Goal: Task Accomplishment & Management: Manage account settings

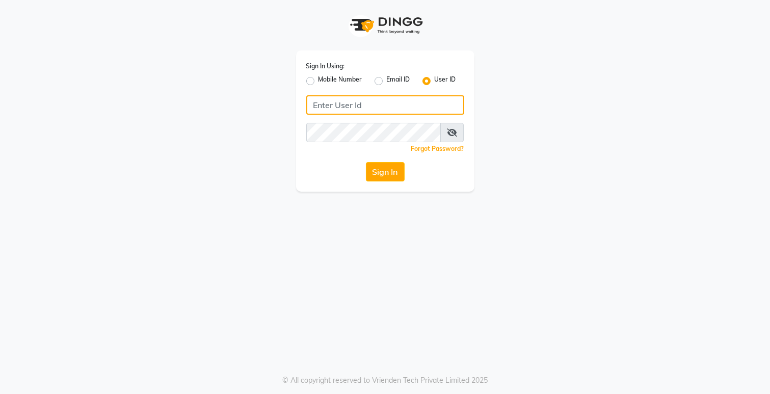
type input "Dedios123"
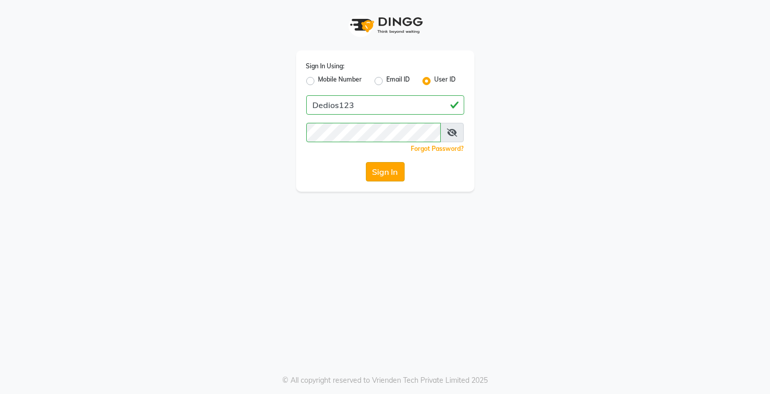
click at [400, 171] on button "Sign In" at bounding box center [385, 171] width 39 height 19
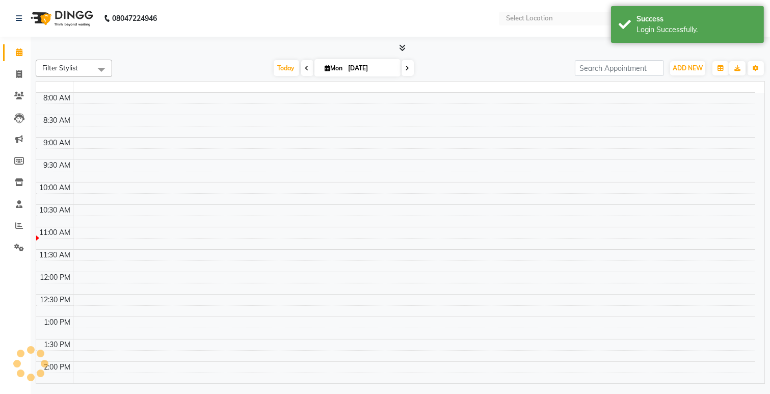
select select "en"
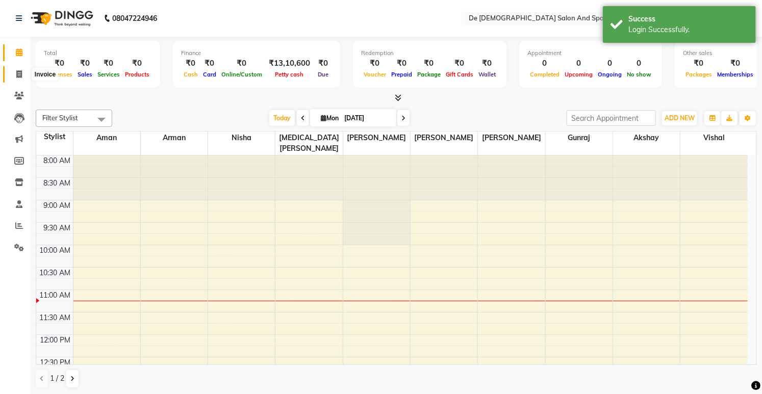
click at [21, 77] on icon at bounding box center [19, 74] width 6 height 8
select select "6431"
select select "service"
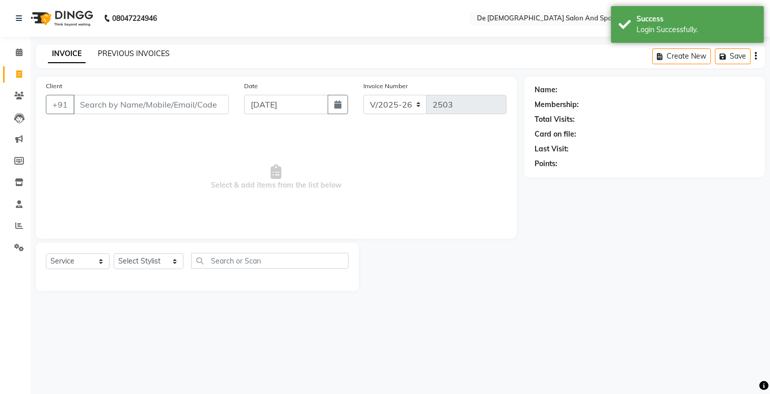
click at [124, 54] on link "PREVIOUS INVOICES" at bounding box center [134, 53] width 72 height 9
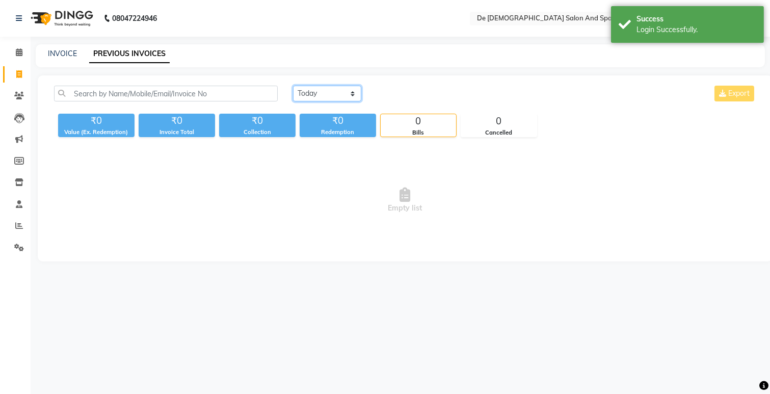
click at [306, 94] on select "[DATE] [DATE] Custom Range" at bounding box center [327, 94] width 68 height 16
select select "[DATE]"
click at [293, 86] on select "[DATE] [DATE] Custom Range" at bounding box center [327, 94] width 68 height 16
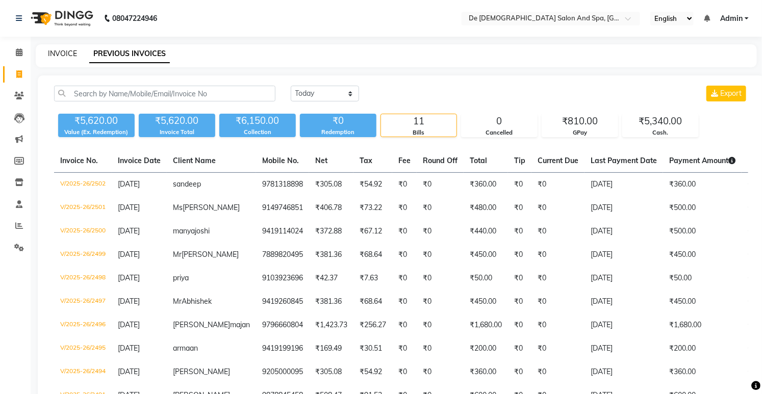
click at [57, 57] on link "INVOICE" at bounding box center [62, 53] width 29 height 9
select select "service"
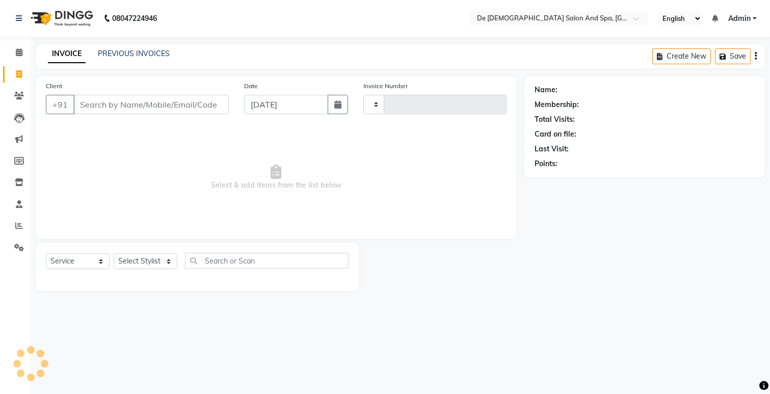
type input "2503"
select select "6431"
click at [57, 55] on link "INVOICE" at bounding box center [67, 54] width 38 height 18
click at [520, 291] on div at bounding box center [442, 267] width 166 height 48
click at [129, 49] on link "PREVIOUS INVOICES" at bounding box center [134, 53] width 72 height 9
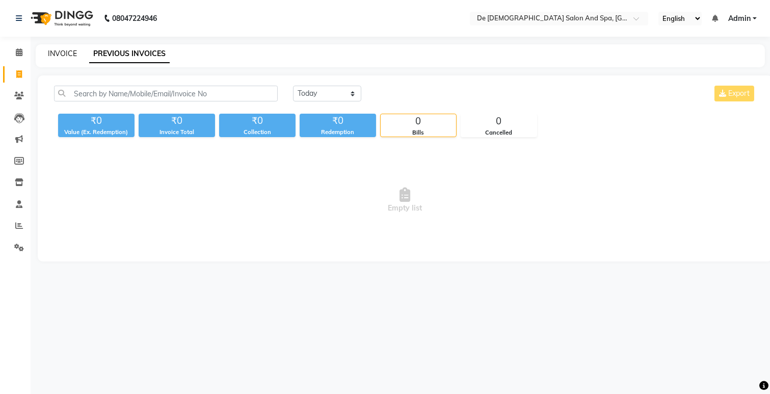
click at [63, 53] on link "INVOICE" at bounding box center [62, 53] width 29 height 9
select select "service"
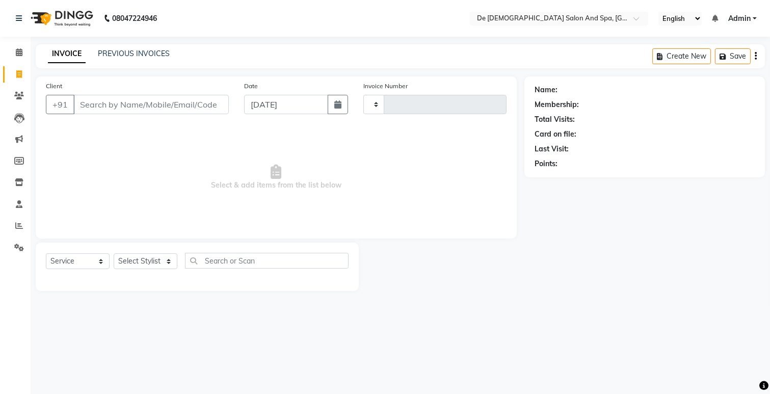
type input "2503"
select select "6431"
click at [161, 57] on link "PREVIOUS INVOICES" at bounding box center [134, 53] width 72 height 9
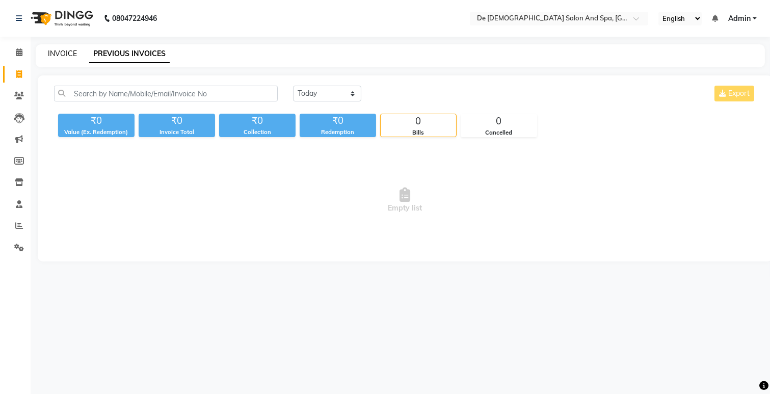
click at [57, 53] on link "INVOICE" at bounding box center [62, 53] width 29 height 9
select select "6431"
select select "service"
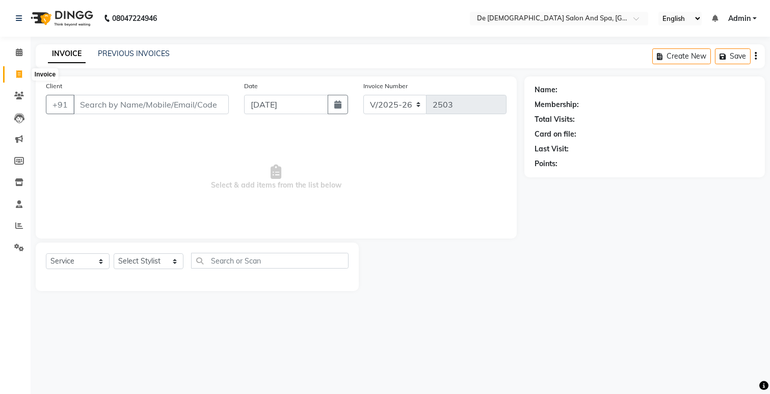
click at [16, 74] on icon at bounding box center [19, 74] width 6 height 8
select select "service"
type input "2503"
select select "6431"
click at [111, 57] on link "PREVIOUS INVOICES" at bounding box center [134, 53] width 72 height 9
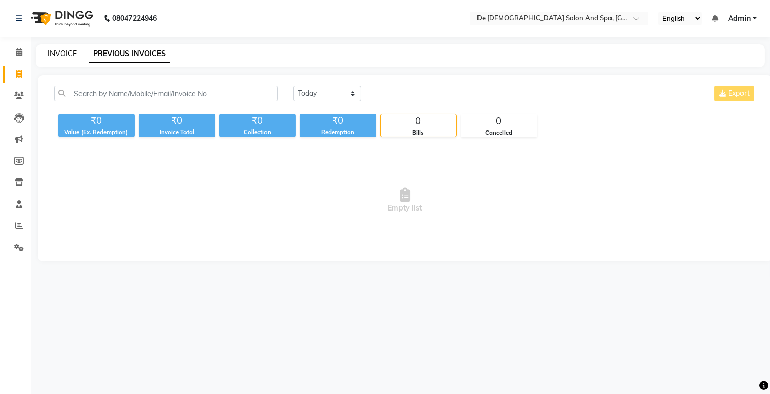
click at [73, 56] on link "INVOICE" at bounding box center [62, 53] width 29 height 9
select select "service"
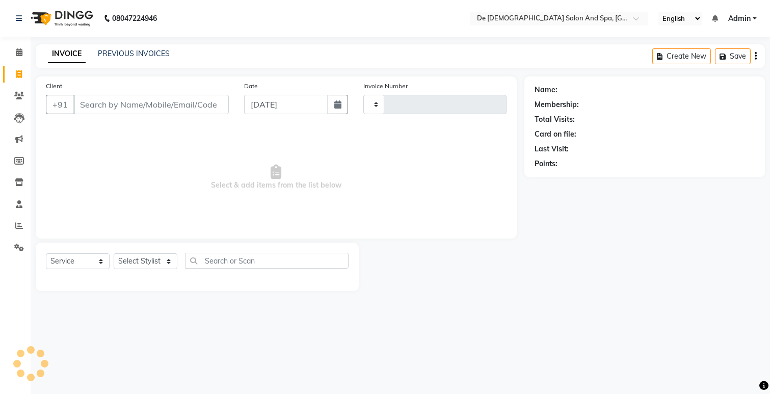
type input "2503"
select select "6431"
click at [115, 49] on link "PREVIOUS INVOICES" at bounding box center [134, 53] width 72 height 9
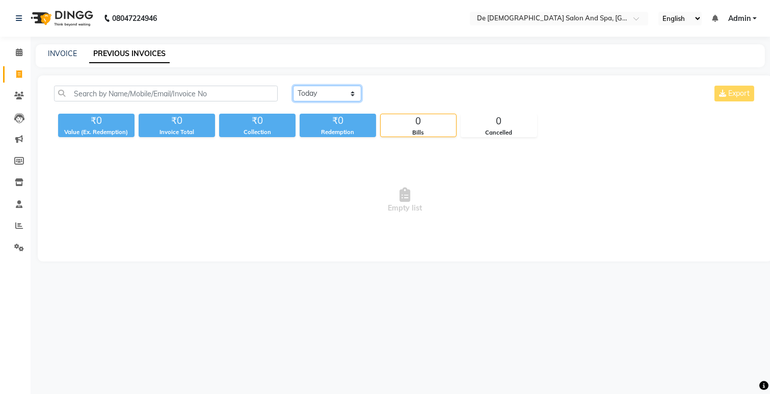
click at [329, 87] on select "[DATE] [DATE] Custom Range" at bounding box center [327, 94] width 68 height 16
select select "[DATE]"
click at [293, 86] on select "[DATE] [DATE] Custom Range" at bounding box center [327, 94] width 68 height 16
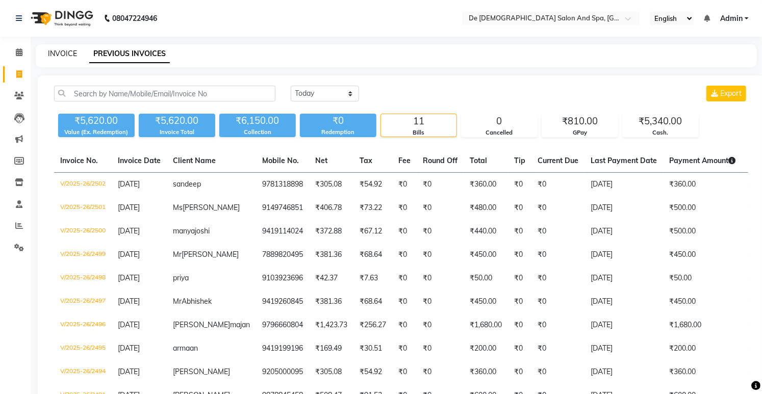
click at [70, 53] on link "INVOICE" at bounding box center [62, 53] width 29 height 9
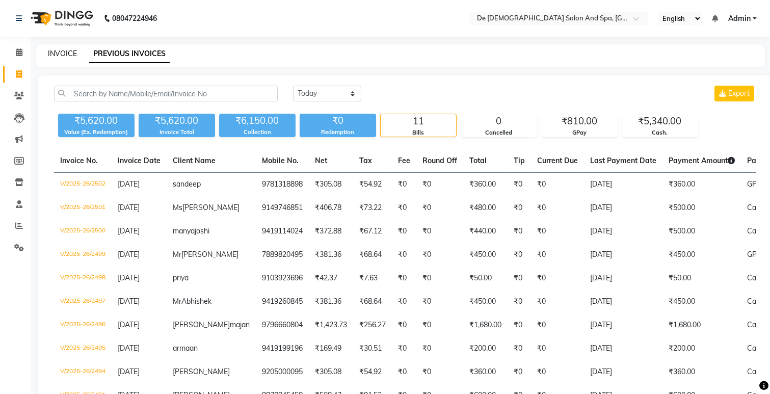
select select "6431"
select select "service"
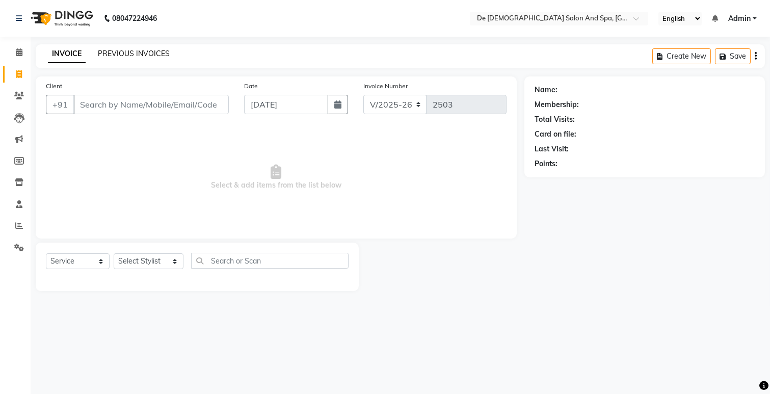
click at [157, 52] on link "PREVIOUS INVOICES" at bounding box center [134, 53] width 72 height 9
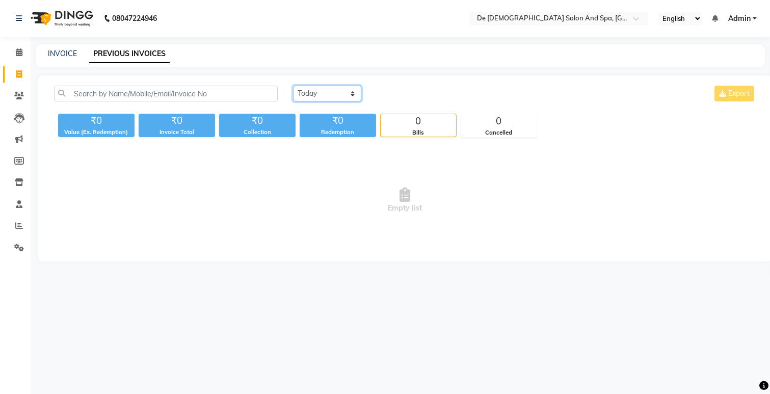
click at [309, 86] on select "[DATE] [DATE] Custom Range" at bounding box center [327, 94] width 68 height 16
select select "[DATE]"
click at [293, 86] on select "[DATE] [DATE] Custom Range" at bounding box center [327, 94] width 68 height 16
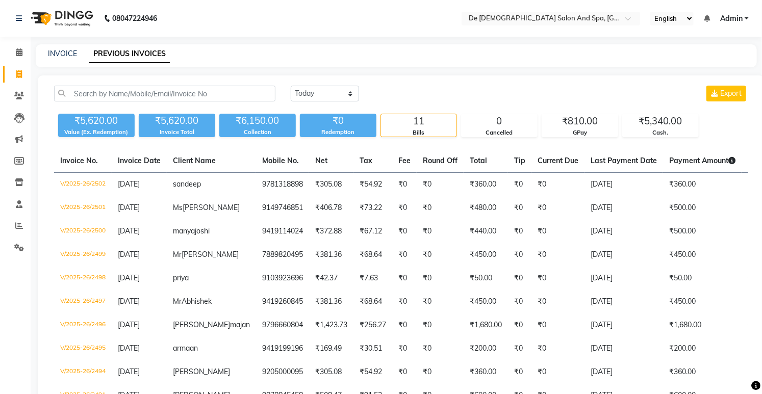
click at [59, 47] on div "INVOICE PREVIOUS INVOICES" at bounding box center [396, 55] width 721 height 23
click at [69, 59] on div "INVOICE PREVIOUS INVOICES" at bounding box center [396, 55] width 721 height 23
click at [77, 55] on div "INVOICE PREVIOUS INVOICES" at bounding box center [390, 53] width 709 height 11
click at [72, 57] on link "INVOICE" at bounding box center [62, 53] width 29 height 9
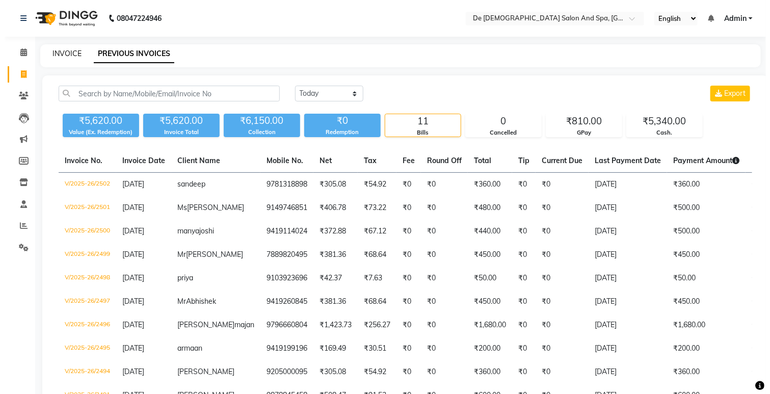
select select "service"
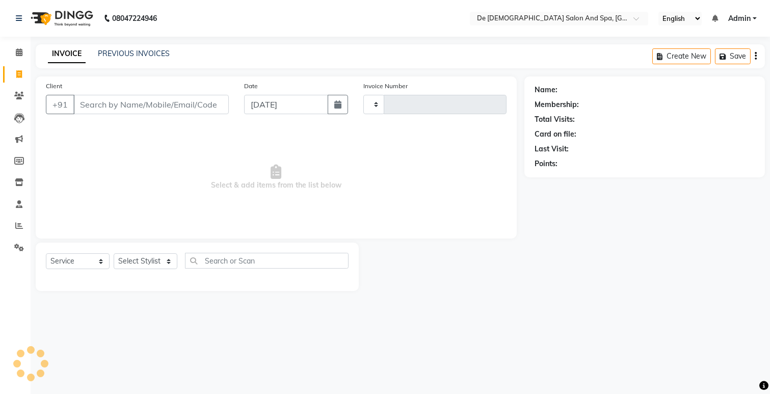
type input "2503"
select select "6431"
click at [133, 55] on link "PREVIOUS INVOICES" at bounding box center [134, 53] width 72 height 9
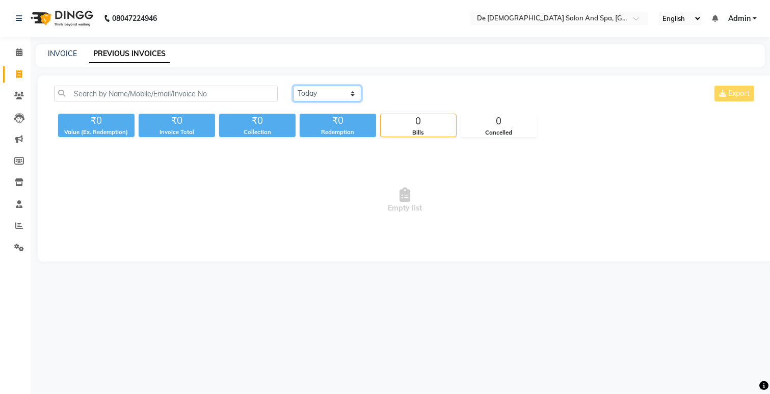
click at [328, 95] on select "[DATE] [DATE] Custom Range" at bounding box center [327, 94] width 68 height 16
select select "[DATE]"
click at [293, 86] on select "[DATE] [DATE] Custom Range" at bounding box center [327, 94] width 68 height 16
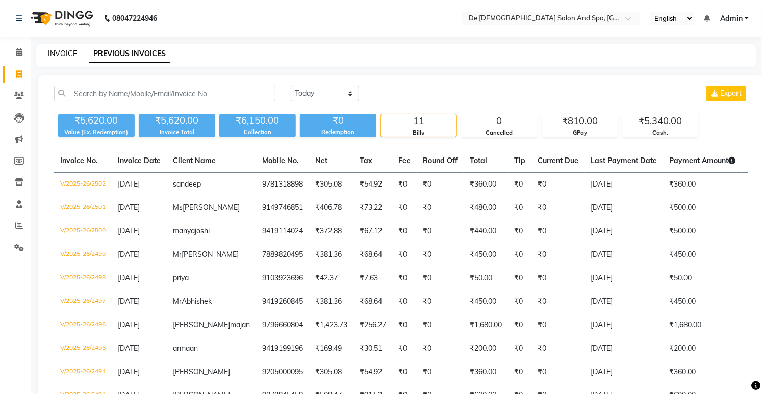
click at [49, 57] on link "INVOICE" at bounding box center [62, 53] width 29 height 9
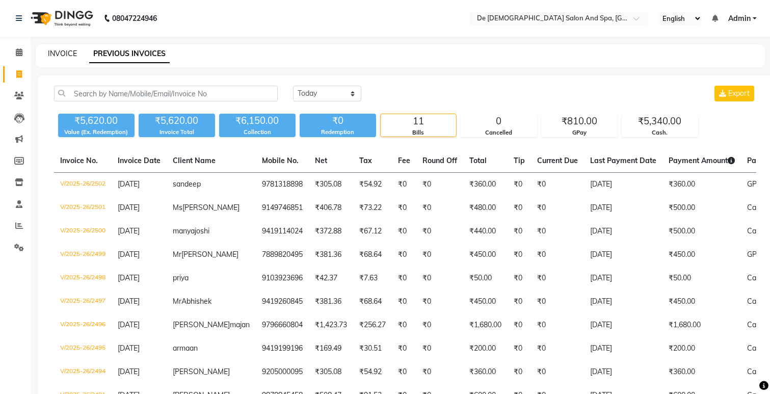
select select "6431"
select select "service"
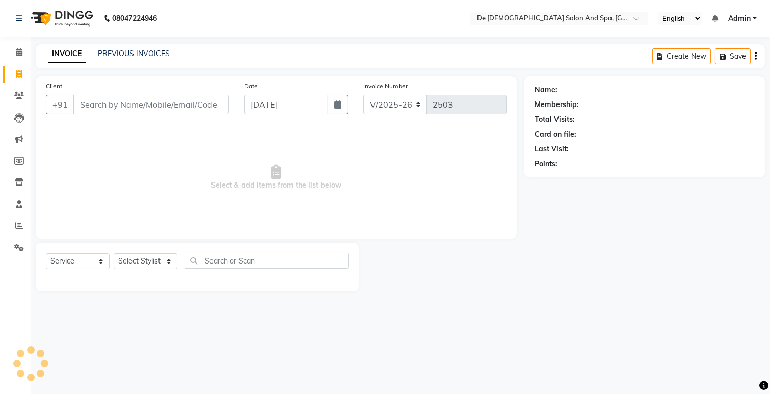
click at [57, 52] on link "INVOICE" at bounding box center [67, 54] width 38 height 18
click at [345, 108] on button "button" at bounding box center [338, 104] width 20 height 19
select select "9"
select select "2025"
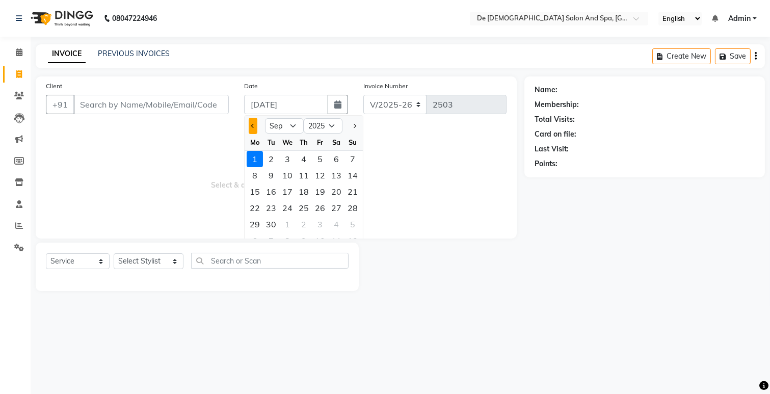
click at [255, 129] on button "Previous month" at bounding box center [253, 126] width 9 height 16
select select "8"
click at [352, 217] on div "31" at bounding box center [353, 224] width 16 height 16
type input "[DATE]"
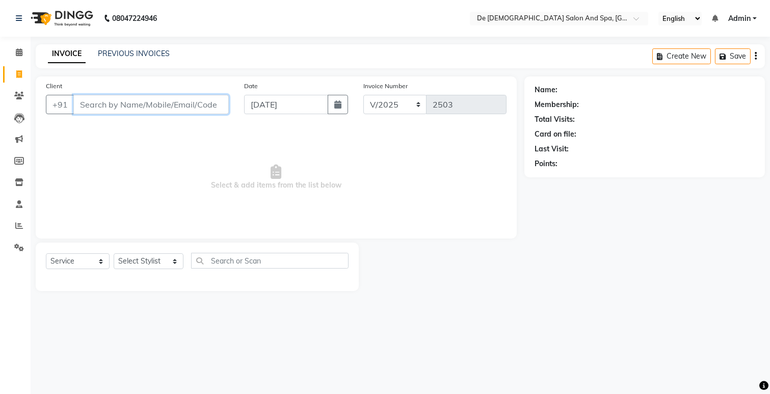
click at [187, 106] on input "Client" at bounding box center [150, 104] width 155 height 19
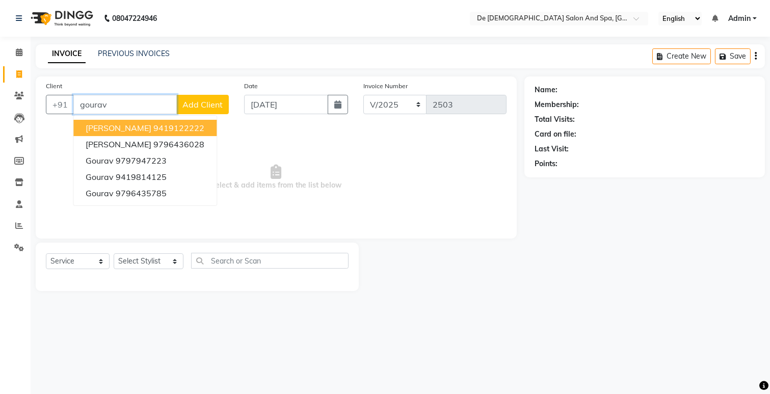
click at [187, 123] on ngb-highlight "9419122222" at bounding box center [178, 128] width 51 height 10
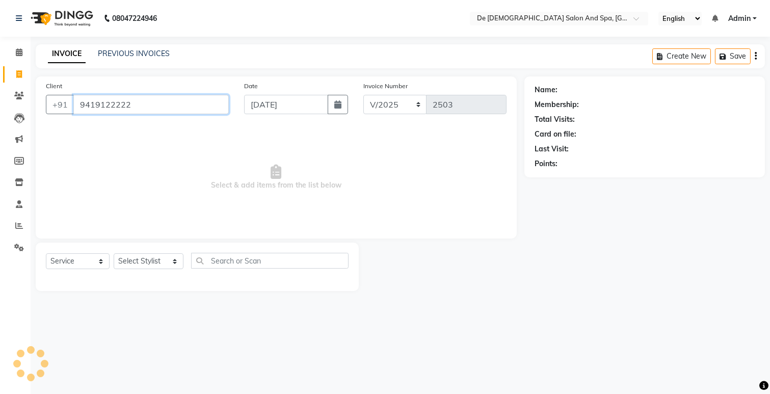
type input "9419122222"
select select "1: Object"
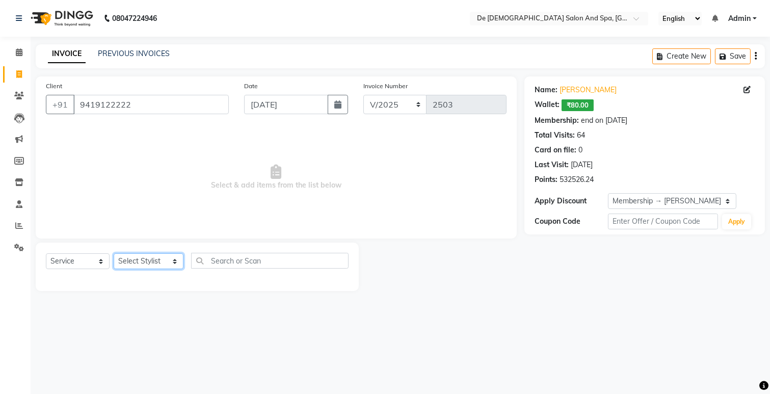
click at [148, 257] on select "Select Stylist akshay aman [PERSON_NAME] [PERSON_NAME] [MEDICAL_DATA][PERSON_NA…" at bounding box center [149, 261] width 70 height 16
select select "49201"
click at [114, 254] on select "Select Stylist akshay aman [PERSON_NAME] [PERSON_NAME] [MEDICAL_DATA][PERSON_NA…" at bounding box center [149, 261] width 70 height 16
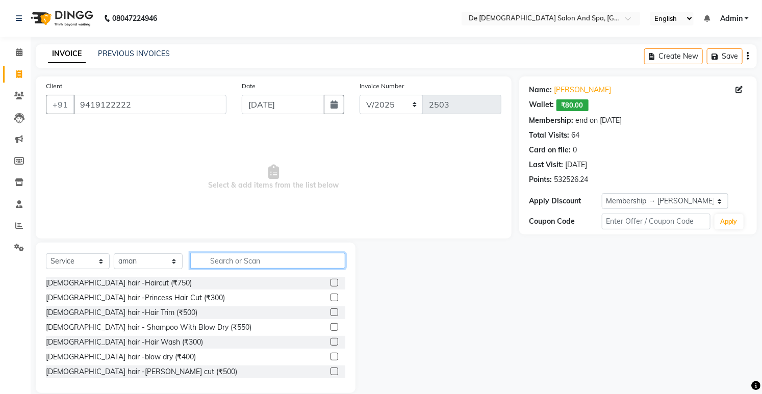
click at [212, 263] on input "text" at bounding box center [267, 261] width 154 height 16
click at [226, 266] on input "text" at bounding box center [267, 261] width 154 height 16
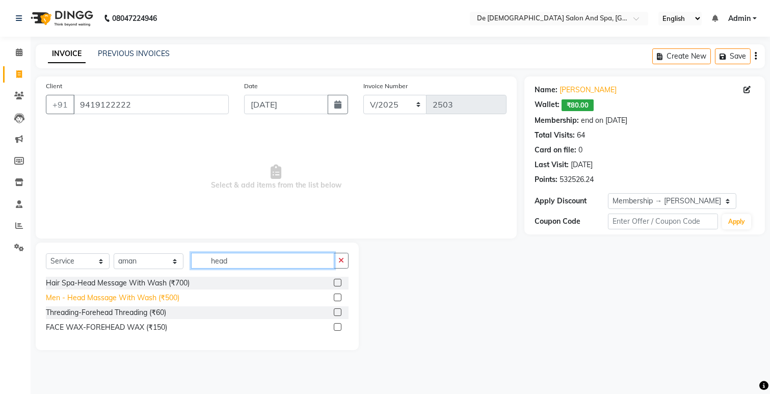
type input "head"
click at [144, 303] on div "Men - Head Massage With Wash (₹500)" at bounding box center [113, 298] width 134 height 11
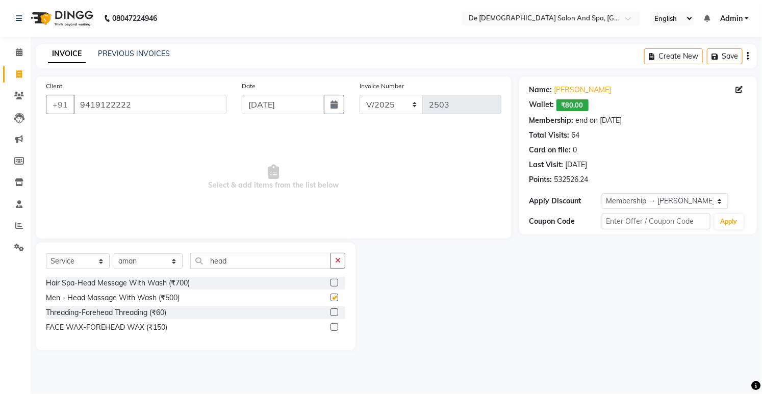
checkbox input "false"
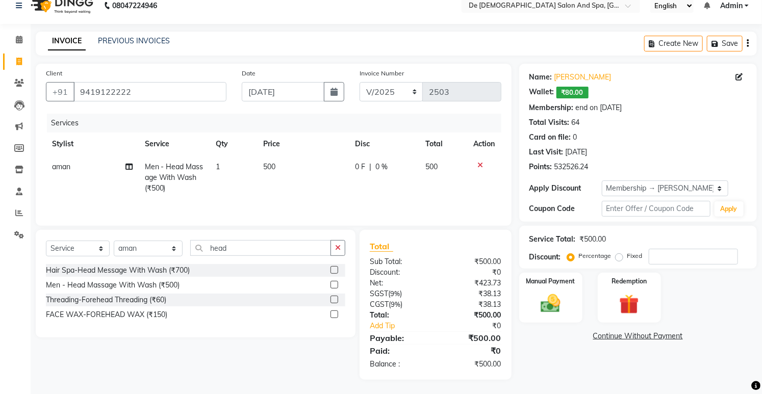
scroll to position [14, 0]
click at [649, 252] on input "number" at bounding box center [692, 256] width 89 height 16
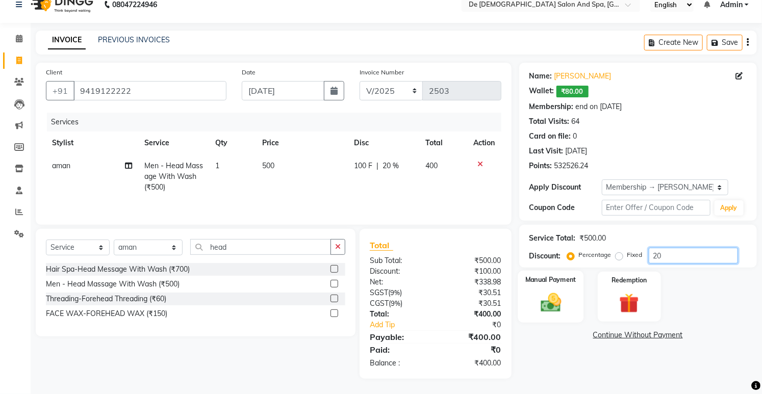
type input "20"
click at [549, 297] on img at bounding box center [551, 302] width 34 height 23
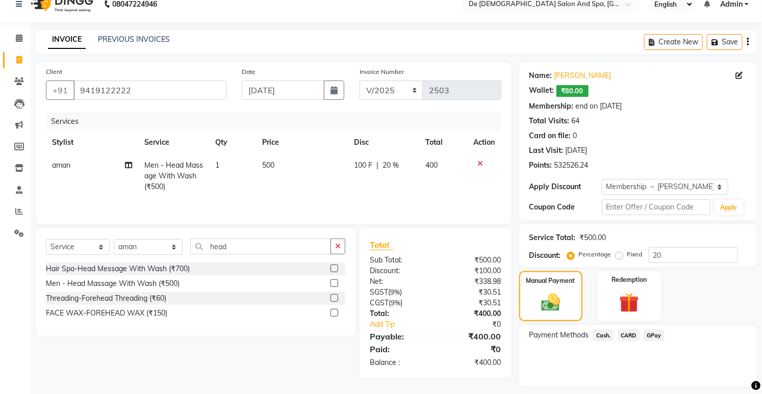
scroll to position [42, 0]
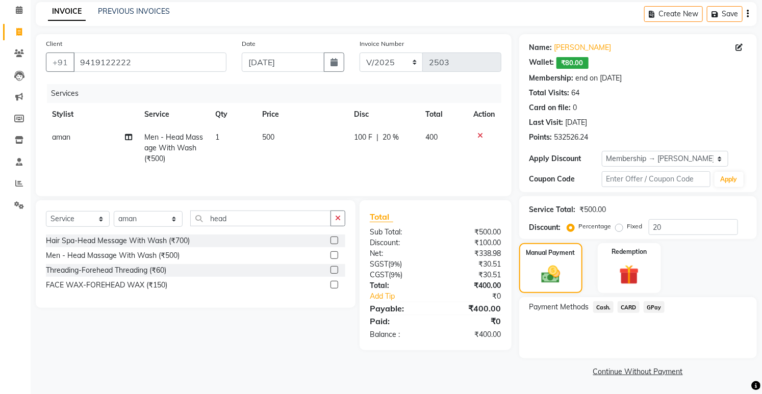
click at [607, 307] on span "Cash." at bounding box center [603, 307] width 21 height 12
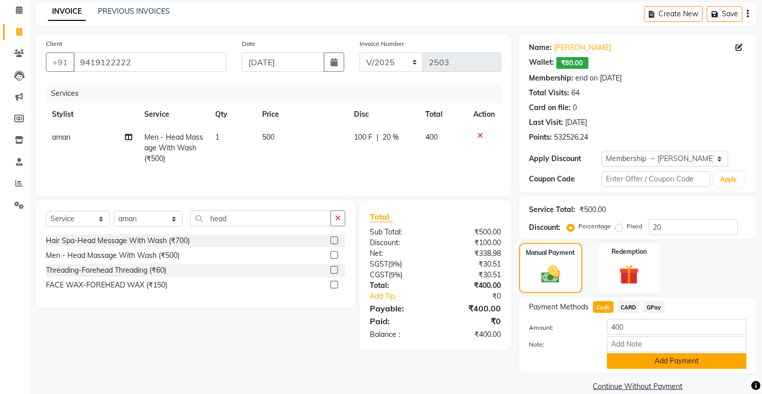
click at [619, 360] on button "Add Payment" at bounding box center [677, 361] width 140 height 16
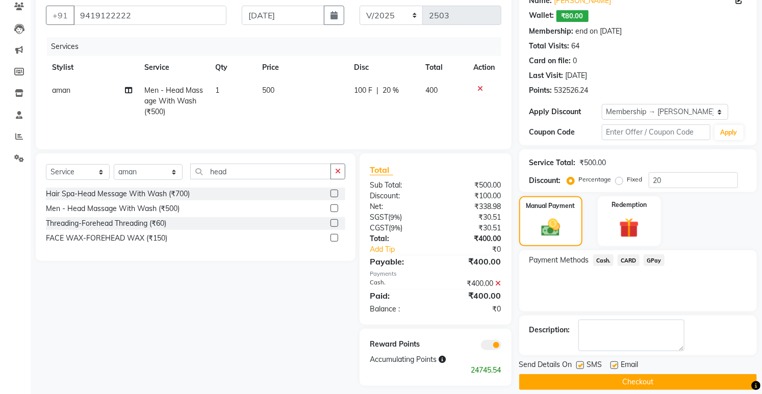
scroll to position [100, 0]
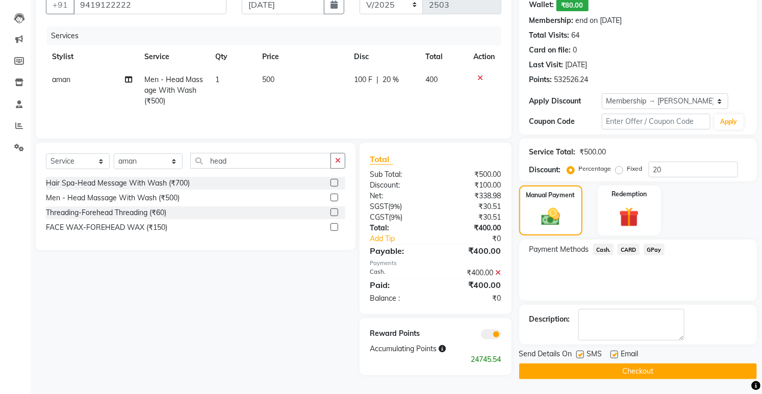
click at [611, 376] on button "Checkout" at bounding box center [638, 371] width 238 height 16
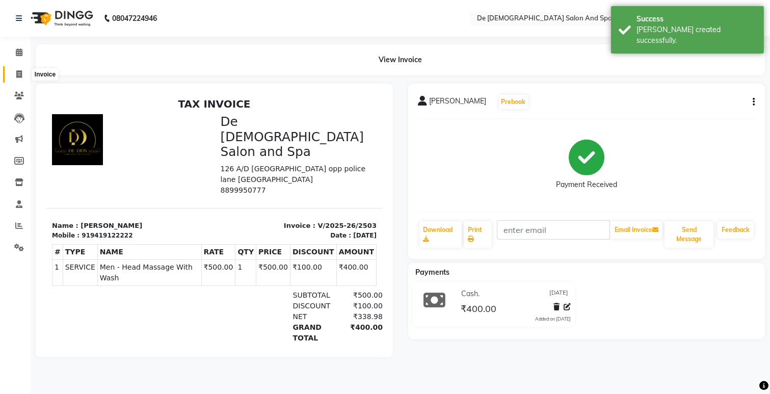
click at [11, 73] on span at bounding box center [19, 75] width 18 height 12
select select "6431"
select select "service"
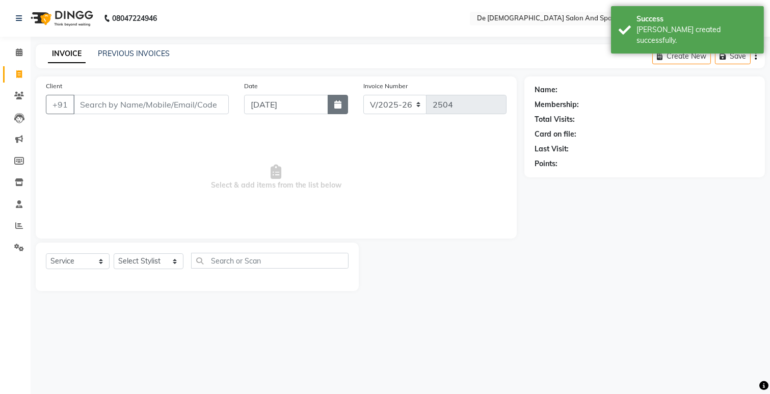
click at [346, 100] on button "button" at bounding box center [338, 104] width 20 height 19
select select "9"
select select "2025"
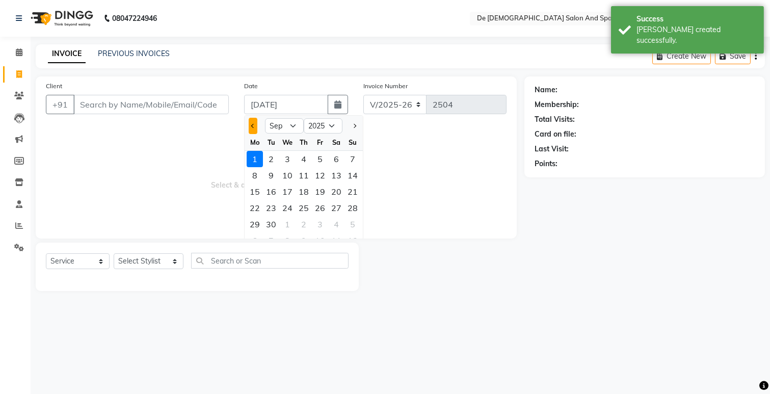
click at [255, 126] on span "Previous month" at bounding box center [253, 126] width 4 height 4
select select "8"
click at [353, 223] on div "31" at bounding box center [353, 224] width 16 height 16
type input "[DATE]"
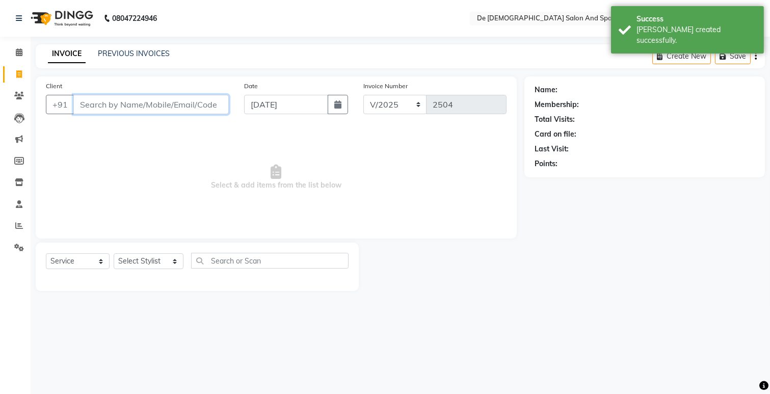
click at [194, 107] on input "Client" at bounding box center [150, 104] width 155 height 19
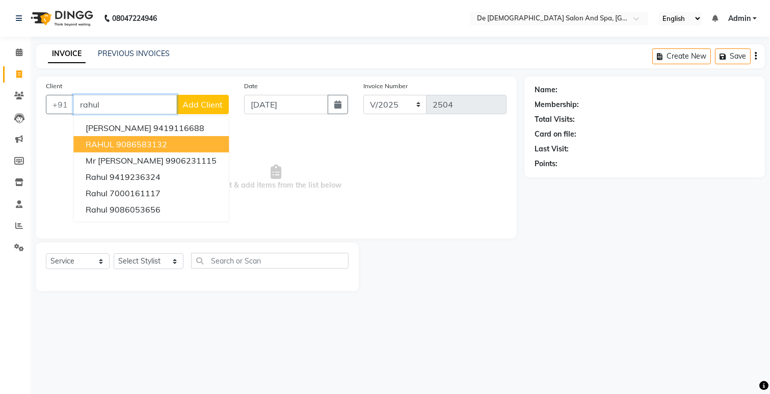
click at [160, 138] on button "RAHUL 9086583132" at bounding box center [150, 144] width 155 height 16
type input "9086583132"
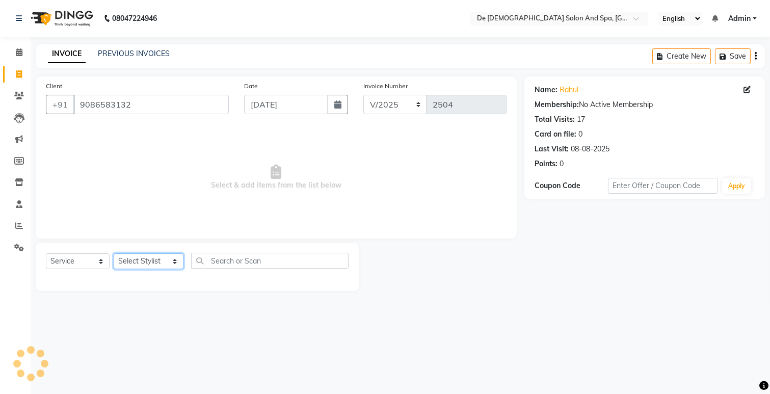
click at [121, 264] on select "Select Stylist akshay aman [PERSON_NAME] [PERSON_NAME] [MEDICAL_DATA][PERSON_NA…" at bounding box center [149, 261] width 70 height 16
select select "49201"
click at [114, 254] on select "Select Stylist akshay aman [PERSON_NAME] [PERSON_NAME] [MEDICAL_DATA][PERSON_NA…" at bounding box center [149, 261] width 70 height 16
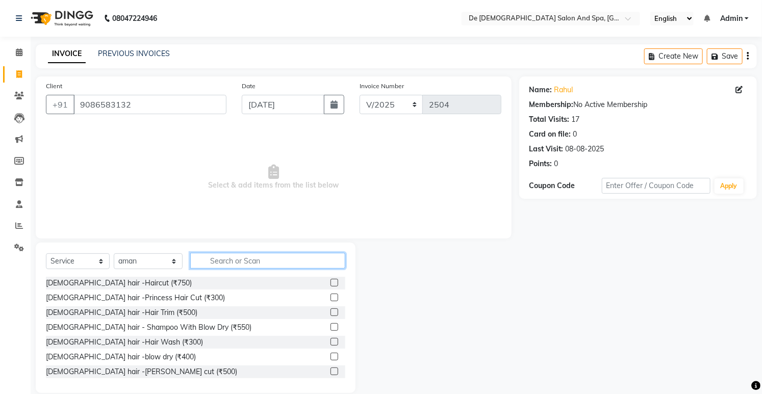
click at [216, 257] on input "text" at bounding box center [267, 261] width 154 height 16
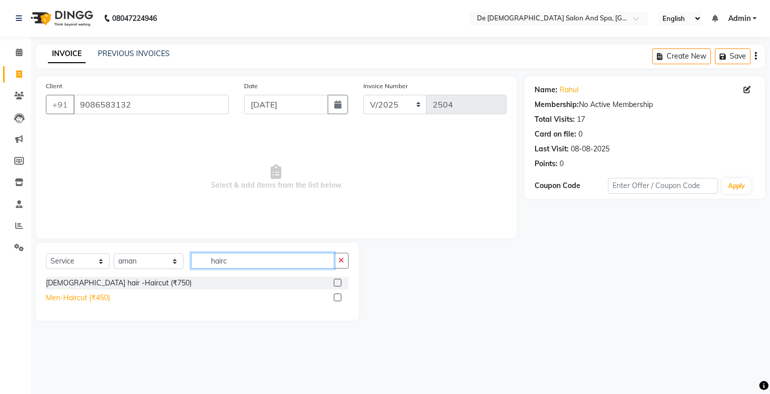
type input "hairc"
click at [53, 298] on div "Men-Haircut (₹450)" at bounding box center [78, 298] width 64 height 11
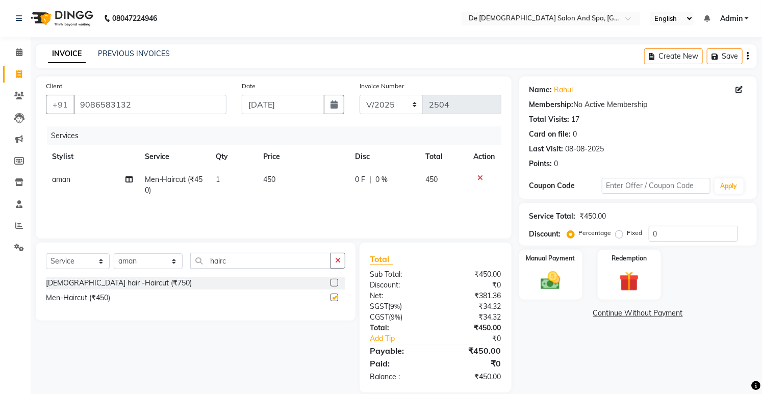
checkbox input "false"
click at [332, 261] on button "button" at bounding box center [337, 261] width 15 height 16
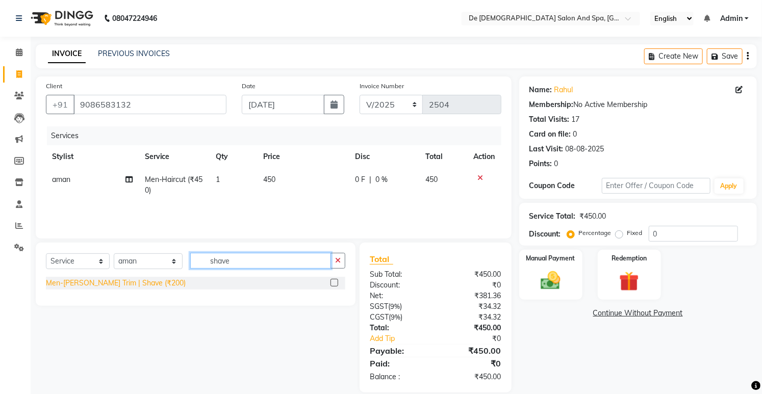
type input "shave"
click at [72, 285] on div "Men-[PERSON_NAME] Trim | Shave (₹200)" at bounding box center [116, 283] width 140 height 11
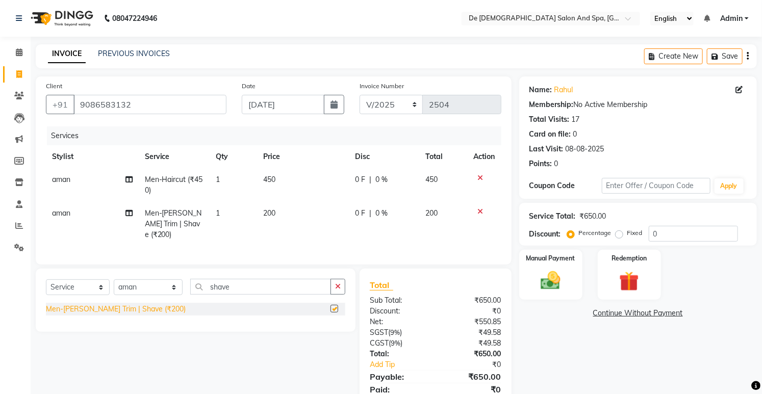
checkbox input "false"
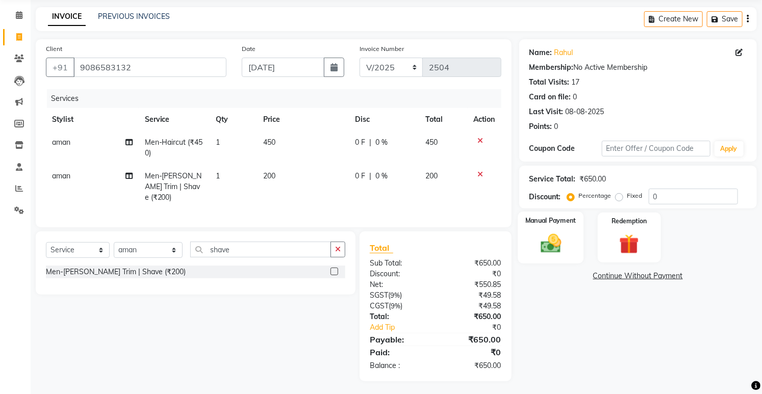
click at [551, 237] on img at bounding box center [551, 243] width 34 height 23
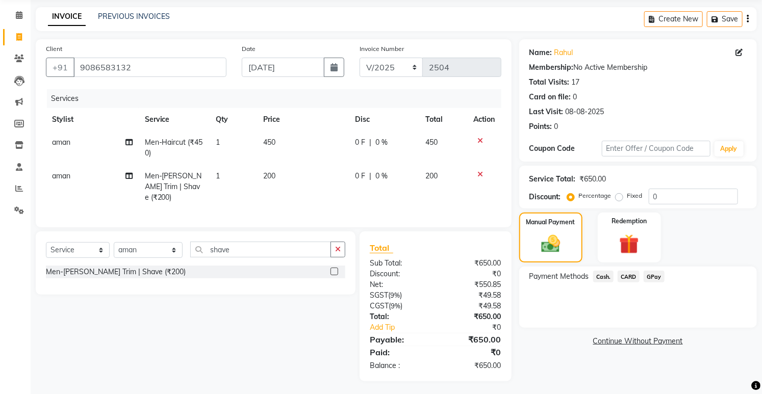
click at [648, 272] on span "GPay" at bounding box center [653, 277] width 21 height 12
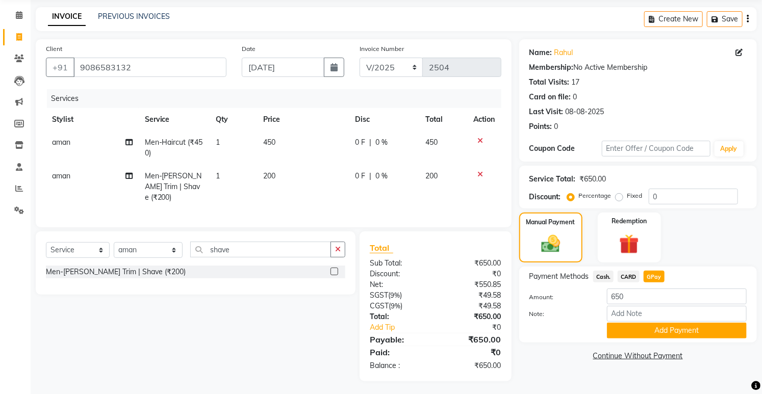
click at [661, 329] on button "Add Payment" at bounding box center [677, 331] width 140 height 16
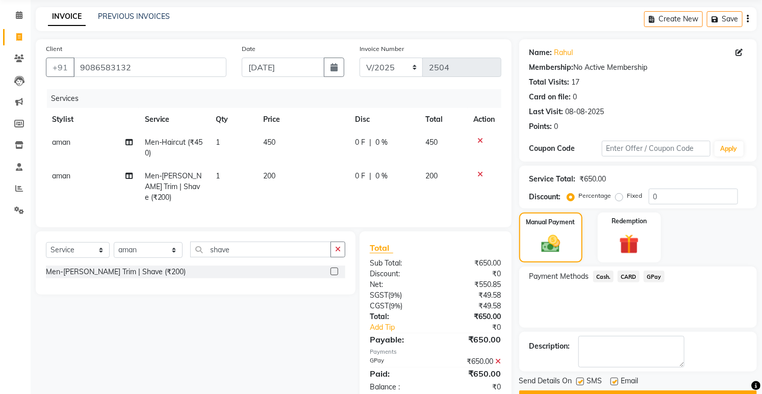
scroll to position [64, 0]
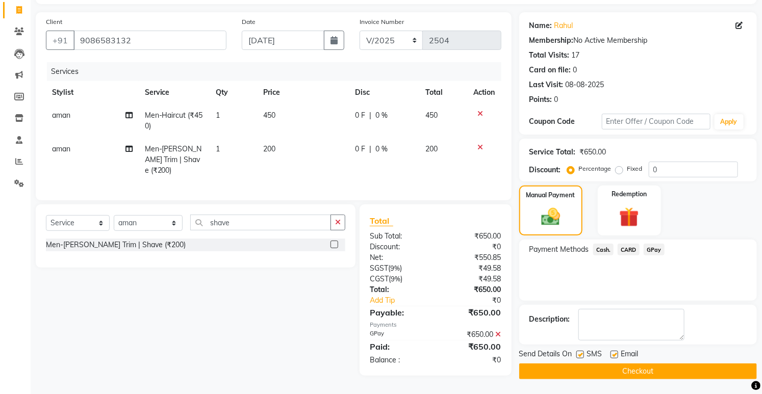
click at [659, 373] on button "Checkout" at bounding box center [638, 371] width 238 height 16
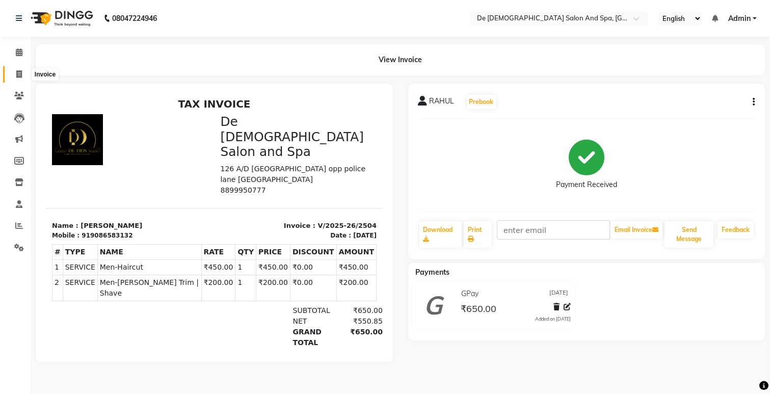
click at [21, 78] on span at bounding box center [19, 75] width 18 height 12
select select "6431"
select select "service"
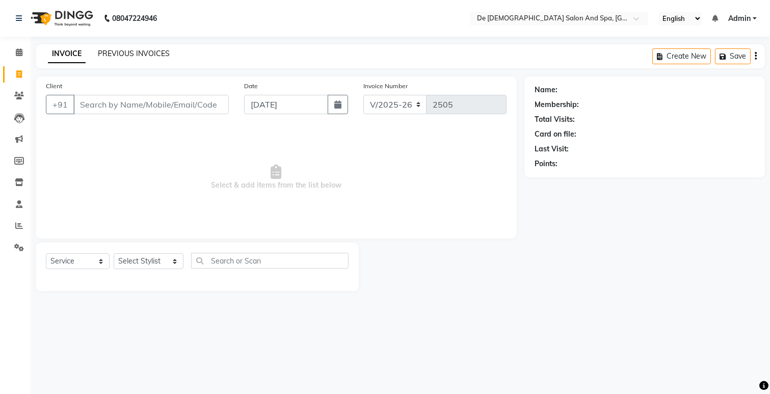
click at [145, 49] on link "PREVIOUS INVOICES" at bounding box center [134, 53] width 72 height 9
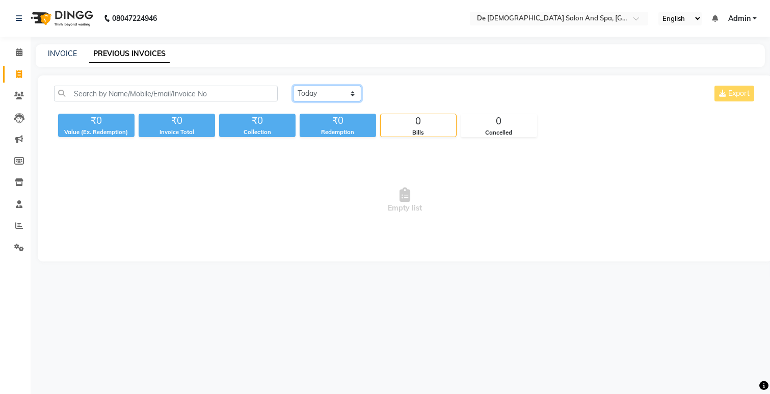
click at [320, 94] on select "[DATE] [DATE] Custom Range" at bounding box center [327, 94] width 68 height 16
select select "[DATE]"
click at [293, 86] on select "[DATE] [DATE] Custom Range" at bounding box center [327, 94] width 68 height 16
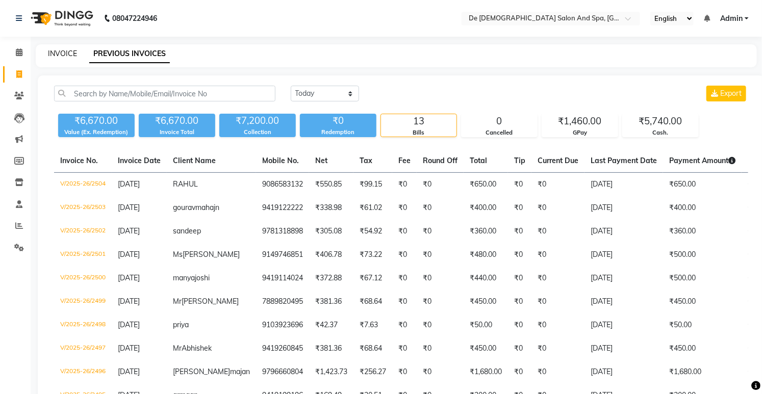
click at [68, 49] on link "INVOICE" at bounding box center [62, 53] width 29 height 9
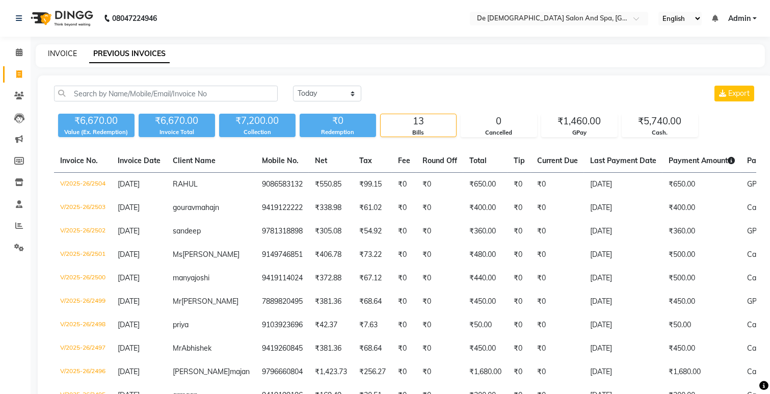
select select "6431"
select select "service"
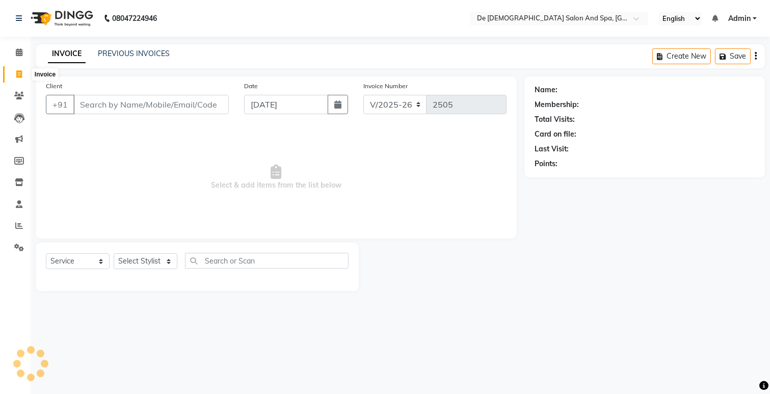
click at [20, 74] on icon at bounding box center [19, 74] width 6 height 8
select select "6431"
select select "service"
click at [65, 58] on link "INVOICE" at bounding box center [67, 54] width 38 height 18
click at [135, 49] on link "PREVIOUS INVOICES" at bounding box center [134, 53] width 72 height 9
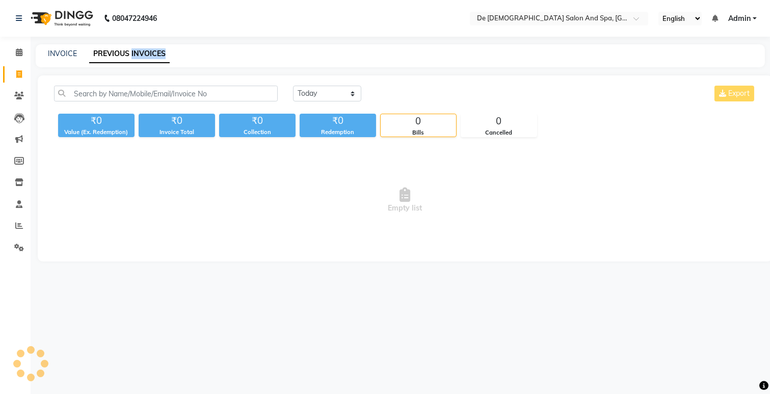
click at [134, 48] on link "PREVIOUS INVOICES" at bounding box center [129, 54] width 81 height 18
drag, startPoint x: 134, startPoint y: 48, endPoint x: 60, endPoint y: 56, distance: 74.3
click at [60, 56] on link "INVOICE" at bounding box center [62, 53] width 29 height 9
select select "service"
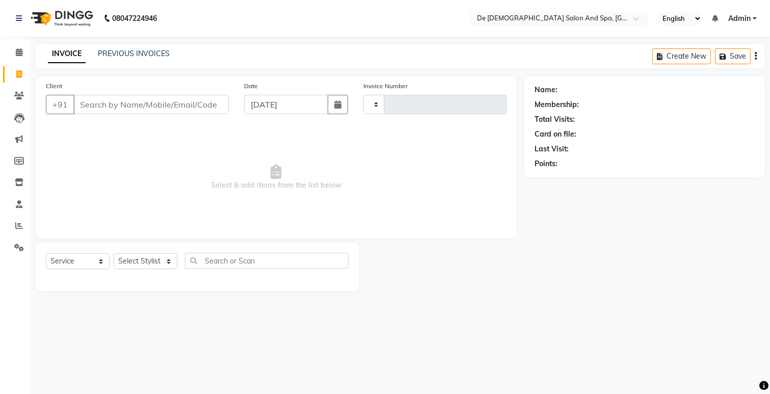
type input "2505"
select select "6431"
click at [107, 49] on link "PREVIOUS INVOICES" at bounding box center [134, 53] width 72 height 9
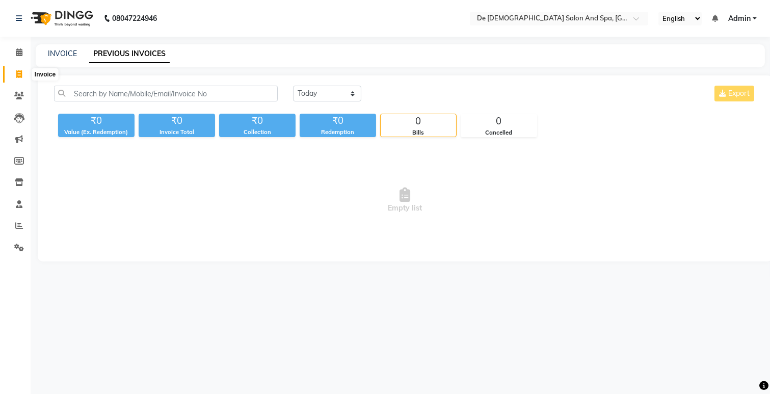
click at [17, 78] on span at bounding box center [19, 75] width 18 height 12
select select "service"
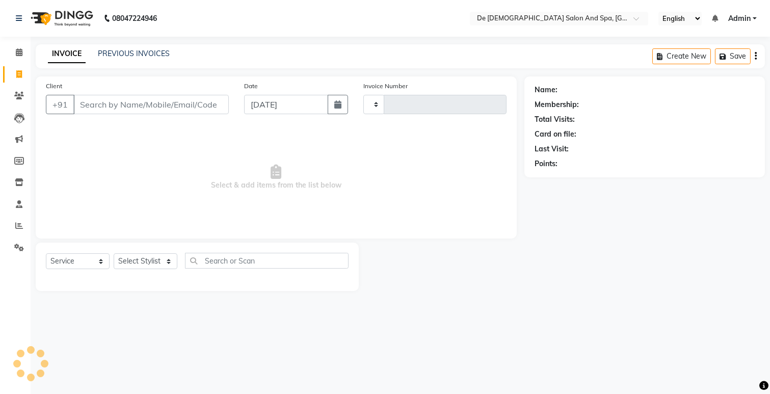
type input "2505"
select select "6431"
click at [120, 55] on link "PREVIOUS INVOICES" at bounding box center [134, 53] width 72 height 9
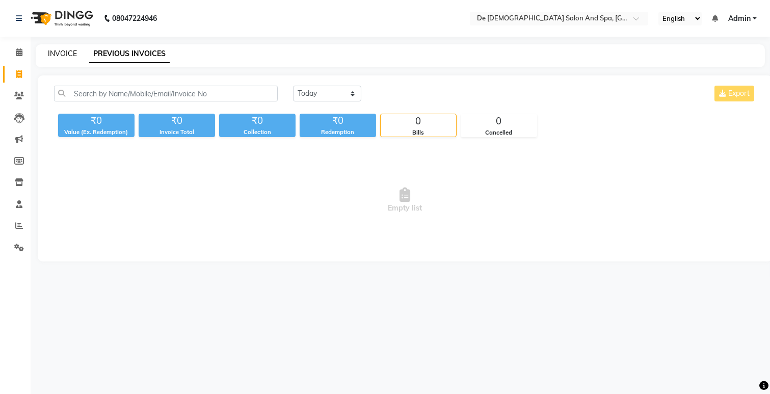
click at [64, 57] on link "INVOICE" at bounding box center [62, 53] width 29 height 9
select select "service"
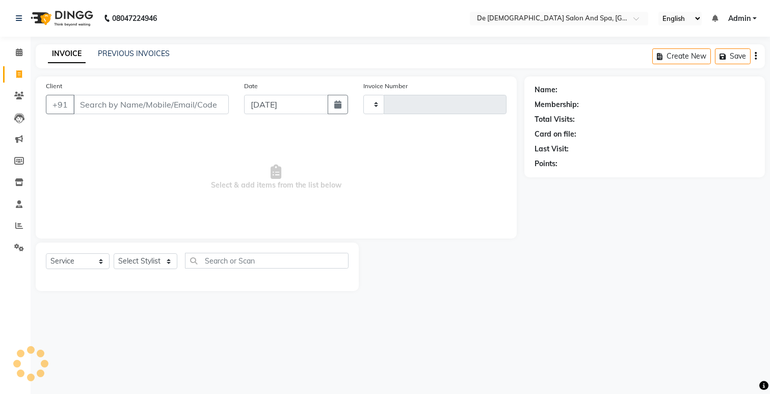
type input "2505"
select select "6431"
click at [128, 51] on link "PREVIOUS INVOICES" at bounding box center [134, 53] width 72 height 9
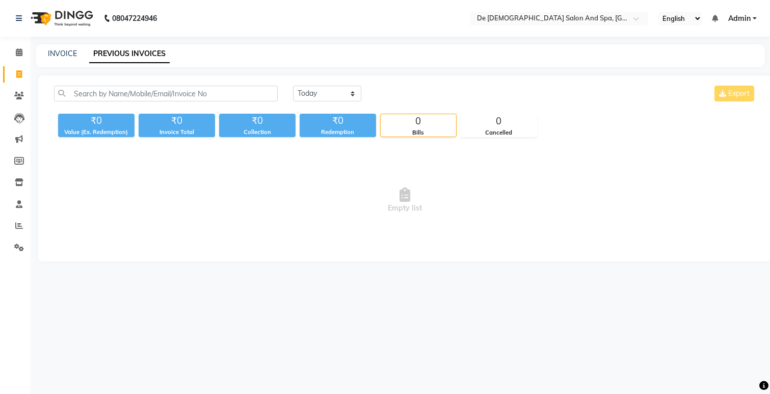
click at [128, 51] on link "PREVIOUS INVOICES" at bounding box center [129, 54] width 81 height 18
click at [174, 54] on div "INVOICE PREVIOUS INVOICES" at bounding box center [394, 53] width 717 height 11
click at [58, 49] on link "INVOICE" at bounding box center [62, 53] width 29 height 9
select select "service"
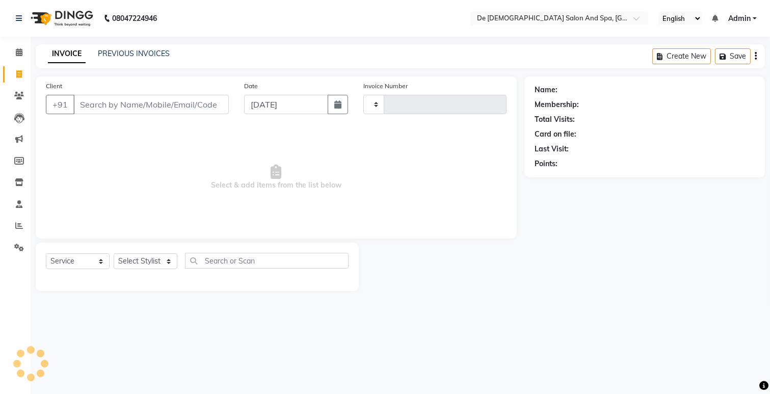
type input "2505"
select select "6431"
click at [143, 52] on link "PREVIOUS INVOICES" at bounding box center [134, 53] width 72 height 9
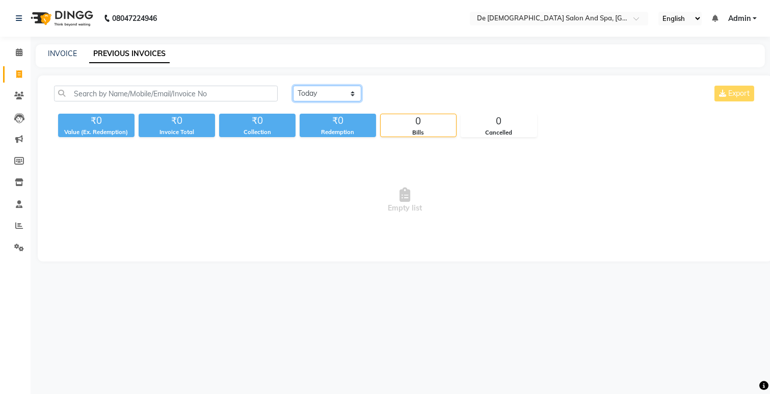
click at [313, 94] on select "[DATE] [DATE] Custom Range" at bounding box center [327, 94] width 68 height 16
select select "[DATE]"
click at [293, 86] on select "[DATE] [DATE] Custom Range" at bounding box center [327, 94] width 68 height 16
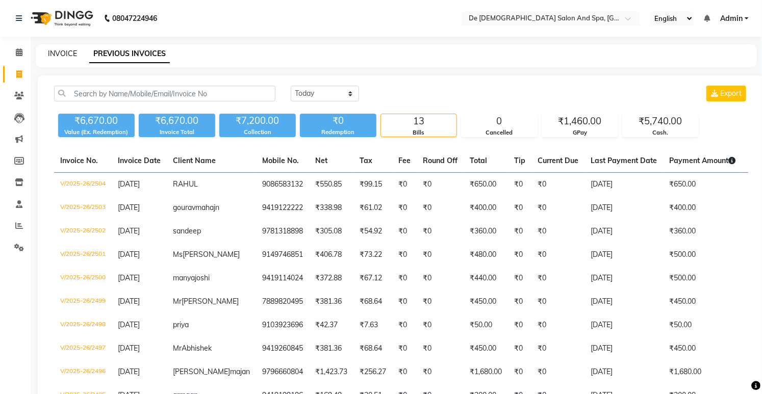
click at [62, 52] on link "INVOICE" at bounding box center [62, 53] width 29 height 9
select select "service"
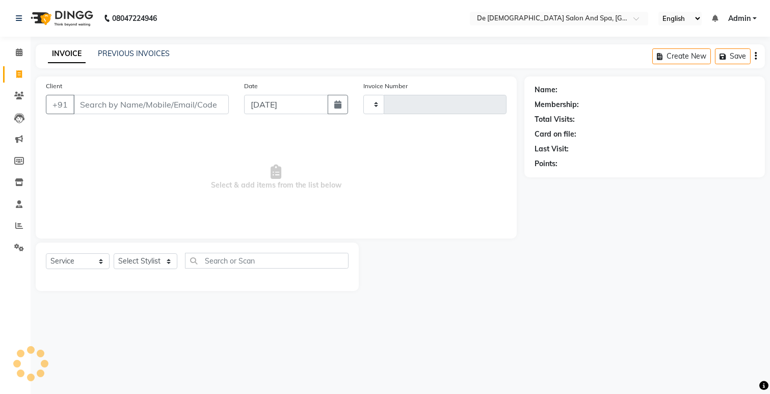
type input "2505"
select select "6431"
click at [133, 54] on link "PREVIOUS INVOICES" at bounding box center [134, 53] width 72 height 9
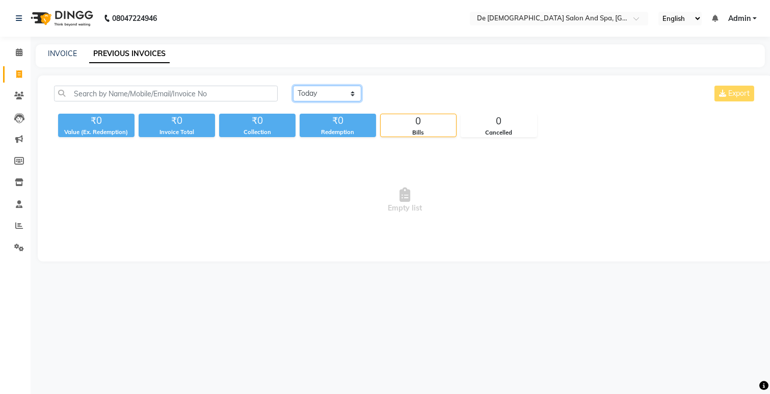
click at [322, 90] on select "[DATE] [DATE] Custom Range" at bounding box center [327, 94] width 68 height 16
select select "[DATE]"
click at [293, 86] on select "[DATE] [DATE] Custom Range" at bounding box center [327, 94] width 68 height 16
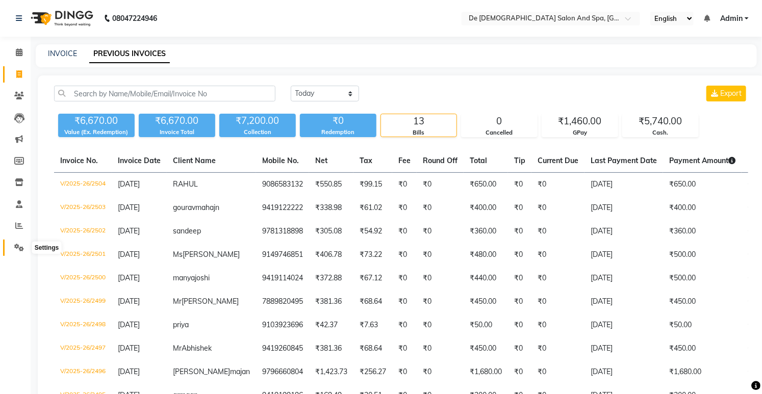
click at [21, 248] on icon at bounding box center [19, 248] width 10 height 8
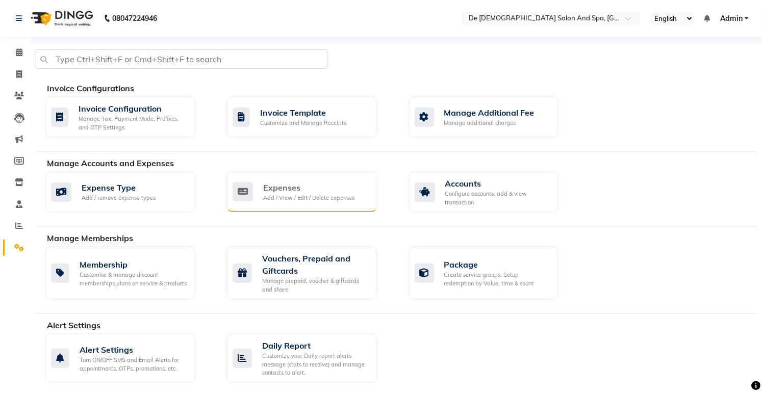
click at [281, 188] on div "Expenses" at bounding box center [308, 187] width 91 height 12
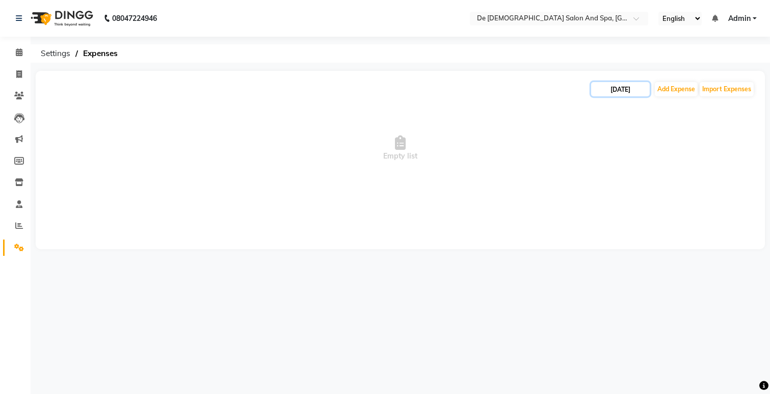
click at [615, 94] on input "[DATE]" at bounding box center [620, 89] width 59 height 14
select select "9"
select select "2025"
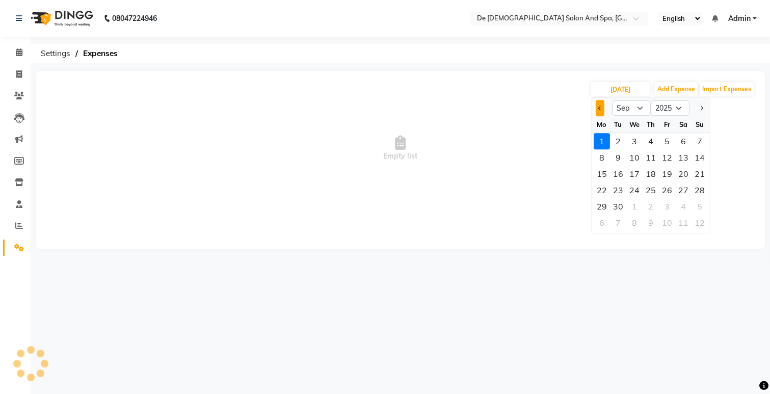
click at [603, 110] on button "Previous month" at bounding box center [600, 108] width 9 height 16
select select "8"
click at [671, 138] on div "1" at bounding box center [667, 141] width 16 height 16
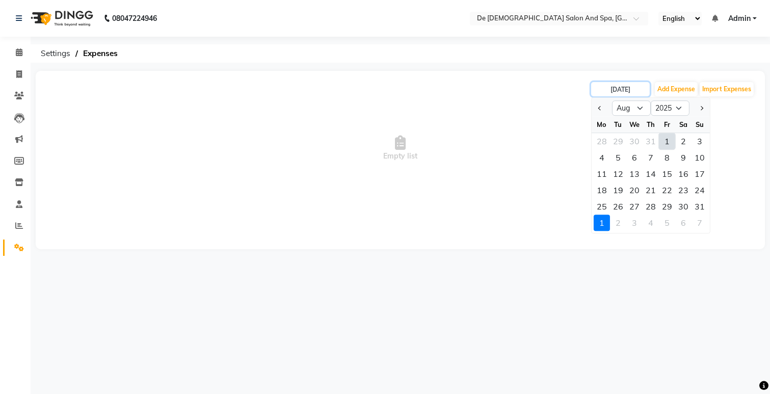
type input "[DATE]"
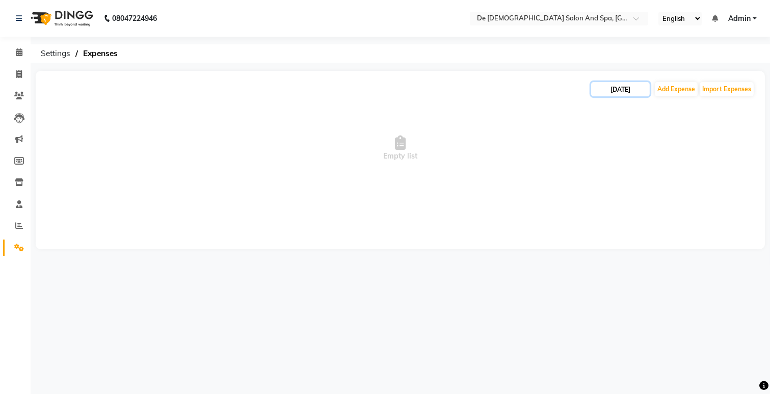
click at [619, 91] on input "[DATE]" at bounding box center [620, 89] width 59 height 14
select select "8"
select select "2025"
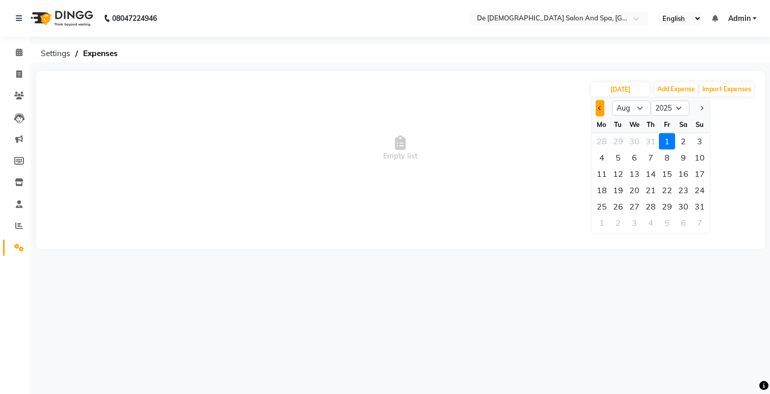
click at [600, 113] on button "Previous month" at bounding box center [600, 108] width 9 height 16
select select "7"
click at [653, 206] on div "31" at bounding box center [651, 206] width 16 height 16
type input "[DATE]"
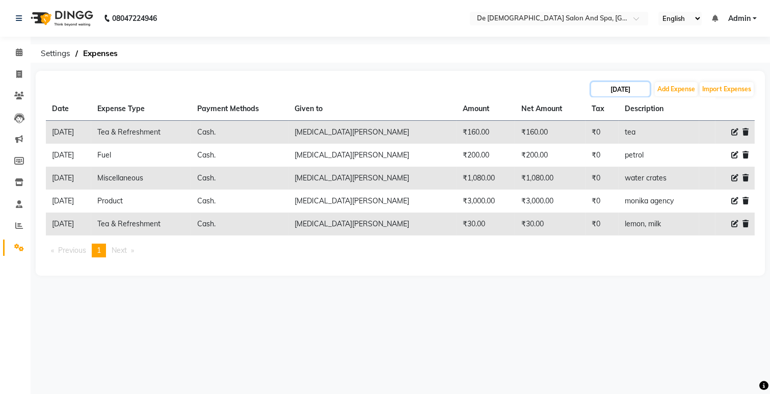
click at [641, 88] on input "[DATE]" at bounding box center [620, 89] width 59 height 14
select select "7"
select select "2025"
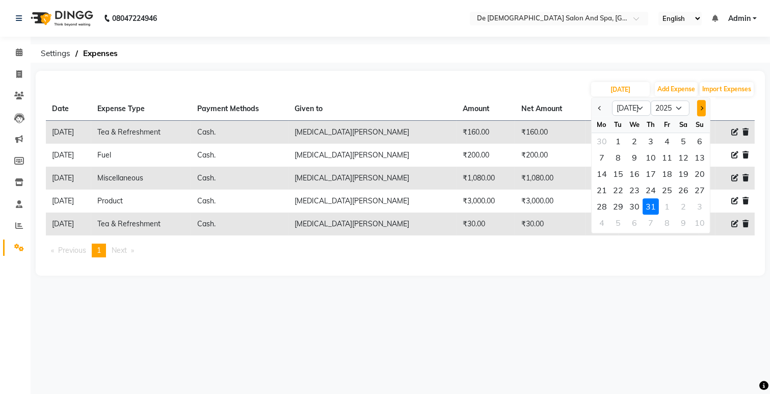
click at [701, 103] on button "Next month" at bounding box center [701, 108] width 9 height 16
select select "8"
click at [666, 138] on div "1" at bounding box center [667, 141] width 16 height 16
type input "[DATE]"
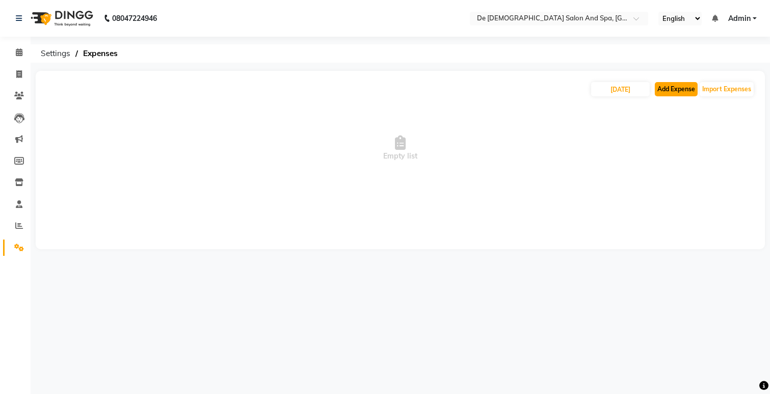
click at [665, 90] on button "Add Expense" at bounding box center [676, 89] width 43 height 14
select select "5448"
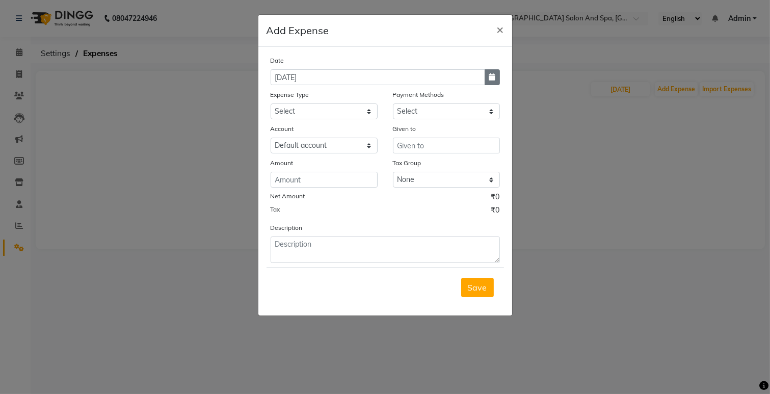
click at [498, 78] on button "button" at bounding box center [492, 77] width 15 height 16
select select "9"
select select "2025"
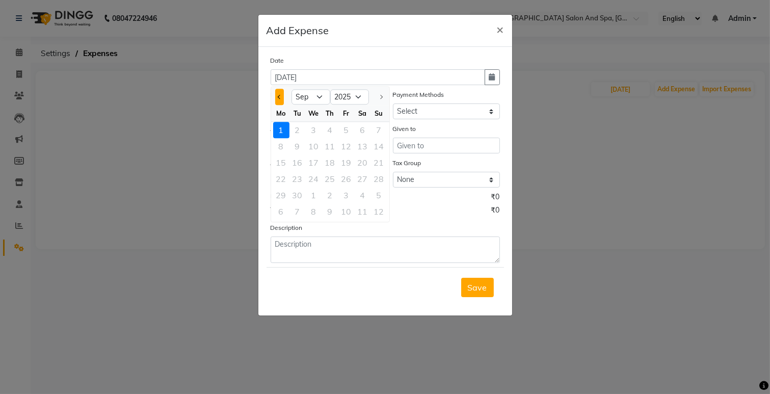
click at [278, 97] on span "Previous month" at bounding box center [279, 97] width 4 height 4
select select "8"
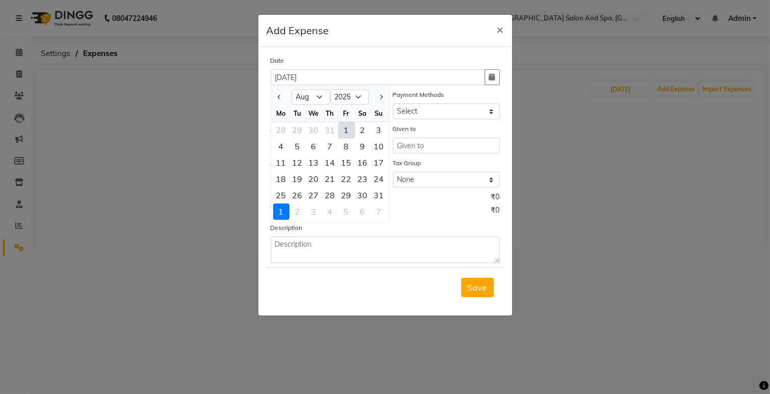
click at [354, 133] on div "1" at bounding box center [346, 130] width 16 height 16
type input "[DATE]"
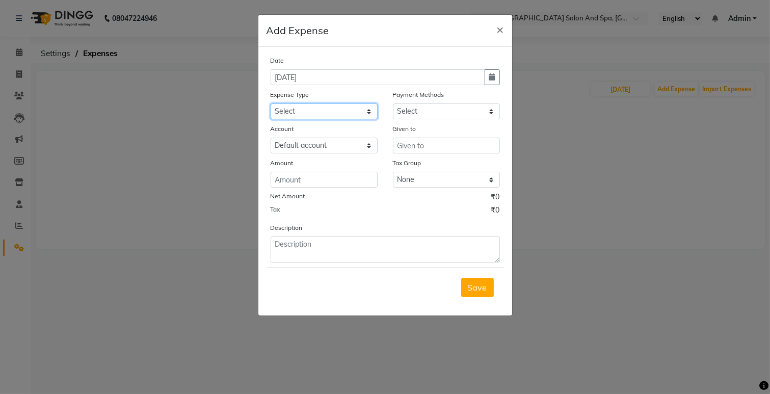
click at [332, 112] on select "Select Advance Salary Bank charges Car maintenance Cash transfer to bank Cash t…" at bounding box center [324, 111] width 107 height 16
select select "17"
click at [271, 103] on select "Select Advance Salary Bank charges Car maintenance Cash transfer to bank Cash t…" at bounding box center [324, 111] width 107 height 16
click at [406, 113] on select "Select Cash. Voucher CARD Wallet GPay" at bounding box center [446, 111] width 107 height 16
select select "116"
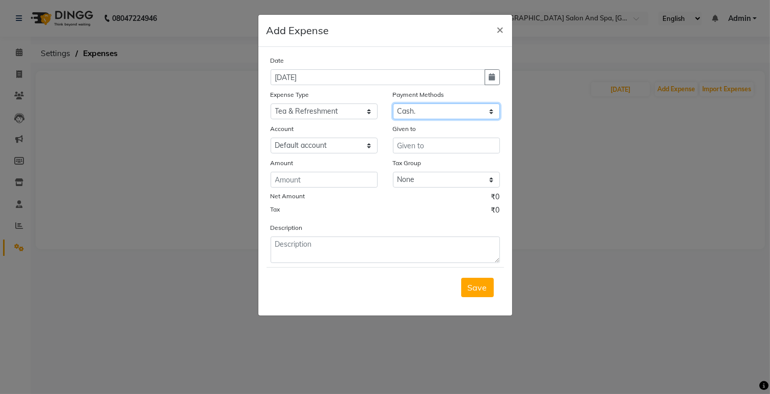
click at [393, 103] on select "Select Cash. Voucher CARD Wallet GPay" at bounding box center [446, 111] width 107 height 16
click at [413, 143] on input "text" at bounding box center [446, 146] width 107 height 16
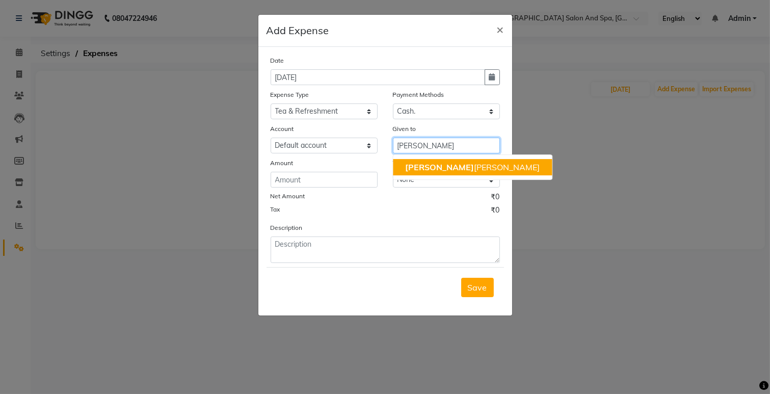
click at [414, 166] on span "[PERSON_NAME]" at bounding box center [439, 167] width 69 height 10
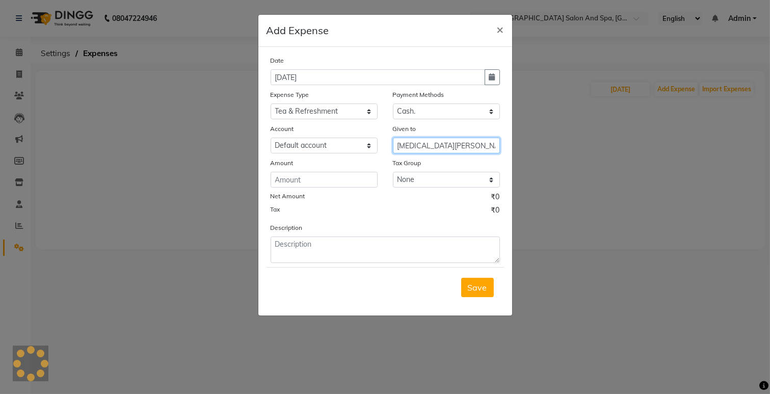
type input "[MEDICAL_DATA][PERSON_NAME]"
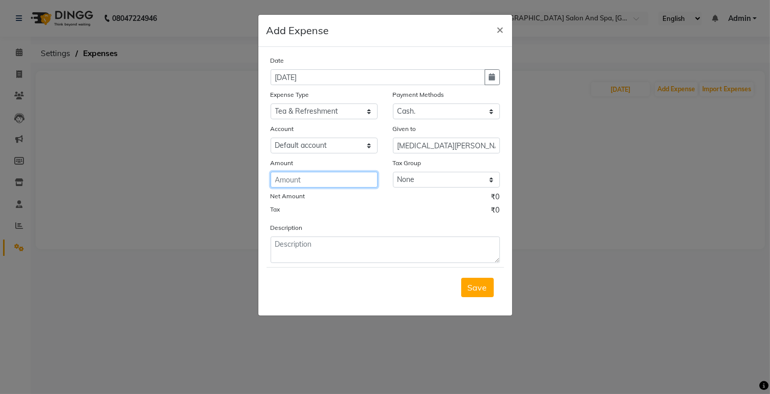
click at [297, 179] on input "number" at bounding box center [324, 180] width 107 height 16
type input "160"
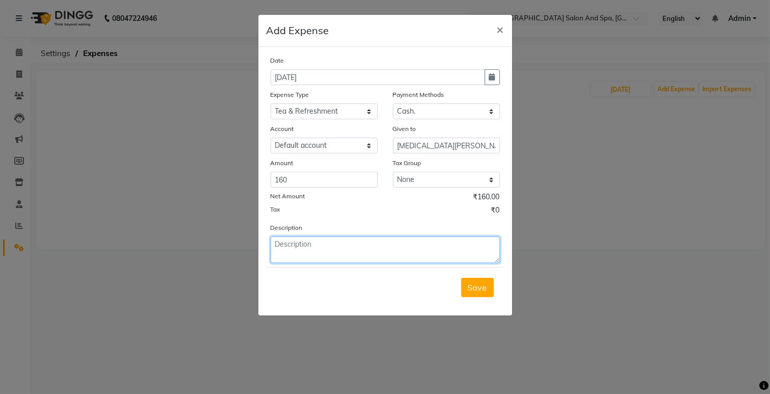
click at [316, 237] on textarea at bounding box center [385, 250] width 229 height 27
type textarea "tea"
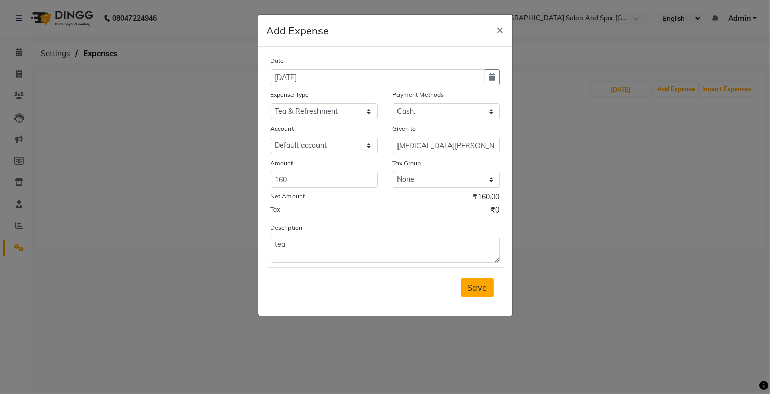
click at [481, 291] on span "Save" at bounding box center [477, 287] width 19 height 10
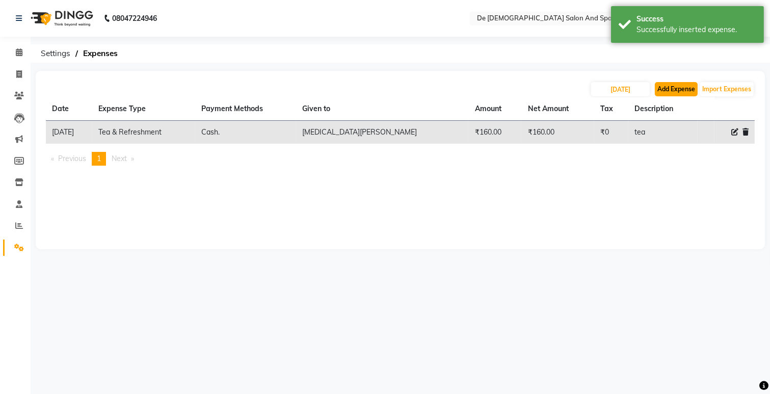
click at [660, 89] on button "Add Expense" at bounding box center [676, 89] width 43 height 14
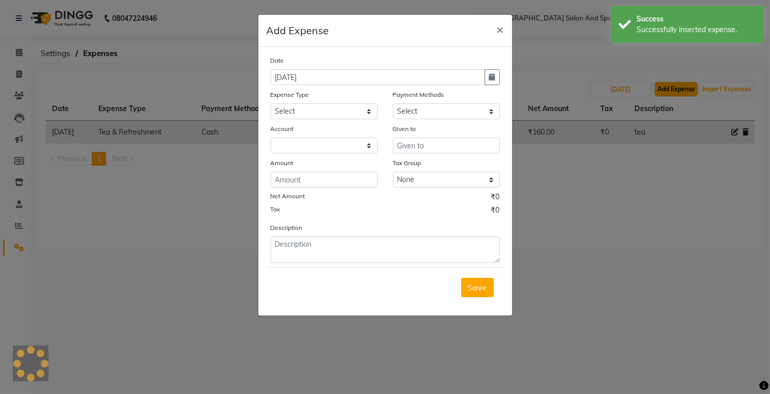
select select "5448"
click at [500, 78] on div "Date [DATE]" at bounding box center [385, 70] width 245 height 30
click at [497, 78] on button "button" at bounding box center [492, 77] width 15 height 16
select select "9"
select select "2025"
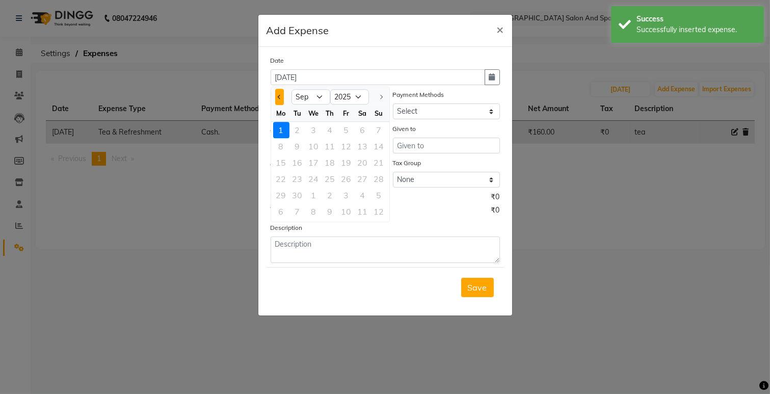
click at [279, 102] on button "Previous month" at bounding box center [279, 97] width 9 height 16
select select "8"
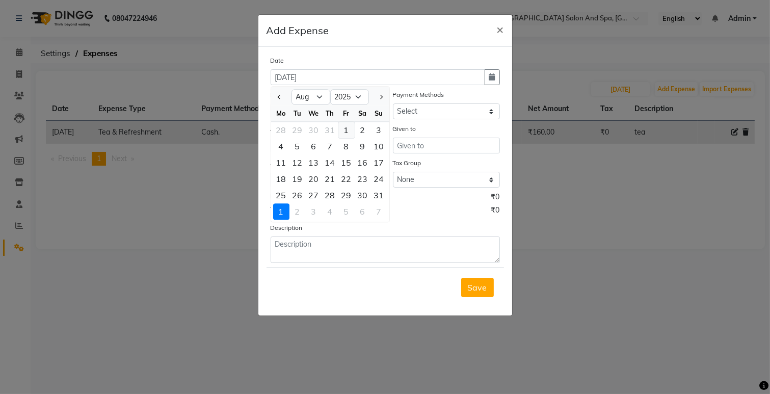
click at [345, 128] on div "1" at bounding box center [346, 130] width 16 height 16
type input "[DATE]"
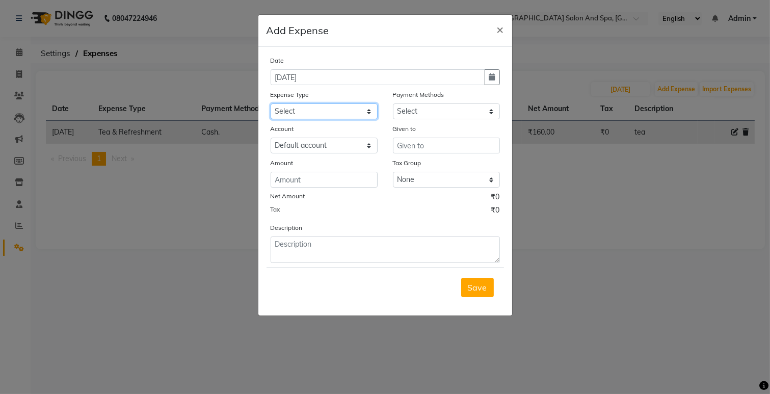
click at [319, 108] on select "Select Advance Salary Bank charges Car maintenance Cash transfer to bank Cash t…" at bounding box center [324, 111] width 107 height 16
select select "9"
click at [271, 103] on select "Select Advance Salary Bank charges Car maintenance Cash transfer to bank Cash t…" at bounding box center [324, 111] width 107 height 16
click at [442, 110] on select "Select Cash. Voucher CARD Wallet GPay" at bounding box center [446, 111] width 107 height 16
select select "116"
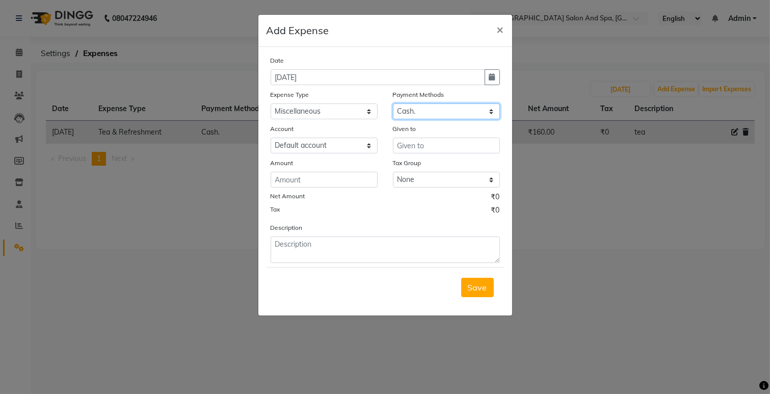
click at [393, 103] on select "Select Cash. Voucher CARD Wallet GPay" at bounding box center [446, 111] width 107 height 16
click at [413, 141] on input "text" at bounding box center [446, 146] width 107 height 16
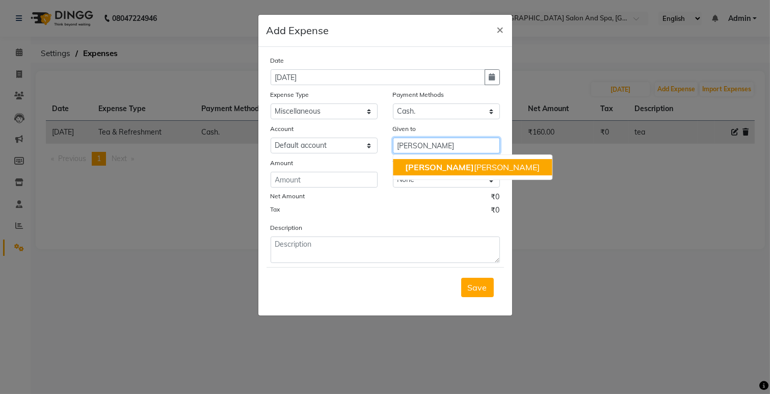
type input "[PERSON_NAME]"
click at [333, 186] on input "number" at bounding box center [324, 180] width 107 height 16
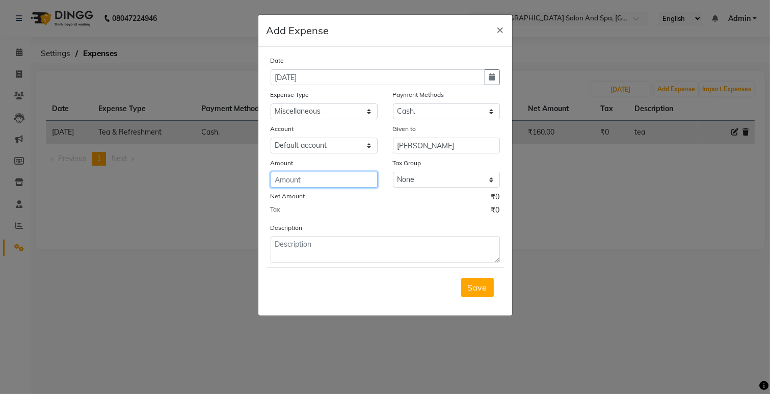
drag, startPoint x: 332, startPoint y: 186, endPoint x: 327, endPoint y: 175, distance: 12.5
click at [327, 175] on input "number" at bounding box center [324, 180] width 107 height 16
type input "160"
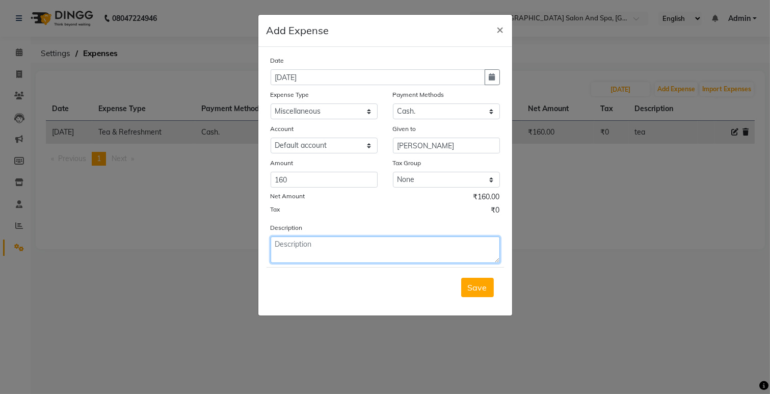
click at [322, 248] on textarea at bounding box center [385, 250] width 229 height 27
type textarea "ledger"
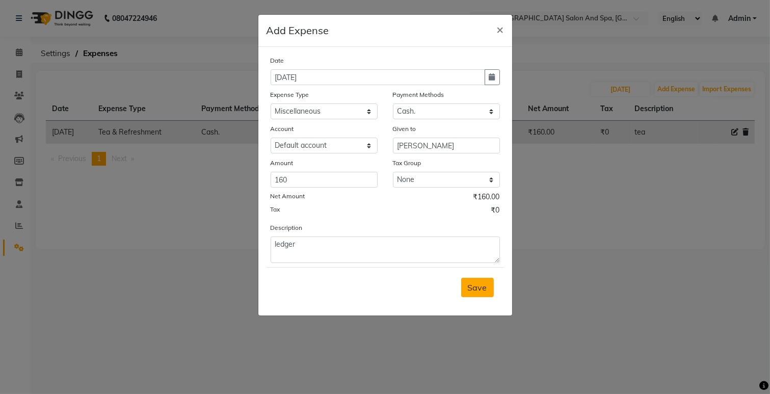
click at [479, 287] on span "Save" at bounding box center [477, 287] width 19 height 10
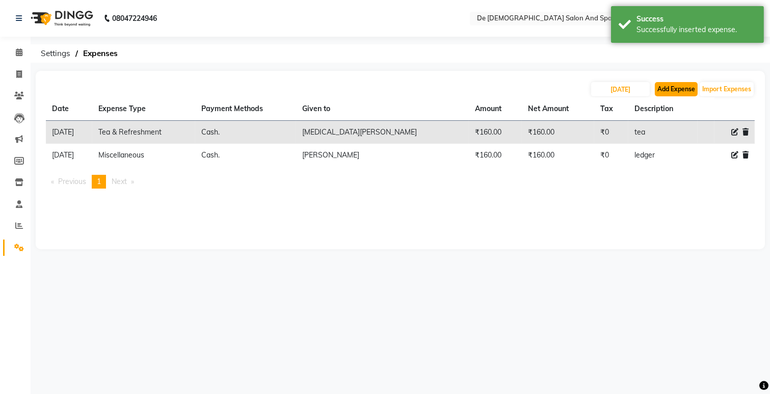
click at [673, 84] on button "Add Expense" at bounding box center [676, 89] width 43 height 14
select select "5448"
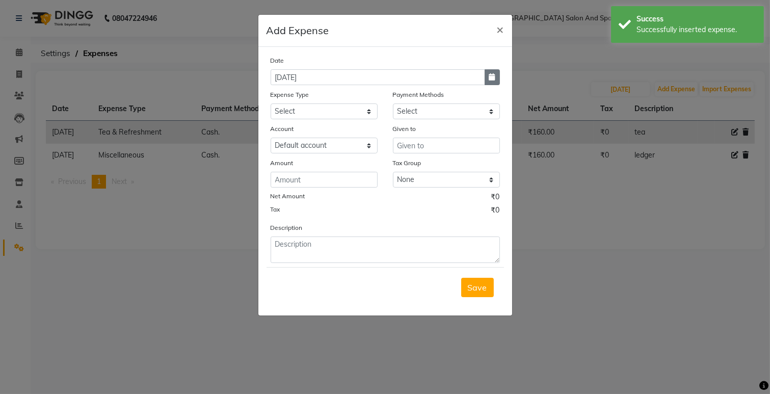
click at [497, 79] on button "button" at bounding box center [492, 77] width 15 height 16
select select "9"
select select "2025"
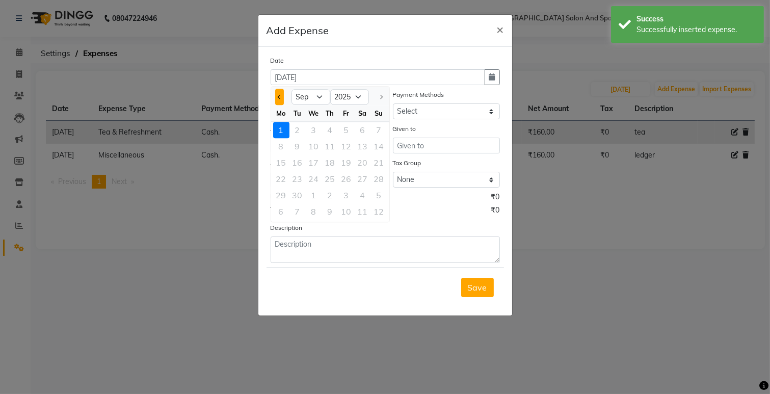
click at [277, 97] on button "Previous month" at bounding box center [279, 97] width 9 height 16
select select "8"
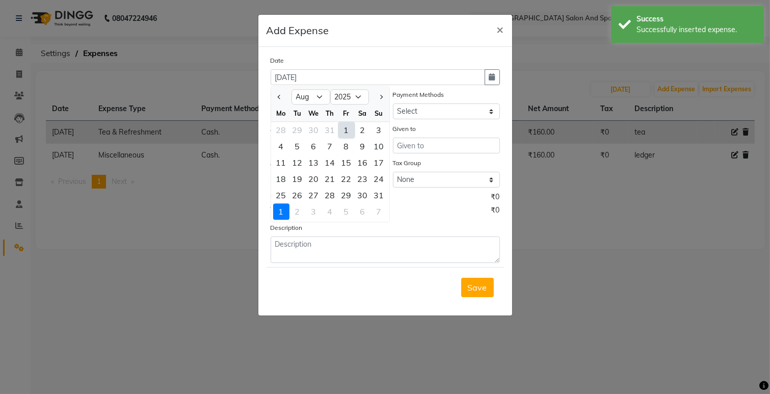
click at [349, 127] on div "1" at bounding box center [346, 130] width 16 height 16
type input "[DATE]"
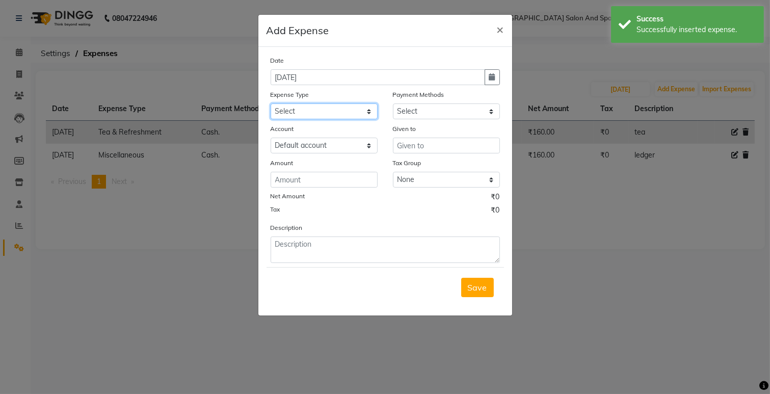
click at [349, 115] on select "Select Advance Salary Bank charges Car maintenance Cash transfer to bank Cash t…" at bounding box center [324, 111] width 107 height 16
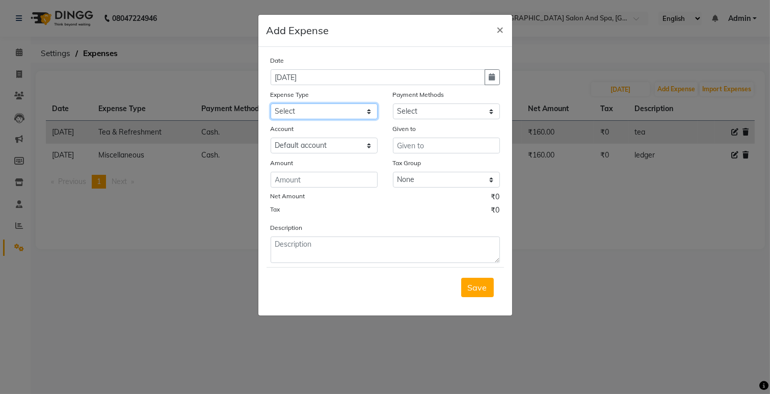
select select "26"
click at [271, 103] on select "Select Advance Salary Bank charges Car maintenance Cash transfer to bank Cash t…" at bounding box center [324, 111] width 107 height 16
click at [410, 146] on input "text" at bounding box center [446, 146] width 107 height 16
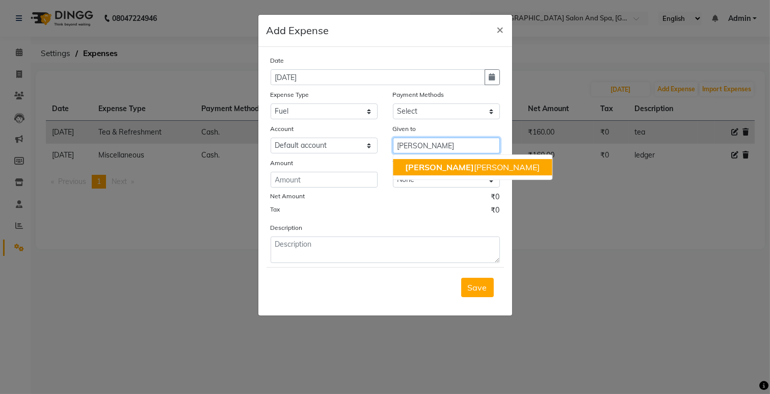
click at [417, 166] on span "[PERSON_NAME]" at bounding box center [439, 167] width 69 height 10
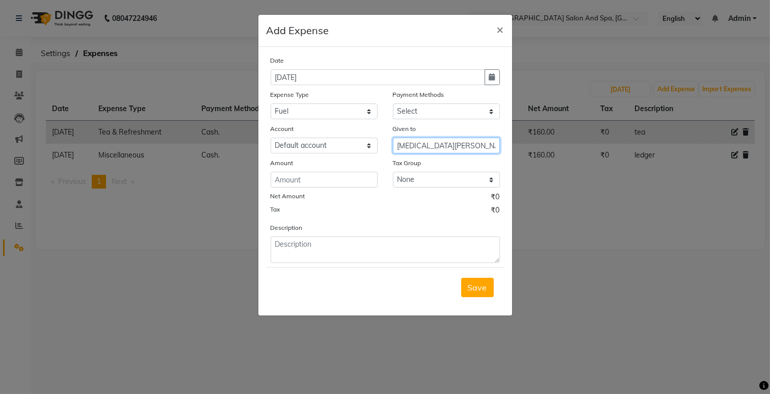
type input "[MEDICAL_DATA][PERSON_NAME]"
click at [419, 106] on select "Select Cash. Voucher CARD Wallet GPay" at bounding box center [446, 111] width 107 height 16
select select "116"
click at [393, 103] on select "Select Cash. Voucher CARD Wallet GPay" at bounding box center [446, 111] width 107 height 16
click at [339, 170] on div "Amount" at bounding box center [324, 165] width 107 height 14
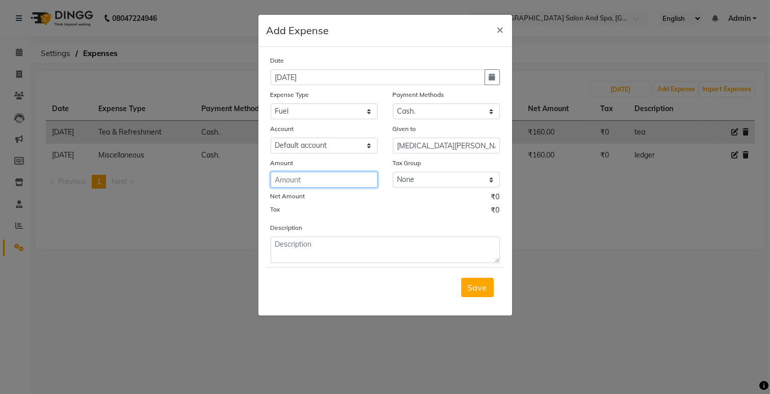
click at [338, 179] on input "number" at bounding box center [324, 180] width 107 height 16
type input "1500"
click at [338, 265] on form "Date [DATE] Expense Type Select Advance Salary Bank charges Car maintenance Cas…" at bounding box center [386, 181] width 238 height 252
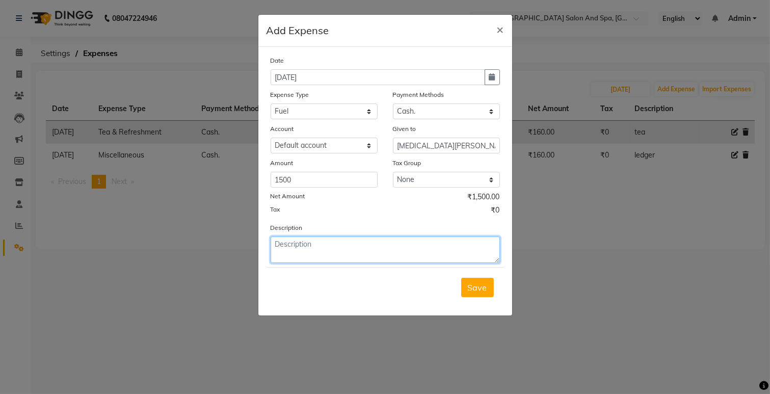
click at [426, 256] on textarea at bounding box center [385, 250] width 229 height 27
type textarea "diesel"
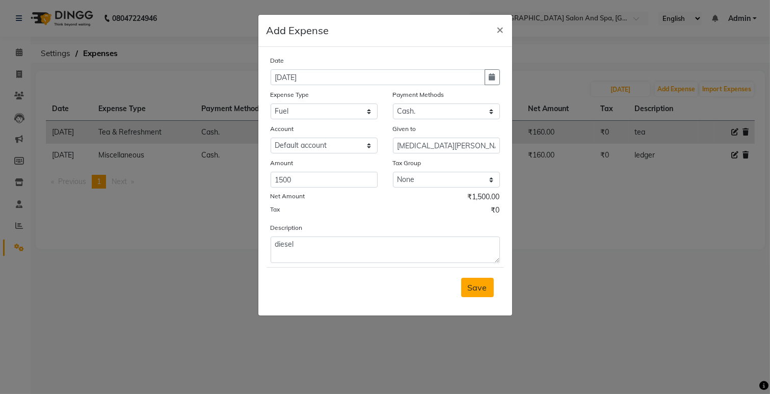
click at [483, 296] on button "Save" at bounding box center [477, 287] width 33 height 19
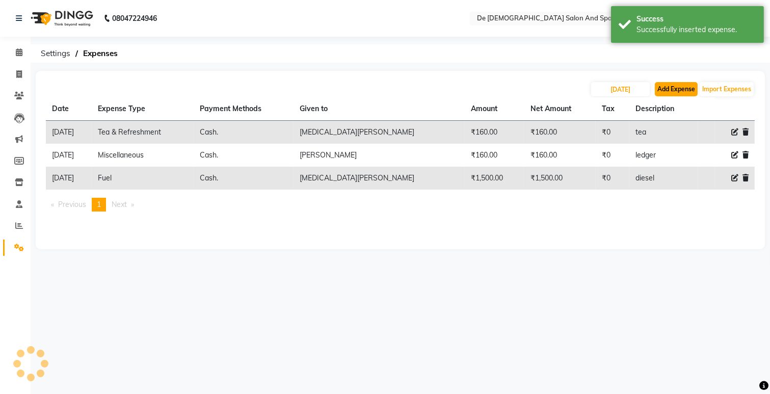
click at [662, 82] on button "Add Expense" at bounding box center [676, 89] width 43 height 14
select select "5448"
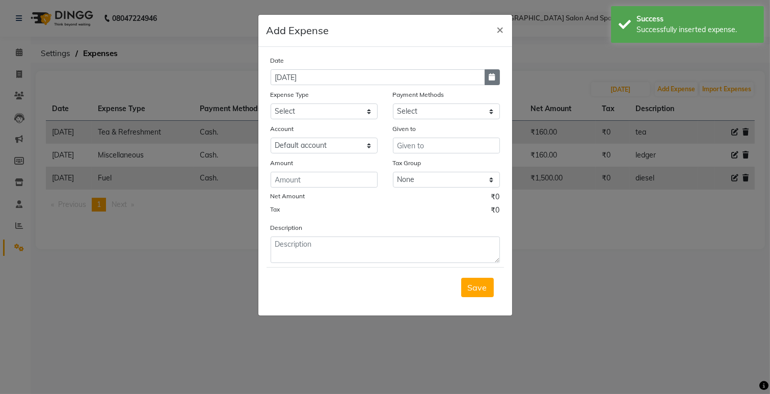
click at [491, 78] on icon "button" at bounding box center [492, 76] width 6 height 7
select select "9"
select select "2025"
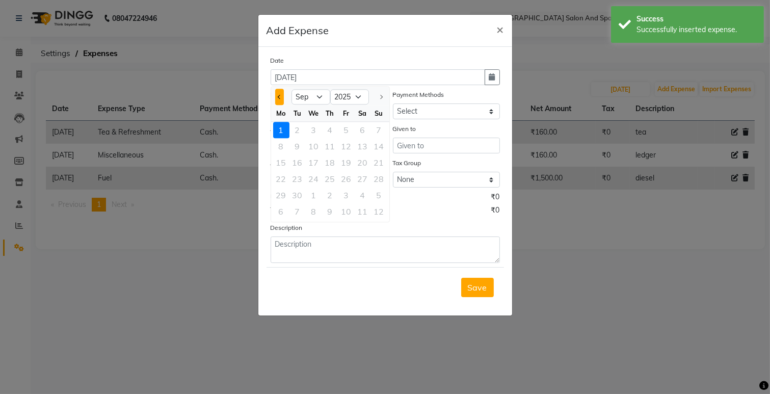
click at [279, 95] on span "Previous month" at bounding box center [279, 97] width 4 height 4
select select "8"
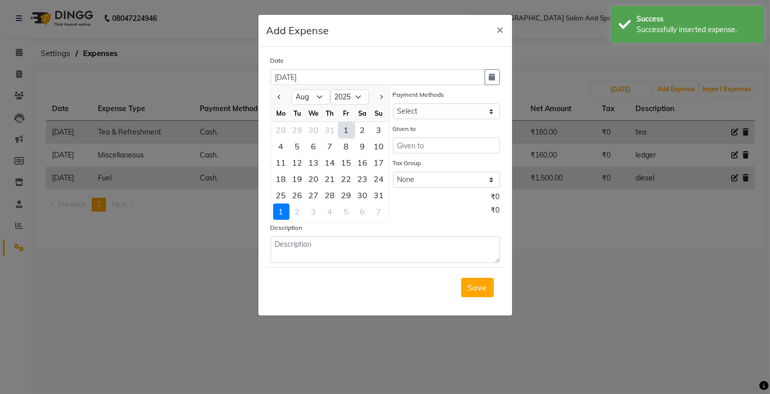
click at [349, 126] on div "1" at bounding box center [346, 130] width 16 height 16
type input "[DATE]"
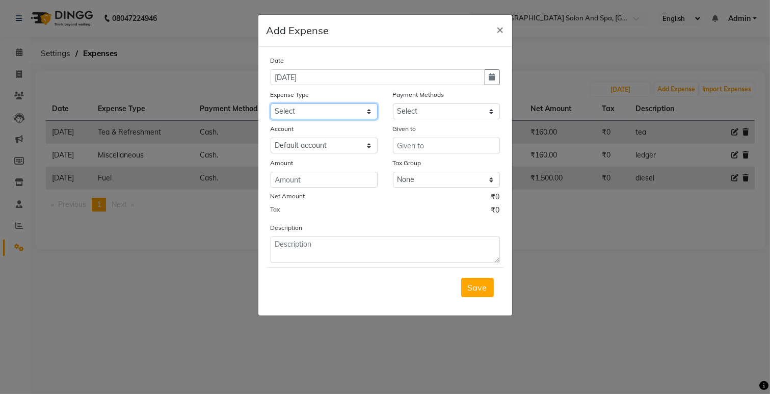
click at [327, 110] on select "Select Advance Salary Bank charges Car maintenance Cash transfer to bank Cash t…" at bounding box center [324, 111] width 107 height 16
select select "17"
click at [271, 103] on select "Select Advance Salary Bank charges Car maintenance Cash transfer to bank Cash t…" at bounding box center [324, 111] width 107 height 16
click at [411, 115] on select "Select Cash. Voucher CARD Wallet GPay" at bounding box center [446, 111] width 107 height 16
select select "116"
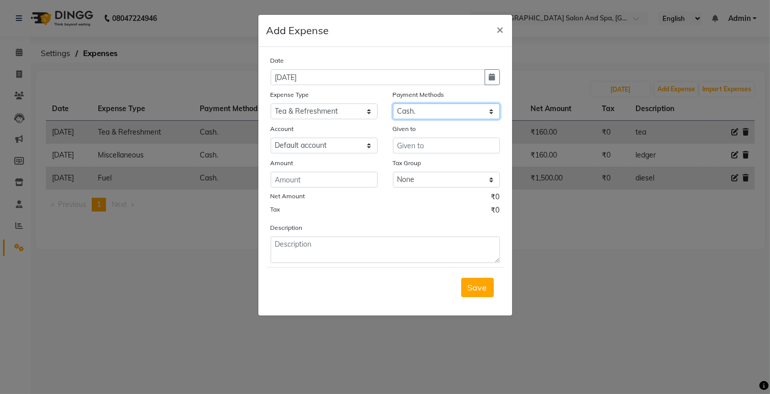
click at [393, 103] on select "Select Cash. Voucher CARD Wallet GPay" at bounding box center [446, 111] width 107 height 16
click at [419, 143] on input "text" at bounding box center [446, 146] width 107 height 16
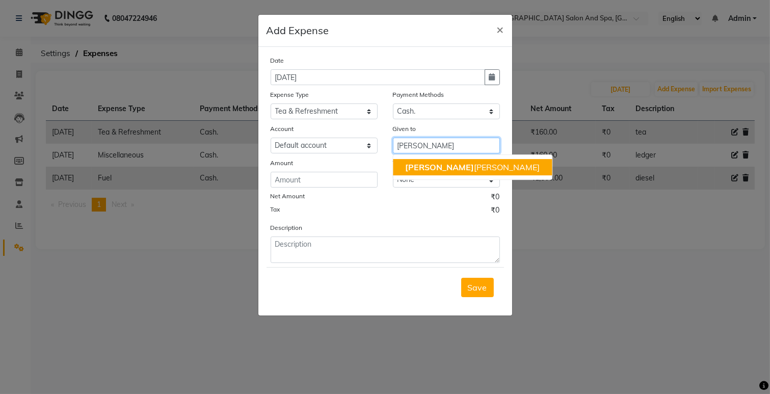
click at [425, 173] on button "[PERSON_NAME] [PERSON_NAME]" at bounding box center [472, 167] width 159 height 16
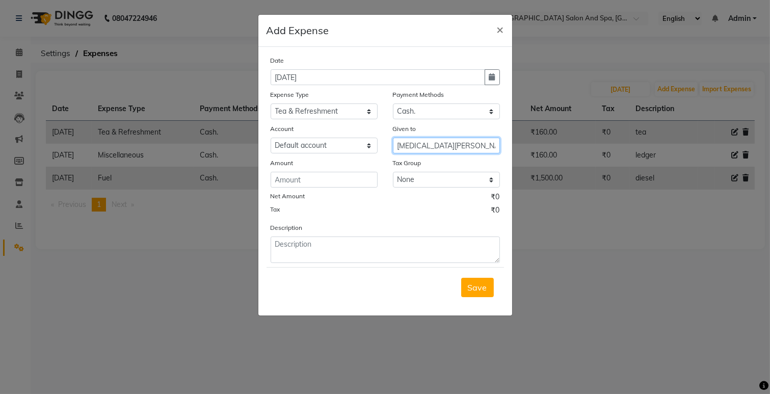
type input "[MEDICAL_DATA][PERSON_NAME]"
click at [357, 176] on input "number" at bounding box center [324, 180] width 107 height 16
type input "20"
click at [312, 232] on div "Description" at bounding box center [385, 242] width 245 height 41
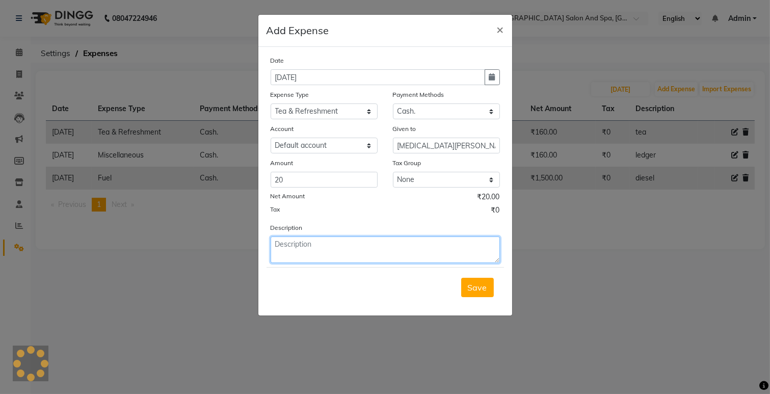
click at [311, 240] on textarea at bounding box center [385, 250] width 229 height 27
type textarea "milk"
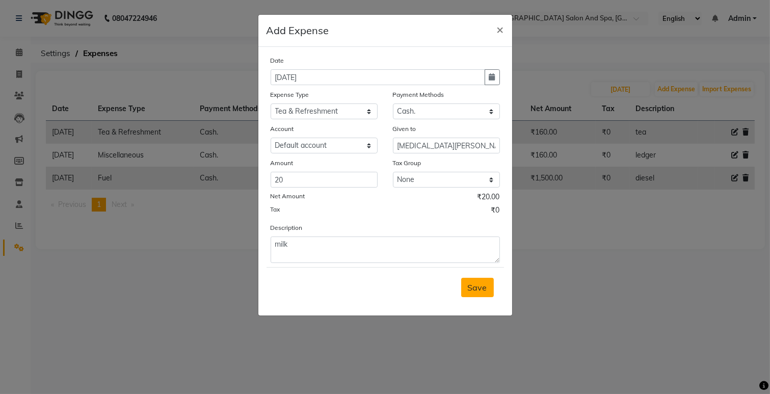
click at [481, 283] on span "Save" at bounding box center [477, 287] width 19 height 10
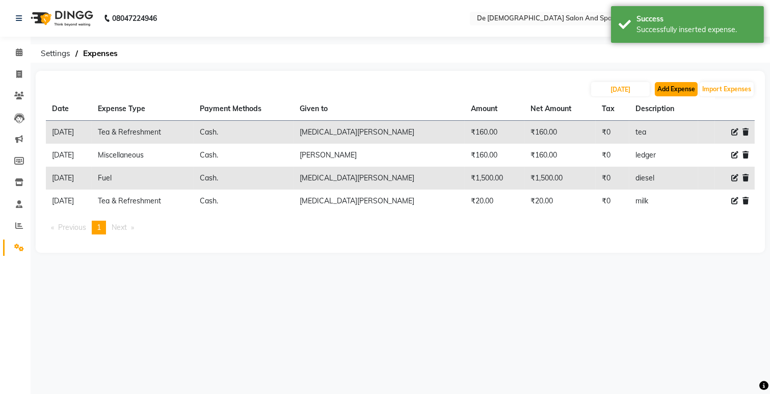
click at [661, 90] on button "Add Expense" at bounding box center [676, 89] width 43 height 14
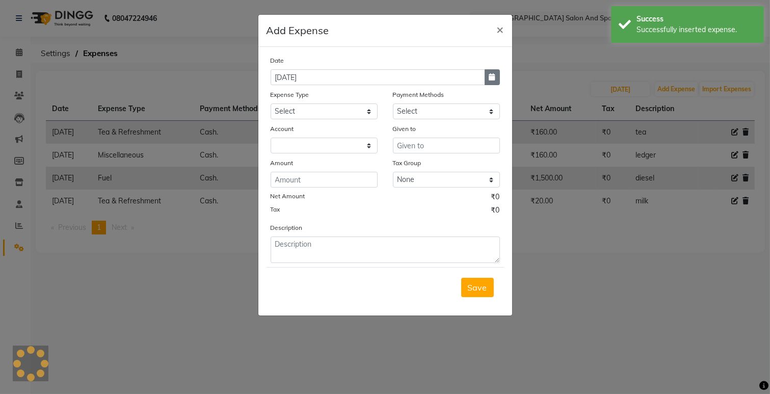
select select "5448"
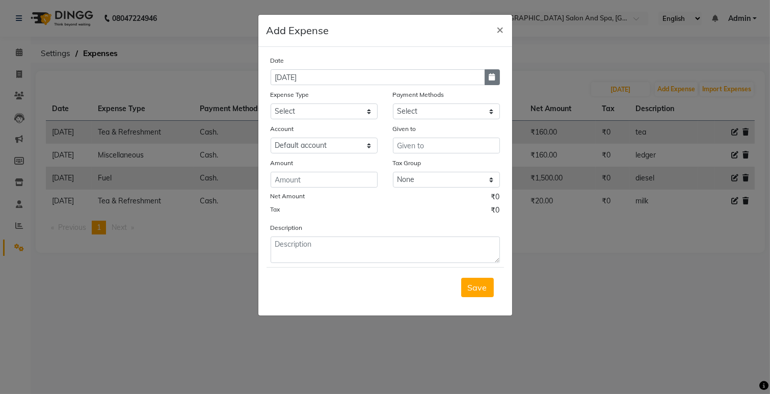
click at [492, 77] on icon "button" at bounding box center [492, 76] width 6 height 7
select select "9"
select select "2025"
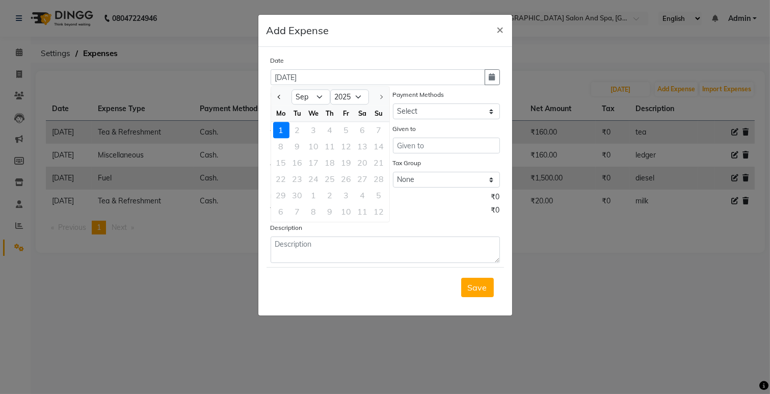
click at [273, 94] on div at bounding box center [281, 97] width 20 height 16
click at [283, 92] on button "Previous month" at bounding box center [279, 97] width 9 height 16
select select "8"
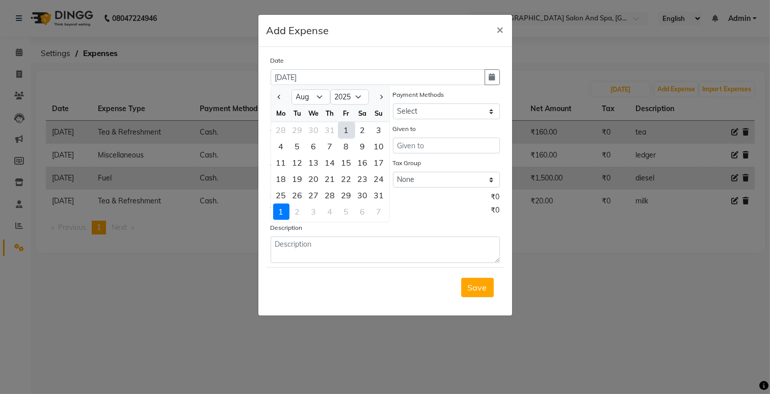
click at [343, 131] on div "1" at bounding box center [346, 130] width 16 height 16
type input "[DATE]"
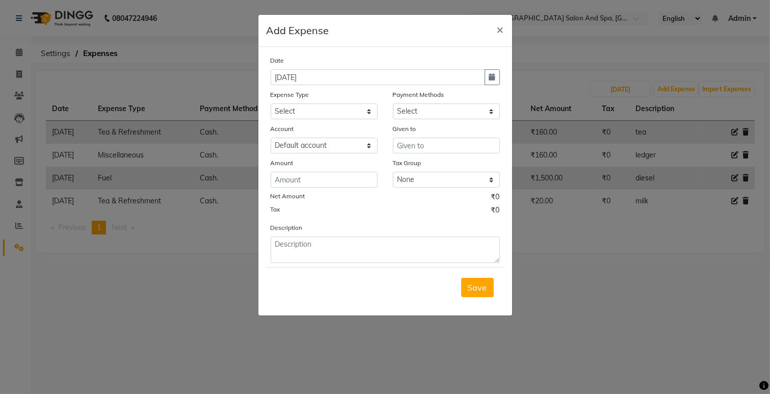
click at [310, 102] on div "Expense Type" at bounding box center [324, 96] width 107 height 14
click at [309, 108] on select "Select Advance Salary Bank charges Car maintenance Cash transfer to bank Cash t…" at bounding box center [324, 111] width 107 height 16
select select "16"
click at [271, 103] on select "Select Advance Salary Bank charges Car maintenance Cash transfer to bank Cash t…" at bounding box center [324, 111] width 107 height 16
click at [427, 111] on select "Select Cash. Voucher CARD Wallet GPay" at bounding box center [446, 111] width 107 height 16
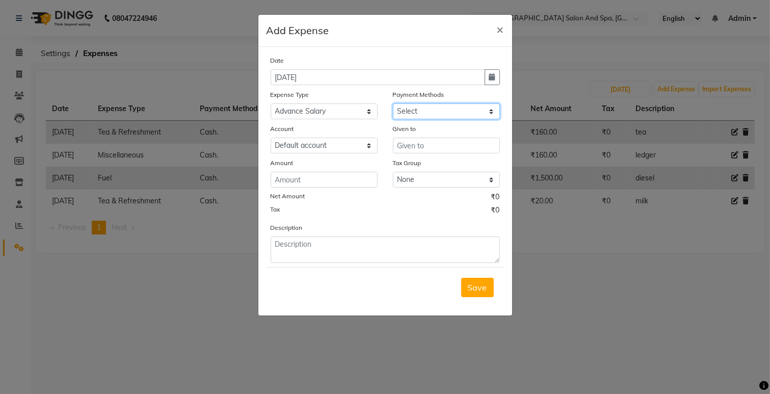
select select "116"
click at [393, 103] on select "Select Cash. Voucher CARD Wallet GPay" at bounding box center [446, 111] width 107 height 16
click at [424, 141] on input "text" at bounding box center [446, 146] width 107 height 16
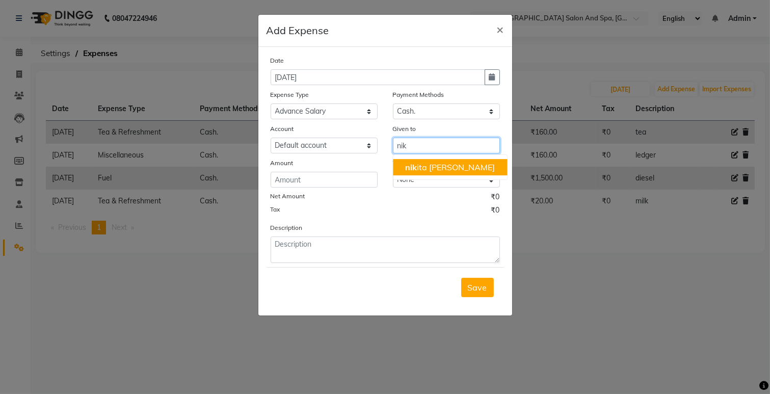
click at [433, 167] on ngb-highlight "[PERSON_NAME]" at bounding box center [450, 167] width 90 height 10
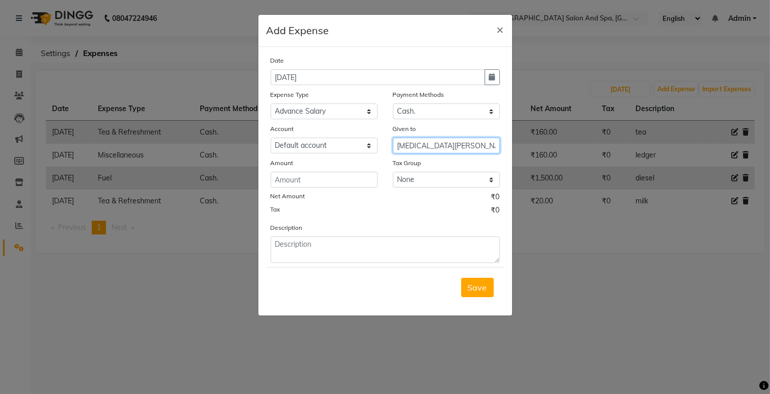
type input "[MEDICAL_DATA][PERSON_NAME]"
click at [301, 179] on input "number" at bounding box center [324, 180] width 107 height 16
type input "1800"
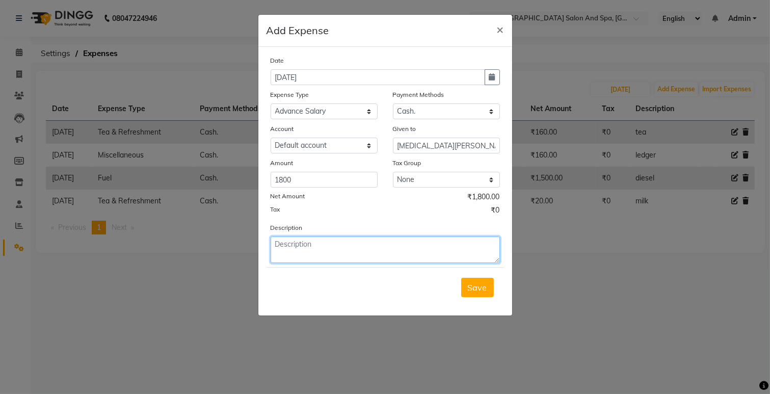
click at [304, 252] on textarea at bounding box center [385, 250] width 229 height 27
click at [328, 261] on textarea at bounding box center [385, 250] width 229 height 27
type textarea "[DEMOGRAPHIC_DATA] adv"
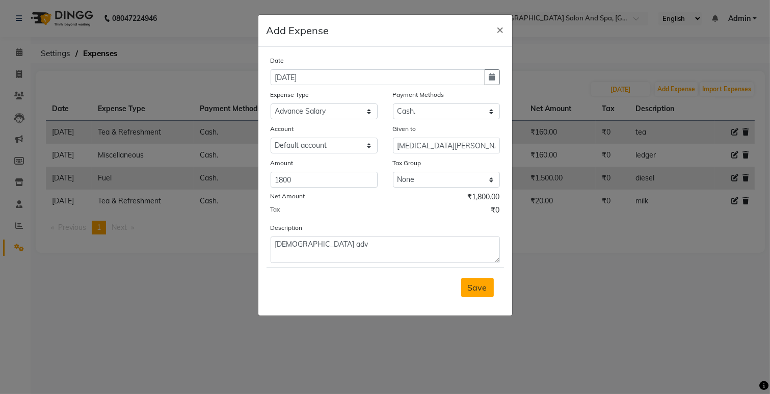
click at [492, 294] on button "Save" at bounding box center [477, 287] width 33 height 19
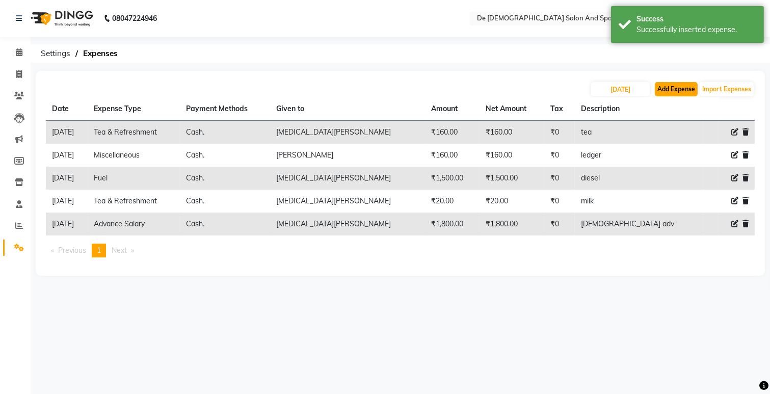
click at [668, 96] on button "Add Expense" at bounding box center [676, 89] width 43 height 14
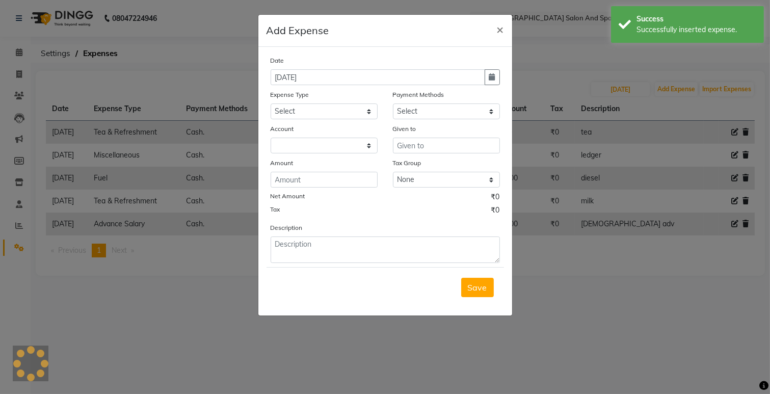
select select "5448"
click at [492, 79] on icon "button" at bounding box center [492, 76] width 6 height 7
select select "9"
select select "2025"
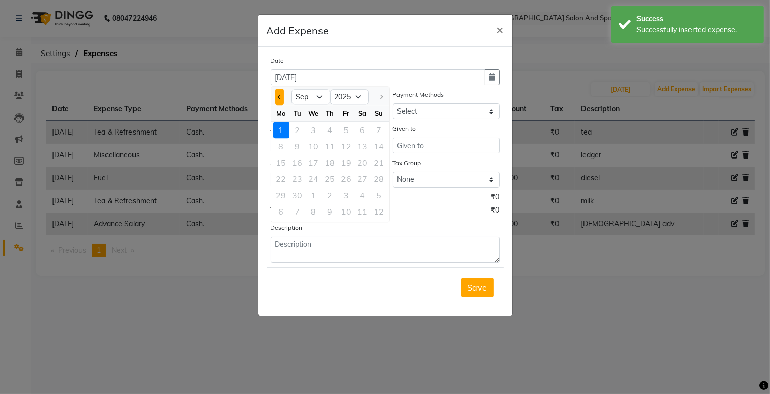
click at [278, 98] on button "Previous month" at bounding box center [279, 97] width 9 height 16
select select "8"
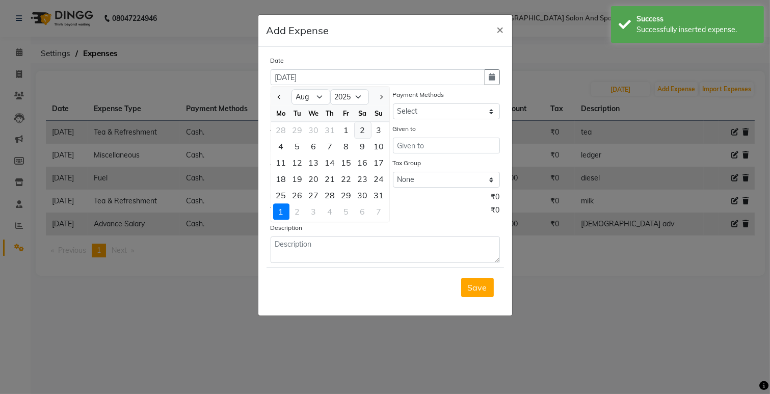
click at [367, 129] on div "2" at bounding box center [363, 130] width 16 height 16
type input "[DATE]"
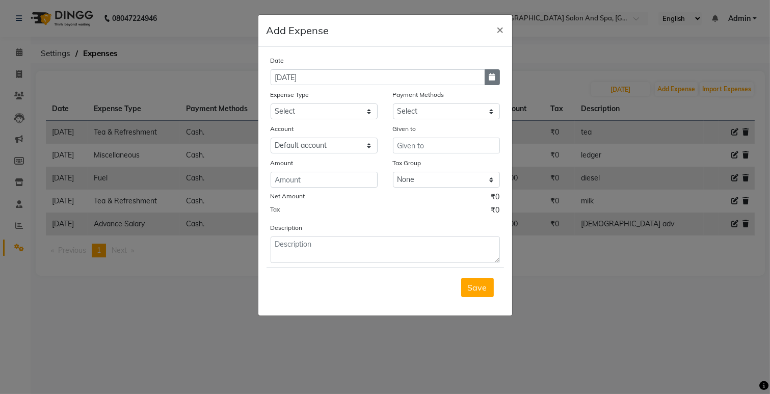
click at [485, 76] on button "button" at bounding box center [492, 77] width 15 height 16
select select "8"
select select "2025"
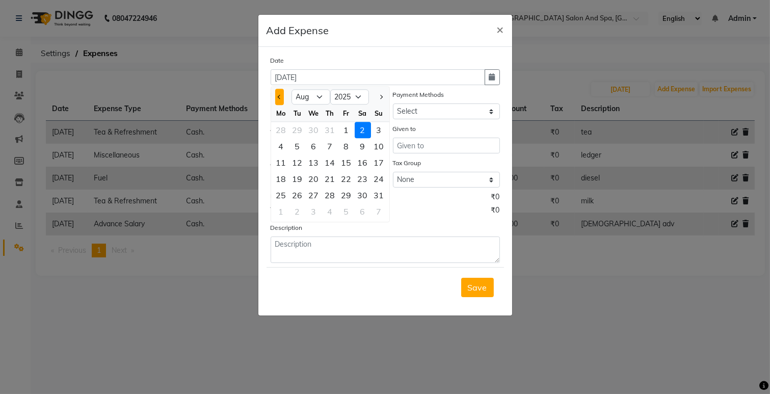
click at [278, 95] on span "Previous month" at bounding box center [279, 97] width 4 height 4
click at [380, 97] on span "Next month" at bounding box center [380, 97] width 4 height 4
select select "8"
click at [344, 129] on div "1" at bounding box center [346, 130] width 16 height 16
type input "[DATE]"
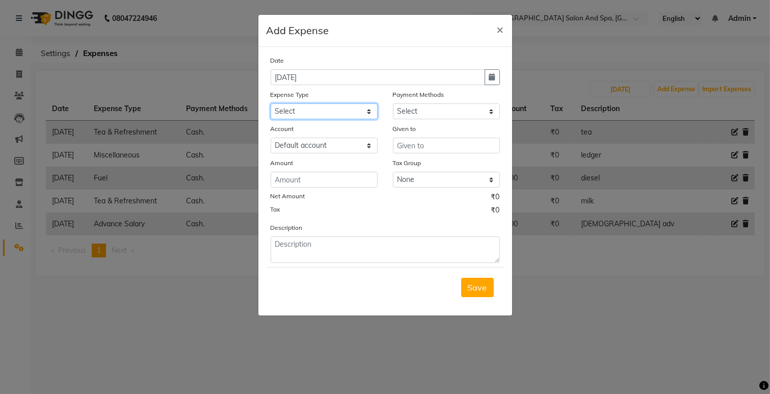
click at [345, 110] on select "Select Advance Salary Bank charges Car maintenance Cash transfer to bank Cash t…" at bounding box center [324, 111] width 107 height 16
select select "16"
click at [271, 103] on select "Select Advance Salary Bank charges Car maintenance Cash transfer to bank Cash t…" at bounding box center [324, 111] width 107 height 16
click at [407, 115] on select "Select Cash. Voucher CARD Wallet GPay" at bounding box center [446, 111] width 107 height 16
select select "116"
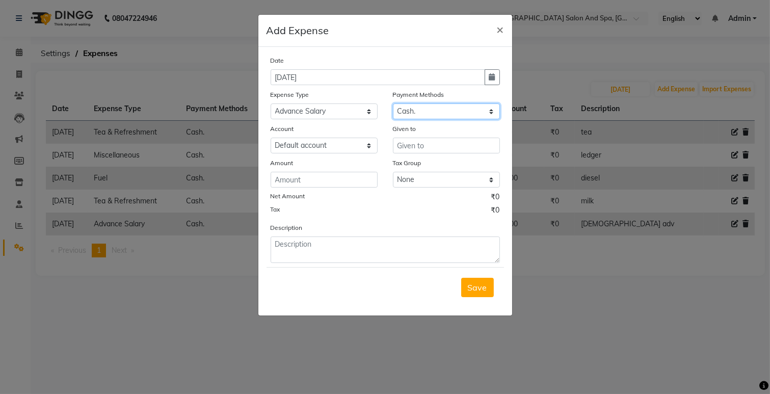
click at [393, 103] on select "Select Cash. Voucher CARD Wallet GPay" at bounding box center [446, 111] width 107 height 16
click at [411, 149] on input "text" at bounding box center [446, 146] width 107 height 16
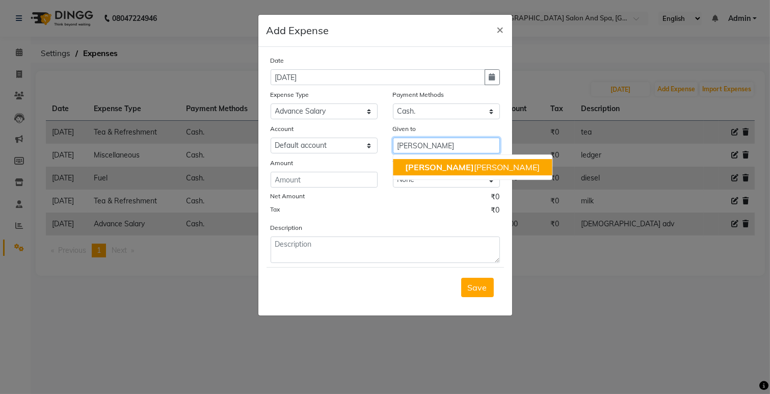
click at [418, 165] on span "[PERSON_NAME]" at bounding box center [439, 167] width 69 height 10
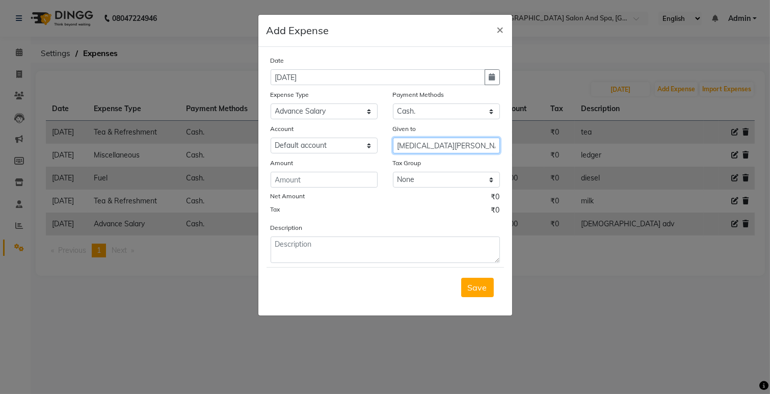
type input "[MEDICAL_DATA][PERSON_NAME]"
click at [345, 183] on input "number" at bounding box center [324, 180] width 107 height 16
type input "4000"
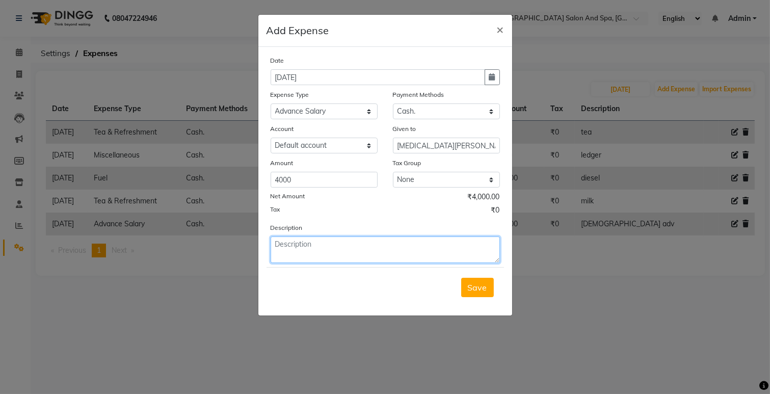
click at [325, 246] on textarea at bounding box center [385, 250] width 229 height 27
type textarea "nisha adv."
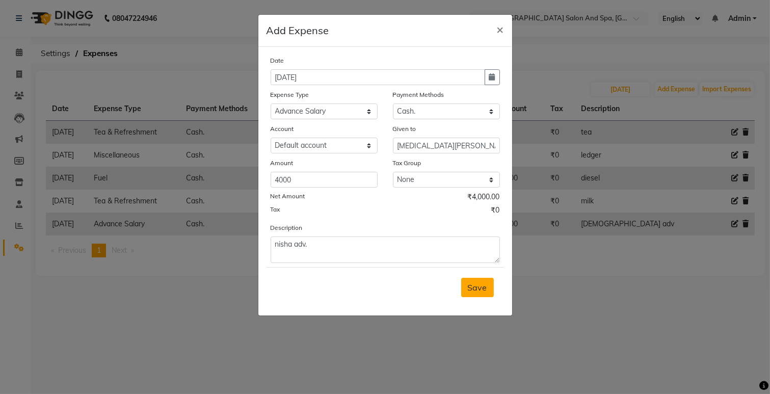
click at [479, 292] on span "Save" at bounding box center [477, 287] width 19 height 10
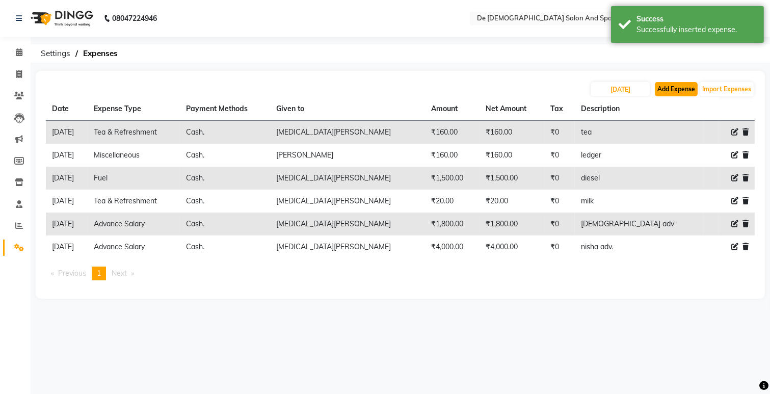
click at [689, 92] on button "Add Expense" at bounding box center [676, 89] width 43 height 14
select select "5448"
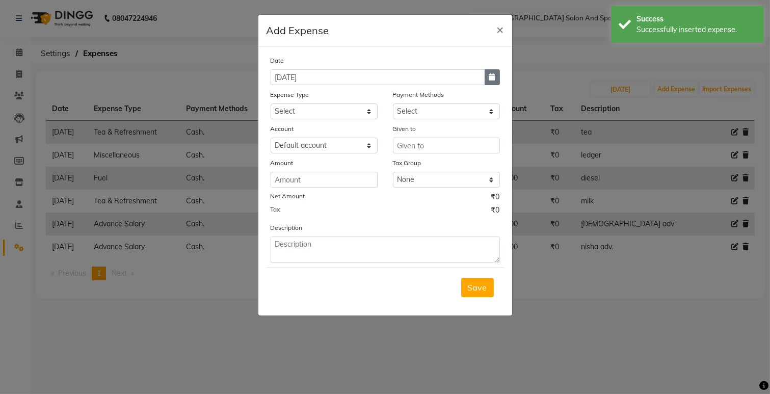
click at [494, 82] on button "button" at bounding box center [492, 77] width 15 height 16
select select "9"
select select "2025"
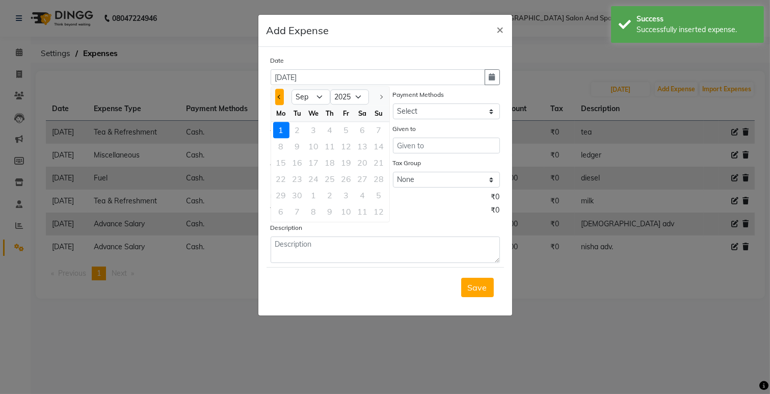
click at [276, 99] on button "Previous month" at bounding box center [279, 97] width 9 height 16
select select "8"
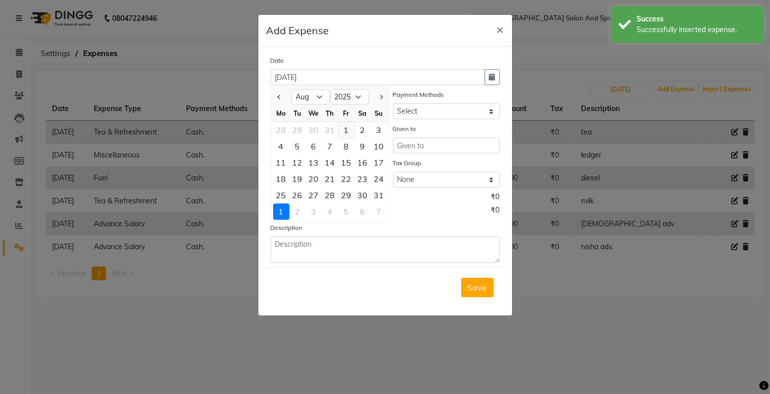
click at [348, 130] on div "1" at bounding box center [346, 130] width 16 height 16
type input "[DATE]"
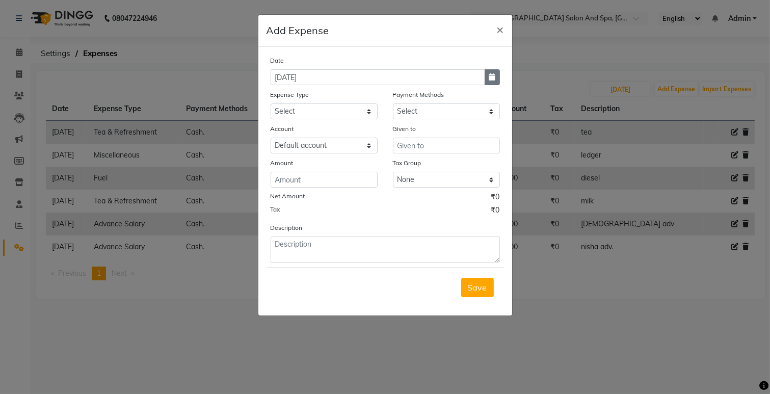
click at [498, 73] on button "button" at bounding box center [492, 77] width 15 height 16
select select "8"
select select "2025"
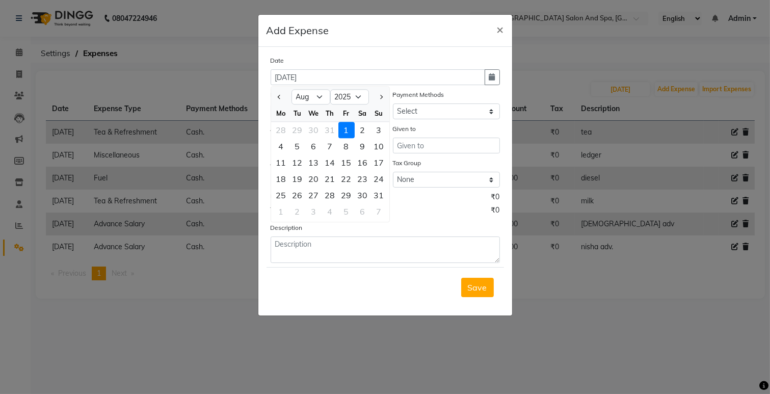
click at [359, 120] on div "Sa" at bounding box center [363, 113] width 16 height 16
click at [364, 132] on div "2" at bounding box center [363, 130] width 16 height 16
type input "[DATE]"
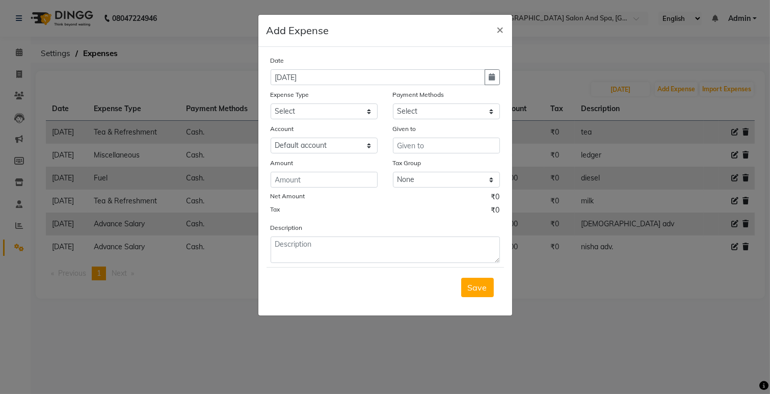
click at [323, 102] on div "Expense Type" at bounding box center [324, 96] width 107 height 14
click at [323, 111] on select "Select Advance Salary Bank charges Car maintenance Cash transfer to bank Cash t…" at bounding box center [324, 111] width 107 height 16
select select "17"
click at [271, 103] on select "Select Advance Salary Bank charges Car maintenance Cash transfer to bank Cash t…" at bounding box center [324, 111] width 107 height 16
click at [440, 110] on select "Select Cash. Voucher CARD Wallet GPay" at bounding box center [446, 111] width 107 height 16
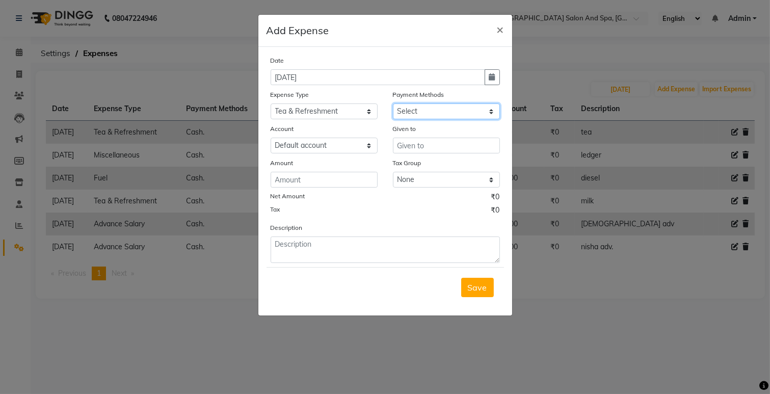
select select "116"
click at [393, 103] on select "Select Cash. Voucher CARD Wallet GPay" at bounding box center [446, 111] width 107 height 16
click at [415, 143] on input "text" at bounding box center [446, 146] width 107 height 16
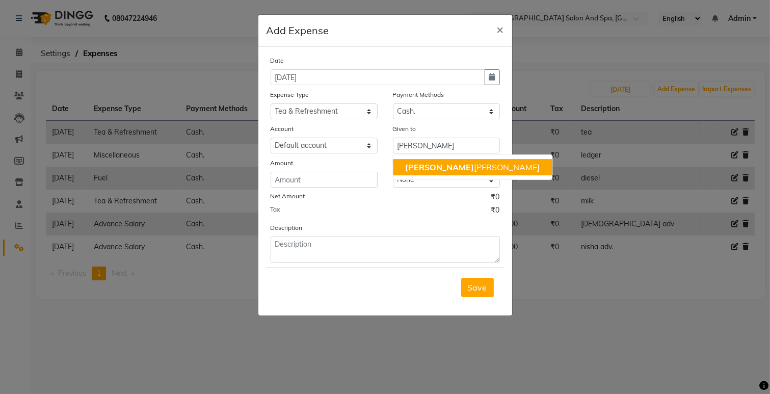
drag, startPoint x: 313, startPoint y: 93, endPoint x: 324, endPoint y: 416, distance: 322.8
drag, startPoint x: 324, startPoint y: 416, endPoint x: 422, endPoint y: 167, distance: 267.3
click at [422, 167] on ngb-highlight "[PERSON_NAME] [PERSON_NAME]" at bounding box center [472, 167] width 135 height 10
type input "[MEDICAL_DATA][PERSON_NAME]"
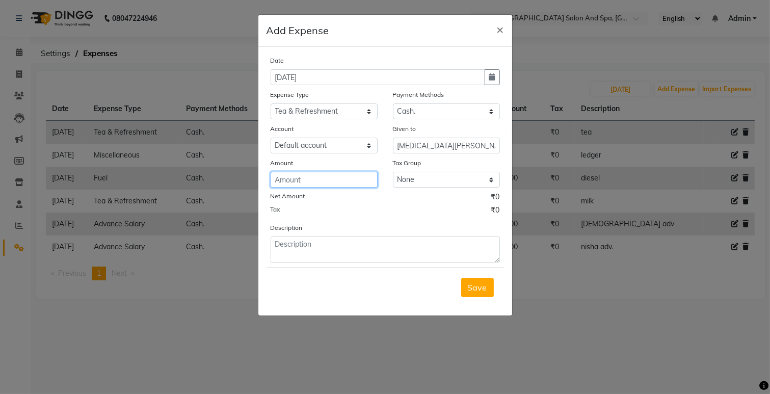
click at [325, 180] on input "number" at bounding box center [324, 180] width 107 height 16
type input "140"
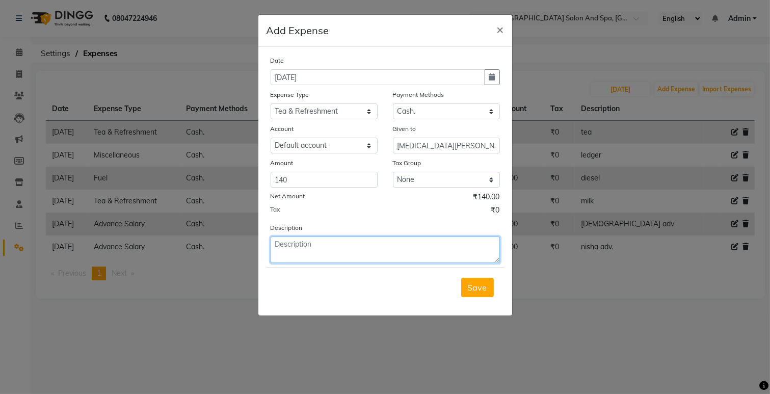
click at [296, 257] on textarea at bounding box center [385, 250] width 229 height 27
type textarea "tea"
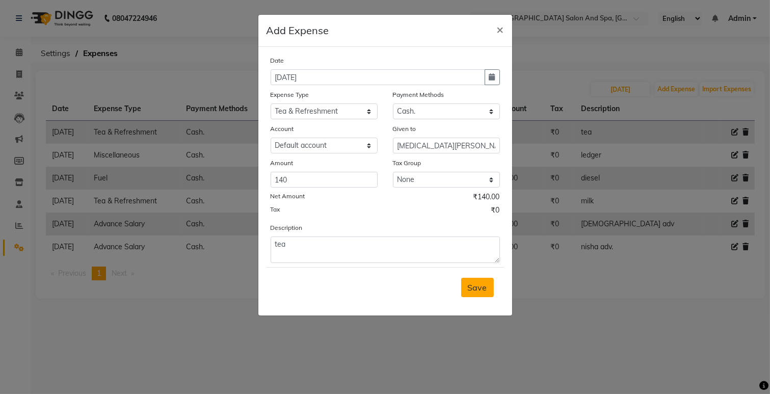
click at [483, 294] on button "Save" at bounding box center [477, 287] width 33 height 19
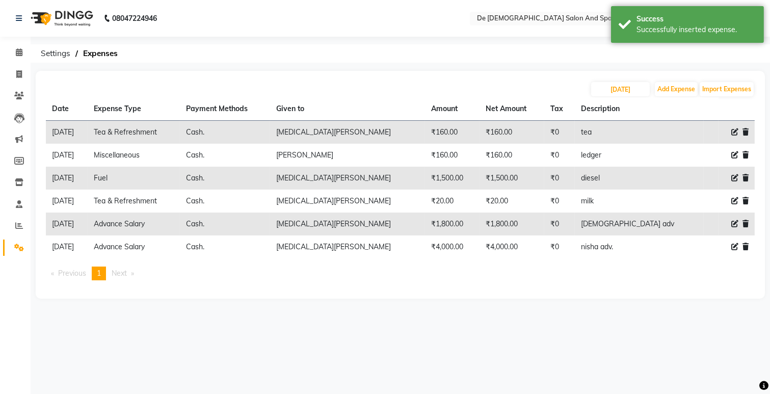
click at [639, 97] on th "Description" at bounding box center [639, 108] width 129 height 23
click at [632, 88] on input "[DATE]" at bounding box center [620, 89] width 59 height 14
select select "8"
select select "2025"
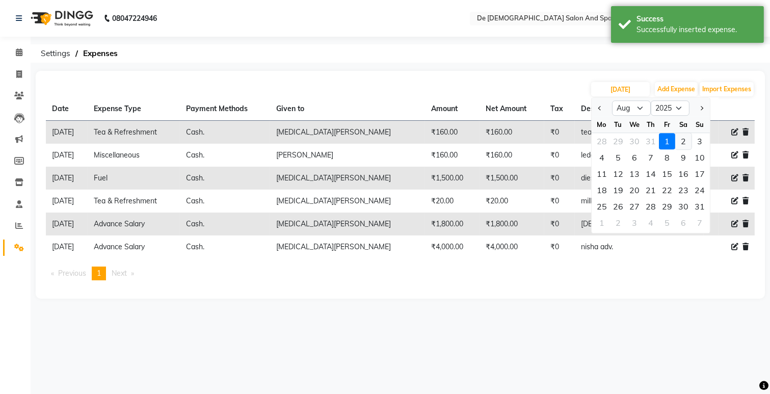
click at [682, 142] on div "2" at bounding box center [683, 141] width 16 height 16
type input "[DATE]"
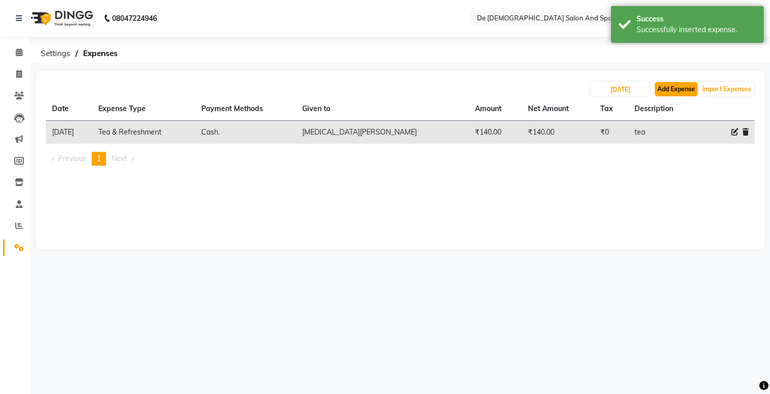
click at [665, 90] on button "Add Expense" at bounding box center [676, 89] width 43 height 14
select select "5448"
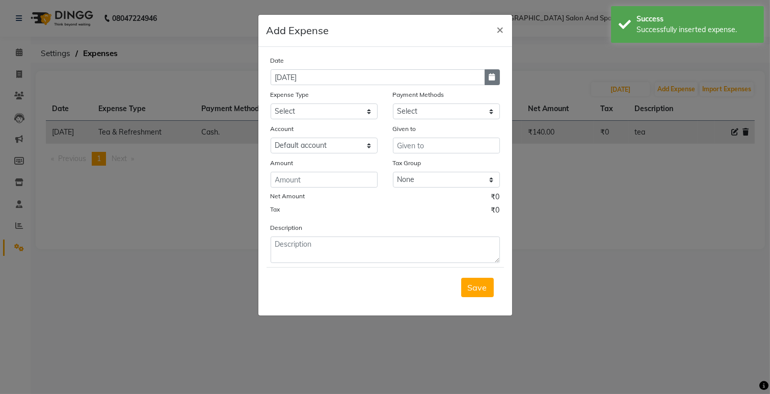
click at [486, 73] on button "button" at bounding box center [492, 77] width 15 height 16
select select "9"
select select "2025"
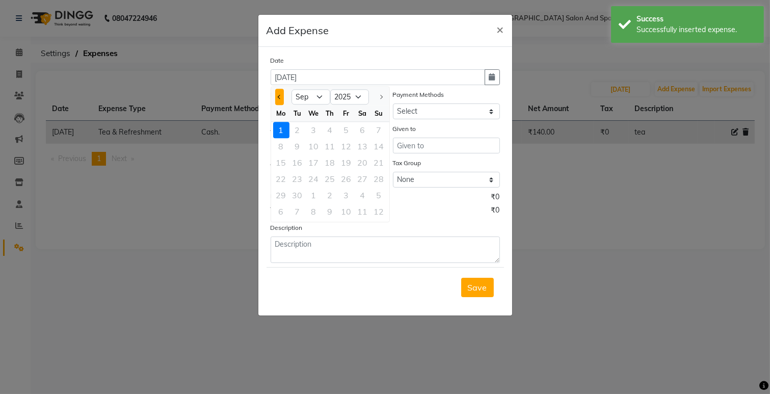
click at [275, 95] on button "Previous month" at bounding box center [279, 97] width 9 height 16
select select "8"
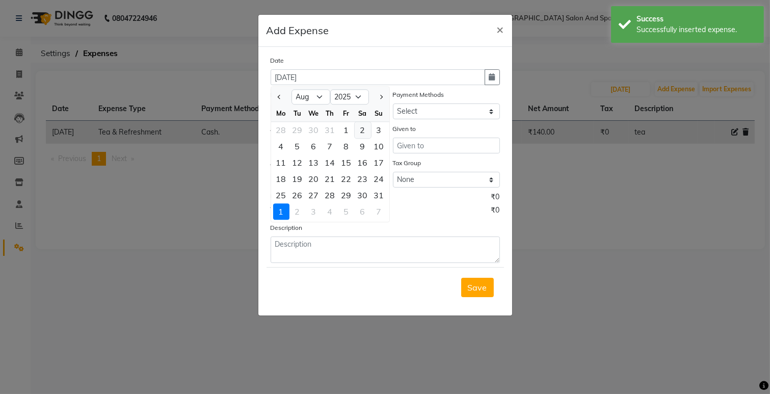
click at [364, 133] on div "2" at bounding box center [363, 130] width 16 height 16
type input "[DATE]"
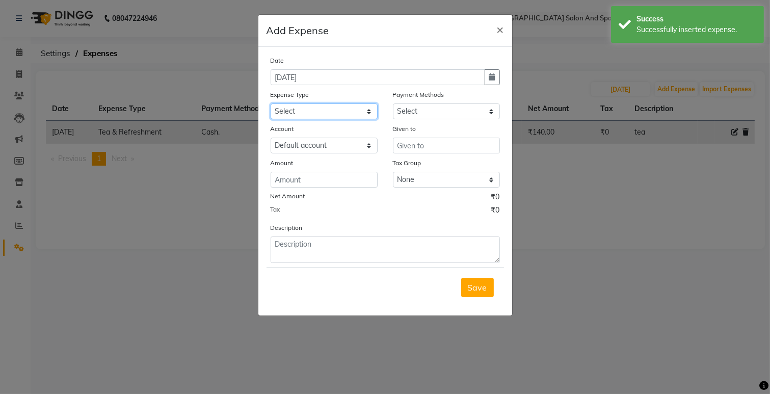
click at [328, 114] on select "Select Advance Salary Bank charges Car maintenance Cash transfer to bank Cash t…" at bounding box center [324, 111] width 107 height 16
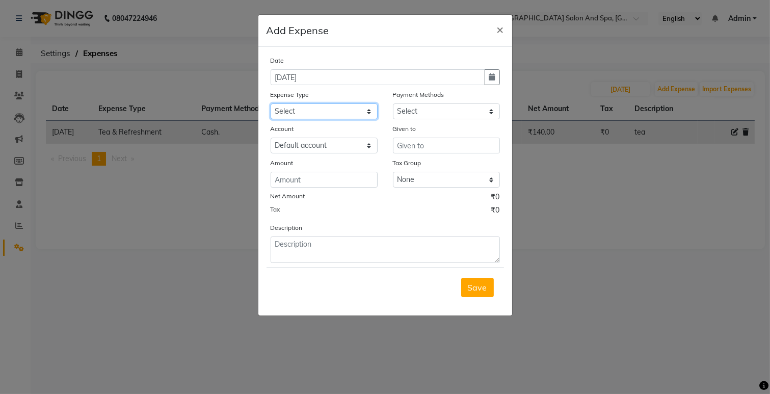
select select "17"
click at [271, 103] on select "Select Advance Salary Bank charges Car maintenance Cash transfer to bank Cash t…" at bounding box center [324, 111] width 107 height 16
click at [480, 106] on select "Select Cash. Voucher CARD Wallet GPay" at bounding box center [446, 111] width 107 height 16
select select "116"
click at [393, 103] on select "Select Cash. Voucher CARD Wallet GPay" at bounding box center [446, 111] width 107 height 16
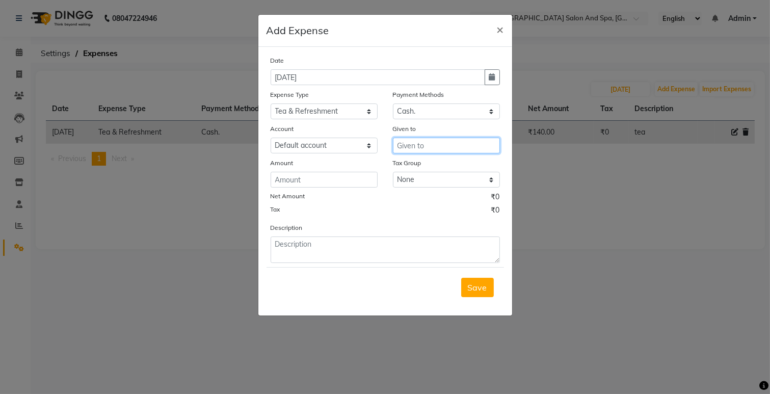
click at [410, 147] on input "text" at bounding box center [446, 146] width 107 height 16
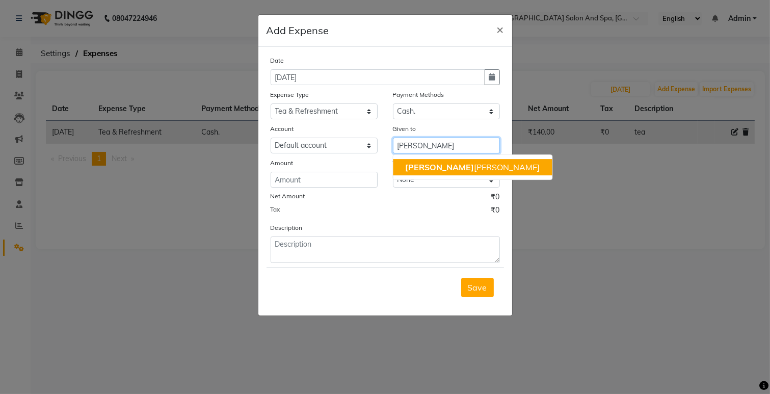
click at [419, 166] on ngb-highlight "[PERSON_NAME] [PERSON_NAME]" at bounding box center [472, 167] width 135 height 10
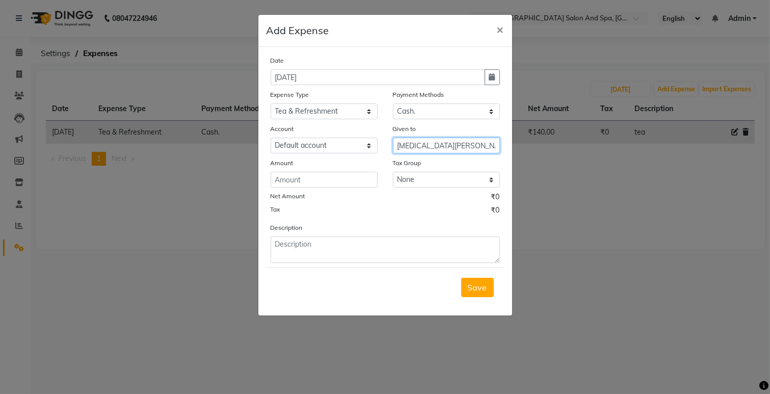
type input "[MEDICAL_DATA][PERSON_NAME]"
click at [365, 185] on input "number" at bounding box center [324, 180] width 107 height 16
type input "650"
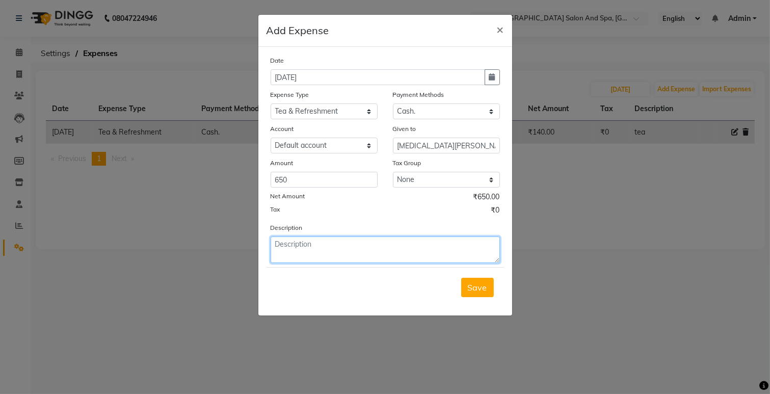
click at [330, 251] on textarea at bounding box center [385, 250] width 229 height 27
type textarea "coffee"
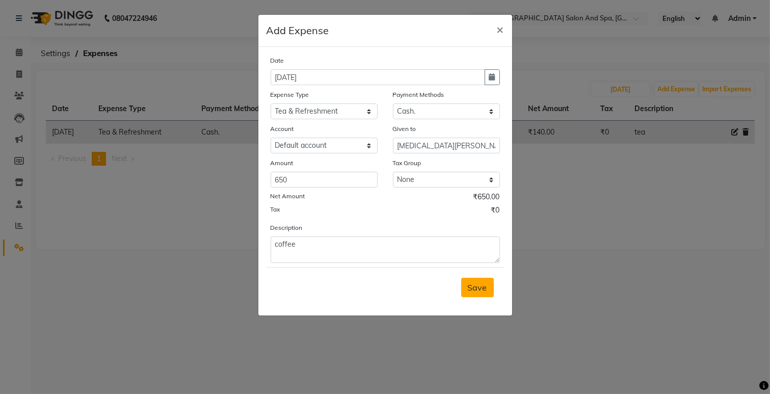
click at [485, 293] on span "Save" at bounding box center [477, 287] width 19 height 10
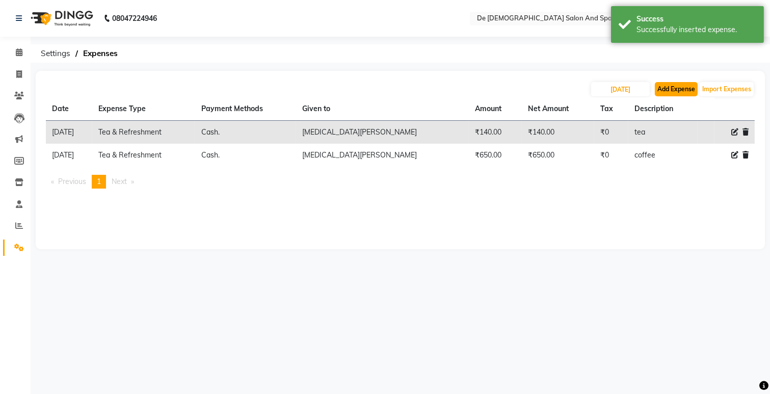
click at [679, 84] on button "Add Expense" at bounding box center [676, 89] width 43 height 14
select select "5448"
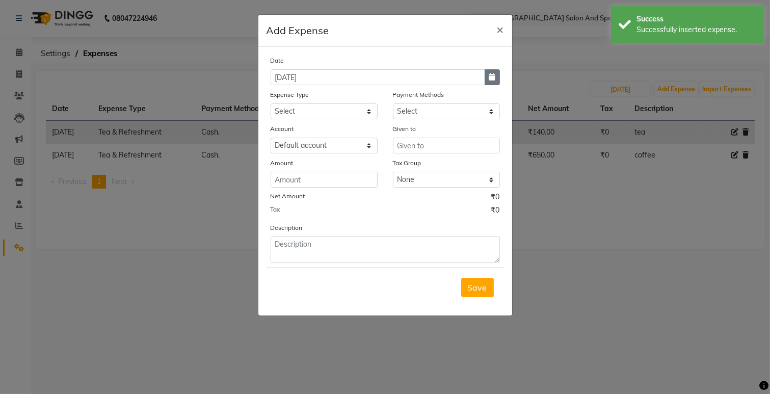
click at [496, 78] on button "button" at bounding box center [492, 77] width 15 height 16
select select "9"
select select "2025"
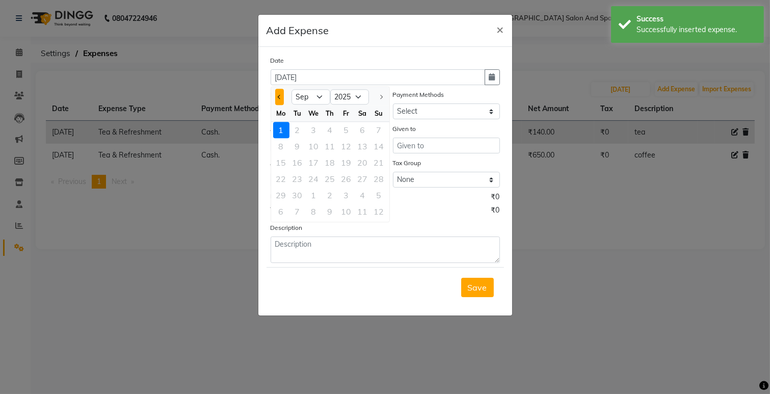
click at [283, 98] on button "Previous month" at bounding box center [279, 97] width 9 height 16
select select "8"
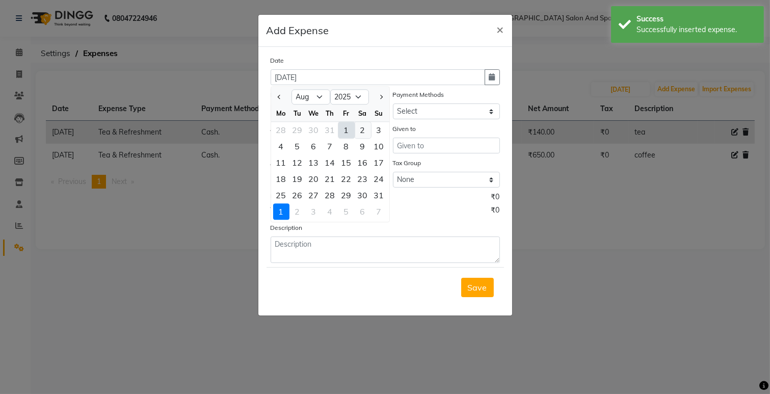
click at [359, 126] on div "2" at bounding box center [363, 130] width 16 height 16
type input "[DATE]"
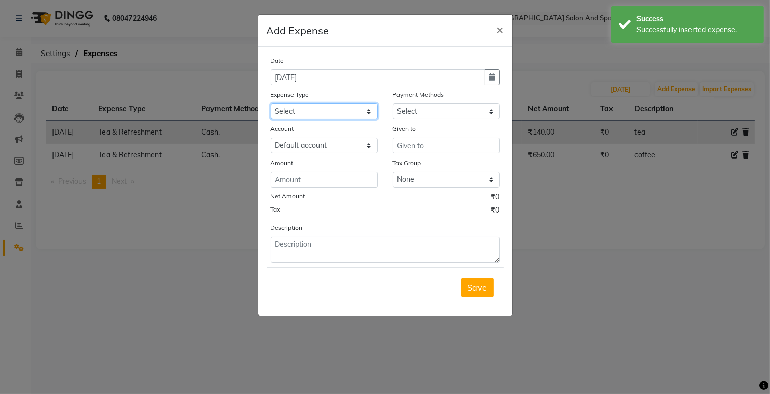
click at [333, 110] on select "Select Advance Salary Bank charges Car maintenance Cash transfer to bank Cash t…" at bounding box center [324, 111] width 107 height 16
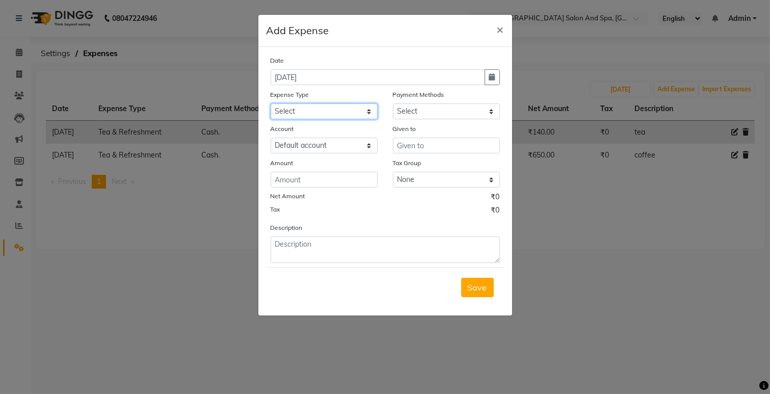
select select "26"
click at [271, 103] on select "Select Advance Salary Bank charges Car maintenance Cash transfer to bank Cash t…" at bounding box center [324, 111] width 107 height 16
click at [418, 113] on select "Select Cash. Voucher CARD Wallet GPay" at bounding box center [446, 111] width 107 height 16
select select "116"
click at [393, 103] on select "Select Cash. Voucher CARD Wallet GPay" at bounding box center [446, 111] width 107 height 16
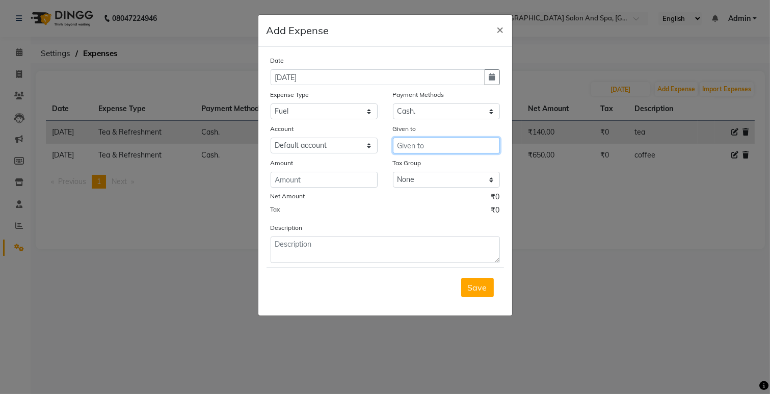
click at [426, 145] on input "text" at bounding box center [446, 146] width 107 height 16
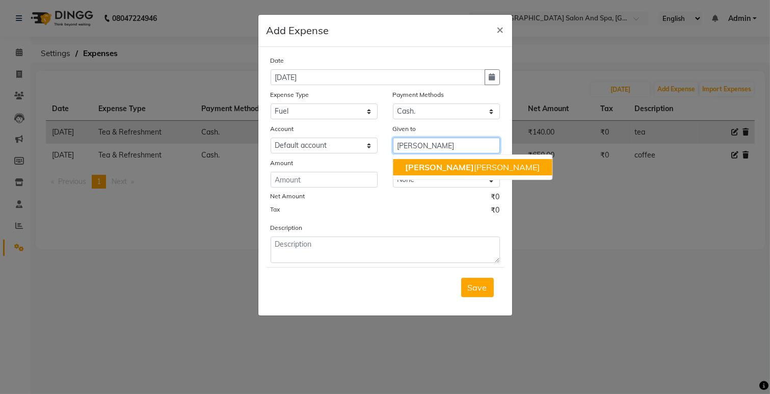
click at [413, 166] on span "[PERSON_NAME]" at bounding box center [439, 167] width 69 height 10
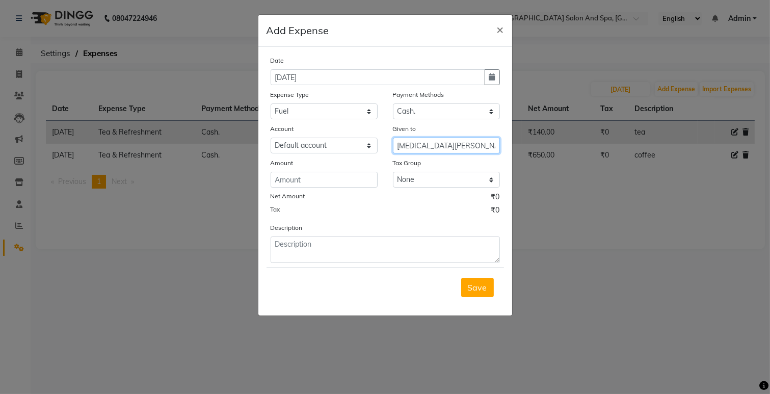
type input "[MEDICAL_DATA][PERSON_NAME]"
click at [324, 187] on input "number" at bounding box center [324, 180] width 107 height 16
type input "200"
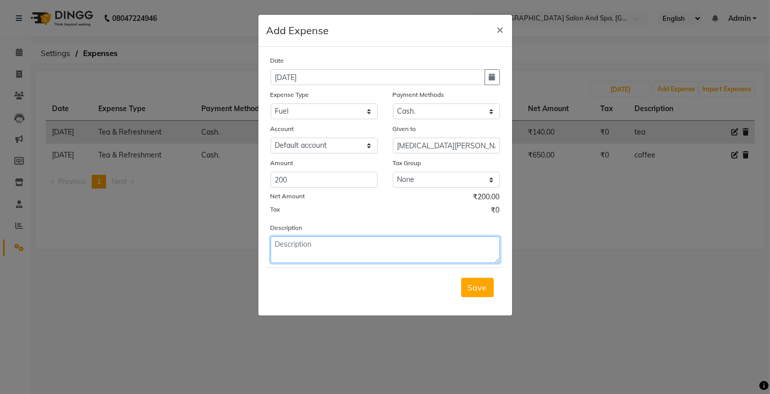
click at [318, 257] on textarea at bounding box center [385, 250] width 229 height 27
type textarea "petrol"
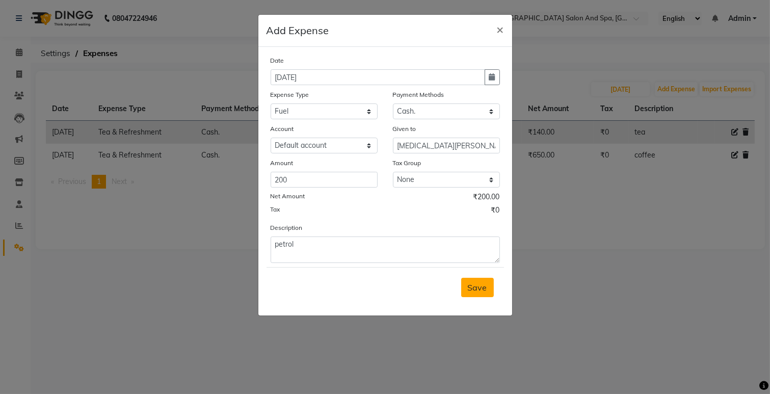
click at [475, 292] on span "Save" at bounding box center [477, 287] width 19 height 10
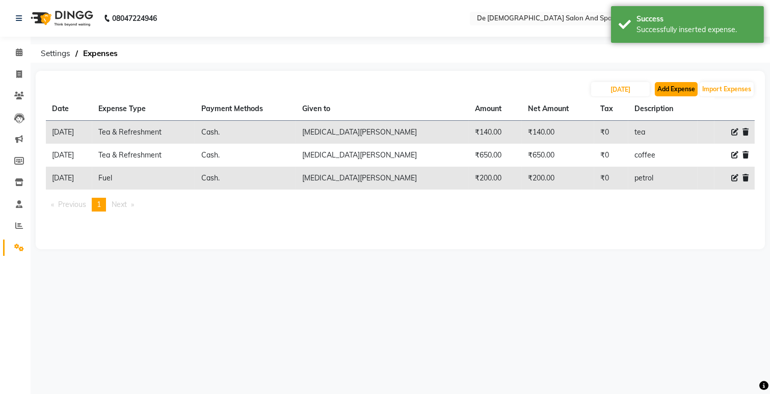
click at [684, 95] on button "Add Expense" at bounding box center [676, 89] width 43 height 14
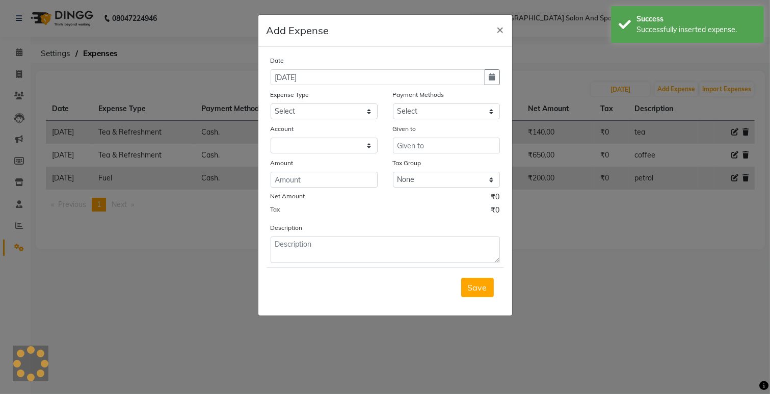
select select "5448"
click at [506, 77] on div "Date [DATE]" at bounding box center [385, 70] width 245 height 30
click at [493, 79] on icon "button" at bounding box center [492, 76] width 6 height 7
select select "9"
select select "2025"
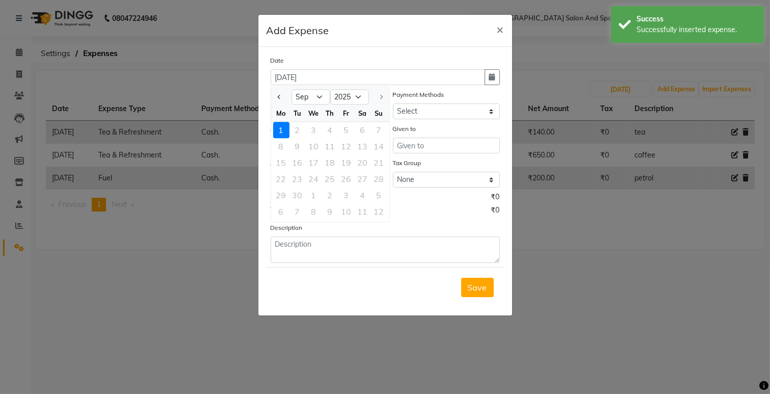
click at [273, 98] on div at bounding box center [281, 97] width 20 height 16
click at [277, 97] on span "Previous month" at bounding box center [279, 97] width 4 height 4
select select "8"
click at [365, 128] on div "2" at bounding box center [363, 130] width 16 height 16
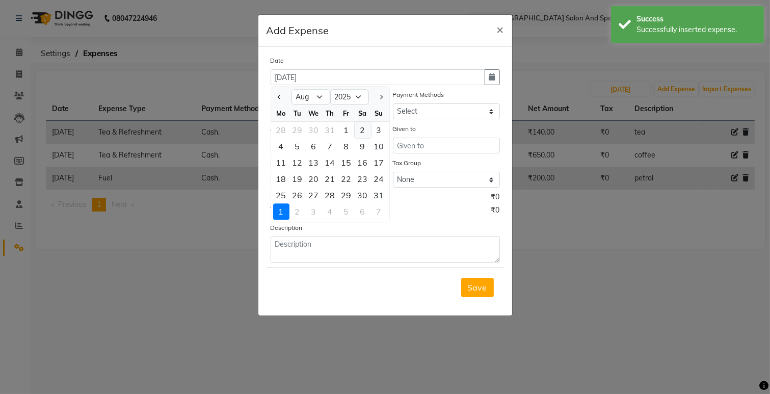
type input "[DATE]"
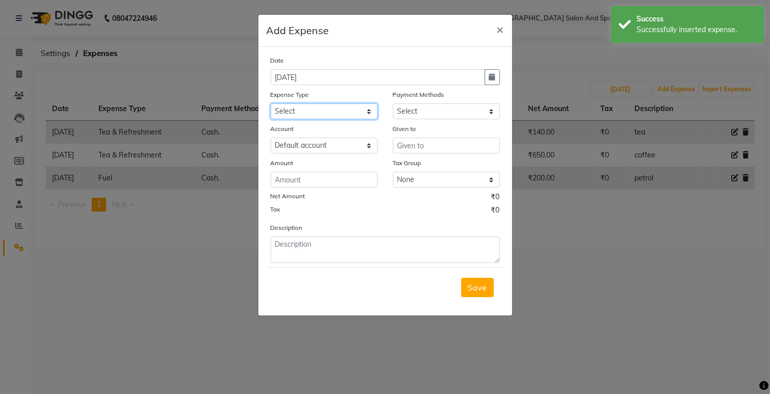
click at [362, 114] on select "Select Advance Salary Bank charges Car maintenance Cash transfer to bank Cash t…" at bounding box center [324, 111] width 107 height 16
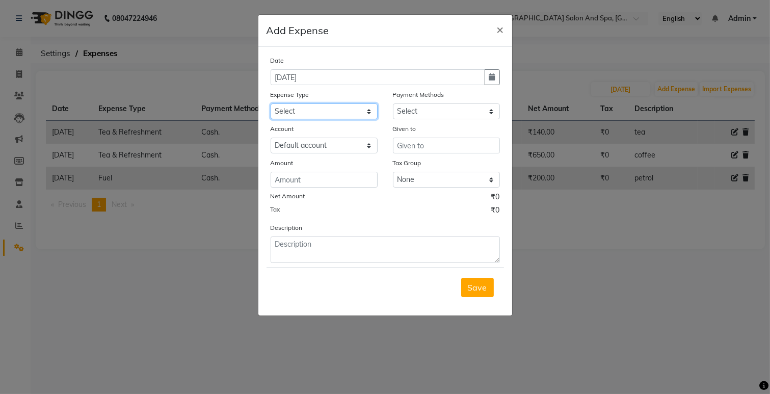
select select "26"
click at [271, 103] on select "Select Advance Salary Bank charges Car maintenance Cash transfer to bank Cash t…" at bounding box center [324, 111] width 107 height 16
click at [449, 116] on select "Select Cash. Voucher CARD Wallet GPay" at bounding box center [446, 111] width 107 height 16
select select "116"
click at [393, 103] on select "Select Cash. Voucher CARD Wallet GPay" at bounding box center [446, 111] width 107 height 16
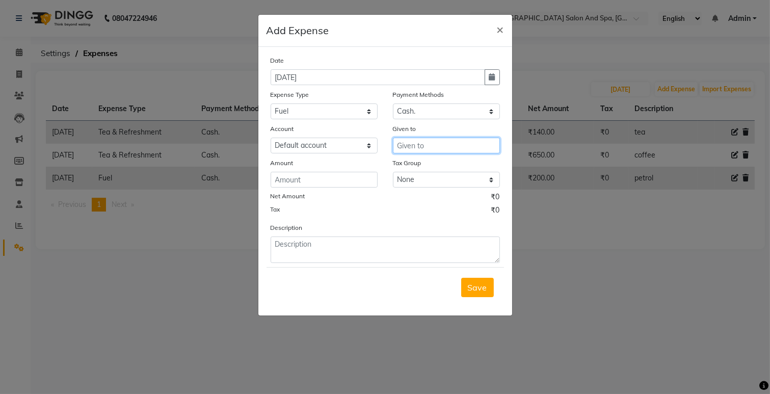
click at [433, 149] on input "text" at bounding box center [446, 146] width 107 height 16
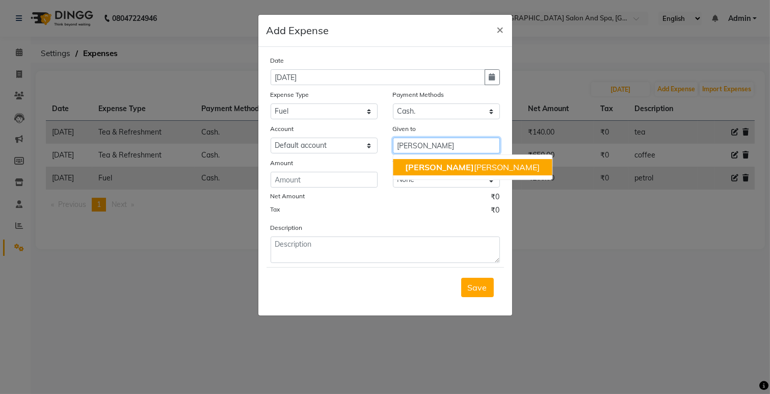
click at [439, 171] on ngb-highlight "[PERSON_NAME] [PERSON_NAME]" at bounding box center [472, 167] width 135 height 10
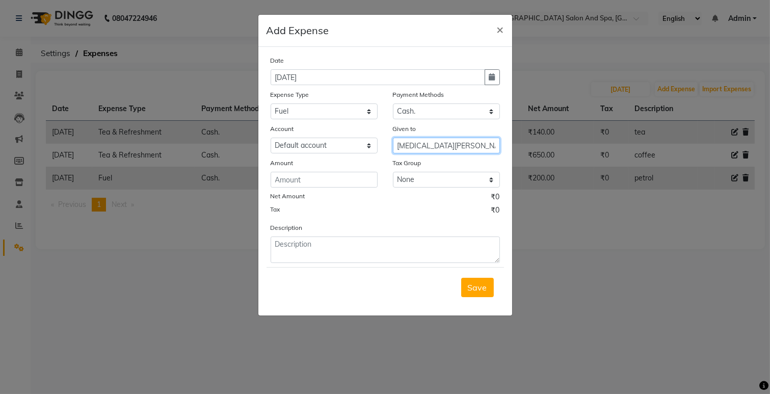
type input "[MEDICAL_DATA][PERSON_NAME]"
click at [328, 181] on input "number" at bounding box center [324, 180] width 107 height 16
type input "1500"
click at [306, 265] on form "Date [DATE] Expense Type Select Advance Salary Bank charges Car maintenance Cas…" at bounding box center [386, 181] width 238 height 252
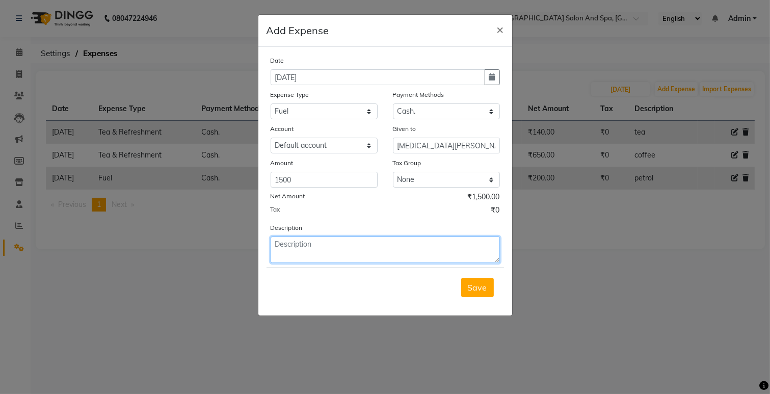
click at [309, 253] on textarea at bounding box center [385, 250] width 229 height 27
type textarea "diesel"
click at [475, 288] on span "Save" at bounding box center [477, 287] width 19 height 10
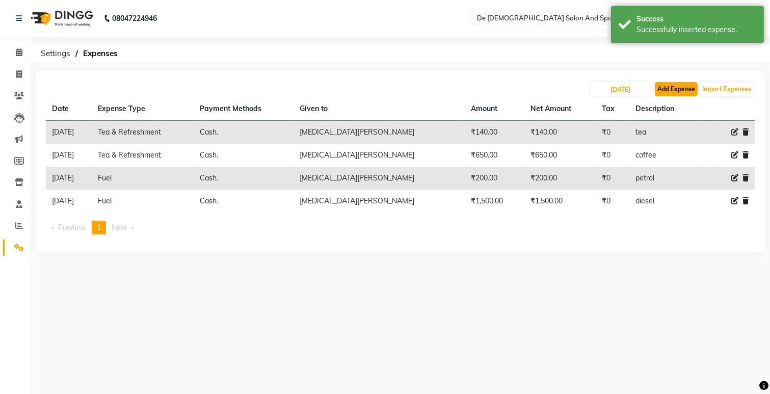
click at [666, 88] on button "Add Expense" at bounding box center [676, 89] width 43 height 14
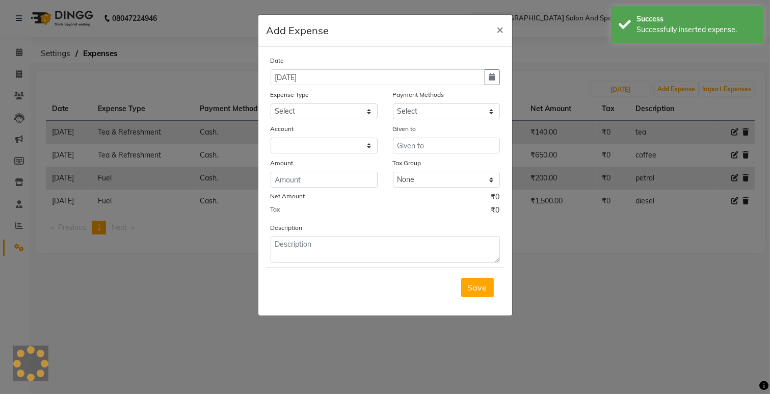
select select "5448"
click at [495, 72] on button "button" at bounding box center [492, 77] width 15 height 16
select select "9"
select select "2025"
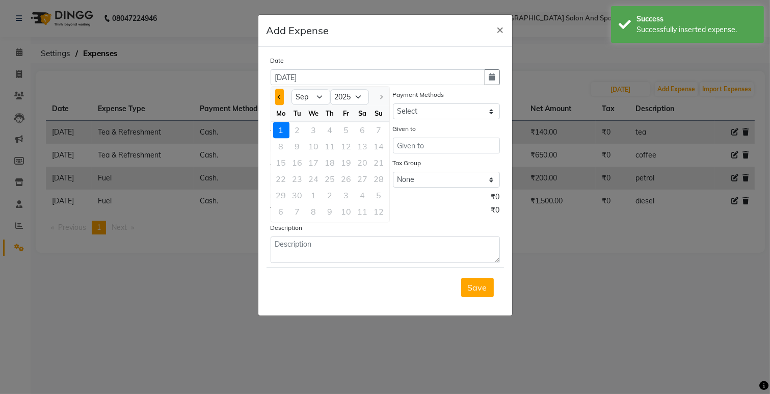
click at [278, 99] on button "Previous month" at bounding box center [279, 97] width 9 height 16
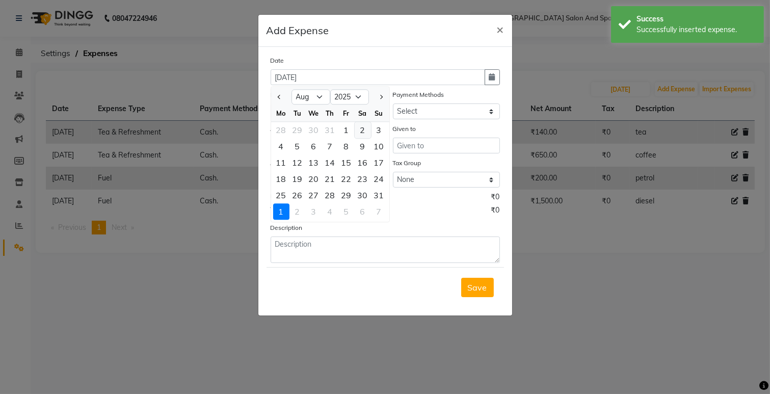
click at [366, 126] on div "2" at bounding box center [363, 130] width 16 height 16
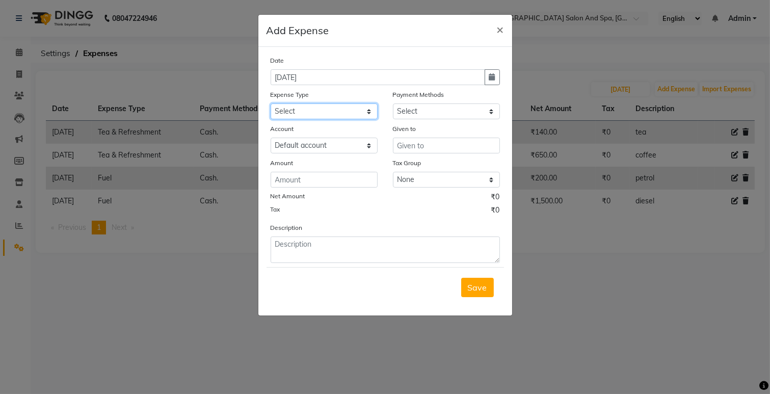
click at [362, 109] on select "Select Advance Salary Bank charges Car maintenance Cash transfer to bank Cash t…" at bounding box center [324, 111] width 107 height 16
click at [271, 103] on select "Select Advance Salary Bank charges Car maintenance Cash transfer to bank Cash t…" at bounding box center [324, 111] width 107 height 16
click at [406, 108] on select "Select Cash. Voucher CARD Wallet GPay" at bounding box center [446, 111] width 107 height 16
click at [393, 103] on select "Select Cash. Voucher CARD Wallet GPay" at bounding box center [446, 111] width 107 height 16
click at [414, 140] on input "text" at bounding box center [446, 146] width 107 height 16
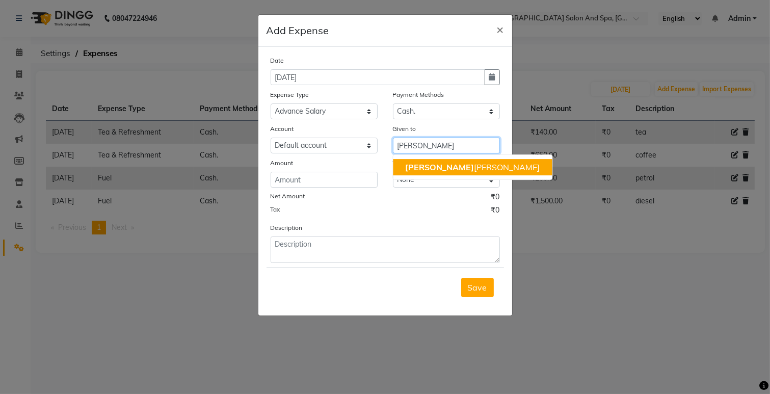
click at [437, 160] on button "[PERSON_NAME] [PERSON_NAME]" at bounding box center [472, 167] width 159 height 16
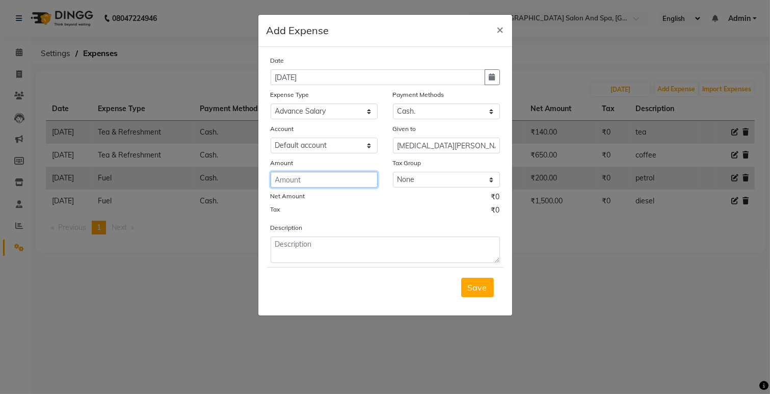
click at [329, 185] on input "number" at bounding box center [324, 180] width 107 height 16
click at [330, 179] on input "number" at bounding box center [324, 180] width 107 height 16
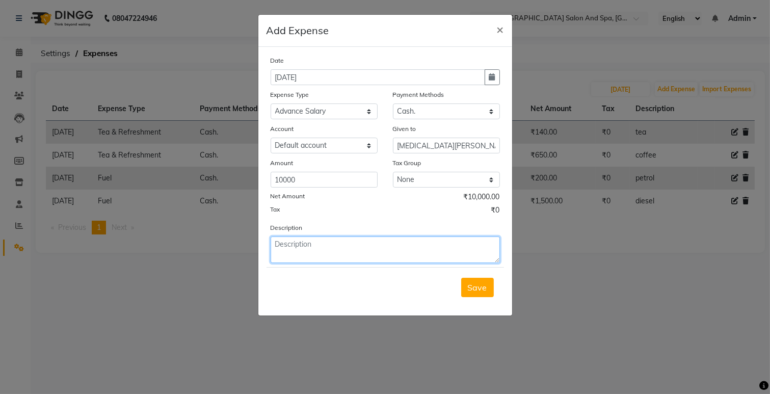
click at [321, 258] on textarea at bounding box center [385, 250] width 229 height 27
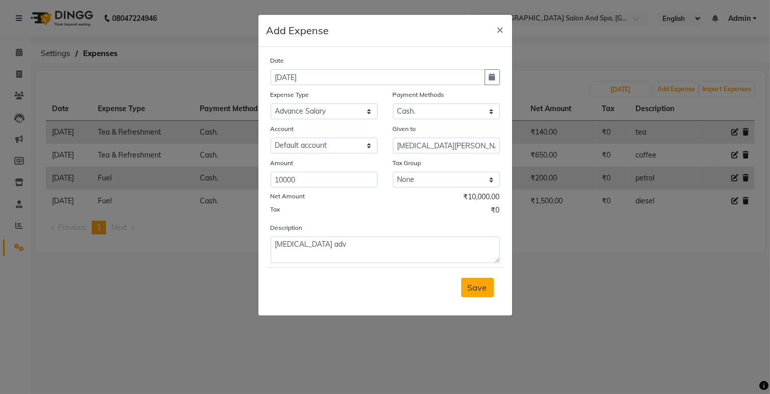
click at [476, 286] on span "Save" at bounding box center [477, 287] width 19 height 10
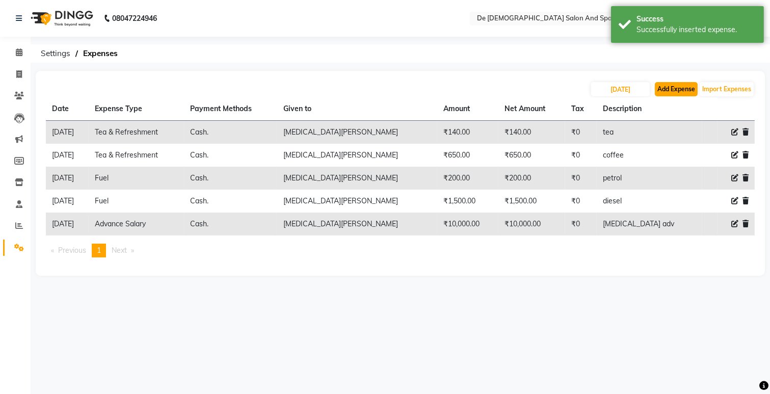
click at [675, 88] on button "Add Expense" at bounding box center [676, 89] width 43 height 14
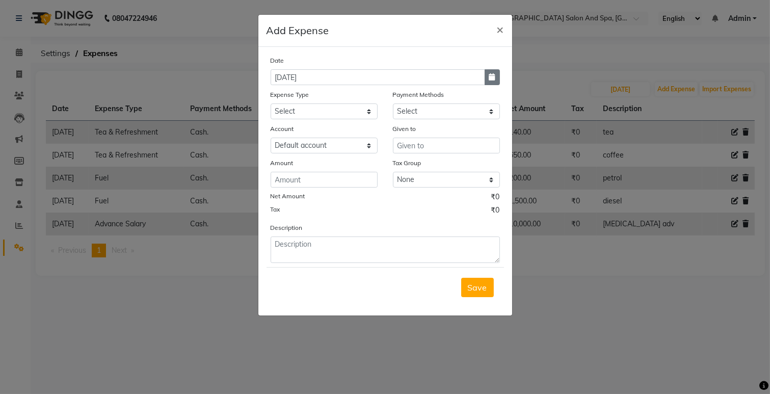
click at [489, 79] on icon "button" at bounding box center [492, 76] width 6 height 7
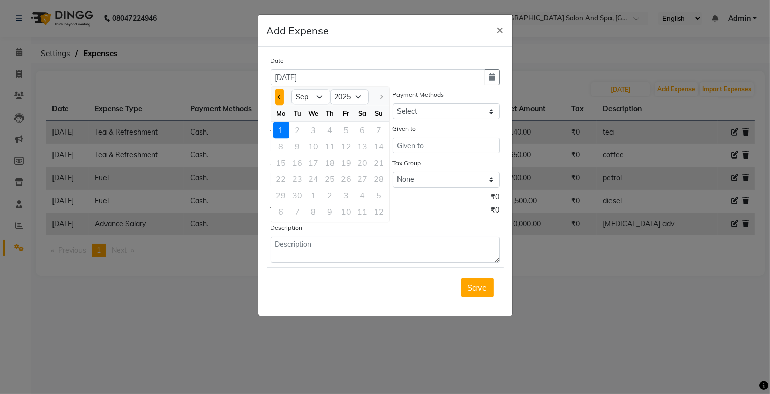
click at [278, 99] on button "Previous month" at bounding box center [279, 97] width 9 height 16
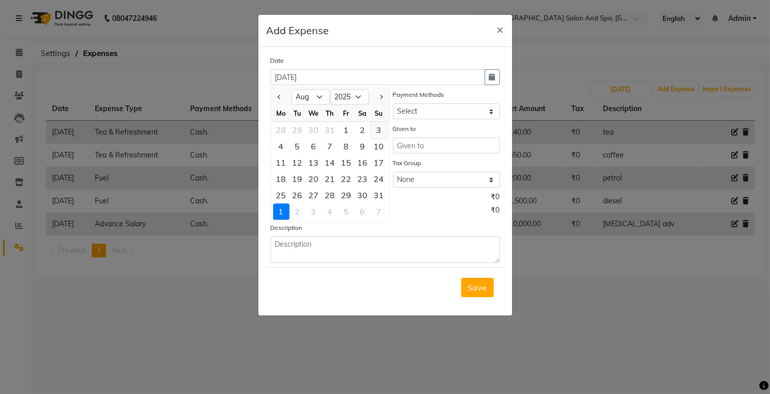
click at [380, 128] on div "3" at bounding box center [379, 130] width 16 height 16
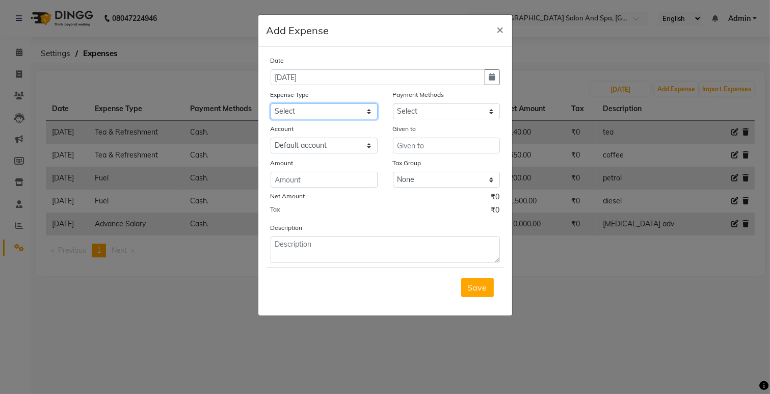
click at [353, 116] on select "Select Advance Salary Bank charges Car maintenance Cash transfer to bank Cash t…" at bounding box center [324, 111] width 107 height 16
click at [271, 103] on select "Select Advance Salary Bank charges Car maintenance Cash transfer to bank Cash t…" at bounding box center [324, 111] width 107 height 16
click at [435, 111] on select "Select Cash. Voucher CARD Wallet GPay" at bounding box center [446, 111] width 107 height 16
click at [393, 103] on select "Select Cash. Voucher CARD Wallet GPay" at bounding box center [446, 111] width 107 height 16
click at [353, 179] on input "number" at bounding box center [324, 180] width 107 height 16
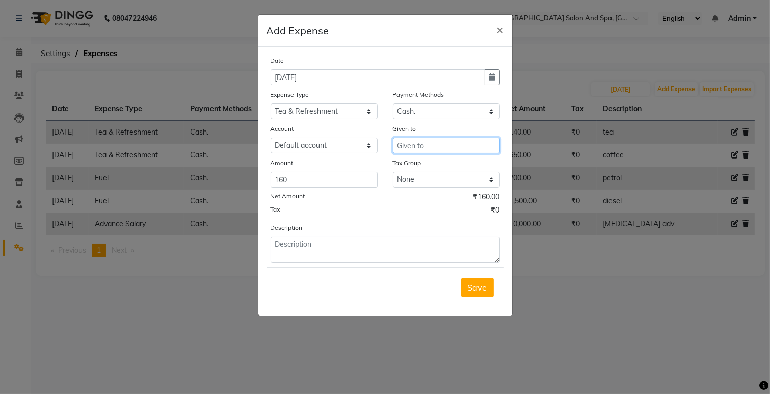
click at [427, 144] on input "text" at bounding box center [446, 146] width 107 height 16
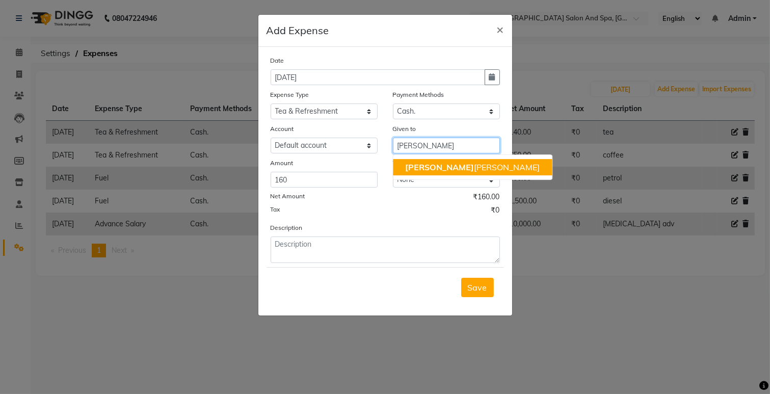
click at [426, 168] on ngb-highlight "[PERSON_NAME] [PERSON_NAME]" at bounding box center [472, 167] width 135 height 10
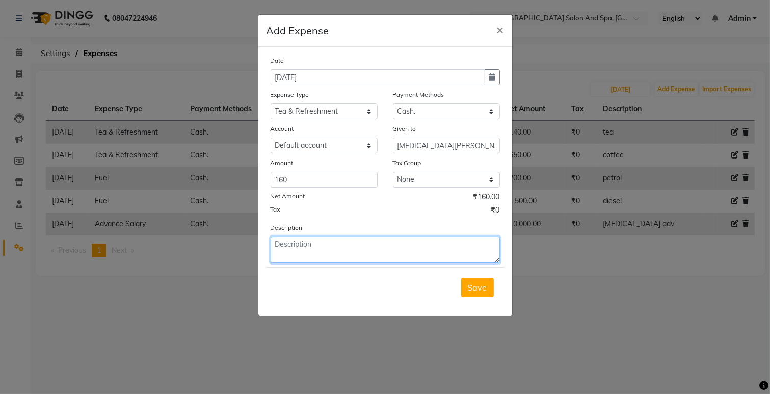
click at [359, 248] on textarea at bounding box center [385, 250] width 229 height 27
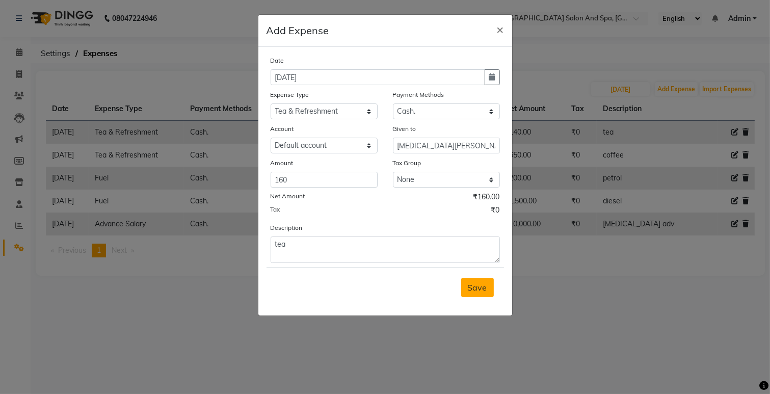
click at [478, 281] on button "Save" at bounding box center [477, 287] width 33 height 19
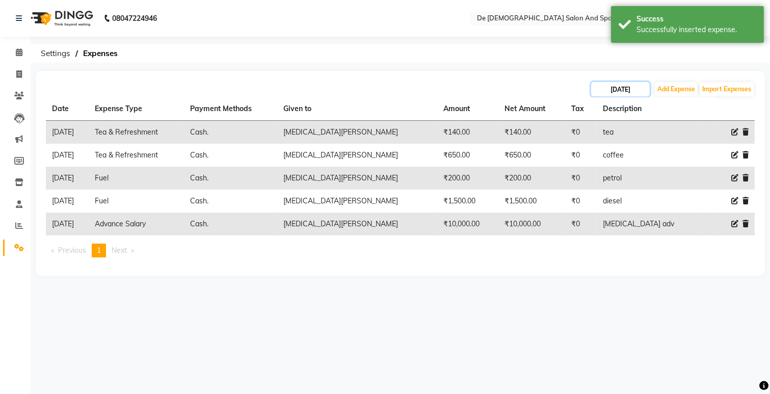
click at [631, 93] on input "[DATE]" at bounding box center [620, 89] width 59 height 14
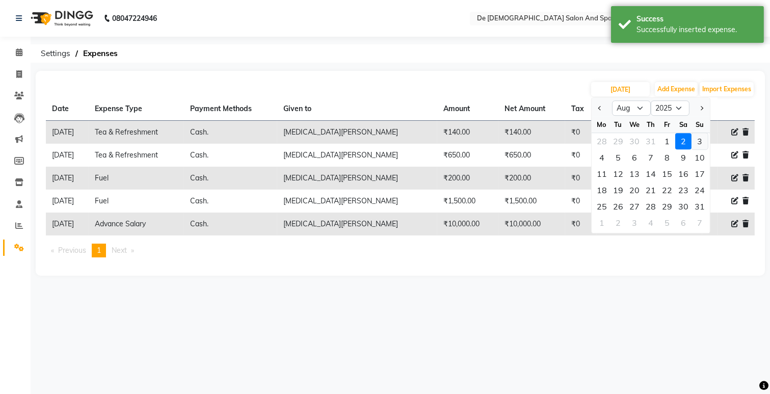
click at [698, 139] on div "3" at bounding box center [700, 141] width 16 height 16
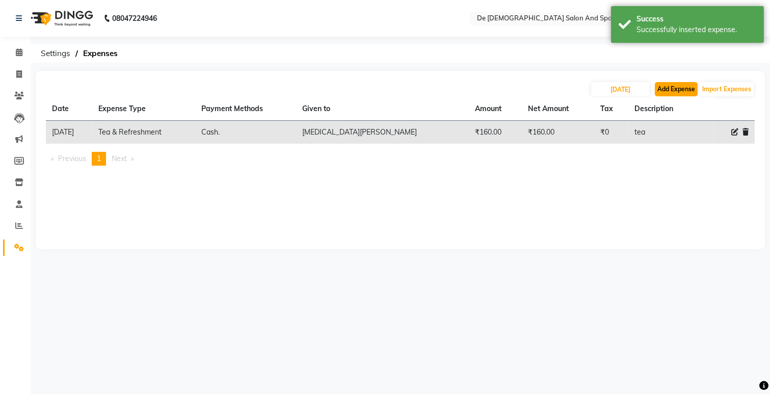
click at [675, 93] on button "Add Expense" at bounding box center [676, 89] width 43 height 14
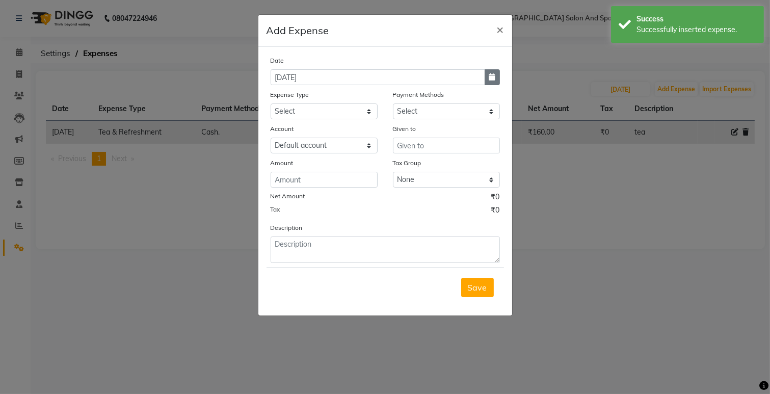
click at [496, 70] on button "button" at bounding box center [492, 77] width 15 height 16
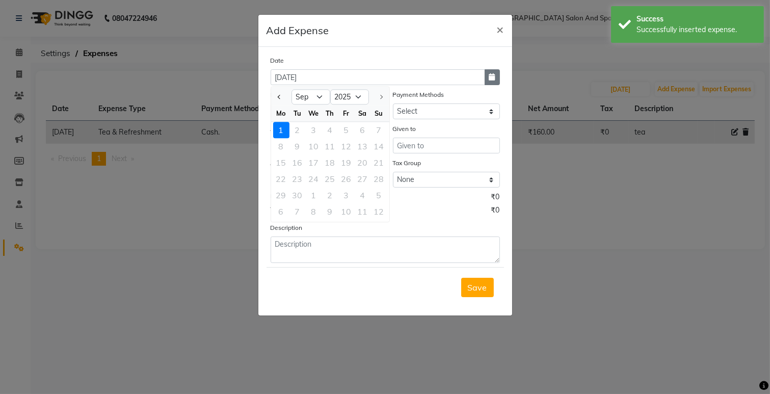
click at [490, 75] on icon "button" at bounding box center [492, 76] width 6 height 7
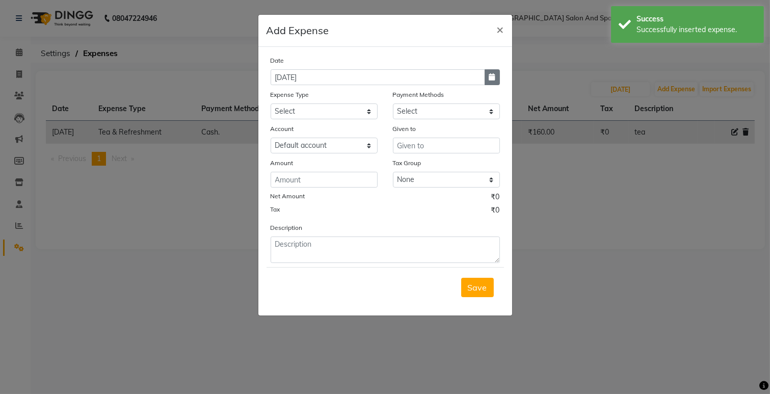
click at [490, 75] on icon "button" at bounding box center [492, 76] width 6 height 7
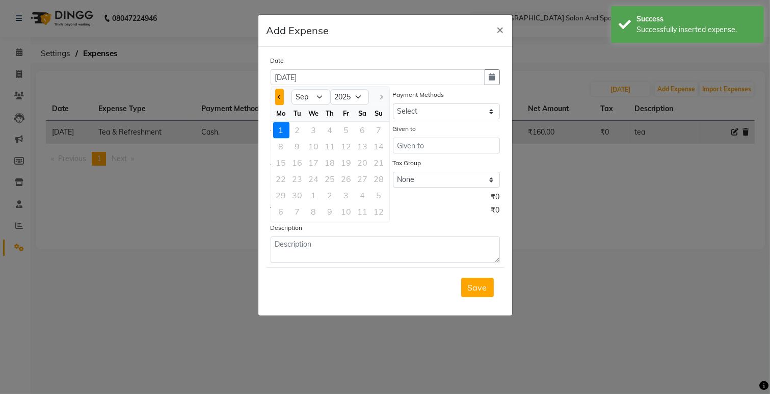
click at [278, 92] on button "Previous month" at bounding box center [279, 97] width 9 height 16
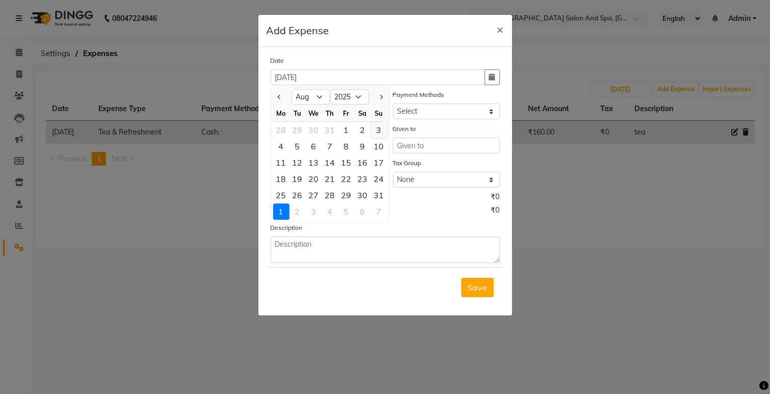
click at [376, 132] on div "3" at bounding box center [379, 130] width 16 height 16
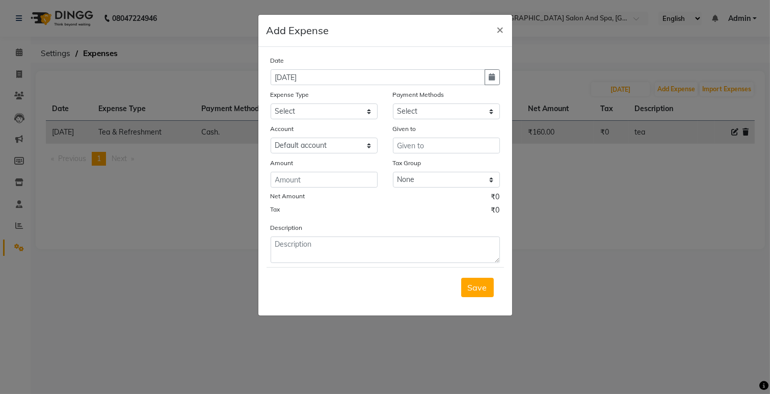
click at [350, 121] on div "Date [DATE] Expense Type Select Advance Salary Bank charges Car maintenance Cas…" at bounding box center [385, 159] width 229 height 208
click at [348, 111] on select "Select Advance Salary Bank charges Car maintenance Cash transfer to bank Cash t…" at bounding box center [324, 111] width 107 height 16
click at [271, 103] on select "Select Advance Salary Bank charges Car maintenance Cash transfer to bank Cash t…" at bounding box center [324, 111] width 107 height 16
click at [420, 111] on select "Select Cash. Voucher CARD Wallet GPay" at bounding box center [446, 111] width 107 height 16
click at [393, 103] on select "Select Cash. Voucher CARD Wallet GPay" at bounding box center [446, 111] width 107 height 16
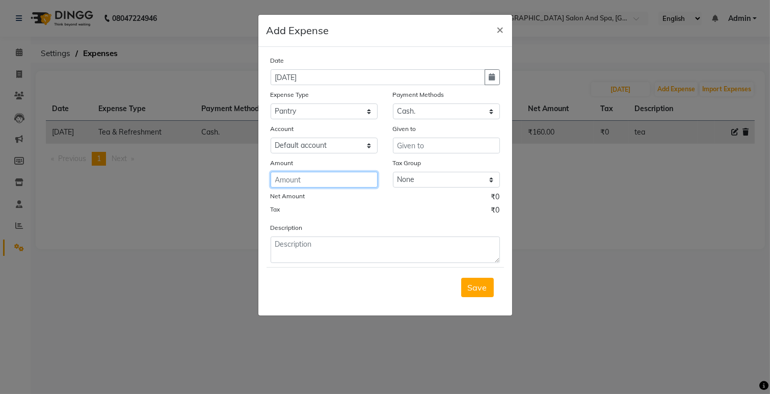
click at [313, 180] on input "number" at bounding box center [324, 180] width 107 height 16
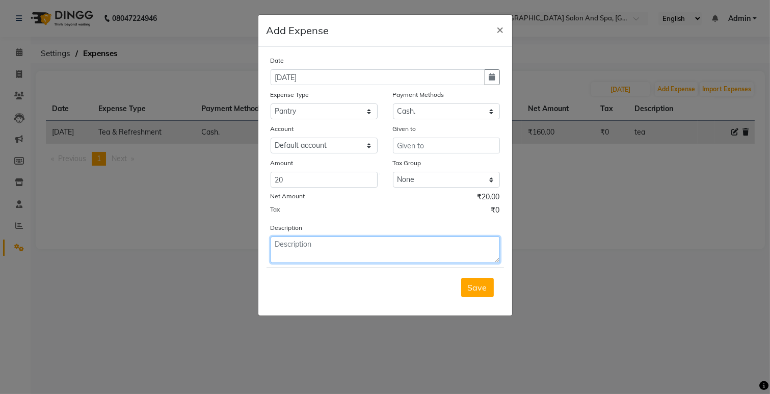
click at [306, 263] on textarea at bounding box center [385, 250] width 229 height 27
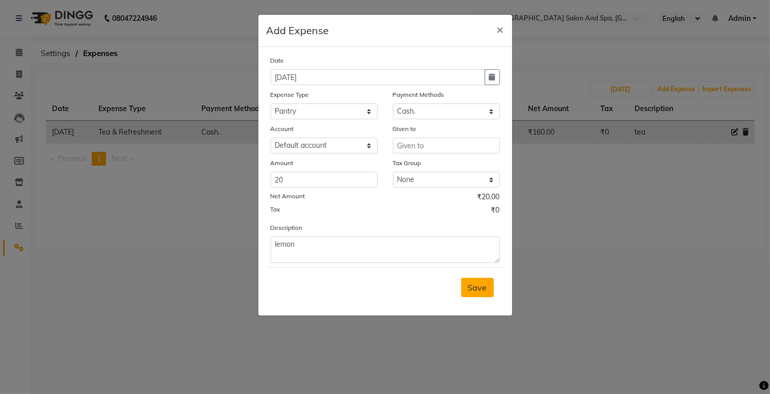
click at [465, 286] on button "Save" at bounding box center [477, 287] width 33 height 19
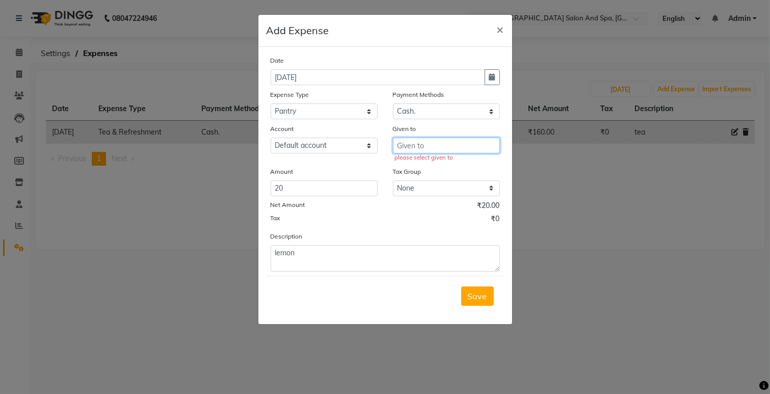
click at [429, 145] on input "text" at bounding box center [446, 146] width 107 height 16
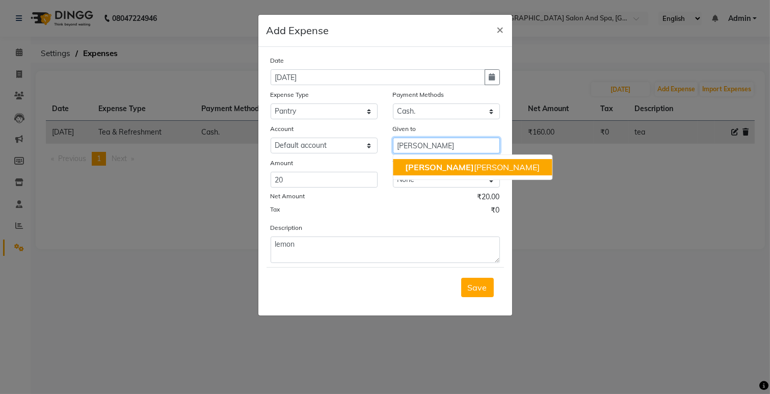
click at [424, 167] on ngb-highlight "[PERSON_NAME] [PERSON_NAME]" at bounding box center [472, 167] width 135 height 10
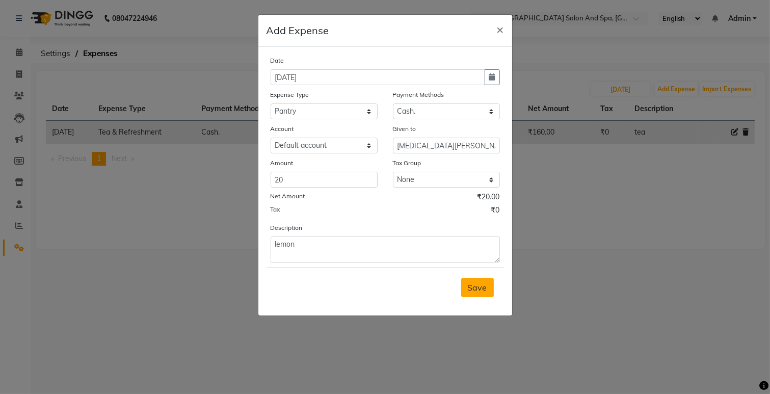
click at [480, 283] on span "Save" at bounding box center [477, 287] width 19 height 10
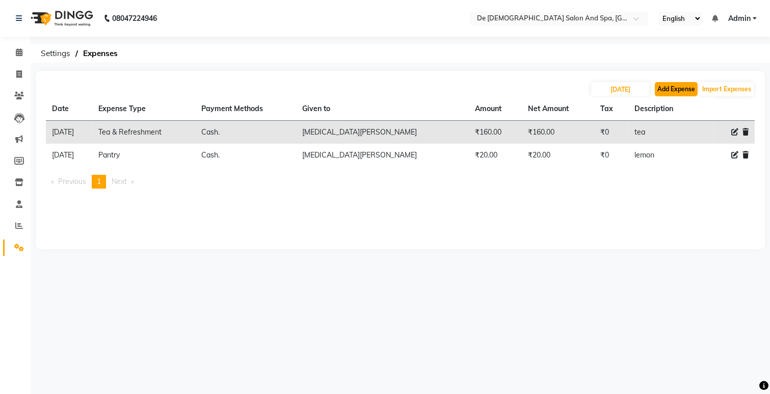
click at [669, 88] on button "Add Expense" at bounding box center [676, 89] width 43 height 14
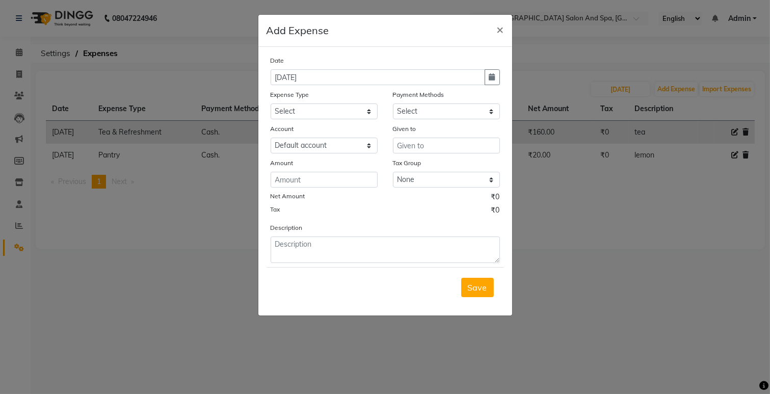
click at [498, 93] on div "Payment Methods" at bounding box center [446, 96] width 107 height 14
click at [487, 79] on button "button" at bounding box center [492, 77] width 15 height 16
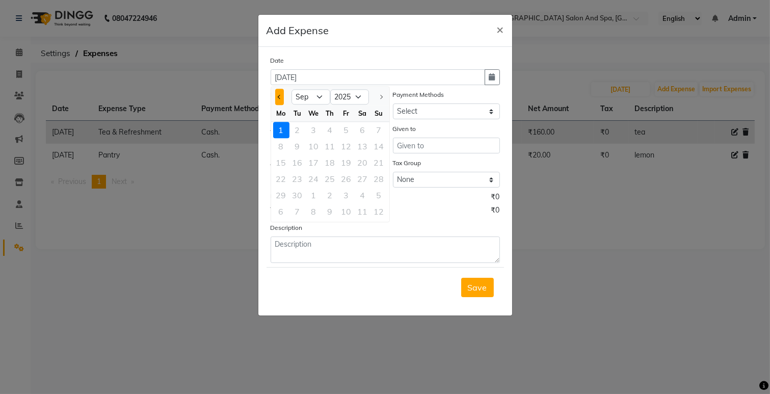
click at [275, 95] on button "Previous month" at bounding box center [279, 97] width 9 height 16
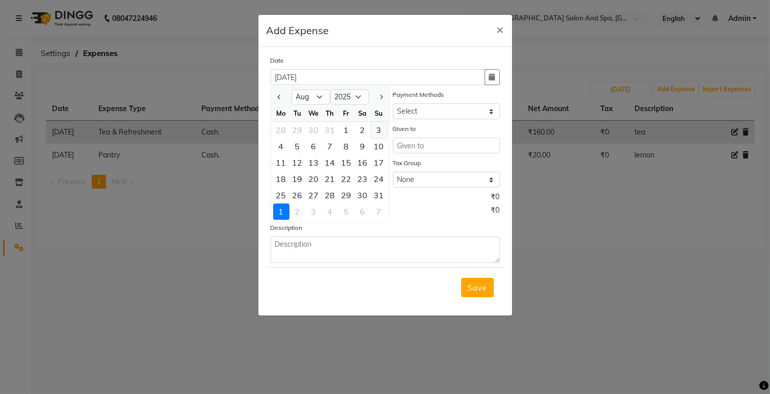
click at [377, 133] on div "3" at bounding box center [379, 130] width 16 height 16
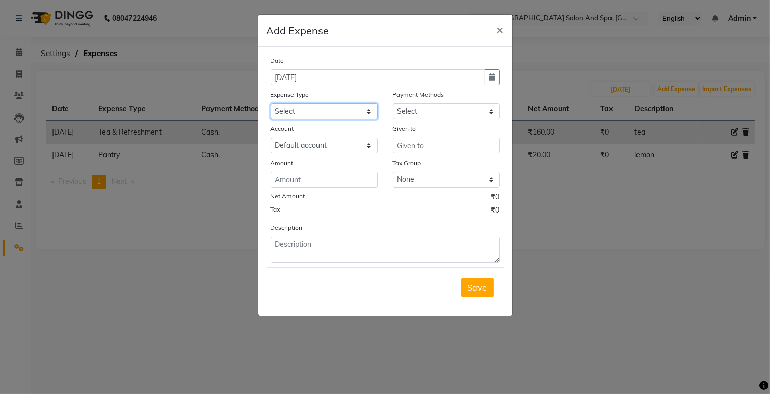
click at [284, 114] on select "Select Advance Salary Bank charges Car maintenance Cash transfer to bank Cash t…" at bounding box center [324, 111] width 107 height 16
click at [271, 103] on select "Select Advance Salary Bank charges Car maintenance Cash transfer to bank Cash t…" at bounding box center [324, 111] width 107 height 16
click at [477, 114] on select "Select Cash. Voucher CARD Wallet GPay" at bounding box center [446, 111] width 107 height 16
click at [393, 103] on select "Select Cash. Voucher CARD Wallet GPay" at bounding box center [446, 111] width 107 height 16
click at [469, 146] on input "text" at bounding box center [446, 146] width 107 height 16
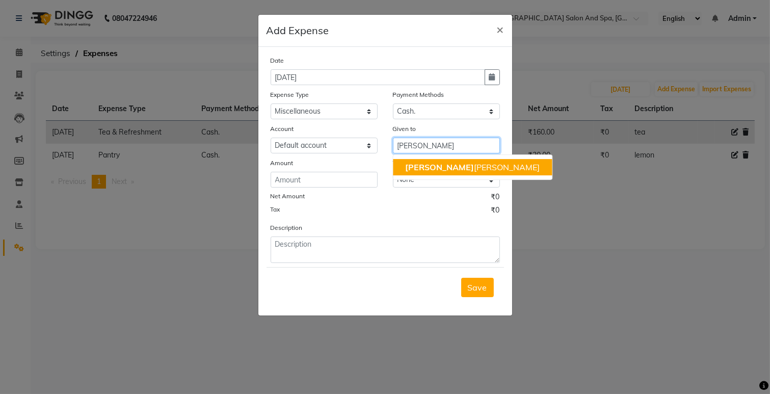
click at [464, 170] on button "[PERSON_NAME] [PERSON_NAME]" at bounding box center [472, 167] width 159 height 16
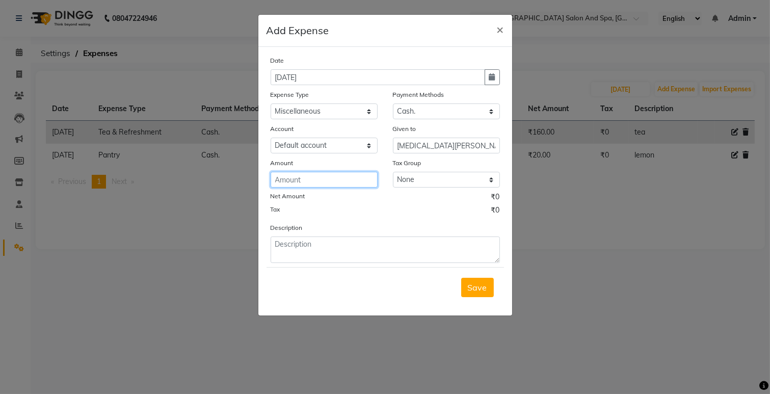
click at [364, 178] on input "number" at bounding box center [324, 180] width 107 height 16
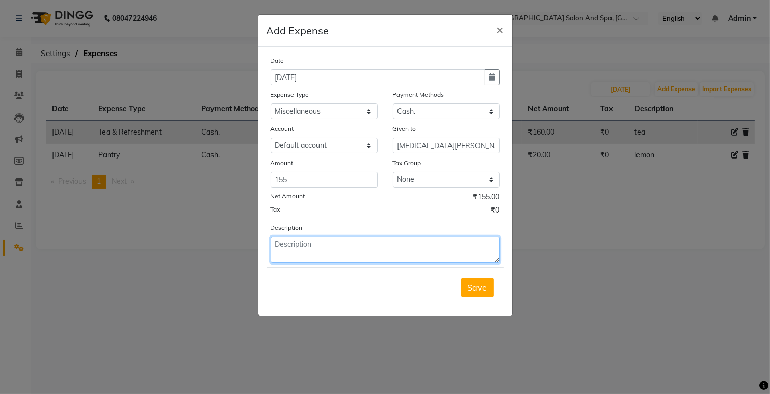
click at [324, 248] on textarea at bounding box center [385, 250] width 229 height 27
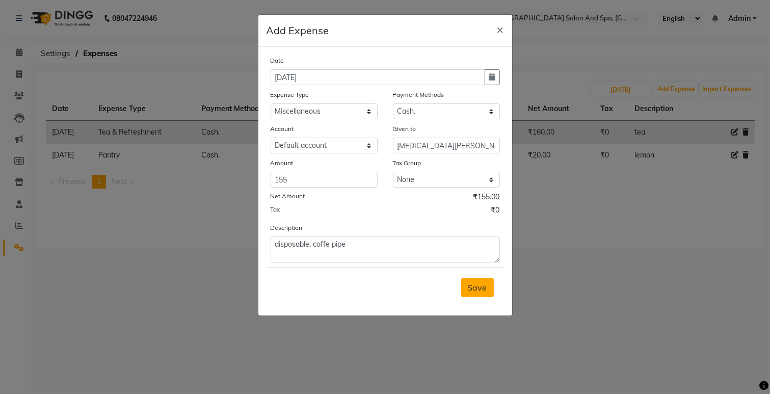
click at [477, 291] on span "Save" at bounding box center [477, 287] width 19 height 10
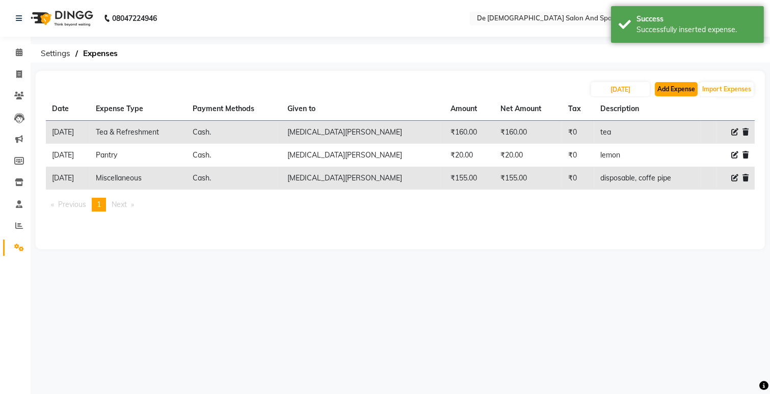
click at [659, 93] on button "Add Expense" at bounding box center [676, 89] width 43 height 14
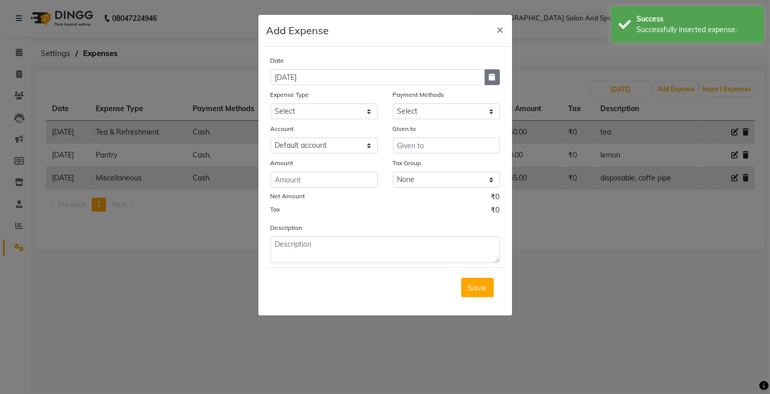
click at [496, 72] on button "button" at bounding box center [492, 77] width 15 height 16
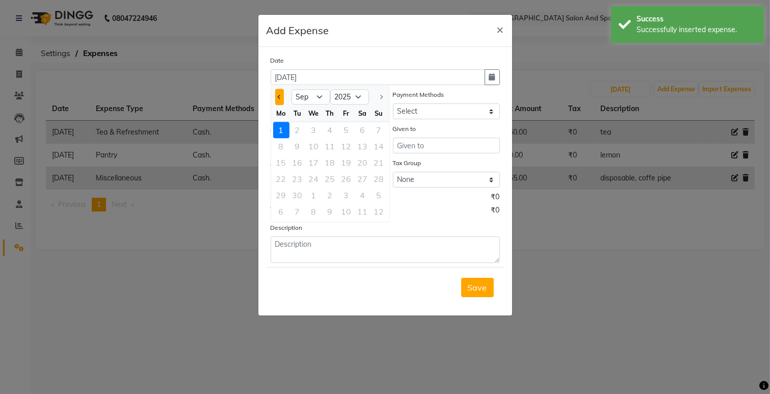
click at [275, 101] on button "Previous month" at bounding box center [279, 97] width 9 height 16
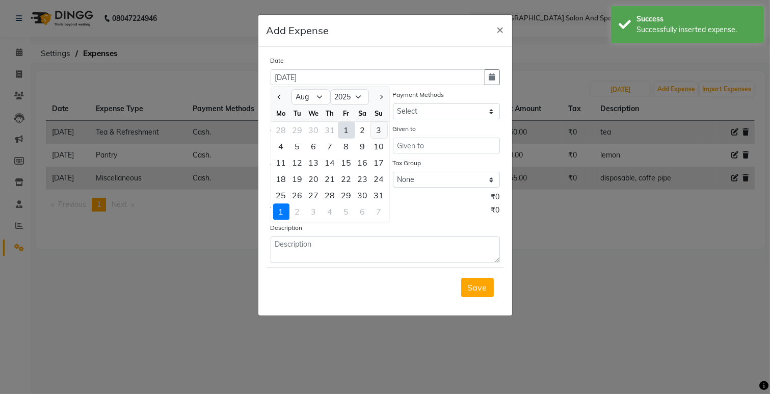
click at [378, 135] on div "3" at bounding box center [379, 130] width 16 height 16
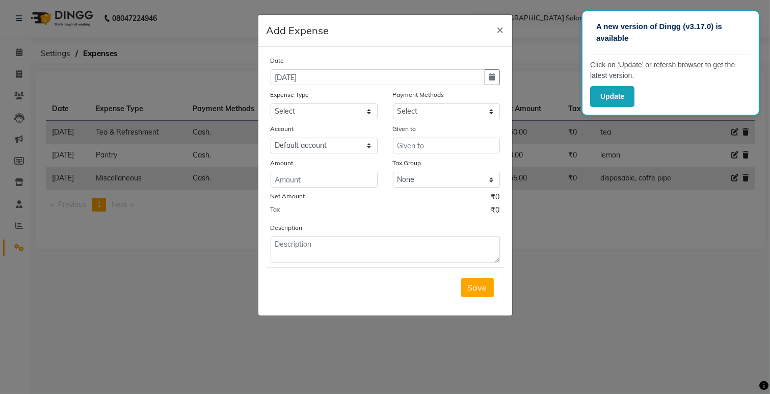
click at [671, 139] on ngb-modal-window "Add Expense × Date [DATE] Expense Type Select Advance Salary Bank charges Car m…" at bounding box center [385, 197] width 770 height 394
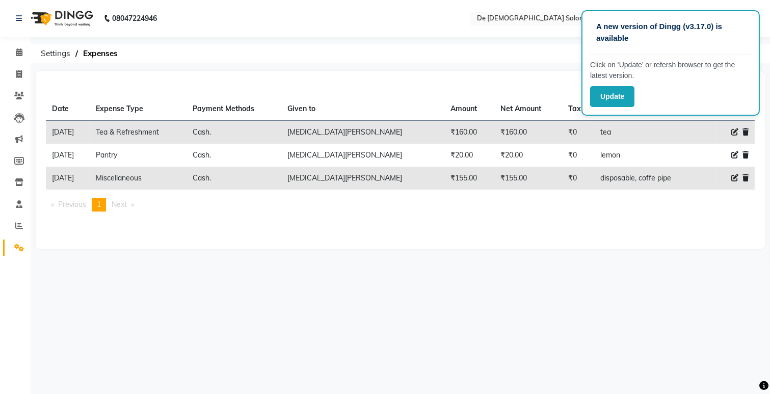
click at [540, 62] on ol "Settings Expenses" at bounding box center [399, 53] width 726 height 18
click at [676, 15] on div "A new version of Dingg (v3.17.0) is available Click on ‘Update’ or refersh brow…" at bounding box center [671, 63] width 178 height 106
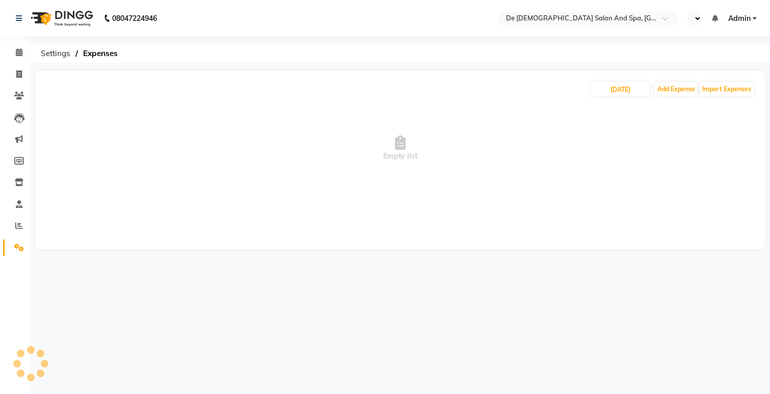
select select "en"
click at [627, 89] on input "[DATE]" at bounding box center [620, 89] width 59 height 14
select select "9"
select select "2025"
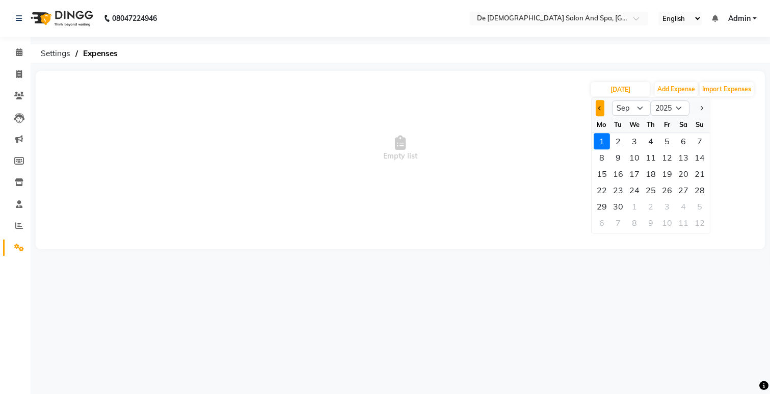
click at [597, 109] on button "Previous month" at bounding box center [600, 108] width 9 height 16
select select "8"
click at [695, 144] on div "3" at bounding box center [700, 141] width 16 height 16
type input "[DATE]"
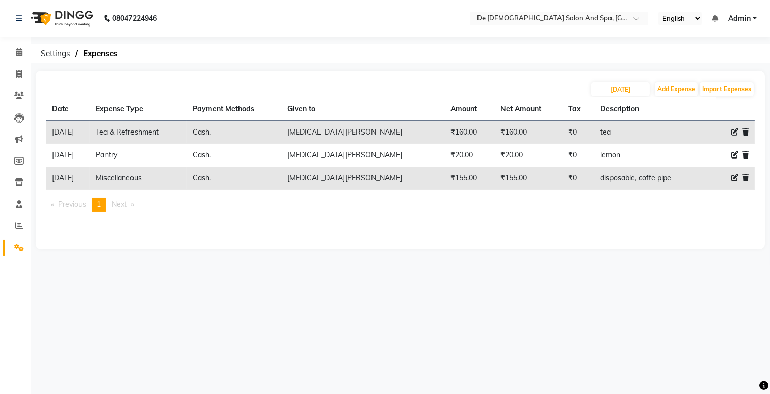
click at [694, 76] on div "[DATE] Add Expense Import Expenses Date Expense Type Payment Methods Given to A…" at bounding box center [400, 160] width 729 height 178
click at [689, 87] on button "Add Expense" at bounding box center [676, 89] width 43 height 14
select select "5448"
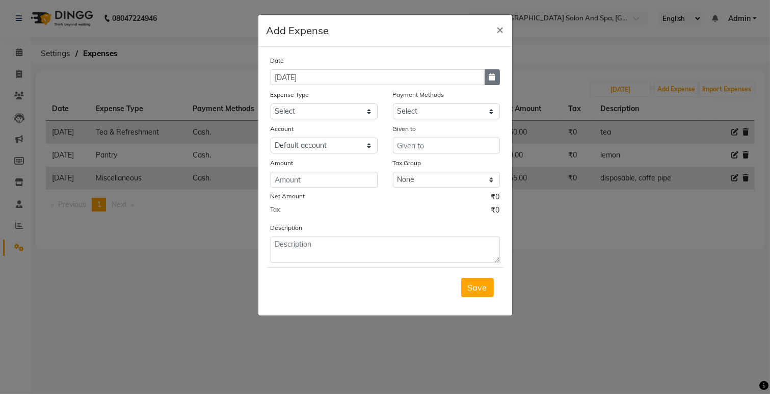
click at [493, 82] on button "button" at bounding box center [492, 77] width 15 height 16
select select "9"
select select "2025"
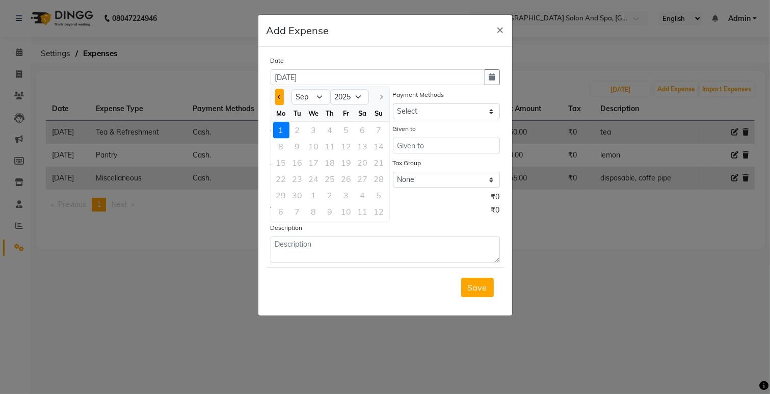
click at [277, 98] on button "Previous month" at bounding box center [279, 97] width 9 height 16
select select "8"
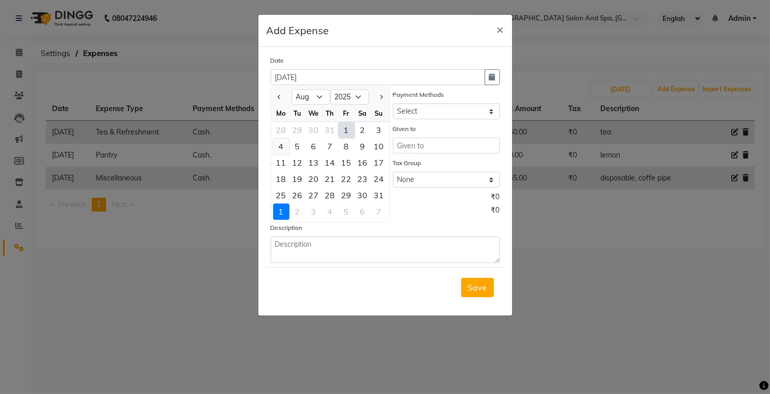
click at [287, 146] on div "4" at bounding box center [281, 146] width 16 height 16
type input "[DATE]"
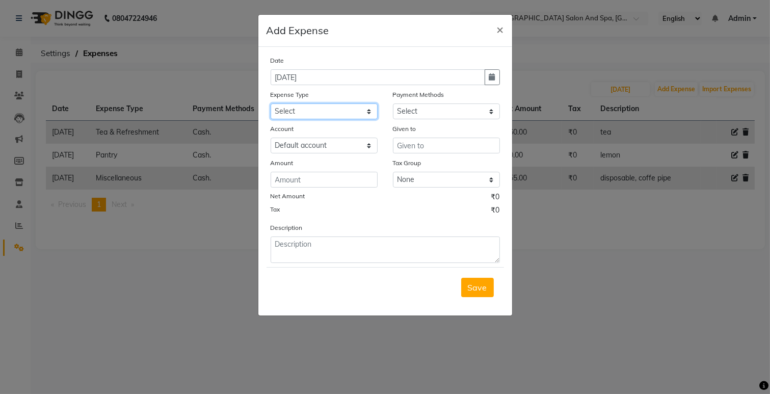
click at [305, 113] on select "Select Advance Salary Bank charges Car maintenance Cash transfer to bank Cash t…" at bounding box center [324, 111] width 107 height 16
select select "17"
click at [271, 103] on select "Select Advance Salary Bank charges Car maintenance Cash transfer to bank Cash t…" at bounding box center [324, 111] width 107 height 16
click at [419, 106] on select "Select Cash. Voucher CARD Wallet GPay" at bounding box center [446, 111] width 107 height 16
click at [418, 108] on select "Select Cash. Voucher CARD Wallet GPay" at bounding box center [446, 111] width 107 height 16
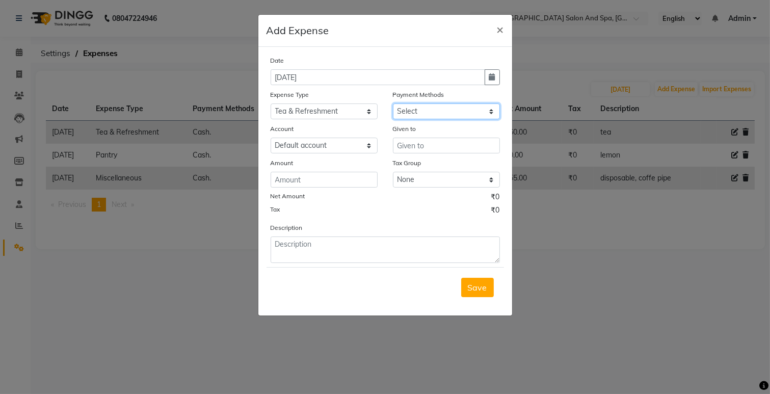
click at [418, 108] on select "Select Cash. Voucher CARD Wallet GPay" at bounding box center [446, 111] width 107 height 16
select select "116"
click at [393, 103] on select "Select Cash. Voucher CARD Wallet GPay" at bounding box center [446, 111] width 107 height 16
click at [406, 153] on input "text" at bounding box center [446, 146] width 107 height 16
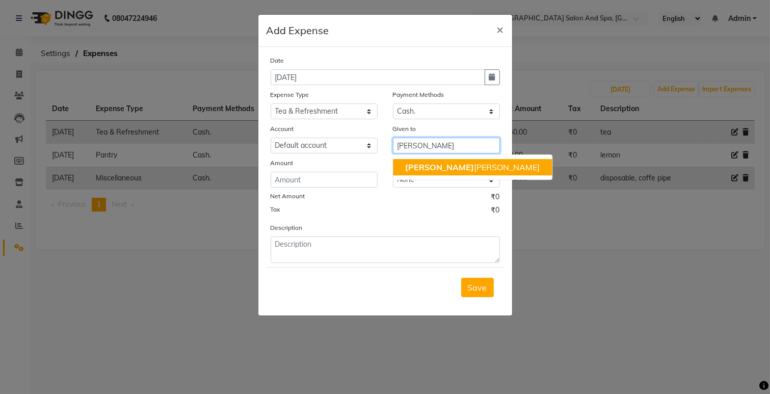
click at [405, 163] on span "[PERSON_NAME]" at bounding box center [439, 167] width 69 height 10
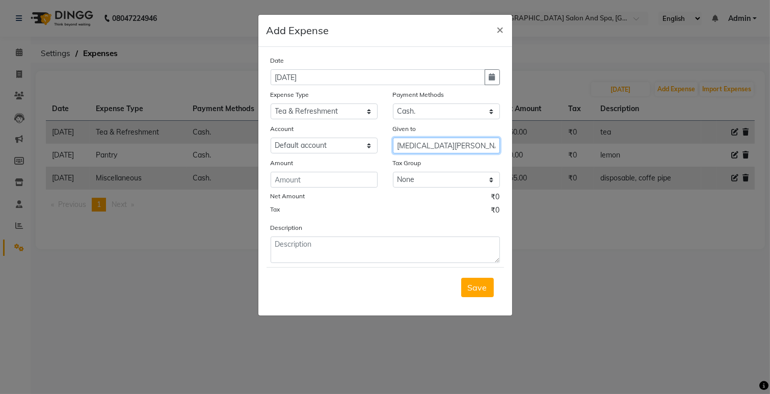
type input "[MEDICAL_DATA][PERSON_NAME]"
click at [334, 185] on input "number" at bounding box center [324, 180] width 107 height 16
type input "160"
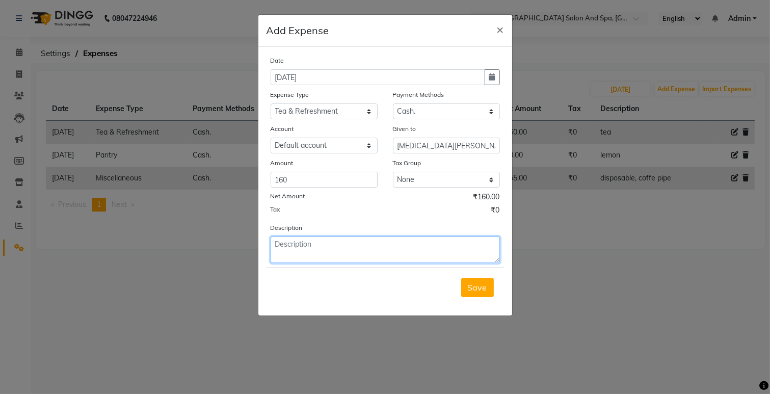
click at [389, 257] on textarea at bounding box center [385, 250] width 229 height 27
type textarea "tea"
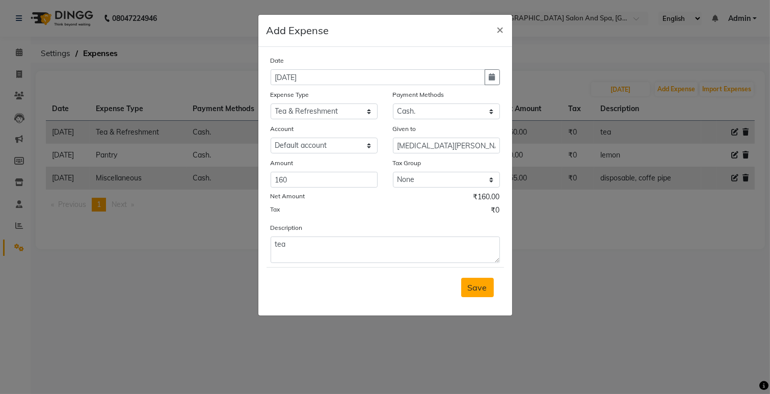
click at [485, 292] on span "Save" at bounding box center [477, 287] width 19 height 10
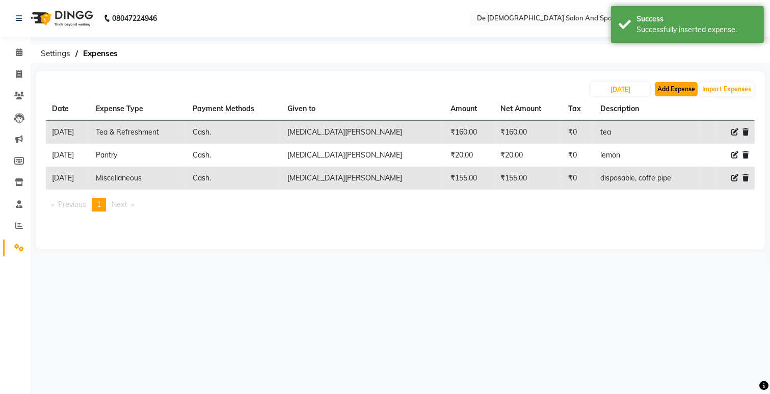
click at [671, 85] on button "Add Expense" at bounding box center [676, 89] width 43 height 14
select select "5448"
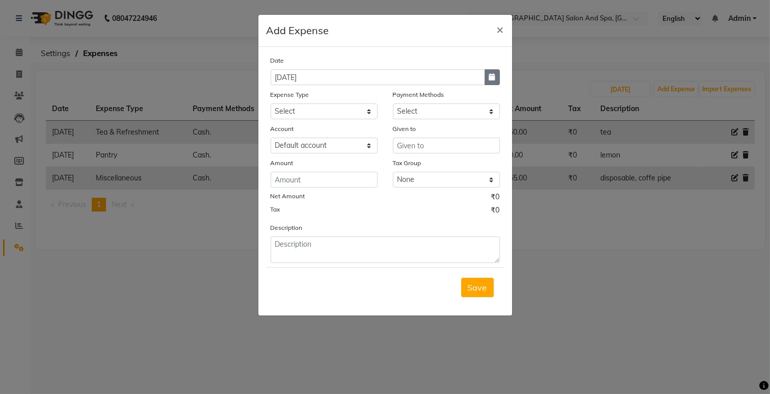
click at [495, 76] on button "button" at bounding box center [492, 77] width 15 height 16
select select "9"
select select "2025"
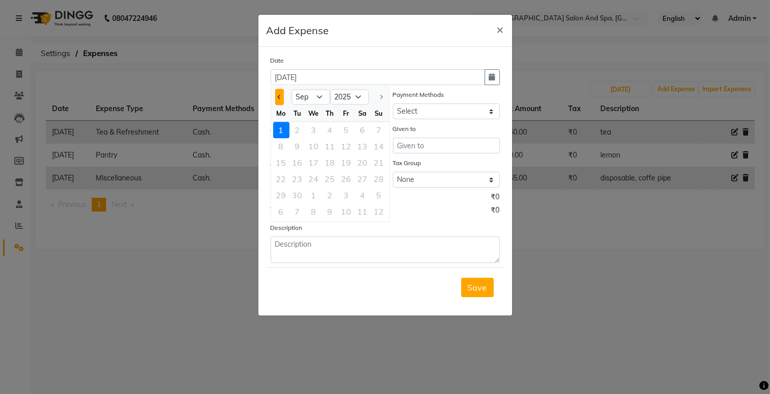
click at [278, 97] on span "Previous month" at bounding box center [279, 97] width 4 height 4
select select "8"
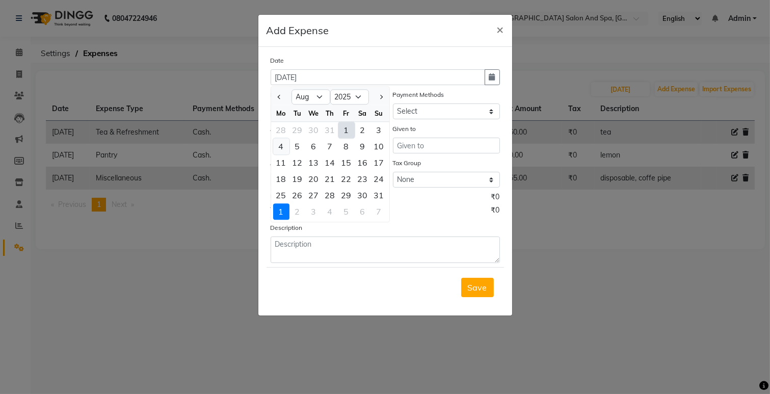
click at [281, 147] on div "4" at bounding box center [281, 146] width 16 height 16
type input "[DATE]"
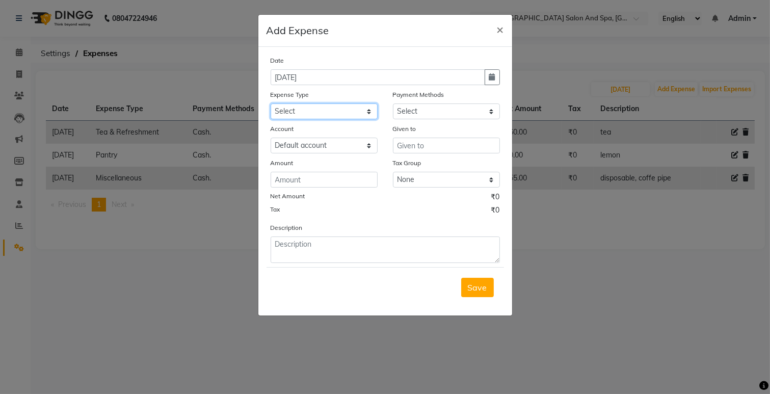
click at [332, 109] on select "Select Advance Salary Bank charges Car maintenance Cash transfer to bank Cash t…" at bounding box center [324, 111] width 107 height 16
select select "9"
click at [271, 103] on select "Select Advance Salary Bank charges Car maintenance Cash transfer to bank Cash t…" at bounding box center [324, 111] width 107 height 16
drag, startPoint x: 419, startPoint y: 111, endPoint x: 413, endPoint y: 120, distance: 10.6
click at [419, 111] on select "Select Cash. Voucher CARD Wallet GPay" at bounding box center [446, 111] width 107 height 16
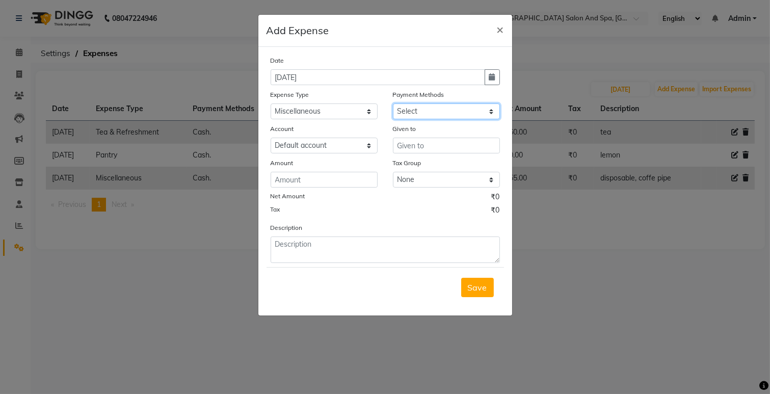
select select "116"
click at [393, 103] on select "Select Cash. Voucher CARD Wallet GPay" at bounding box center [446, 111] width 107 height 16
click at [406, 146] on input "text" at bounding box center [446, 146] width 107 height 16
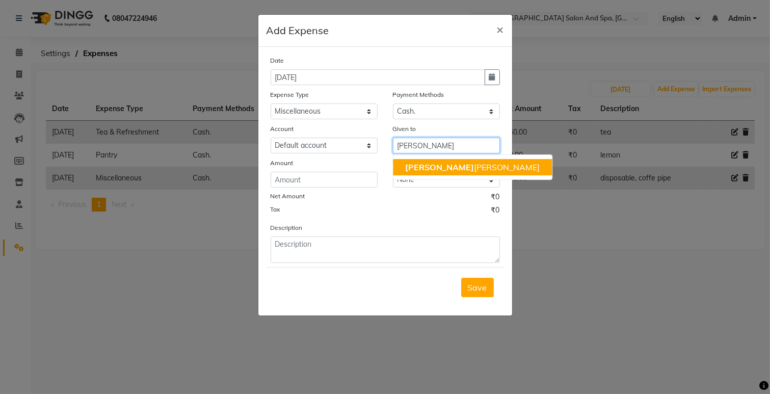
click at [409, 166] on span "[PERSON_NAME]" at bounding box center [439, 167] width 69 height 10
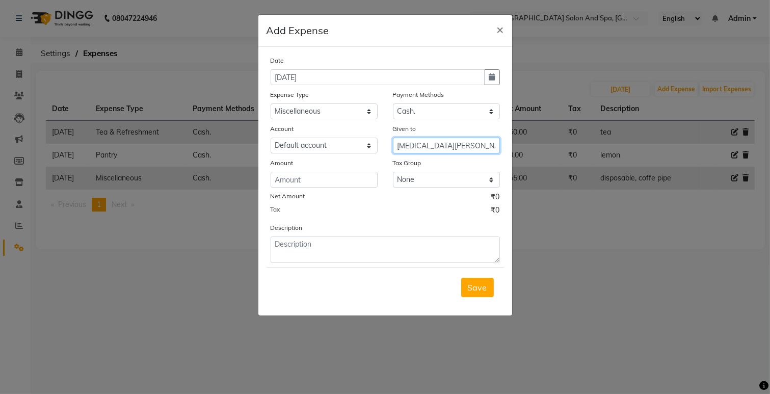
type input "[MEDICAL_DATA][PERSON_NAME]"
click at [342, 182] on input "number" at bounding box center [324, 180] width 107 height 16
type input "290"
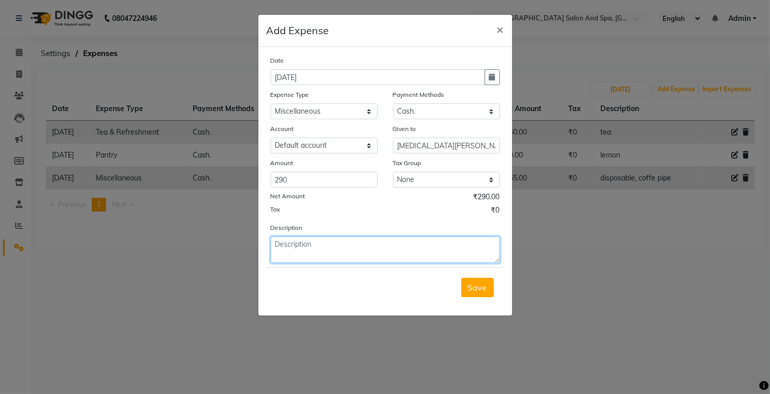
click at [337, 245] on textarea at bounding box center [385, 250] width 229 height 27
type textarea "platte , blatte"
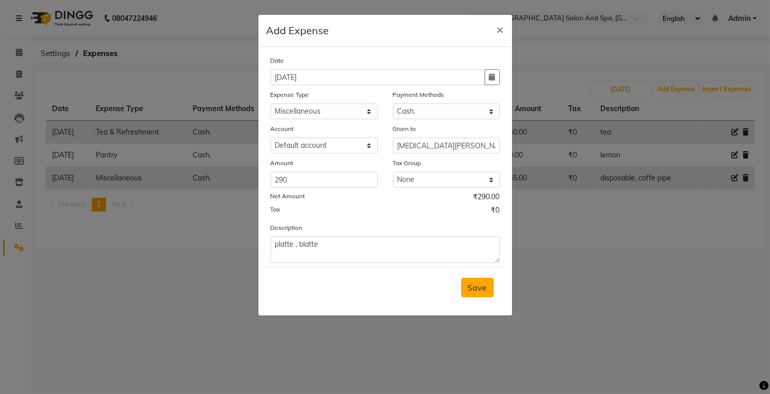
click at [479, 294] on button "Save" at bounding box center [477, 287] width 33 height 19
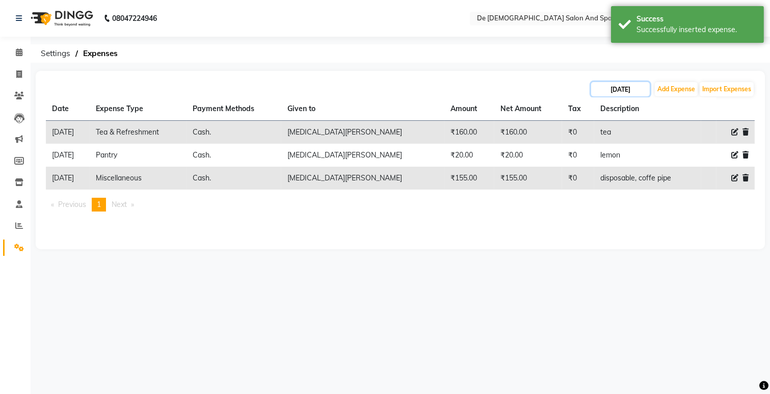
click at [625, 89] on input "[DATE]" at bounding box center [620, 89] width 59 height 14
select select "8"
select select "2025"
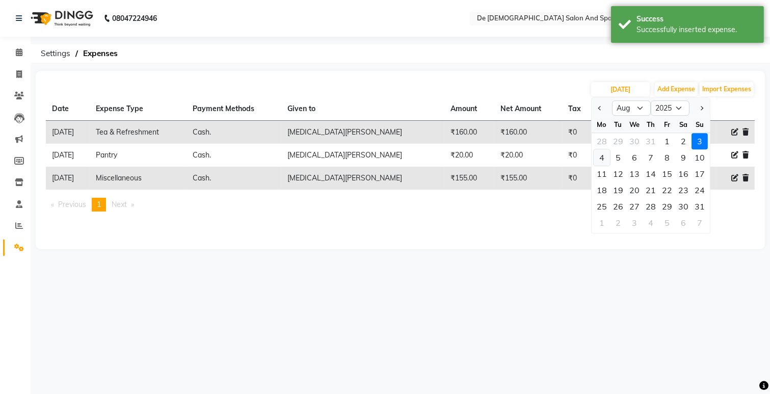
click at [598, 161] on div "4" at bounding box center [602, 157] width 16 height 16
type input "[DATE]"
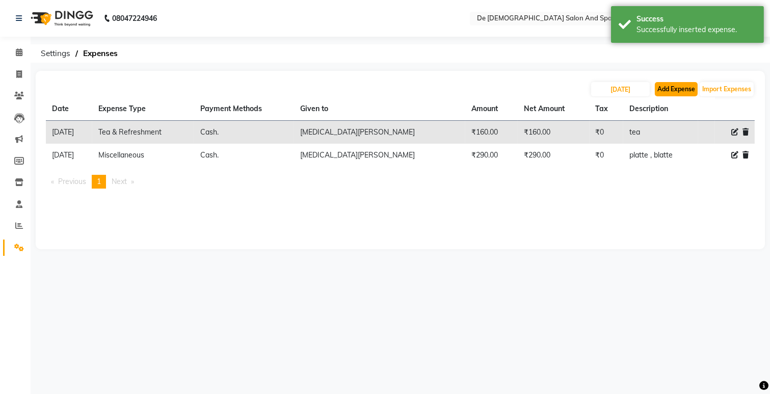
click at [665, 90] on button "Add Expense" at bounding box center [676, 89] width 43 height 14
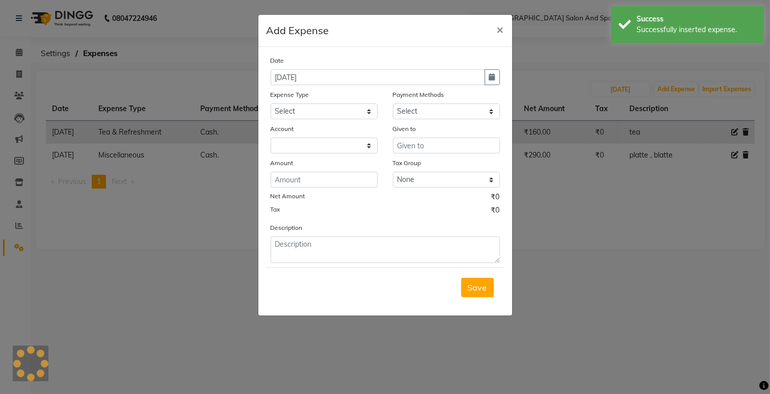
select select "5448"
click at [346, 115] on select "Select Advance Salary Bank charges Car maintenance Cash transfer to bank Cash t…" at bounding box center [324, 111] width 107 height 16
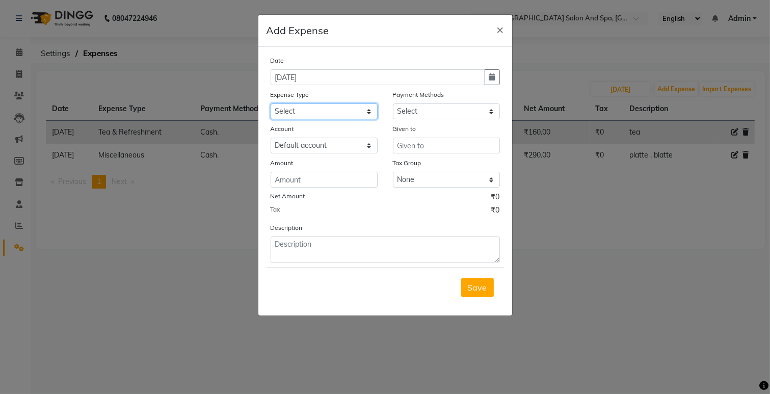
select select "26"
click at [271, 103] on select "Select Advance Salary Bank charges Car maintenance Cash transfer to bank Cash t…" at bounding box center [324, 111] width 107 height 16
click at [443, 138] on input "text" at bounding box center [446, 146] width 107 height 16
click at [440, 144] on input "text" at bounding box center [446, 146] width 107 height 16
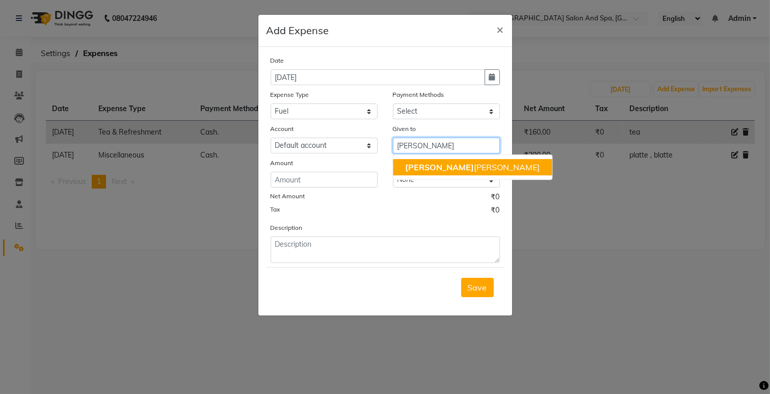
click at [419, 164] on ngb-highlight "[PERSON_NAME] [PERSON_NAME]" at bounding box center [472, 167] width 135 height 10
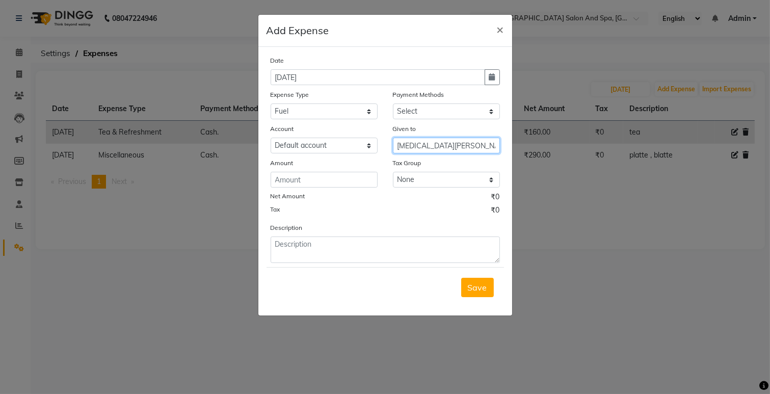
type input "[MEDICAL_DATA][PERSON_NAME]"
click at [296, 184] on input "number" at bounding box center [324, 180] width 107 height 16
type input "200"
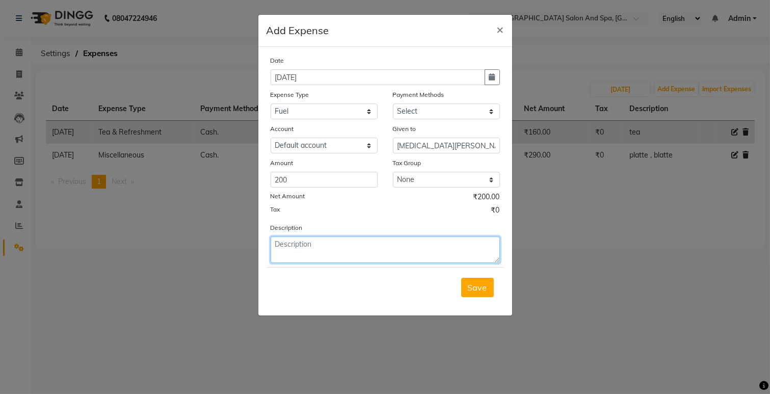
click at [316, 261] on textarea at bounding box center [385, 250] width 229 height 27
type textarea "petrol"
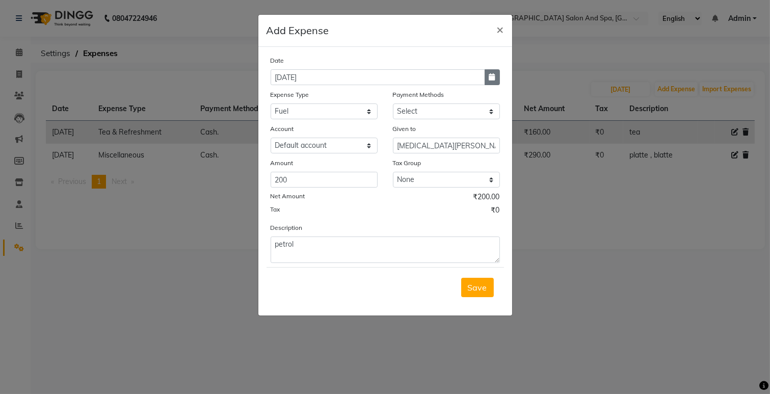
click at [485, 82] on button "button" at bounding box center [492, 77] width 15 height 16
select select "9"
select select "2025"
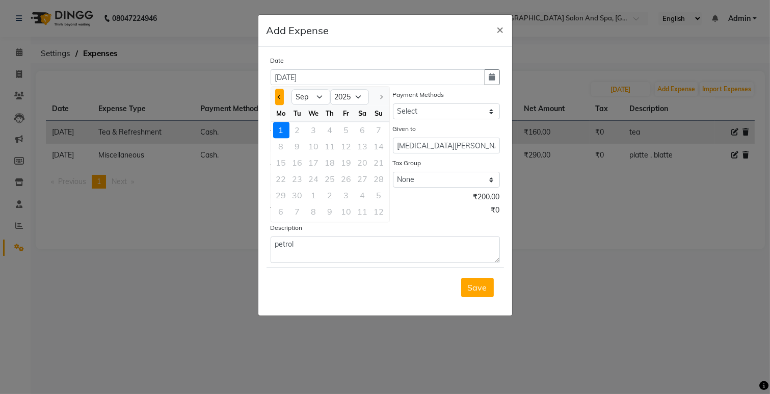
click at [281, 102] on button "Previous month" at bounding box center [279, 97] width 9 height 16
select select "8"
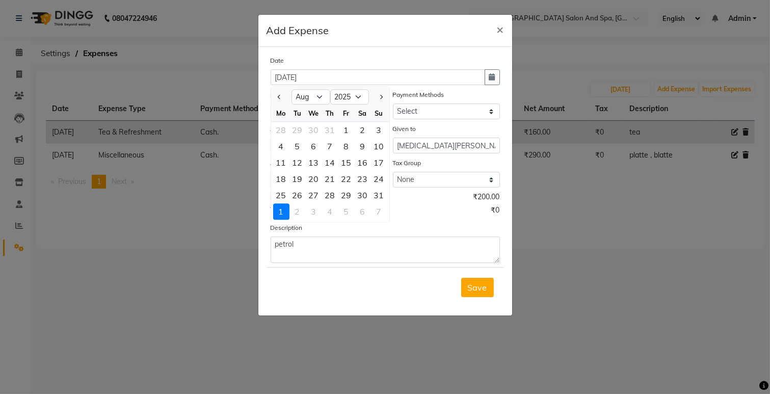
click at [282, 146] on div "4" at bounding box center [281, 146] width 16 height 16
type input "[DATE]"
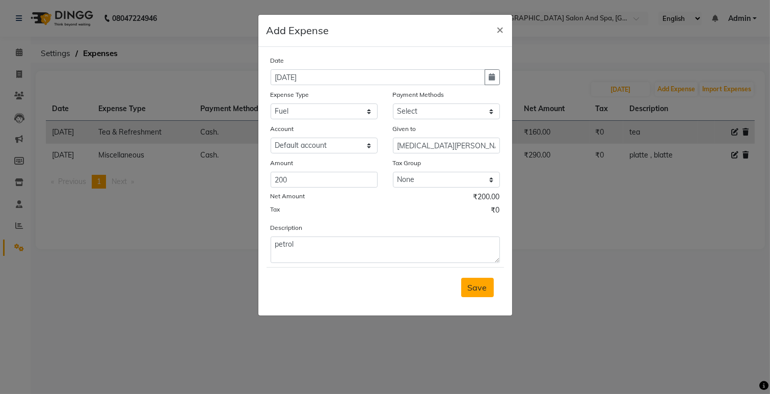
click at [478, 297] on button "Save" at bounding box center [477, 287] width 33 height 19
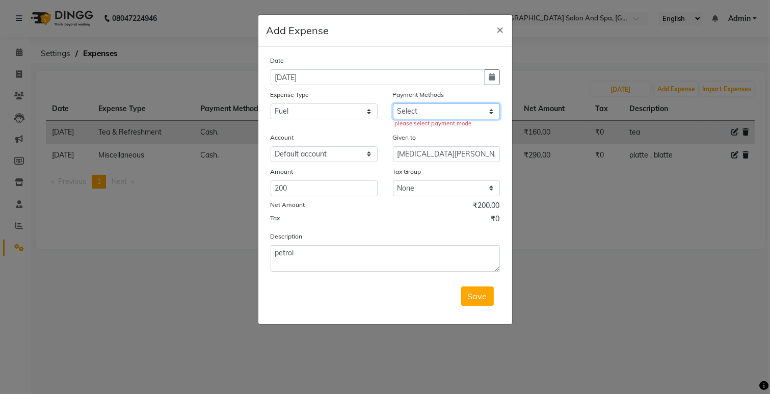
click at [447, 119] on select "Select Cash. Voucher CARD Wallet GPay" at bounding box center [446, 111] width 107 height 16
select select "116"
click at [393, 103] on select "Select Cash. Voucher CARD Wallet GPay" at bounding box center [446, 111] width 107 height 16
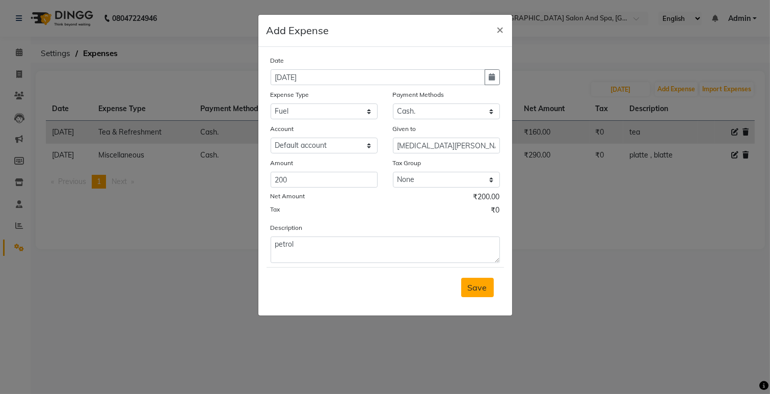
click at [476, 297] on button "Save" at bounding box center [477, 287] width 33 height 19
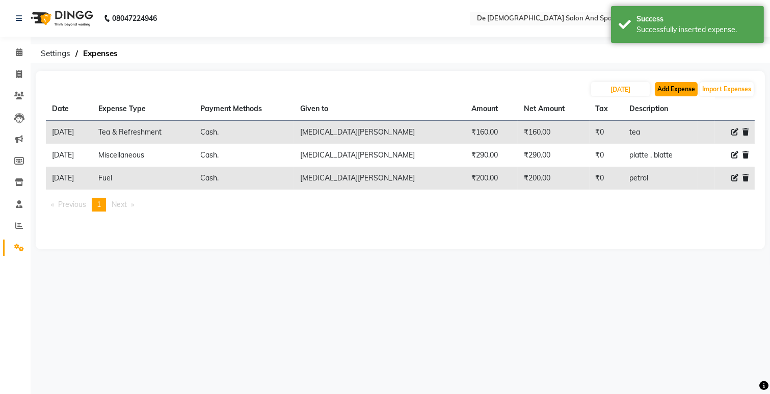
click at [684, 95] on button "Add Expense" at bounding box center [676, 89] width 43 height 14
select select "5448"
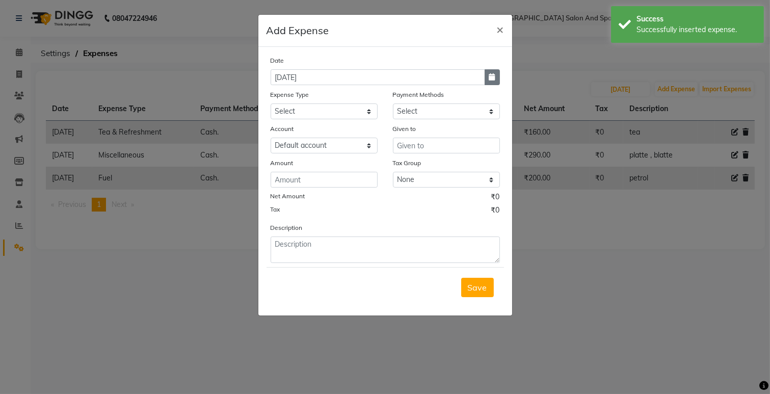
click at [485, 75] on button "button" at bounding box center [492, 77] width 15 height 16
select select "9"
select select "2025"
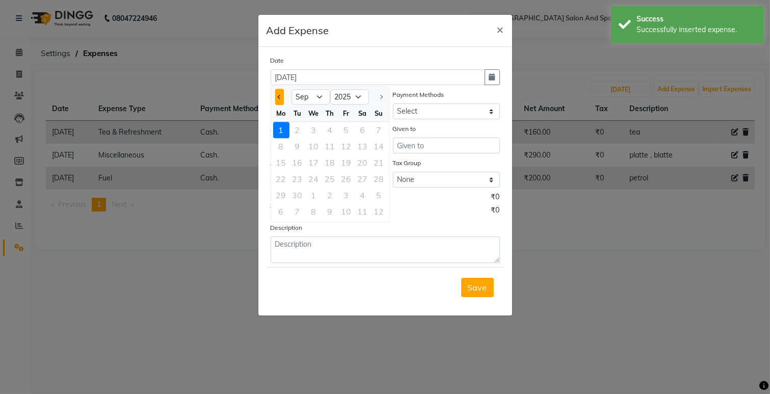
click at [275, 99] on button "Previous month" at bounding box center [279, 97] width 9 height 16
select select "8"
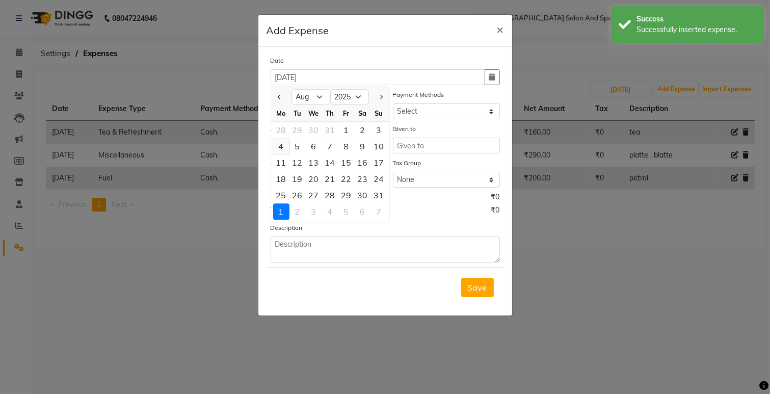
click at [283, 149] on div "4" at bounding box center [281, 146] width 16 height 16
type input "[DATE]"
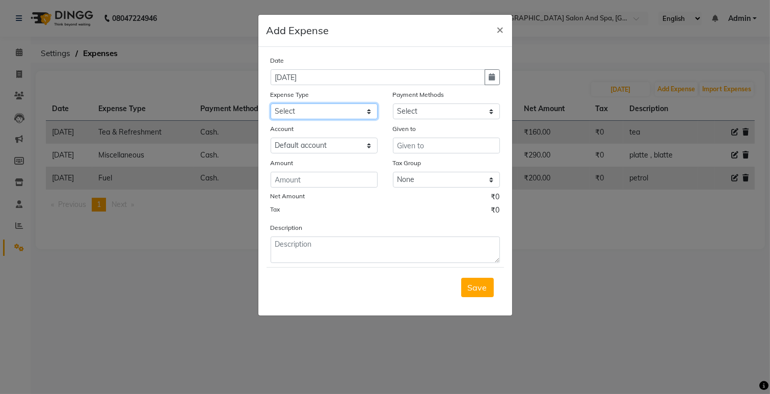
click at [360, 112] on select "Select Advance Salary Bank charges Car maintenance Cash transfer to bank Cash t…" at bounding box center [324, 111] width 107 height 16
select select "9"
click at [271, 103] on select "Select Advance Salary Bank charges Car maintenance Cash transfer to bank Cash t…" at bounding box center [324, 111] width 107 height 16
click at [412, 109] on select "Select Cash. Voucher CARD Wallet GPay" at bounding box center [446, 111] width 107 height 16
select select "116"
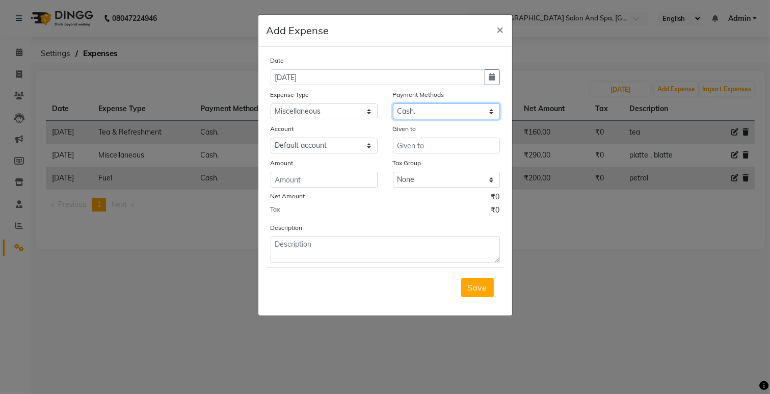
click at [393, 103] on select "Select Cash. Voucher CARD Wallet GPay" at bounding box center [446, 111] width 107 height 16
click at [403, 145] on input "text" at bounding box center [446, 146] width 107 height 16
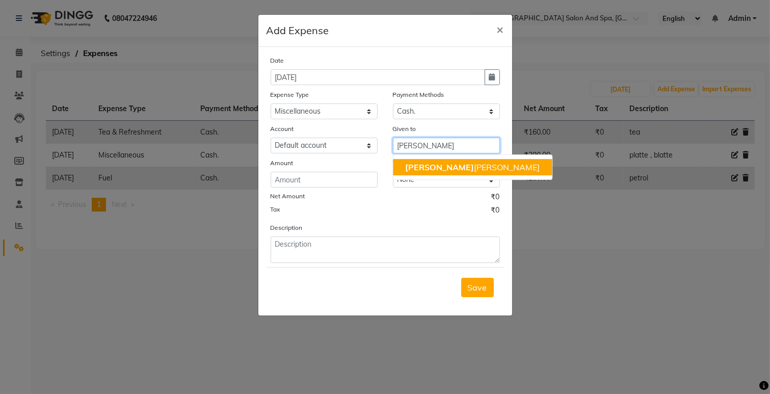
click at [416, 162] on span "[PERSON_NAME]" at bounding box center [439, 167] width 69 height 10
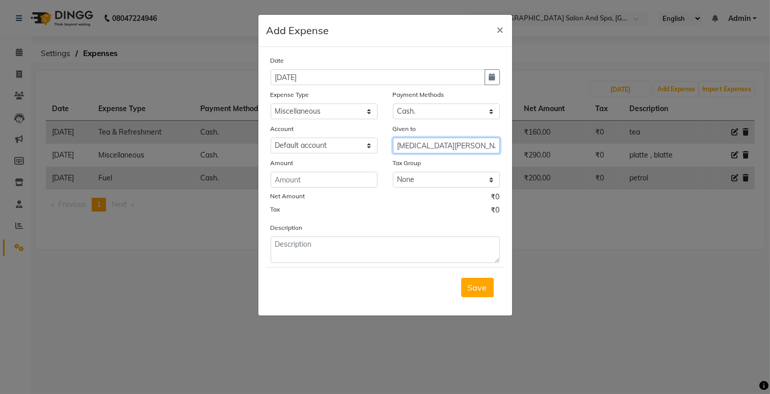
type input "[MEDICAL_DATA][PERSON_NAME]"
click at [335, 187] on input "number" at bounding box center [324, 180] width 107 height 16
type input "3"
type input "5400"
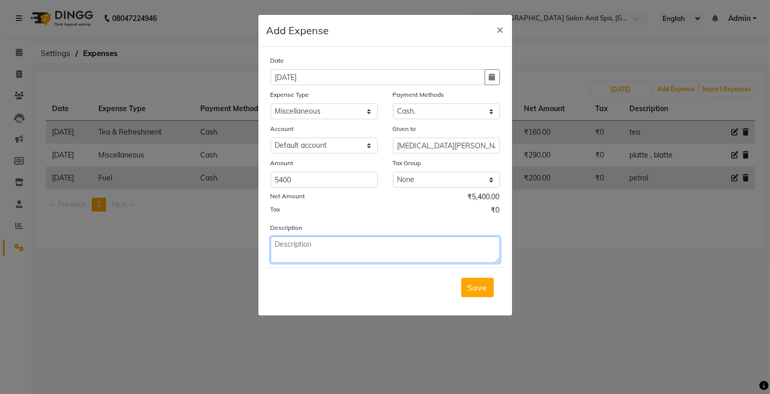
click at [311, 247] on textarea at bounding box center [385, 250] width 229 height 27
type textarea "speaker"
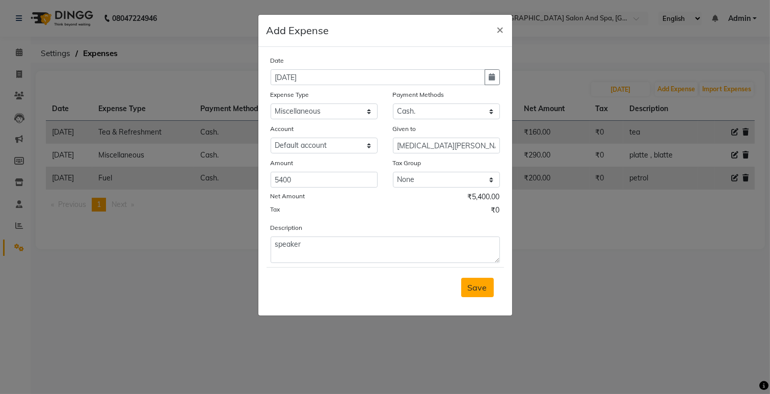
click at [473, 289] on span "Save" at bounding box center [477, 287] width 19 height 10
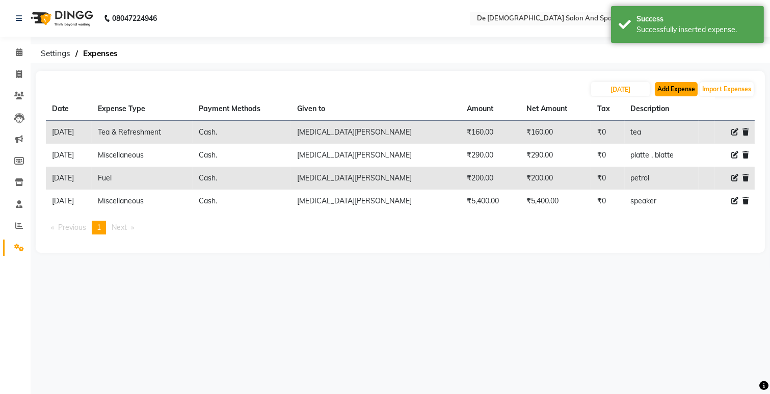
click at [668, 87] on button "Add Expense" at bounding box center [676, 89] width 43 height 14
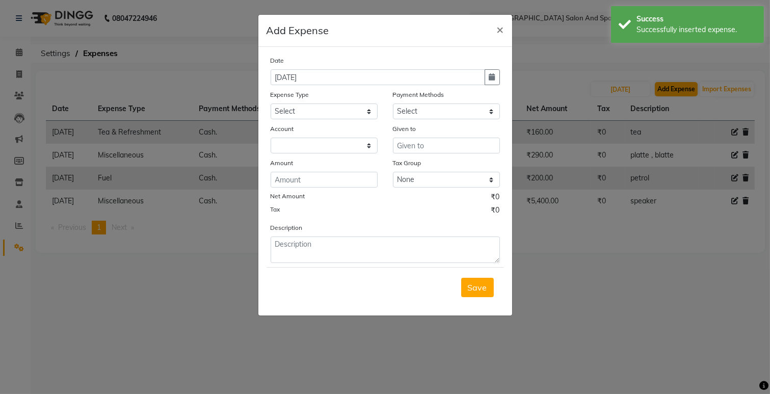
select select "5448"
click at [492, 75] on icon "button" at bounding box center [492, 76] width 6 height 7
select select "9"
select select "2025"
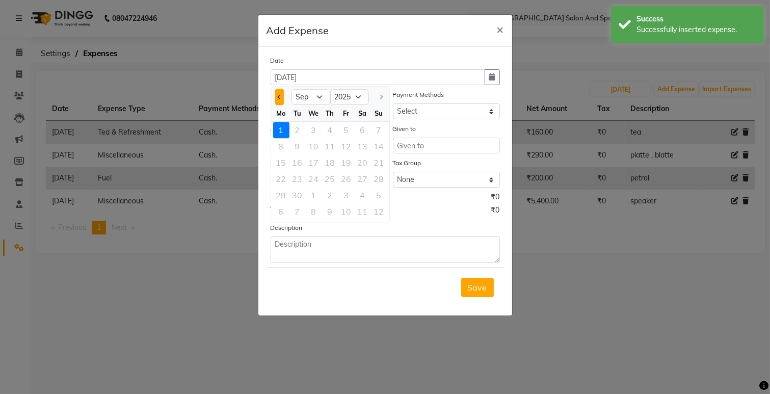
click at [275, 93] on button "Previous month" at bounding box center [279, 97] width 9 height 16
select select "8"
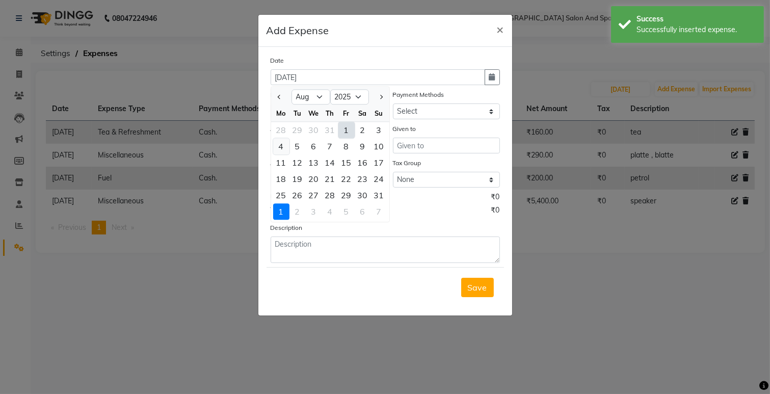
click at [277, 143] on div "4" at bounding box center [281, 146] width 16 height 16
type input "[DATE]"
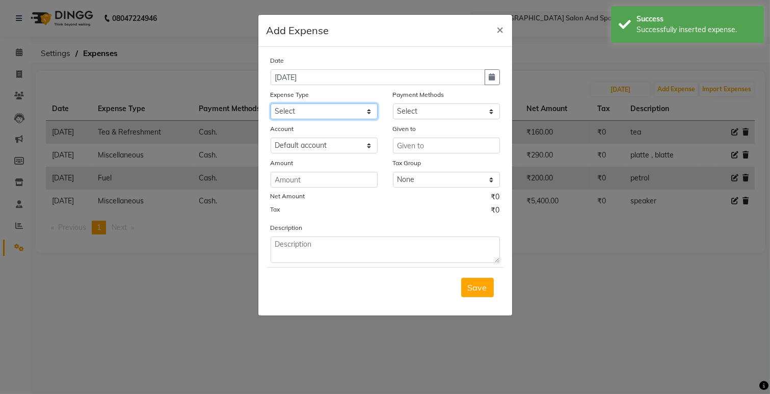
click at [317, 109] on select "Select Advance Salary Bank charges Car maintenance Cash transfer to bank Cash t…" at bounding box center [324, 111] width 107 height 16
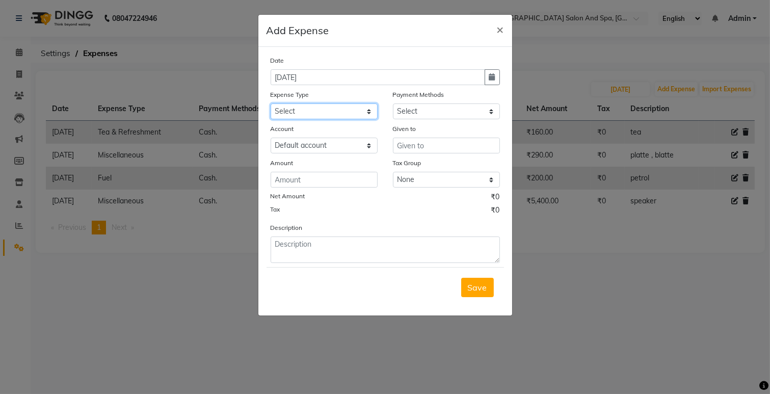
select select "9"
click at [271, 103] on select "Select Advance Salary Bank charges Car maintenance Cash transfer to bank Cash t…" at bounding box center [324, 111] width 107 height 16
click at [449, 113] on select "Select Cash. Voucher CARD Wallet GPay" at bounding box center [446, 111] width 107 height 16
select select "116"
click at [393, 103] on select "Select Cash. Voucher CARD Wallet GPay" at bounding box center [446, 111] width 107 height 16
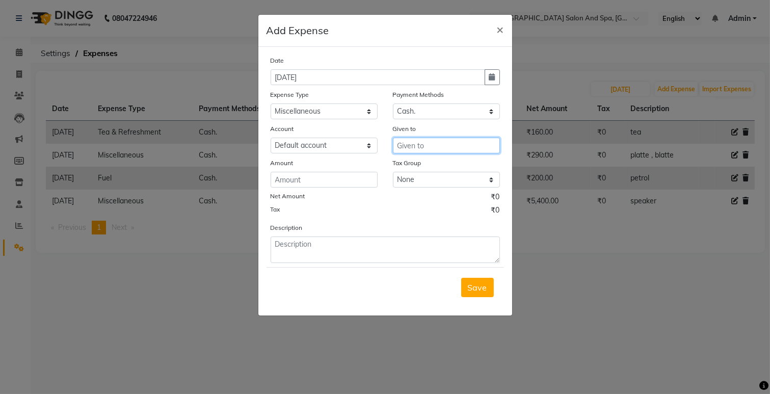
click at [441, 153] on input "text" at bounding box center [446, 146] width 107 height 16
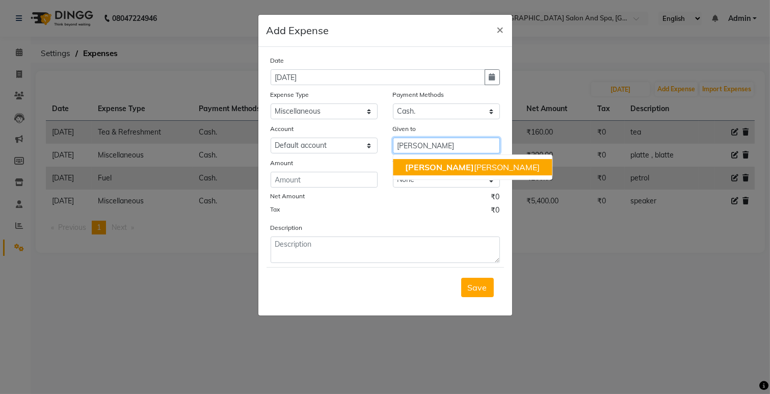
click at [408, 165] on span "[PERSON_NAME]" at bounding box center [439, 167] width 69 height 10
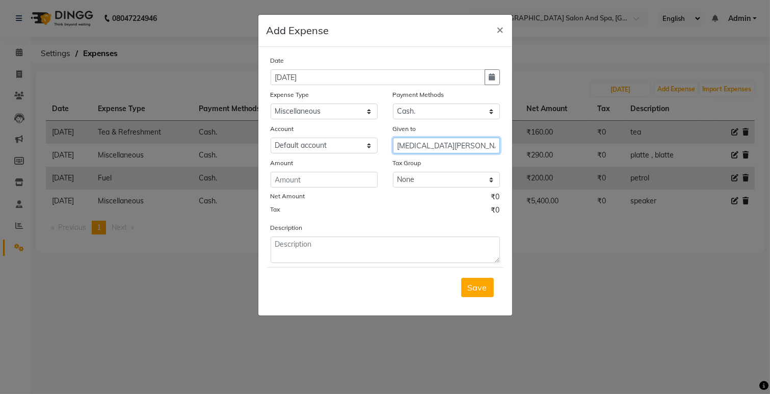
type input "[MEDICAL_DATA][PERSON_NAME]"
click at [347, 180] on input "number" at bounding box center [324, 180] width 107 height 16
type input "1000"
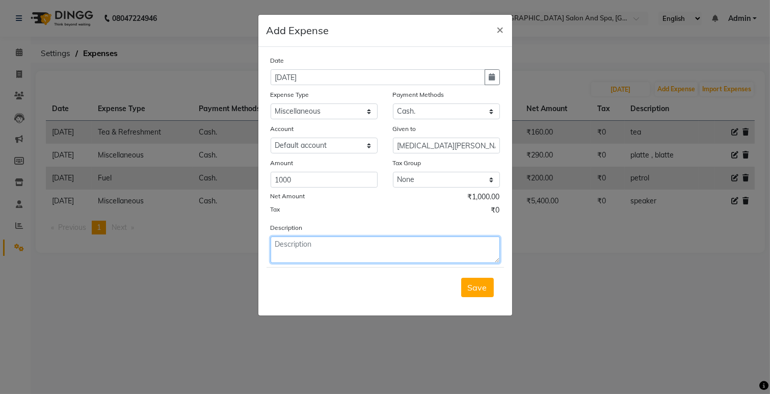
click at [339, 253] on textarea at bounding box center [385, 250] width 229 height 27
type textarea "hitesh"
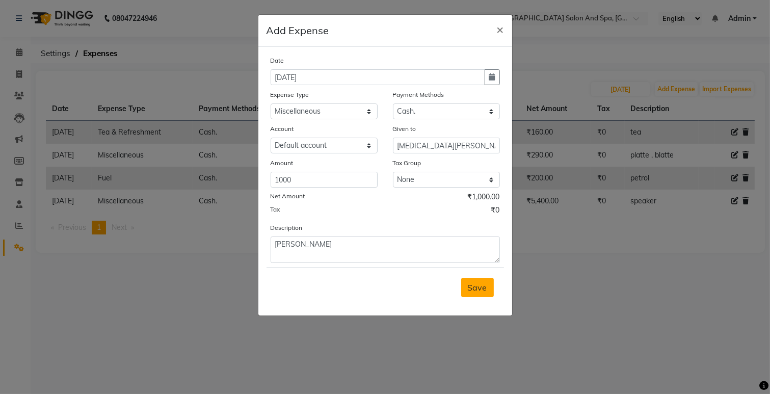
click at [470, 287] on span "Save" at bounding box center [477, 287] width 19 height 10
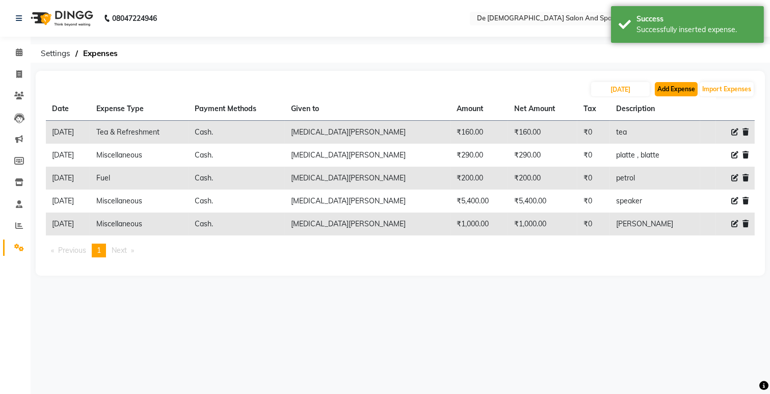
click at [681, 89] on button "Add Expense" at bounding box center [676, 89] width 43 height 14
select select "5448"
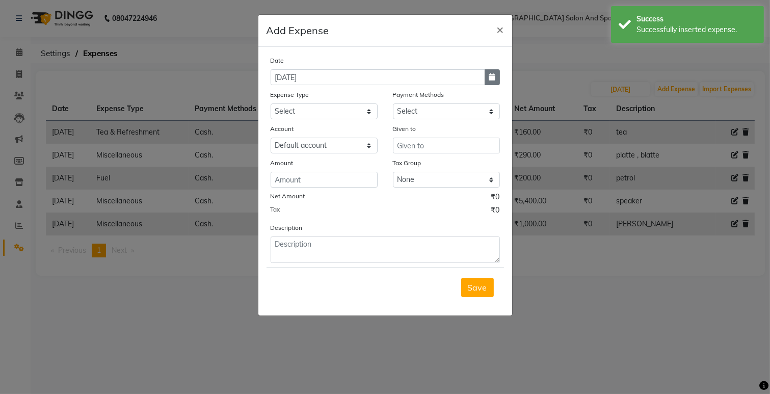
click at [490, 74] on icon "button" at bounding box center [492, 76] width 6 height 7
select select "9"
select select "2025"
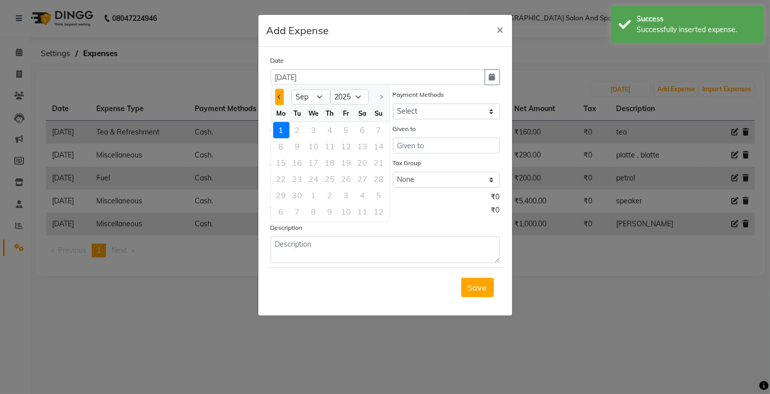
click at [276, 99] on button "Previous month" at bounding box center [279, 97] width 9 height 16
select select "8"
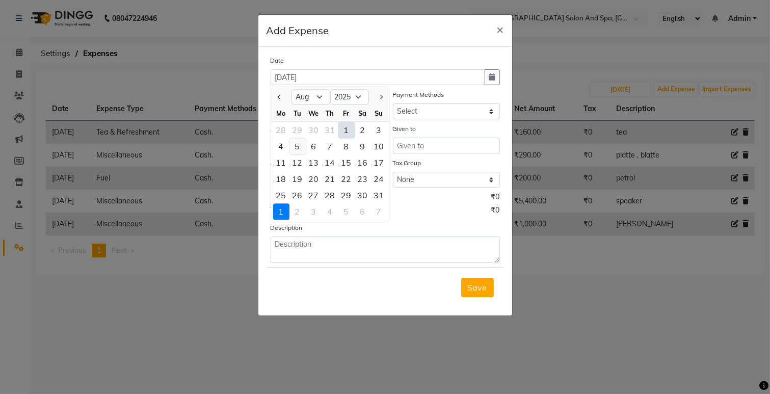
click at [301, 143] on div "5" at bounding box center [298, 146] width 16 height 16
type input "05-08-2025"
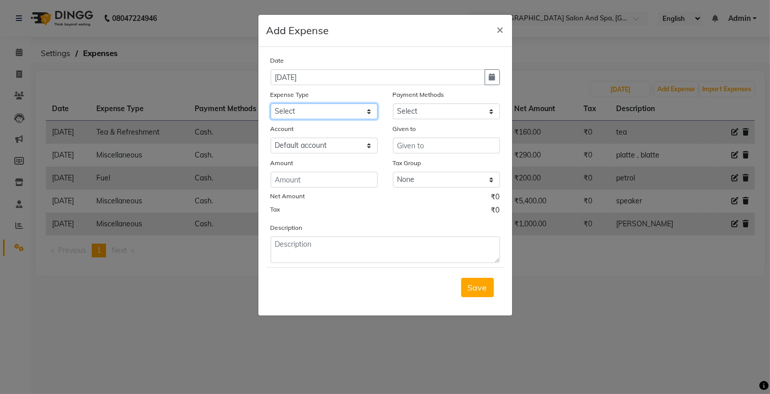
click at [369, 115] on select "Select Advance Salary Bank charges Car maintenance Cash transfer to bank Cash t…" at bounding box center [324, 111] width 107 height 16
select select "17"
click at [271, 103] on select "Select Advance Salary Bank charges Car maintenance Cash transfer to bank Cash t…" at bounding box center [324, 111] width 107 height 16
drag, startPoint x: 410, startPoint y: 109, endPoint x: 408, endPoint y: 120, distance: 11.9
click at [410, 109] on select "Select Cash. Voucher CARD Wallet GPay" at bounding box center [446, 111] width 107 height 16
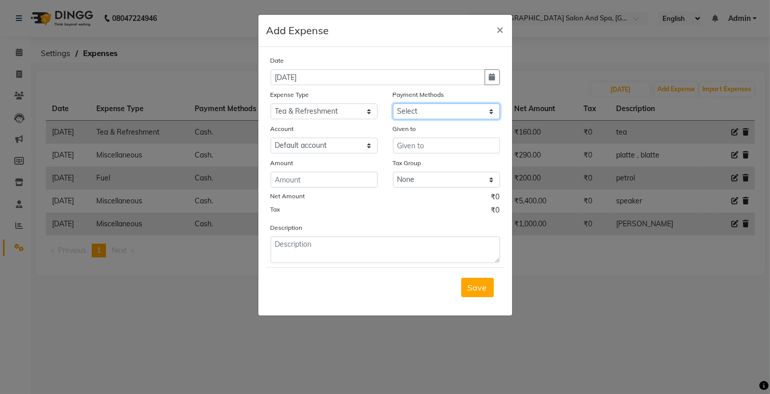
select select "116"
click at [393, 103] on select "Select Cash. Voucher CARD Wallet GPay" at bounding box center [446, 111] width 107 height 16
click at [406, 140] on input "text" at bounding box center [446, 146] width 107 height 16
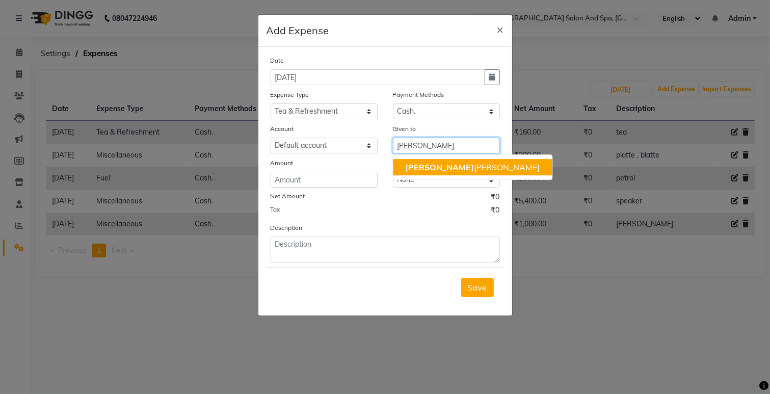
click at [410, 168] on span "[PERSON_NAME]" at bounding box center [439, 167] width 69 height 10
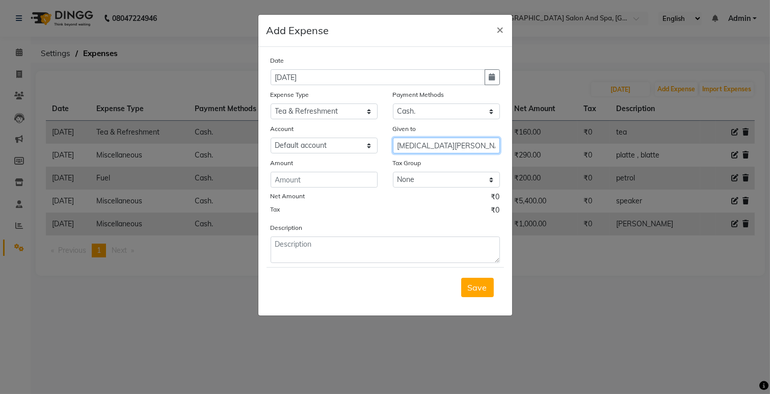
type input "[MEDICAL_DATA][PERSON_NAME]"
click at [357, 181] on input "number" at bounding box center [324, 180] width 107 height 16
type input "160"
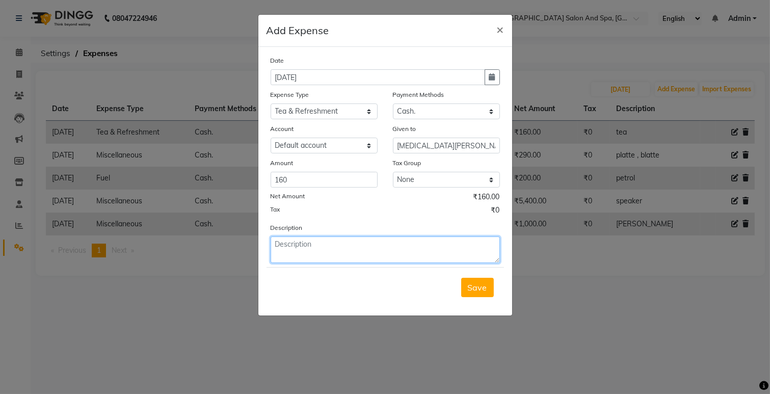
click at [337, 253] on textarea at bounding box center [385, 250] width 229 height 27
type textarea "tea"
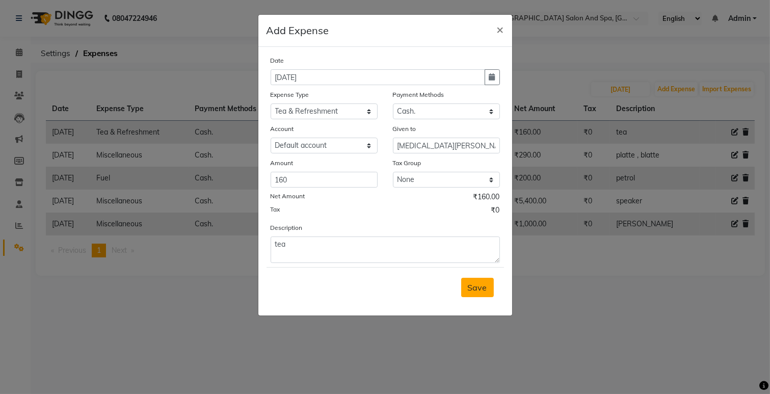
click at [476, 289] on span "Save" at bounding box center [477, 287] width 19 height 10
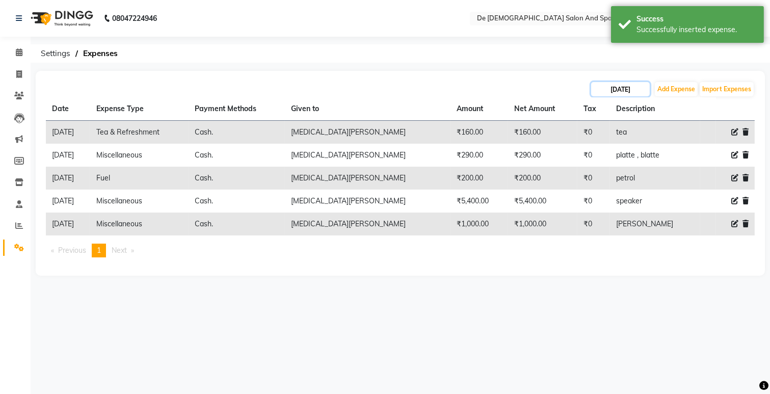
click at [628, 87] on input "[DATE]" at bounding box center [620, 89] width 59 height 14
select select "8"
select select "2025"
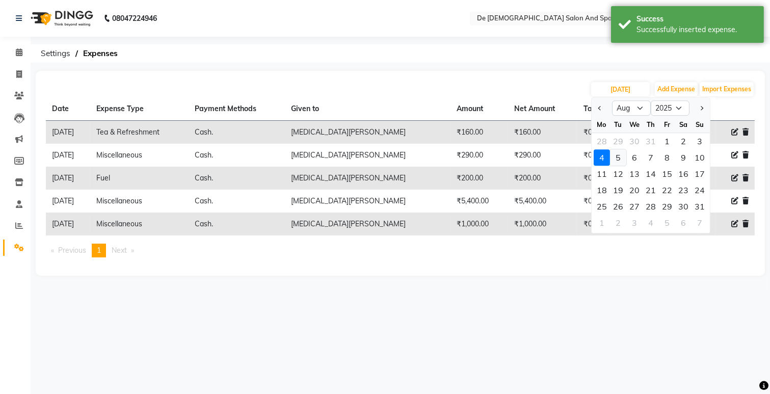
click at [614, 153] on div "5" at bounding box center [618, 157] width 16 height 16
type input "05-08-2025"
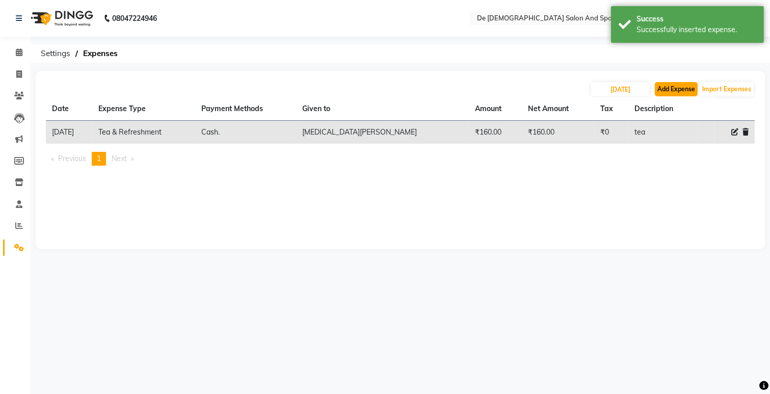
click at [689, 91] on button "Add Expense" at bounding box center [676, 89] width 43 height 14
select select "5448"
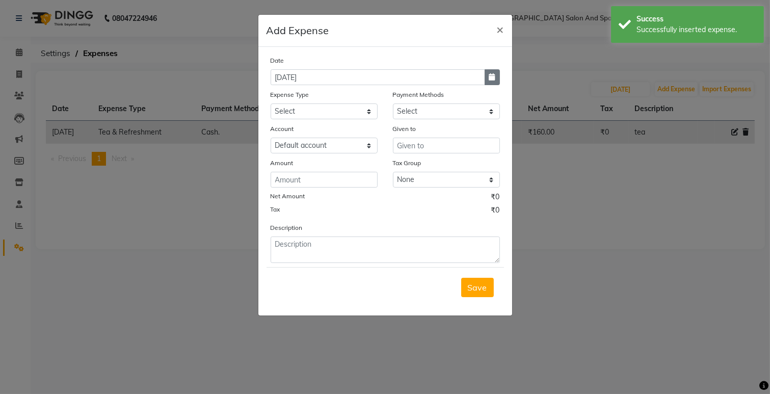
click at [491, 83] on button "button" at bounding box center [492, 77] width 15 height 16
select select "9"
select select "2025"
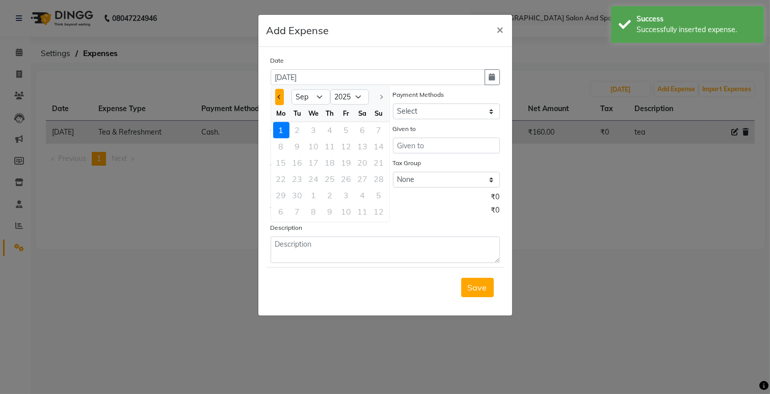
click at [281, 98] on button "Previous month" at bounding box center [279, 97] width 9 height 16
select select "8"
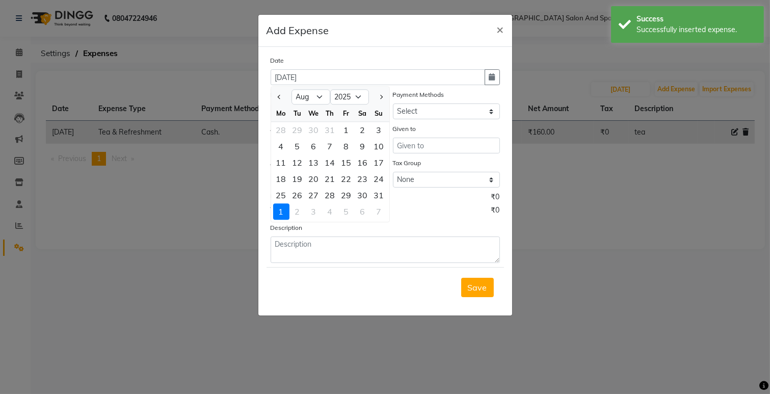
click at [302, 144] on div "5" at bounding box center [298, 146] width 16 height 16
type input "05-08-2025"
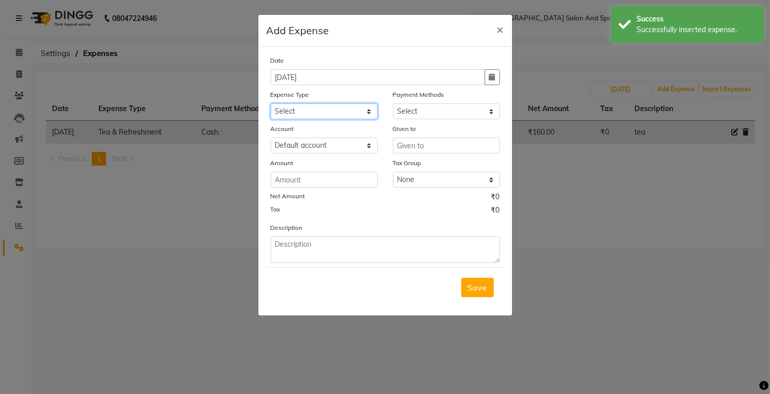
click at [336, 110] on select "Select Advance Salary Bank charges Car maintenance Cash transfer to bank Cash t…" at bounding box center [324, 111] width 107 height 16
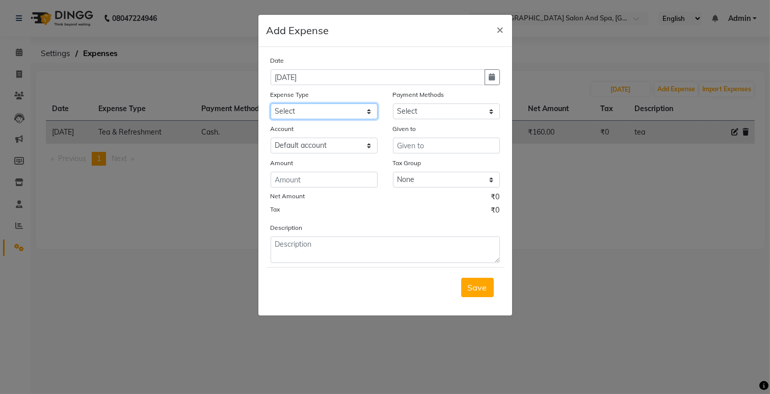
select select "26"
click at [271, 103] on select "Select Advance Salary Bank charges Car maintenance Cash transfer to bank Cash t…" at bounding box center [324, 111] width 107 height 16
click at [424, 144] on input "text" at bounding box center [446, 146] width 107 height 16
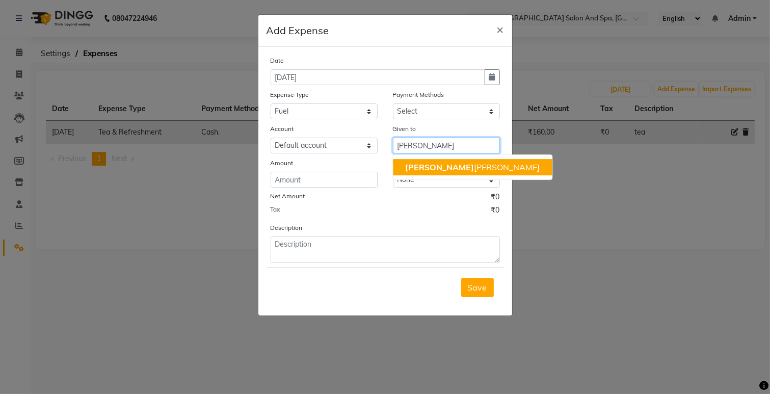
click at [424, 161] on button "[PERSON_NAME] [PERSON_NAME]" at bounding box center [472, 167] width 159 height 16
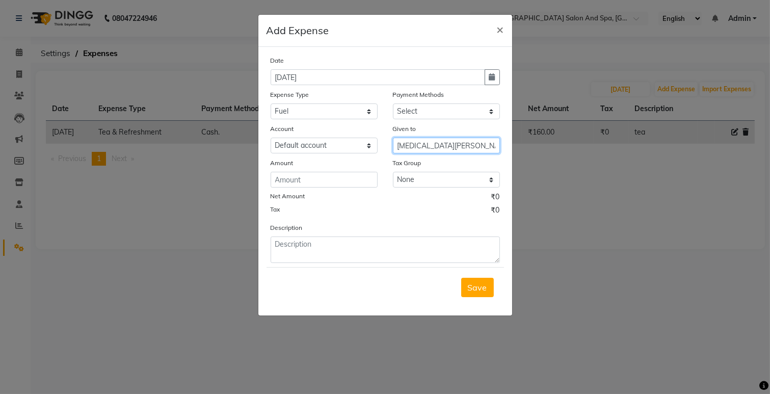
type input "[MEDICAL_DATA][PERSON_NAME]"
click at [319, 181] on input "number" at bounding box center [324, 180] width 107 height 16
type input "1500"
click at [349, 264] on form "Date 05-08-2025 Expense Type Select Advance Salary Bank charges Car maintenance…" at bounding box center [386, 181] width 238 height 252
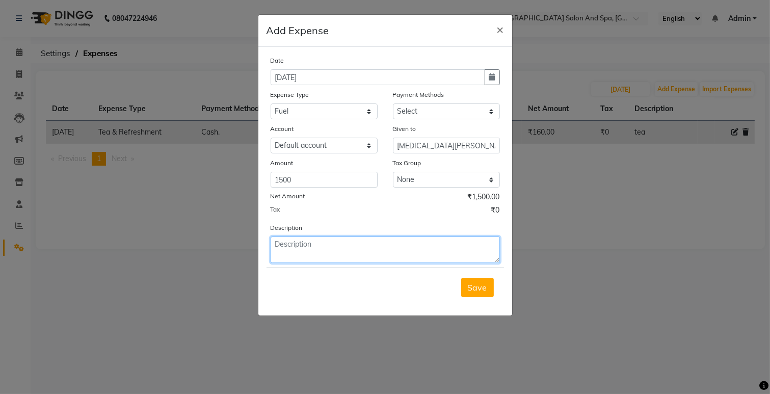
click at [344, 258] on textarea at bounding box center [385, 250] width 229 height 27
type textarea "diesel"
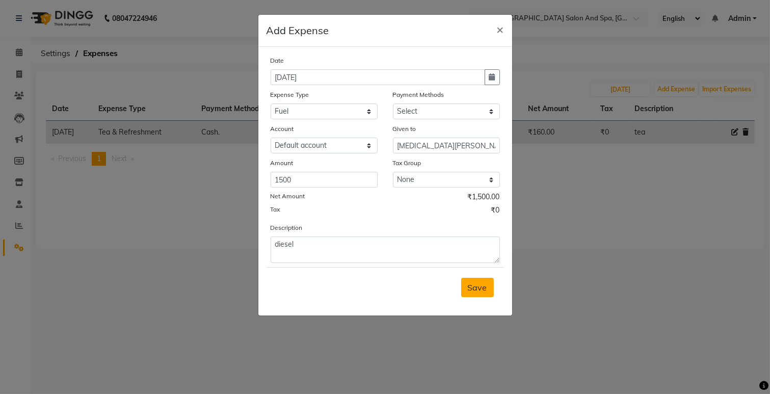
click at [483, 288] on span "Save" at bounding box center [477, 287] width 19 height 10
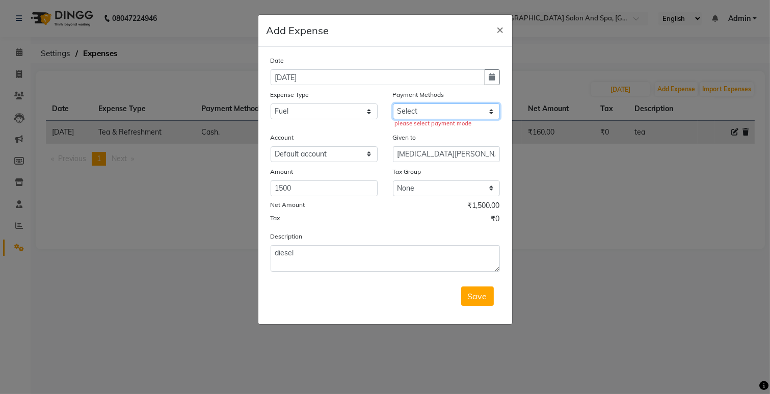
click at [447, 115] on select "Select Cash. Voucher CARD Wallet GPay" at bounding box center [446, 111] width 107 height 16
select select "116"
click at [393, 103] on select "Select Cash. Voucher CARD Wallet GPay" at bounding box center [446, 111] width 107 height 16
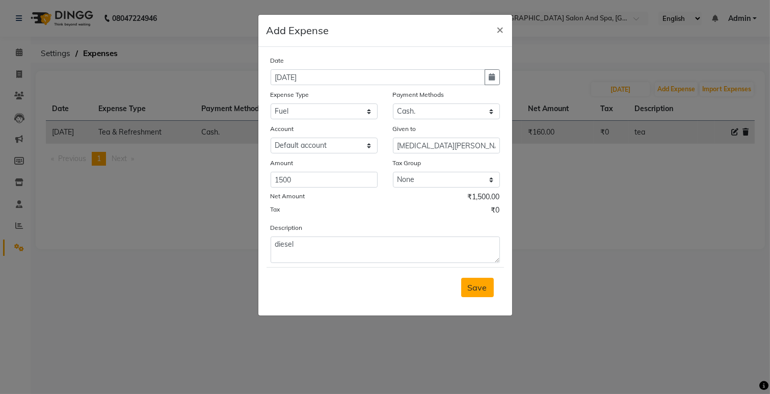
click at [477, 293] on span "Save" at bounding box center [477, 287] width 19 height 10
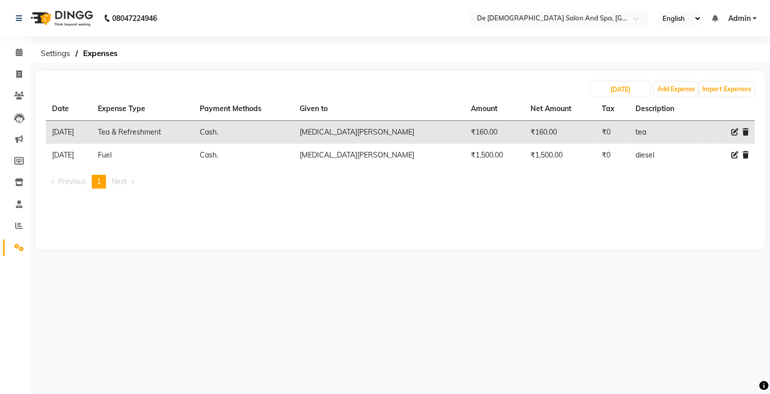
click at [629, 98] on th "Description" at bounding box center [663, 108] width 69 height 23
click at [625, 90] on input "05-08-2025" at bounding box center [620, 89] width 59 height 14
select select "8"
select select "2025"
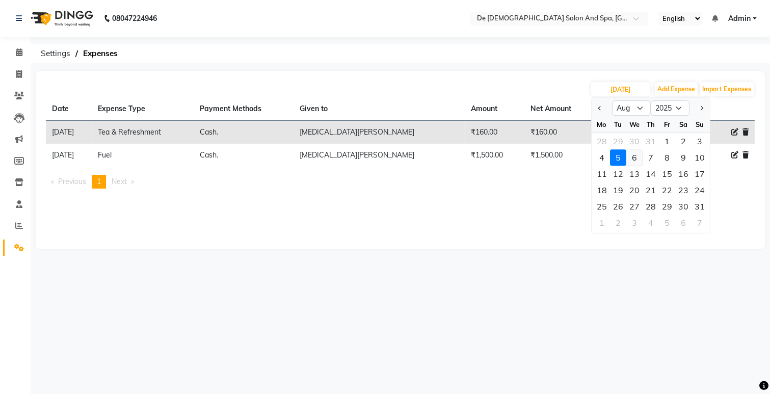
click at [641, 154] on div "6" at bounding box center [634, 157] width 16 height 16
type input "06-08-2025"
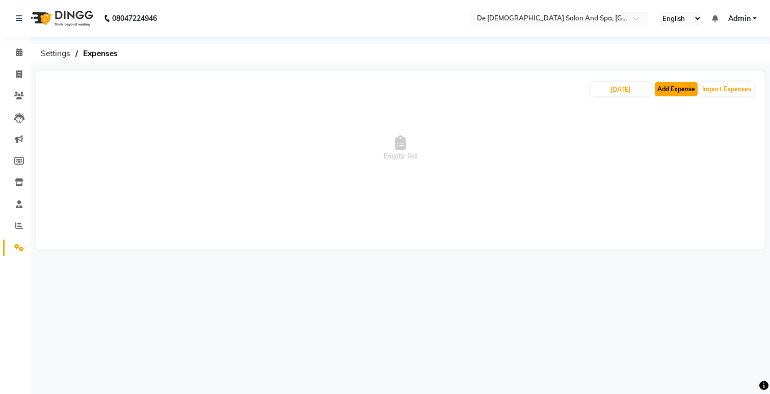
click at [668, 92] on button "Add Expense" at bounding box center [676, 89] width 43 height 14
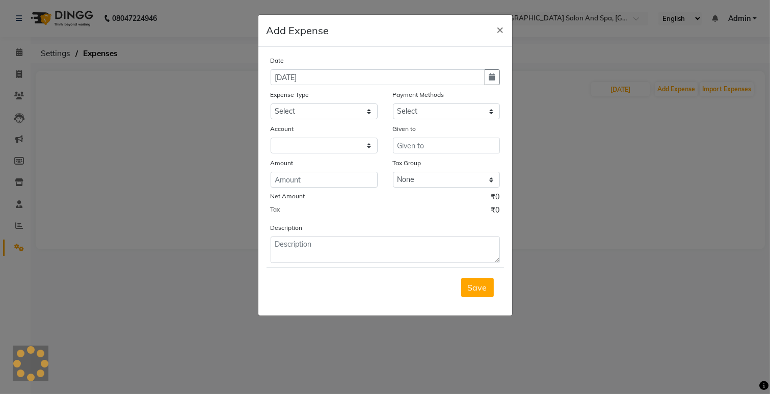
select select "5448"
click at [486, 72] on button "button" at bounding box center [492, 77] width 15 height 16
select select "9"
select select "2025"
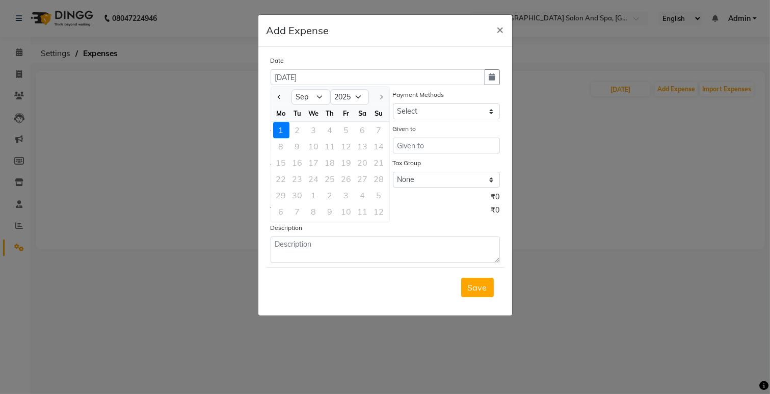
click at [275, 89] on div at bounding box center [281, 97] width 20 height 16
click at [276, 91] on button "Previous month" at bounding box center [279, 97] width 9 height 16
select select "8"
click at [320, 139] on div "6" at bounding box center [314, 146] width 16 height 16
type input "06-08-2025"
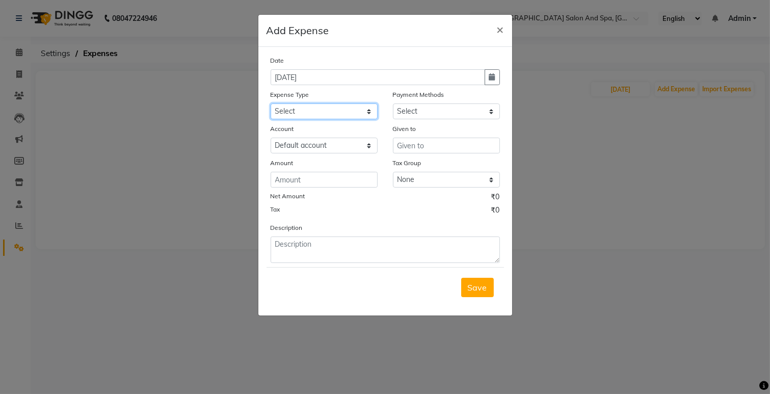
click at [349, 108] on select "Select Advance Salary Bank charges Car maintenance Cash transfer to bank Cash t…" at bounding box center [324, 111] width 107 height 16
select select "17"
click at [271, 103] on select "Select Advance Salary Bank charges Car maintenance Cash transfer to bank Cash t…" at bounding box center [324, 111] width 107 height 16
click at [444, 112] on select "Select Cash. Voucher CARD Wallet GPay" at bounding box center [446, 111] width 107 height 16
select select "116"
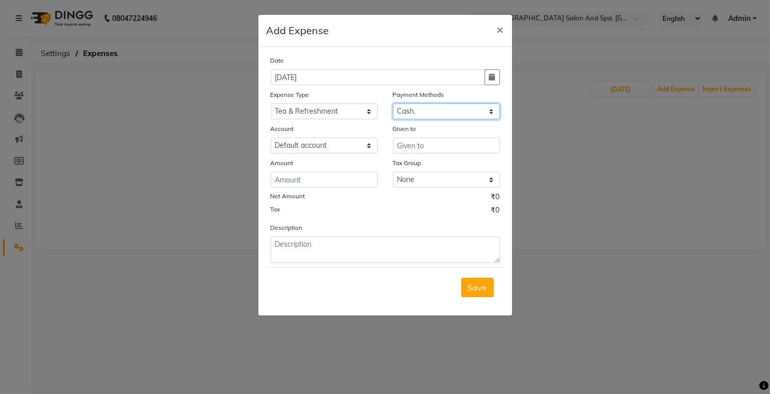
click at [393, 103] on select "Select Cash. Voucher CARD Wallet GPay" at bounding box center [446, 111] width 107 height 16
click at [365, 153] on select "Select Default account" at bounding box center [324, 146] width 107 height 16
click at [384, 148] on div "Account Select Default account" at bounding box center [324, 138] width 122 height 30
click at [399, 146] on input "text" at bounding box center [446, 146] width 107 height 16
type input "b"
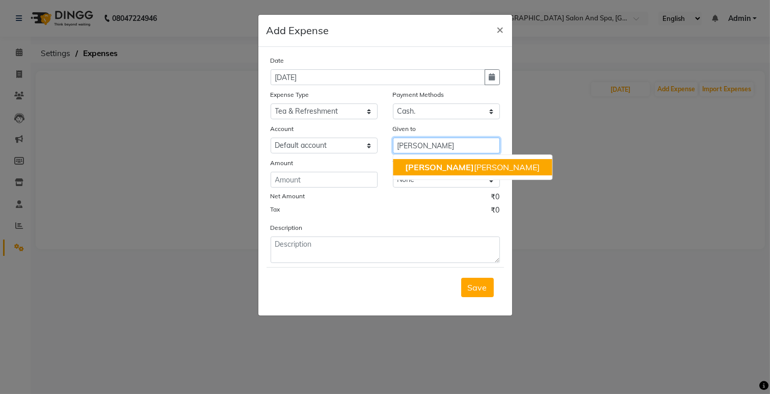
click at [421, 172] on ngb-highlight "[PERSON_NAME] [PERSON_NAME]" at bounding box center [472, 167] width 135 height 10
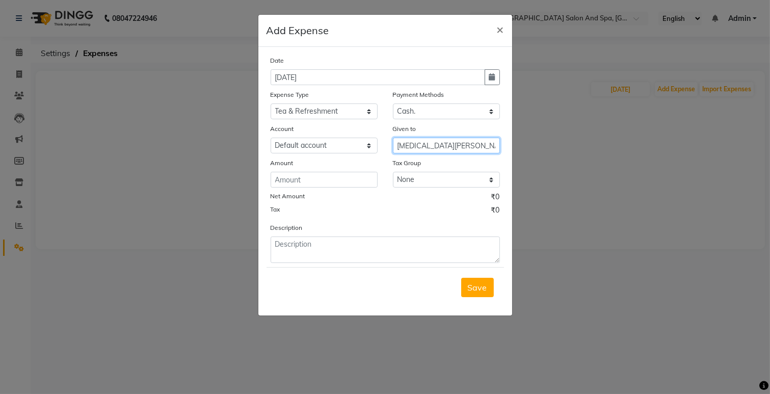
type input "[MEDICAL_DATA][PERSON_NAME]"
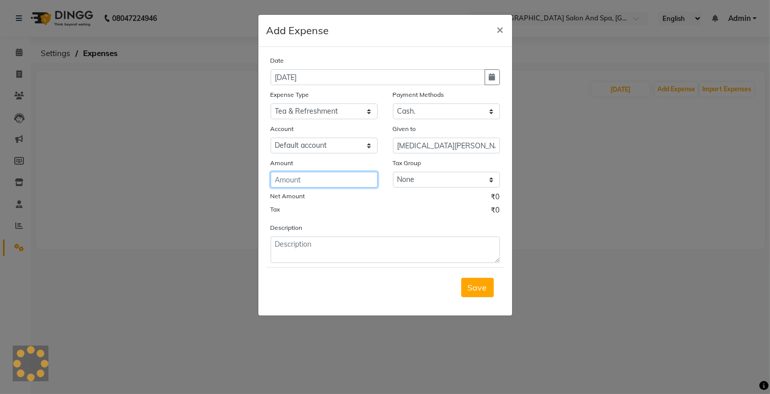
click at [312, 173] on input "number" at bounding box center [324, 180] width 107 height 16
type input "160"
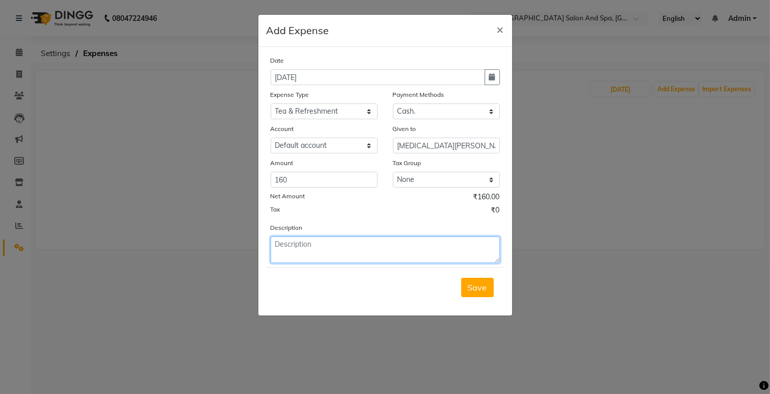
click at [437, 260] on textarea at bounding box center [385, 250] width 229 height 27
type textarea "tea"
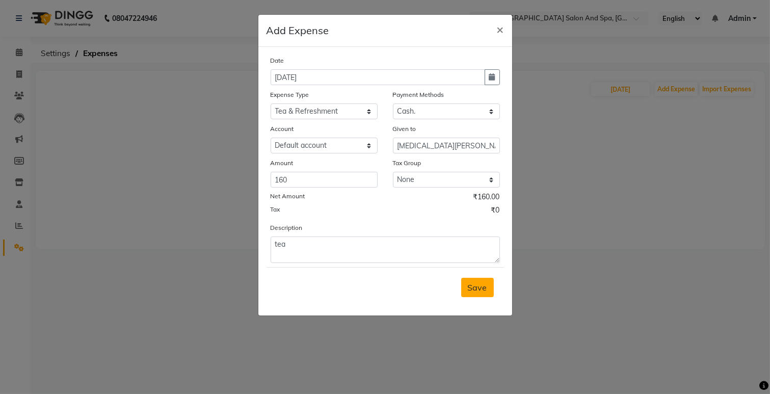
click at [478, 280] on button "Save" at bounding box center [477, 287] width 33 height 19
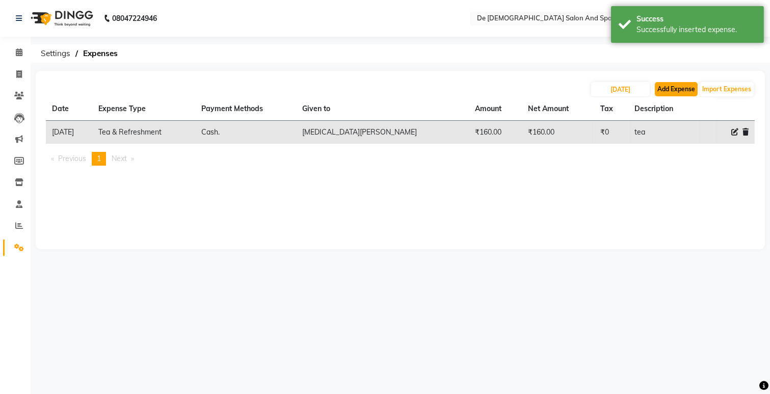
click at [674, 82] on button "Add Expense" at bounding box center [676, 89] width 43 height 14
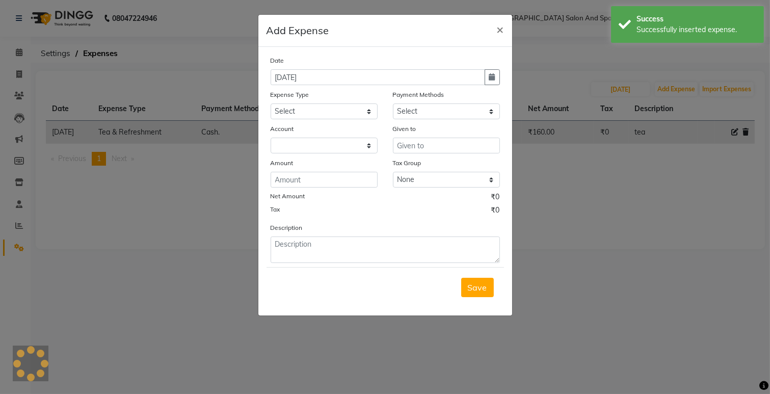
select select "5448"
click at [488, 77] on button "button" at bounding box center [492, 77] width 15 height 16
select select "9"
select select "2025"
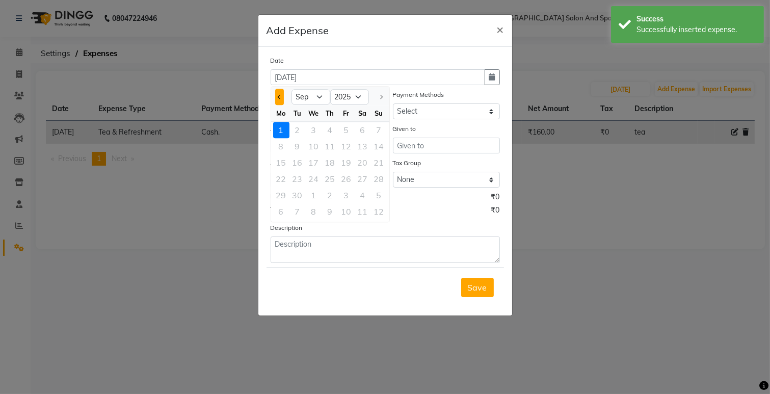
click at [275, 96] on button "Previous month" at bounding box center [279, 97] width 9 height 16
select select "8"
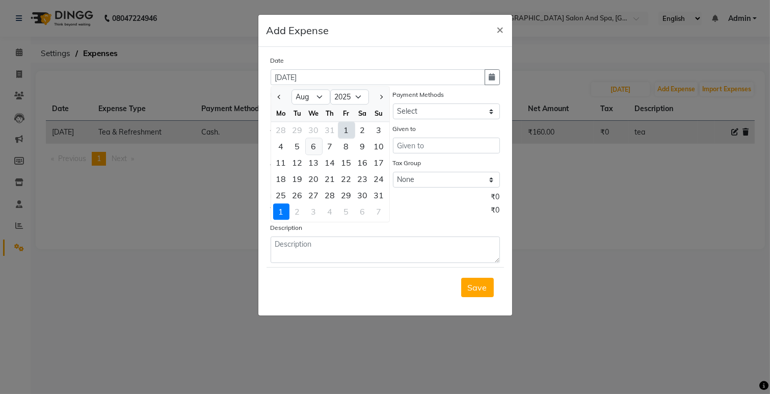
click at [317, 144] on div "6" at bounding box center [314, 146] width 16 height 16
type input "06-08-2025"
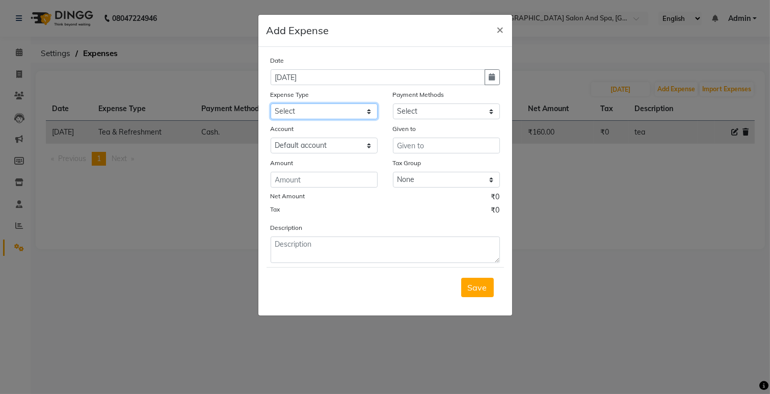
click at [350, 104] on select "Select Advance Salary Bank charges Car maintenance Cash transfer to bank Cash t…" at bounding box center [324, 111] width 107 height 16
select select "9"
click at [271, 103] on select "Select Advance Salary Bank charges Car maintenance Cash transfer to bank Cash t…" at bounding box center [324, 111] width 107 height 16
click at [454, 116] on select "Select Cash. Voucher CARD Wallet GPay" at bounding box center [446, 111] width 107 height 16
select select "116"
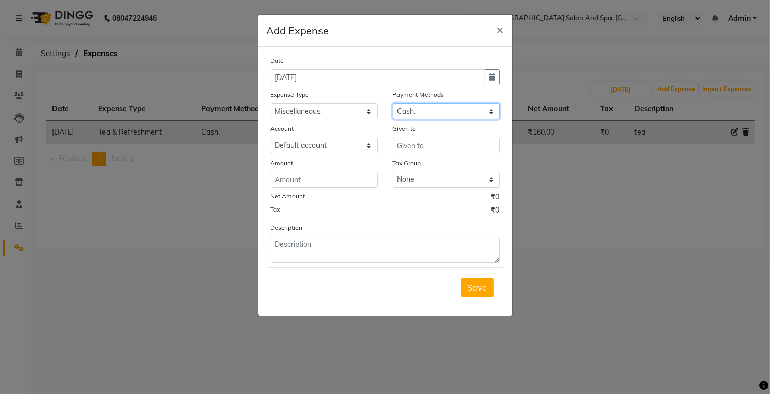
click at [393, 103] on select "Select Cash. Voucher CARD Wallet GPay" at bounding box center [446, 111] width 107 height 16
click at [440, 153] on input "text" at bounding box center [446, 146] width 107 height 16
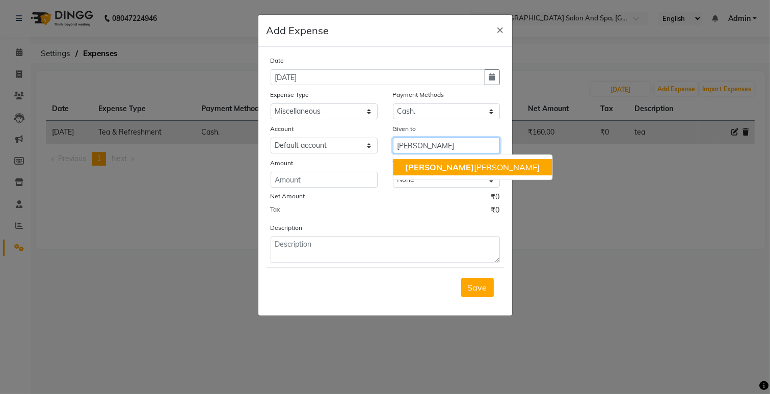
click at [435, 154] on ngb-typeahead-window "[PERSON_NAME] [PERSON_NAME]" at bounding box center [472, 166] width 160 height 25
click at [433, 161] on button "[PERSON_NAME] [PERSON_NAME]" at bounding box center [472, 167] width 159 height 16
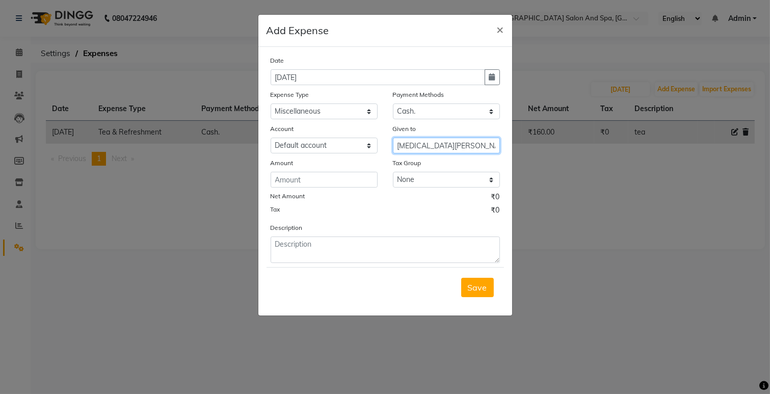
type input "[MEDICAL_DATA][PERSON_NAME]"
click at [366, 179] on input "number" at bounding box center [324, 180] width 107 height 16
type input "300"
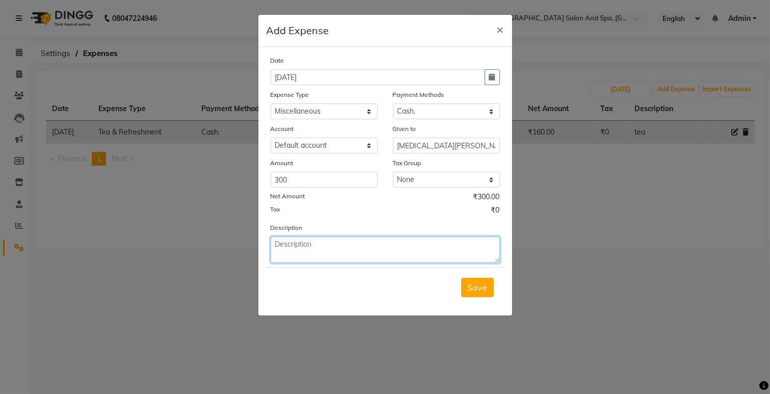
click at [342, 244] on textarea at bounding box center [385, 250] width 229 height 27
type textarea "coffee machine repair"
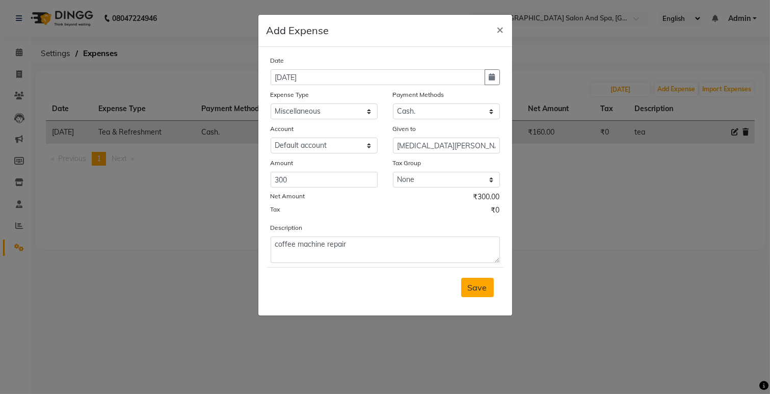
click at [471, 288] on span "Save" at bounding box center [477, 287] width 19 height 10
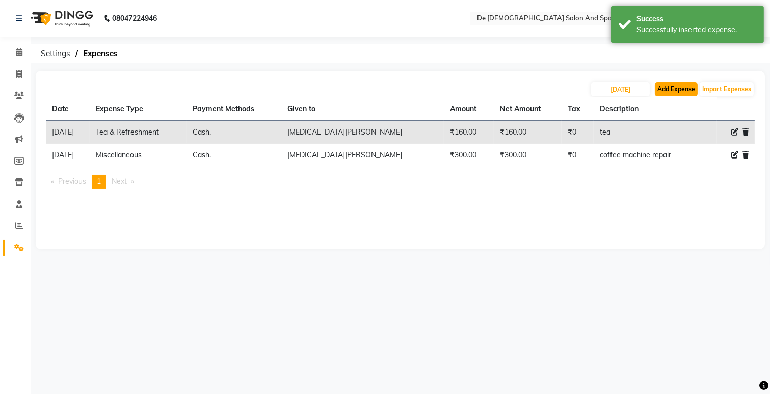
click at [670, 83] on button "Add Expense" at bounding box center [676, 89] width 43 height 14
select select "5448"
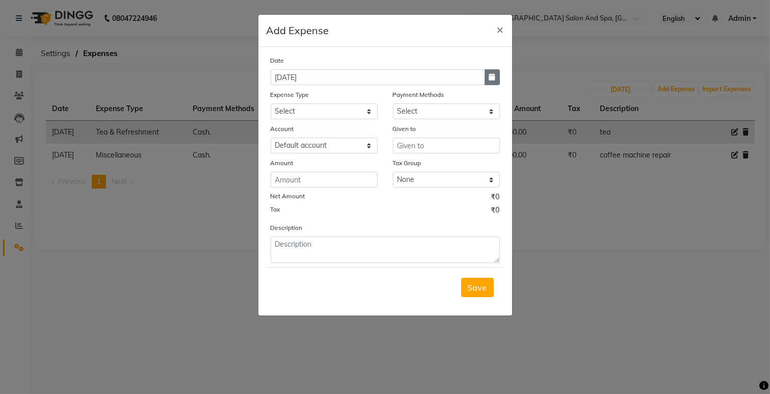
click at [487, 72] on button "button" at bounding box center [492, 77] width 15 height 16
select select "9"
select select "2025"
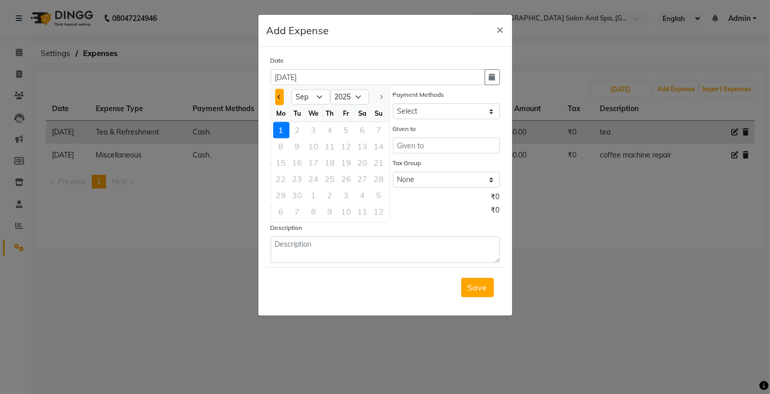
click at [276, 96] on button "Previous month" at bounding box center [279, 97] width 9 height 16
select select "8"
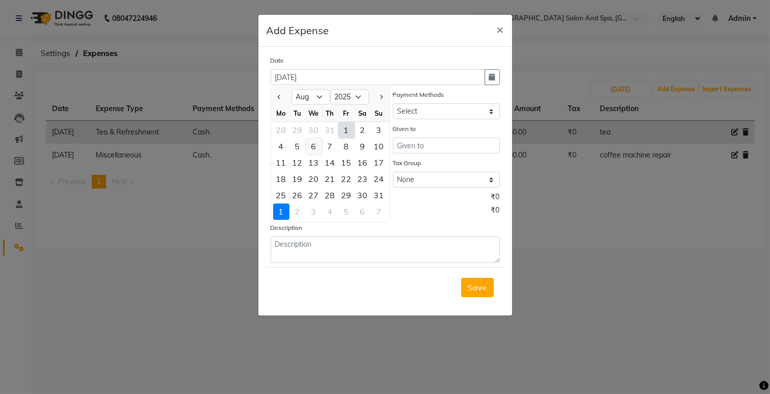
click at [319, 142] on div "6" at bounding box center [314, 146] width 16 height 16
type input "06-08-2025"
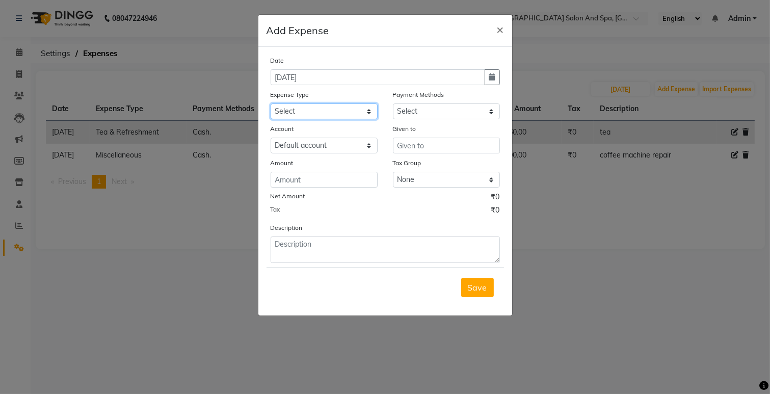
click at [364, 112] on select "Select Advance Salary Bank charges Car maintenance Cash transfer to bank Cash t…" at bounding box center [324, 111] width 107 height 16
select select "26"
click at [271, 103] on select "Select Advance Salary Bank charges Car maintenance Cash transfer to bank Cash t…" at bounding box center [324, 111] width 107 height 16
click at [435, 114] on select "Select Cash. Voucher CARD Wallet GPay" at bounding box center [446, 111] width 107 height 16
select select "116"
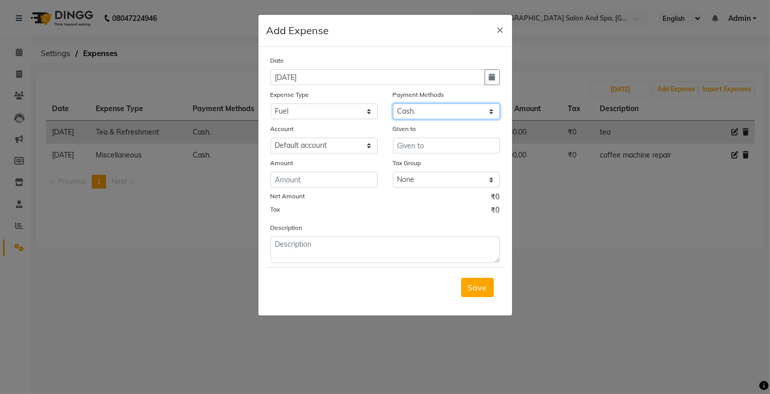
click at [393, 103] on select "Select Cash. Voucher CARD Wallet GPay" at bounding box center [446, 111] width 107 height 16
click at [428, 149] on input "text" at bounding box center [446, 146] width 107 height 16
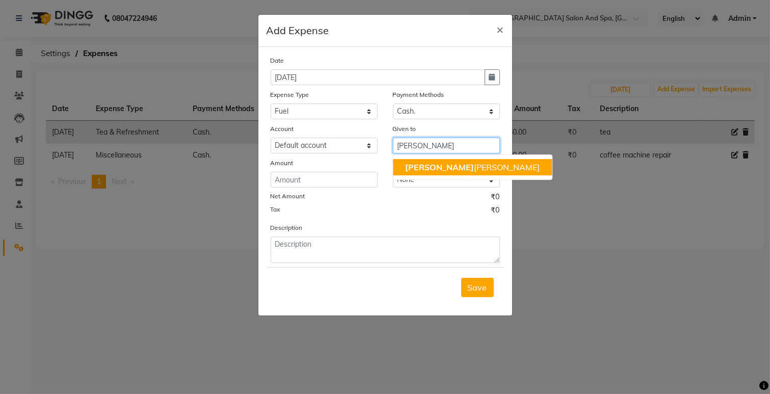
click at [452, 170] on ngb-highlight "[PERSON_NAME] [PERSON_NAME]" at bounding box center [472, 167] width 135 height 10
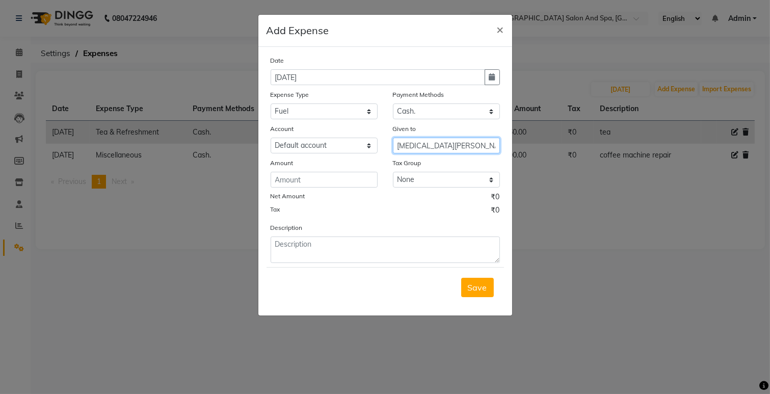
type input "[MEDICAL_DATA][PERSON_NAME]"
click at [357, 173] on input "number" at bounding box center [324, 180] width 107 height 16
type input "1500"
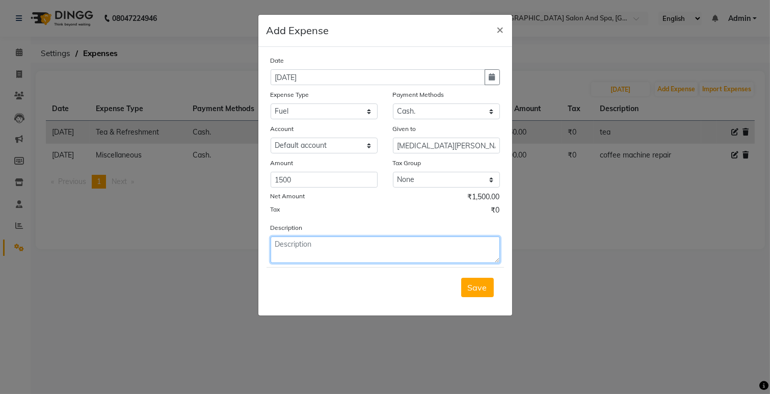
click at [359, 244] on textarea at bounding box center [385, 250] width 229 height 27
type textarea "diesel"
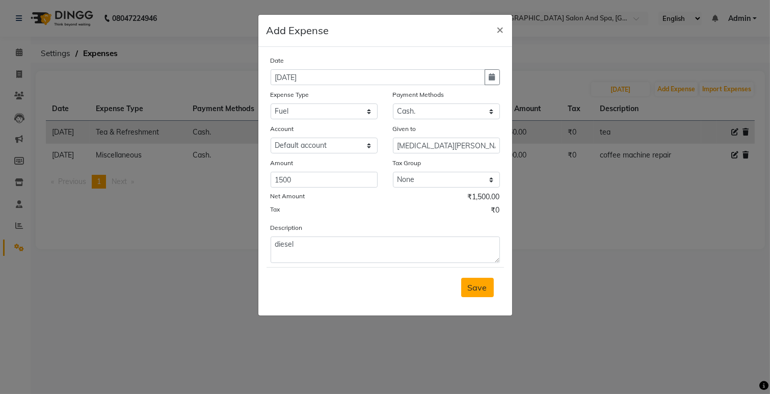
click at [471, 291] on span "Save" at bounding box center [477, 287] width 19 height 10
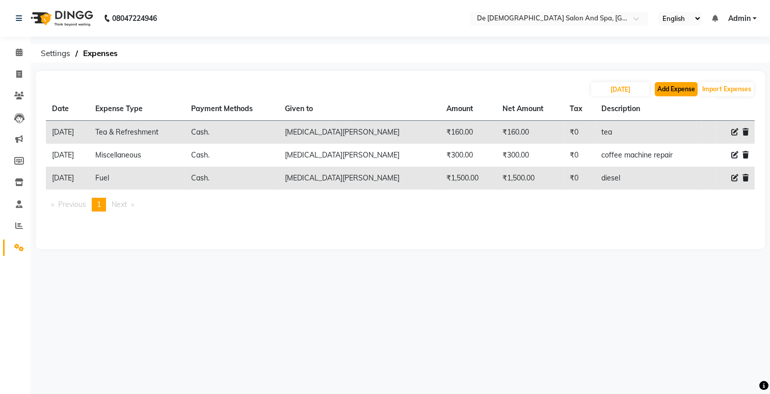
click at [672, 87] on button "Add Expense" at bounding box center [676, 89] width 43 height 14
select select "5448"
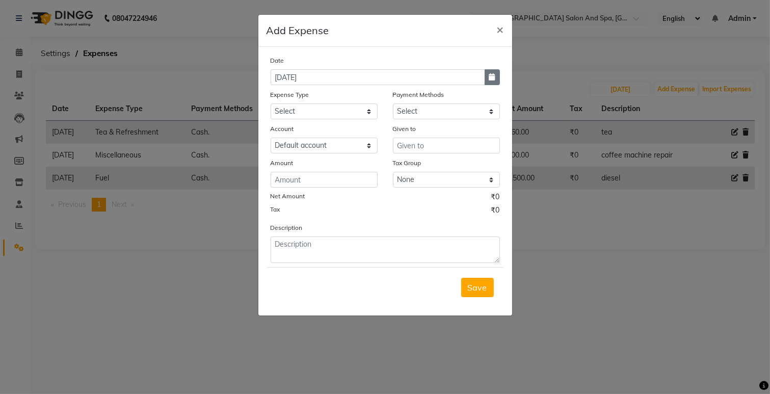
click at [492, 78] on icon "button" at bounding box center [492, 76] width 6 height 7
select select "9"
select select "2025"
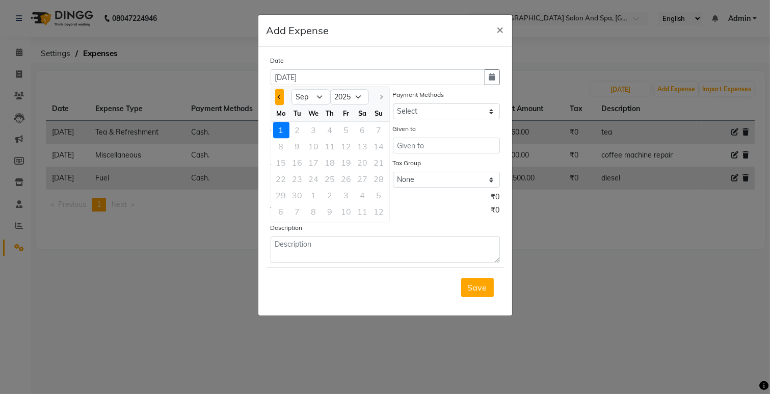
click at [275, 102] on button "Previous month" at bounding box center [279, 97] width 9 height 16
select select "8"
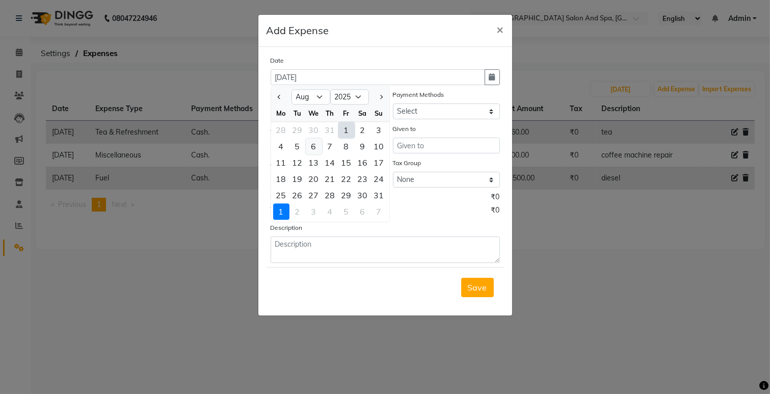
click at [309, 143] on div "6" at bounding box center [314, 146] width 16 height 16
type input "06-08-2025"
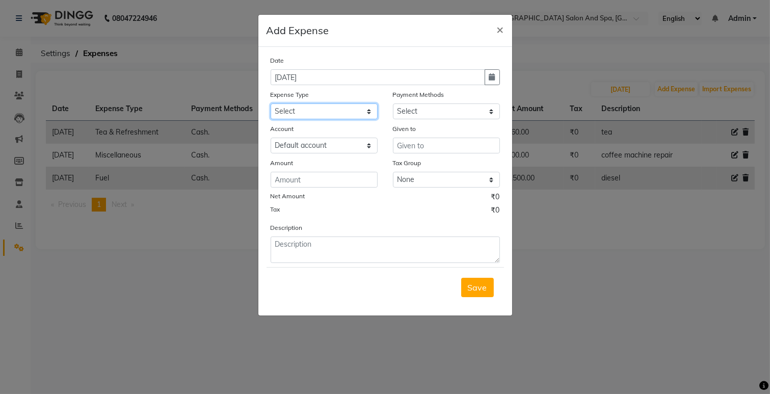
click at [369, 113] on select "Select Advance Salary Bank charges Car maintenance Cash transfer to bank Cash t…" at bounding box center [324, 111] width 107 height 16
select select "9"
click at [271, 103] on select "Select Advance Salary Bank charges Car maintenance Cash transfer to bank Cash t…" at bounding box center [324, 111] width 107 height 16
click at [430, 112] on select "Select Cash. Voucher CARD Wallet GPay" at bounding box center [446, 111] width 107 height 16
select select "116"
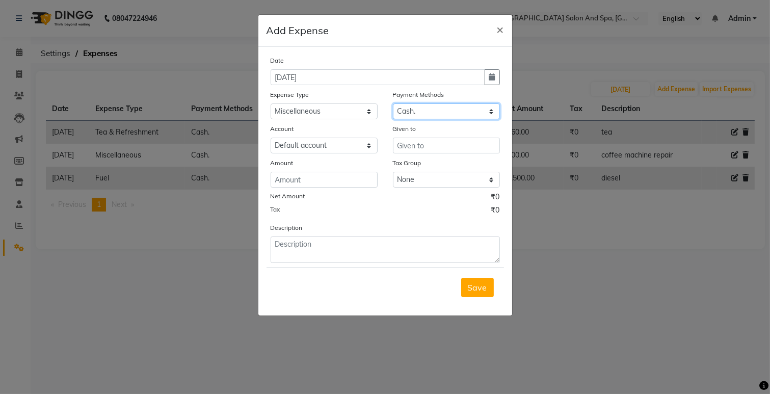
click at [393, 103] on select "Select Cash. Voucher CARD Wallet GPay" at bounding box center [446, 111] width 107 height 16
click at [431, 147] on input "text" at bounding box center [446, 146] width 107 height 16
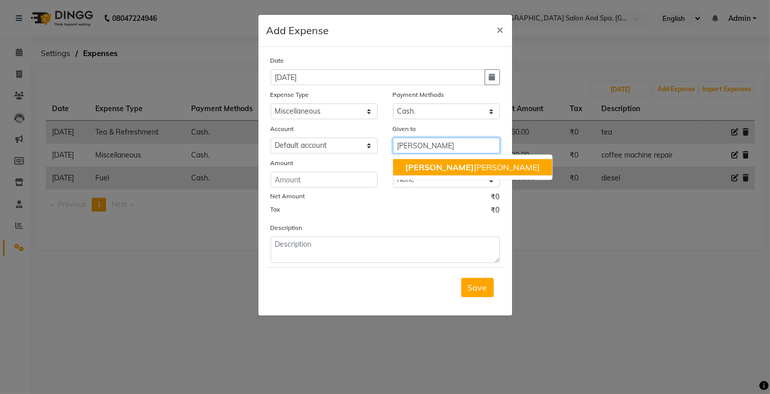
click at [429, 160] on button "[PERSON_NAME] [PERSON_NAME]" at bounding box center [472, 167] width 159 height 16
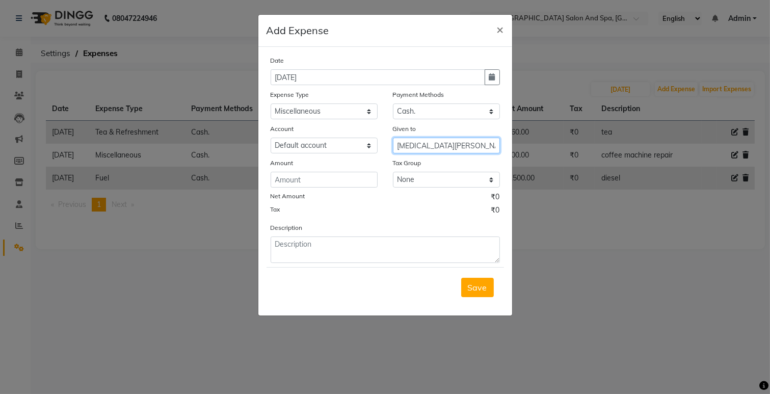
type input "[MEDICAL_DATA][PERSON_NAME]"
click at [340, 181] on input "number" at bounding box center [324, 180] width 107 height 16
type input "1200"
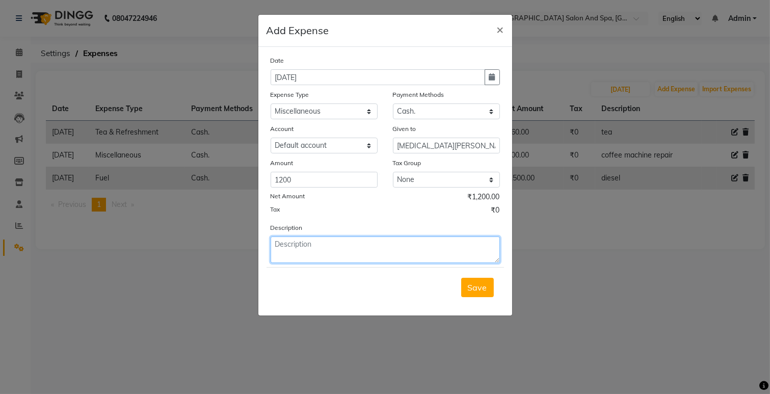
click at [315, 263] on textarea at bounding box center [385, 250] width 229 height 27
type textarea "pop pedicure"
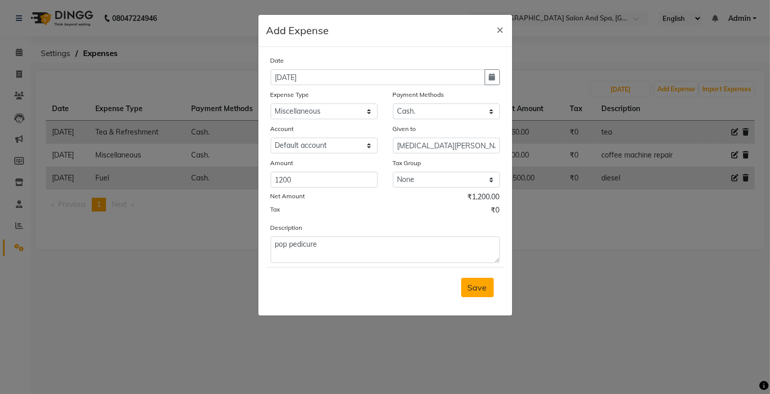
click at [469, 282] on button "Save" at bounding box center [477, 287] width 33 height 19
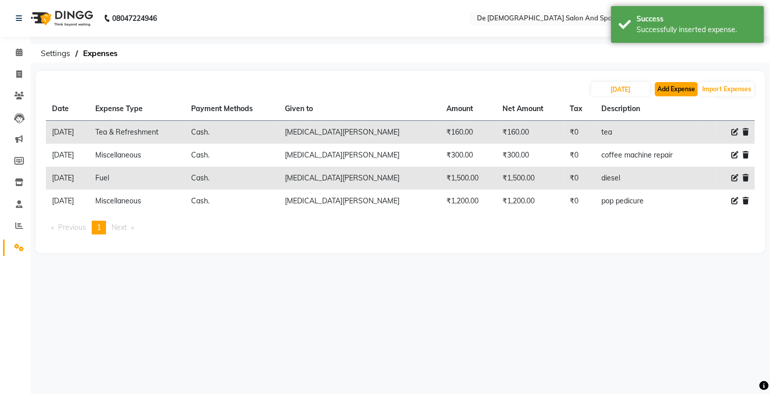
click at [666, 91] on button "Add Expense" at bounding box center [676, 89] width 43 height 14
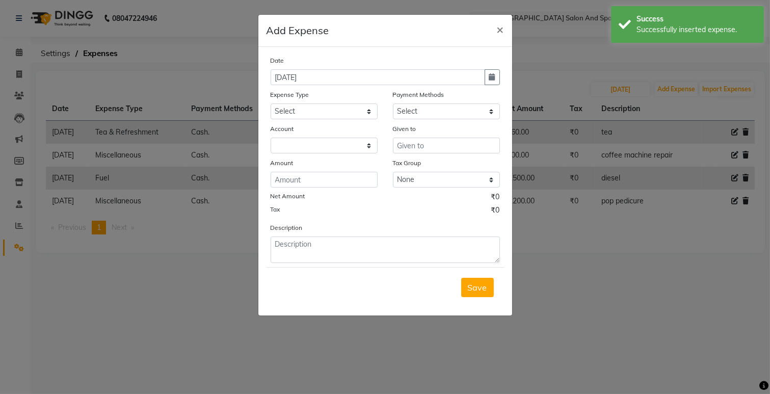
select select "5448"
click at [491, 75] on icon "button" at bounding box center [492, 76] width 6 height 7
select select "9"
select select "2025"
click at [284, 95] on div at bounding box center [281, 97] width 20 height 16
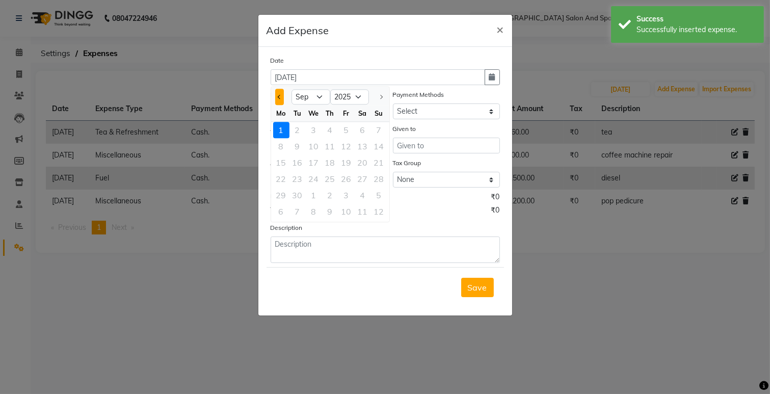
click at [277, 95] on span "Previous month" at bounding box center [279, 97] width 4 height 4
select select "8"
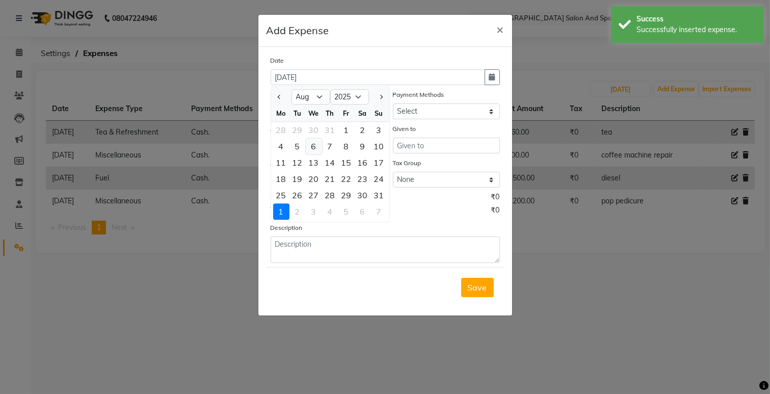
click at [317, 143] on div "6" at bounding box center [314, 146] width 16 height 16
type input "06-08-2025"
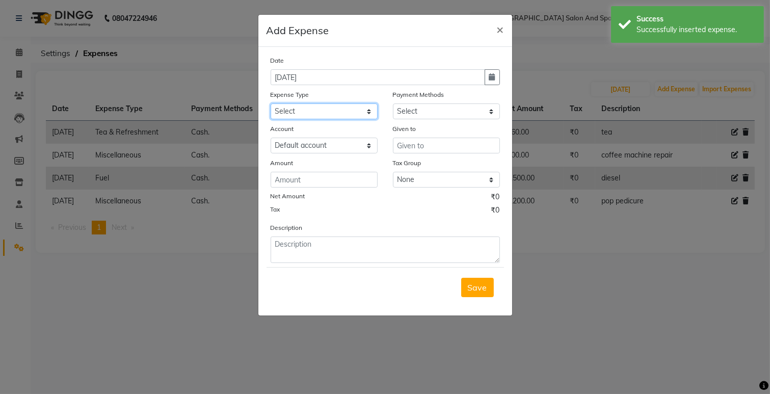
click at [323, 112] on select "Select Advance Salary Bank charges Car maintenance Cash transfer to bank Cash t…" at bounding box center [324, 111] width 107 height 16
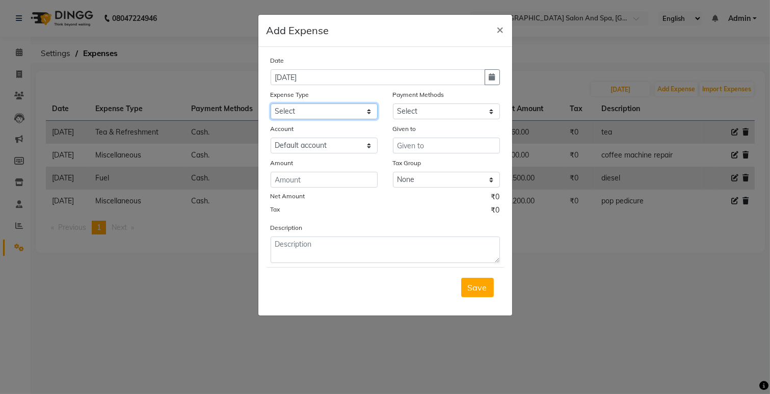
click at [335, 111] on select "Select Advance Salary Bank charges Car maintenance Cash transfer to bank Cash t…" at bounding box center [324, 111] width 107 height 16
select select "9"
click at [271, 103] on select "Select Advance Salary Bank charges Car maintenance Cash transfer to bank Cash t…" at bounding box center [324, 111] width 107 height 16
click at [427, 107] on select "Select Cash. Voucher CARD Wallet GPay" at bounding box center [446, 111] width 107 height 16
select select "116"
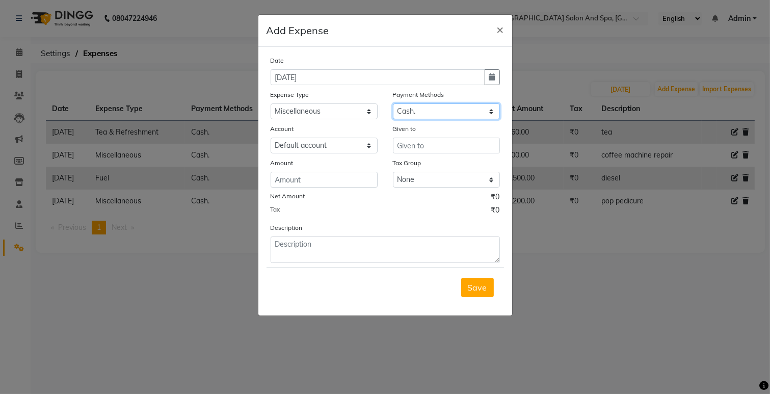
click at [393, 103] on select "Select Cash. Voucher CARD Wallet GPay" at bounding box center [446, 111] width 107 height 16
click at [411, 144] on input "text" at bounding box center [446, 146] width 107 height 16
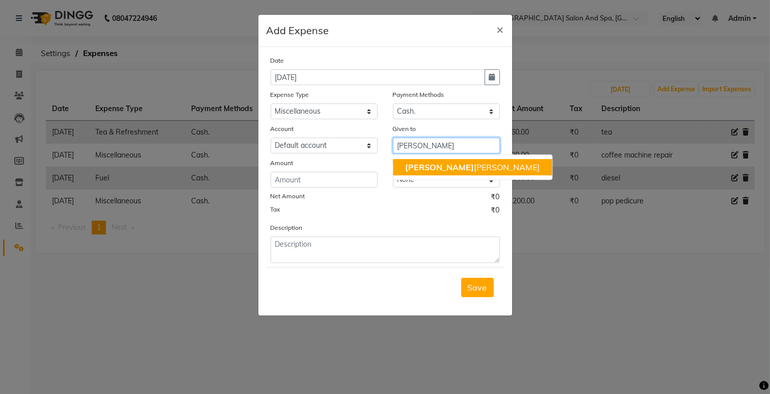
click at [419, 164] on ngb-highlight "[PERSON_NAME] [PERSON_NAME]" at bounding box center [472, 167] width 135 height 10
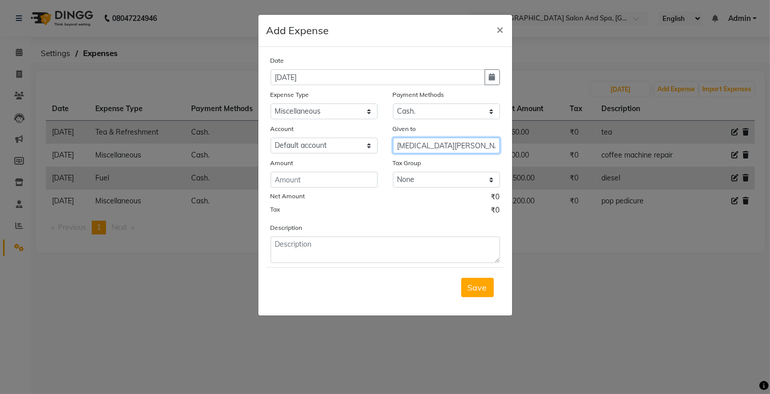
type input "[MEDICAL_DATA][PERSON_NAME]"
click at [323, 187] on input "number" at bounding box center [324, 180] width 107 height 16
type input "185"
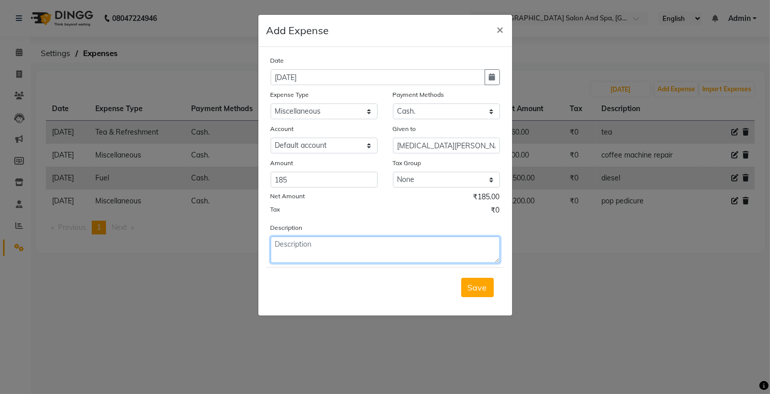
click at [314, 247] on textarea at bounding box center [385, 250] width 229 height 27
type textarea "bulb"
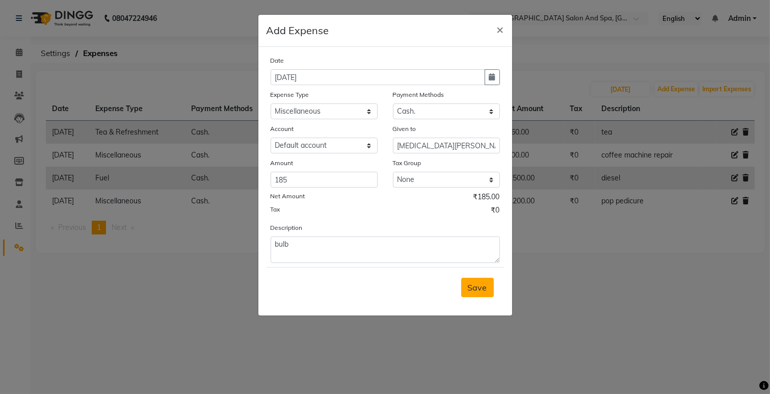
click at [470, 284] on span "Save" at bounding box center [477, 287] width 19 height 10
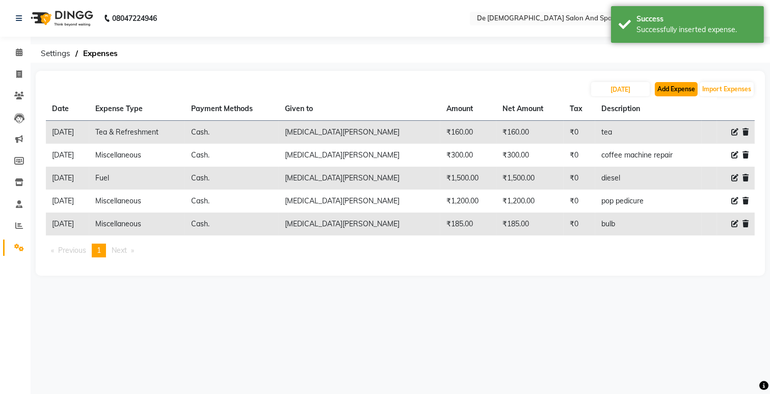
click at [667, 85] on button "Add Expense" at bounding box center [676, 89] width 43 height 14
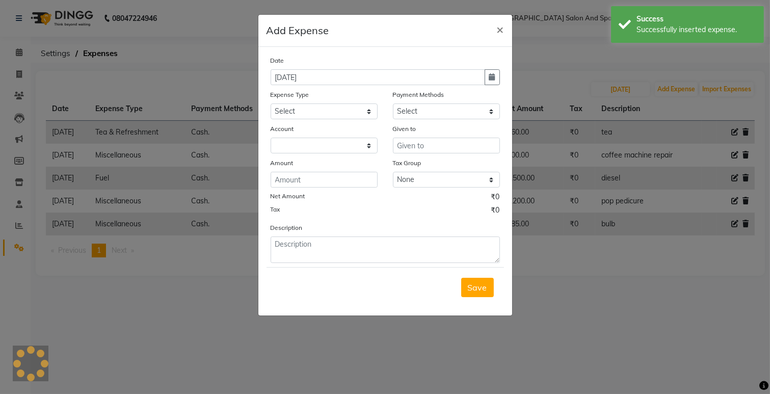
select select "5448"
click at [500, 72] on button "button" at bounding box center [492, 77] width 15 height 16
select select "9"
select select "2025"
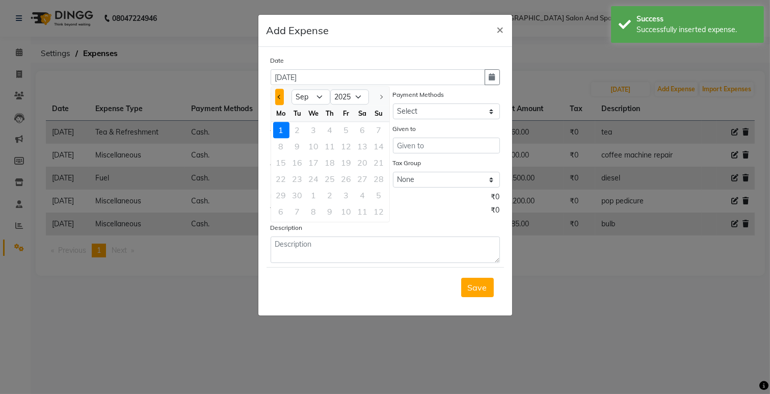
click at [278, 100] on button "Previous month" at bounding box center [279, 97] width 9 height 16
select select "8"
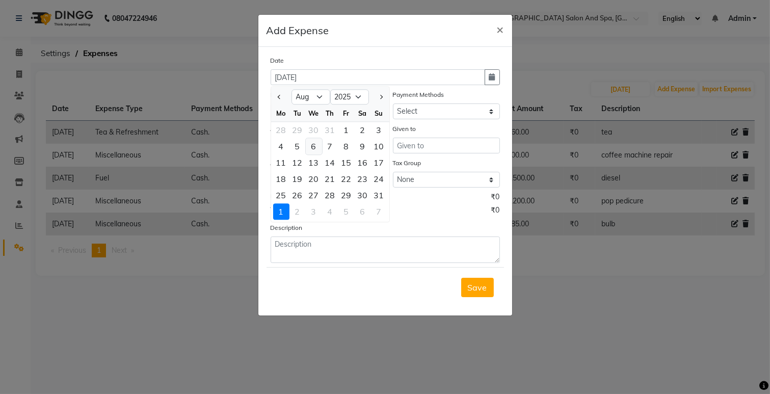
click at [314, 145] on div "6" at bounding box center [314, 146] width 16 height 16
type input "06-08-2025"
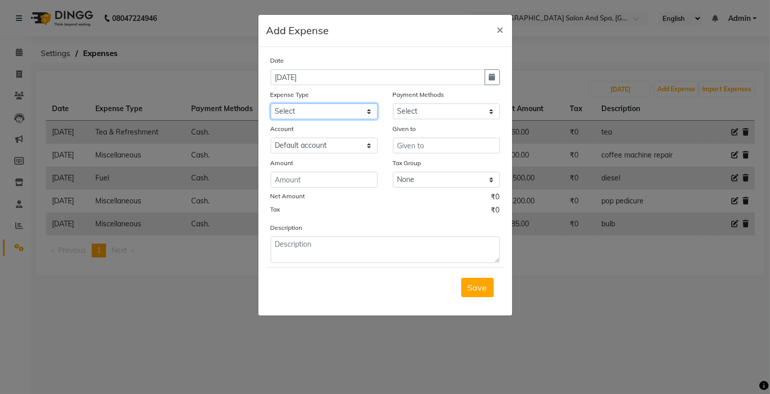
click at [296, 110] on select "Select Advance Salary Bank charges Car maintenance Cash transfer to bank Cash t…" at bounding box center [324, 111] width 107 height 16
select select "9"
click at [271, 103] on select "Select Advance Salary Bank charges Car maintenance Cash transfer to bank Cash t…" at bounding box center [324, 111] width 107 height 16
click at [421, 114] on select "Select Cash. Voucher CARD Wallet GPay" at bounding box center [446, 111] width 107 height 16
select select "116"
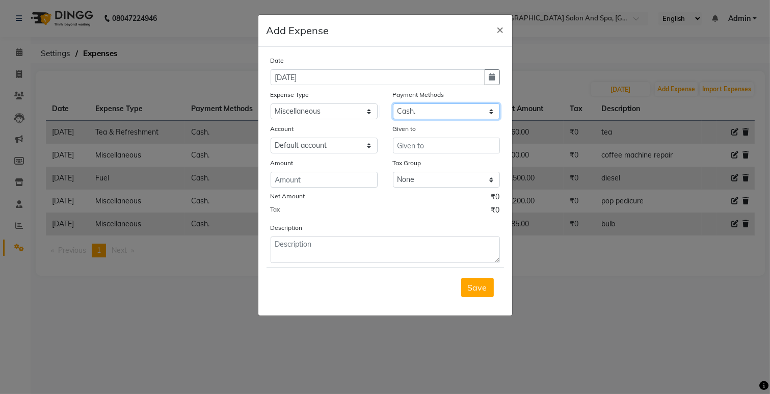
click at [393, 103] on select "Select Cash. Voucher CARD Wallet GPay" at bounding box center [446, 111] width 107 height 16
click at [406, 148] on input "text" at bounding box center [446, 146] width 107 height 16
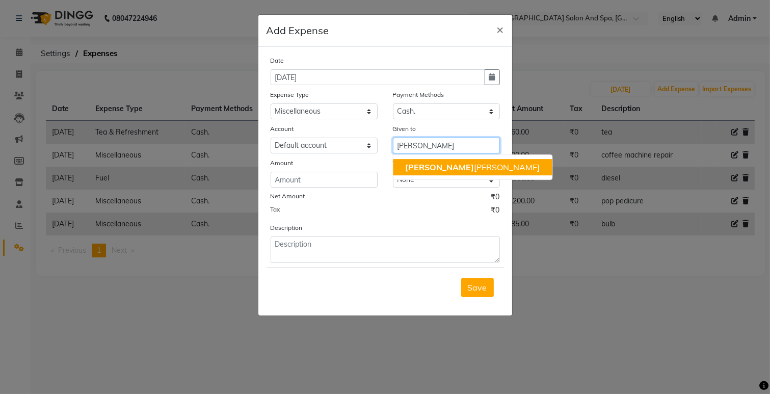
click at [398, 171] on button "[PERSON_NAME] [PERSON_NAME]" at bounding box center [472, 167] width 159 height 16
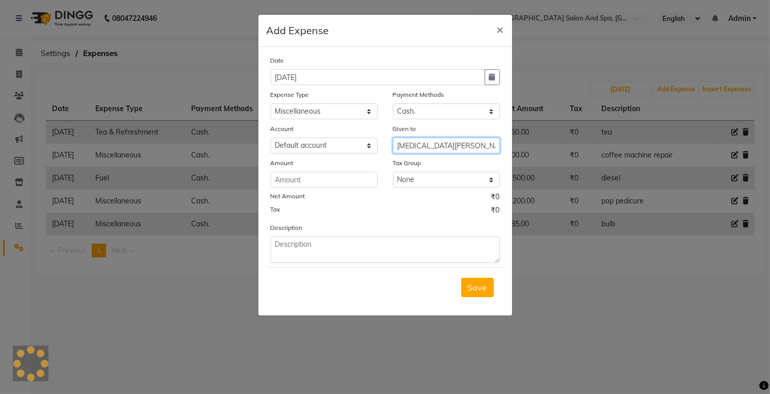
type input "[MEDICAL_DATA][PERSON_NAME]"
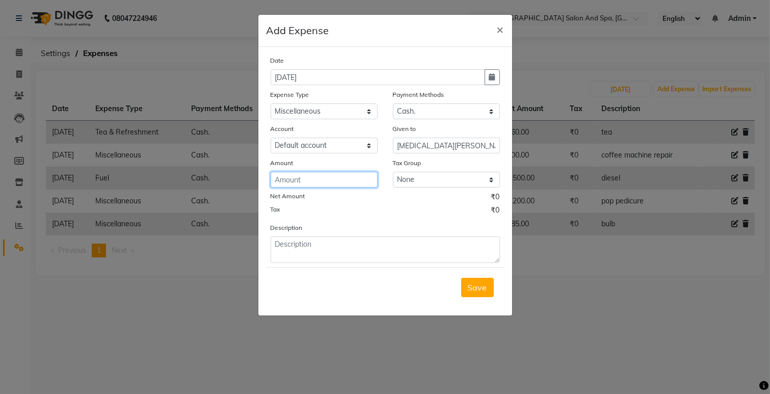
click at [361, 180] on input "number" at bounding box center [324, 180] width 107 height 16
type input "100"
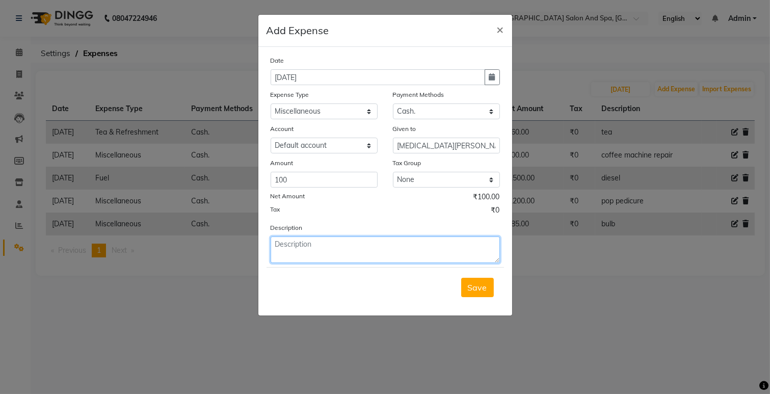
click at [345, 260] on textarea at bounding box center [385, 250] width 229 height 27
type textarea "boshela"
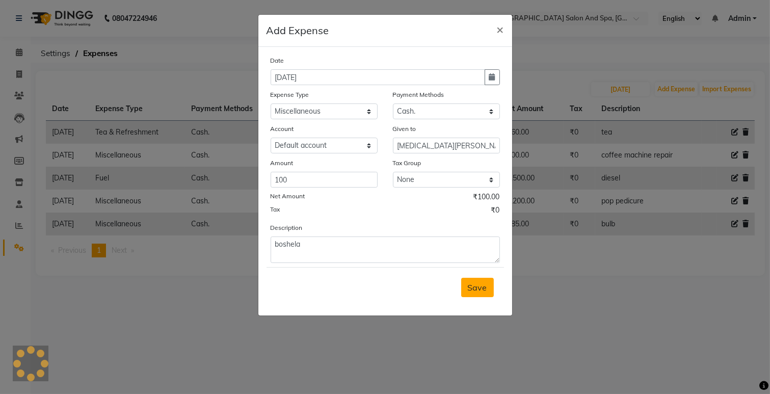
click at [480, 285] on span "Save" at bounding box center [477, 287] width 19 height 10
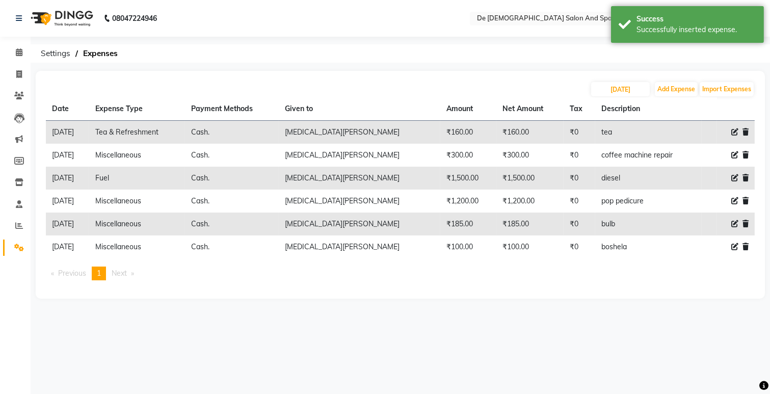
click at [737, 132] on icon at bounding box center [734, 131] width 7 height 7
select select "17"
select select "116"
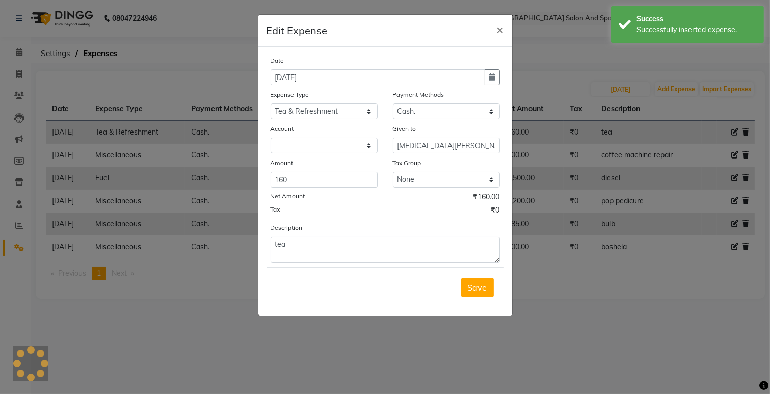
select select "5448"
click at [302, 171] on div "Amount" at bounding box center [324, 165] width 107 height 14
click at [313, 182] on input "160" at bounding box center [324, 180] width 107 height 16
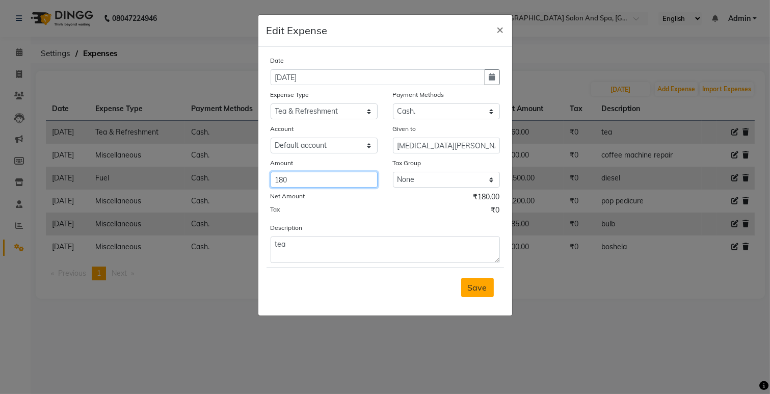
type input "180"
click at [483, 294] on button "Save" at bounding box center [477, 287] width 33 height 19
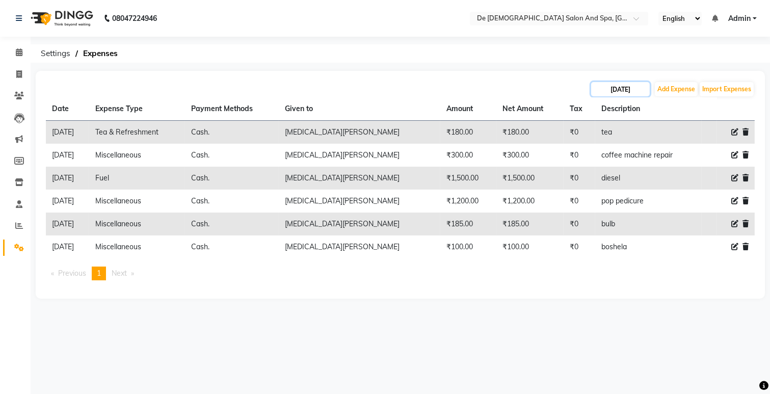
click at [630, 89] on input "06-08-2025" at bounding box center [620, 89] width 59 height 14
select select "8"
select select "2025"
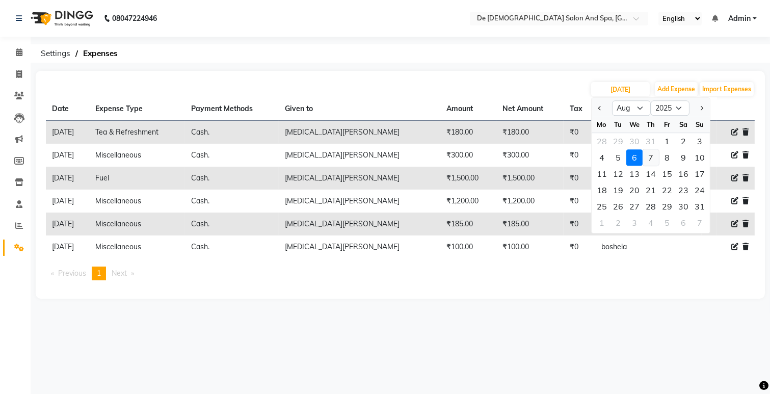
click at [647, 163] on div "7" at bounding box center [651, 157] width 16 height 16
type input "07-08-2025"
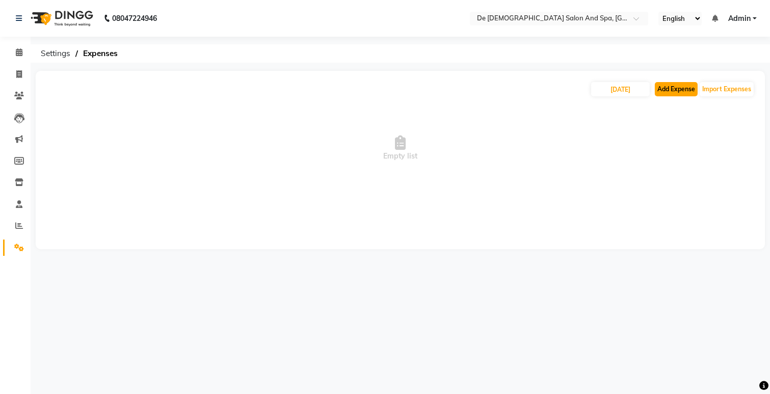
click at [677, 90] on button "Add Expense" at bounding box center [676, 89] width 43 height 14
select select "5448"
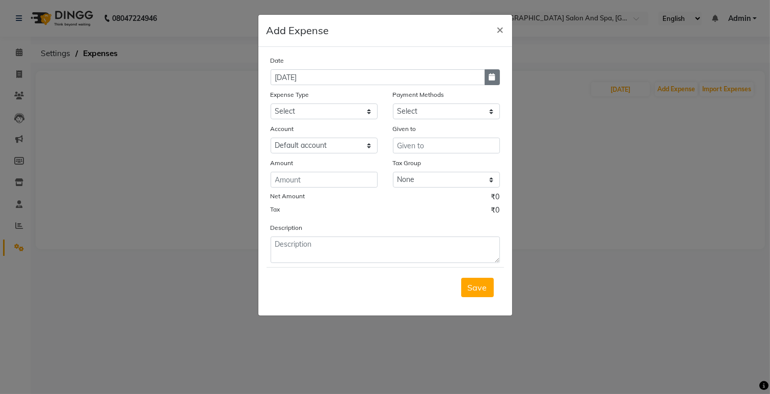
click at [490, 74] on icon "button" at bounding box center [492, 76] width 6 height 7
select select "9"
select select "2025"
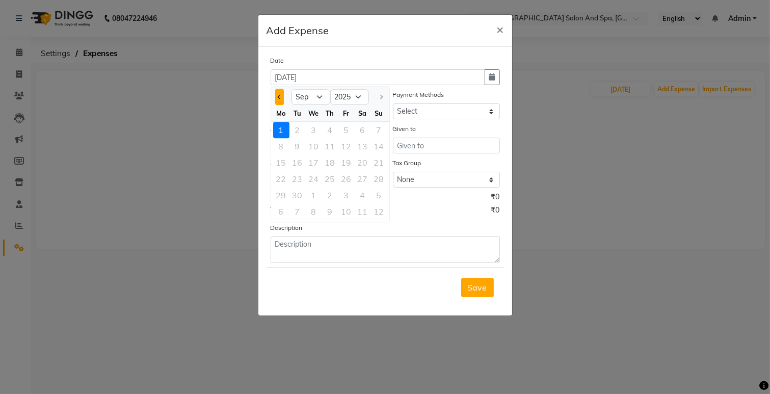
click at [277, 99] on button "Previous month" at bounding box center [279, 97] width 9 height 16
select select "8"
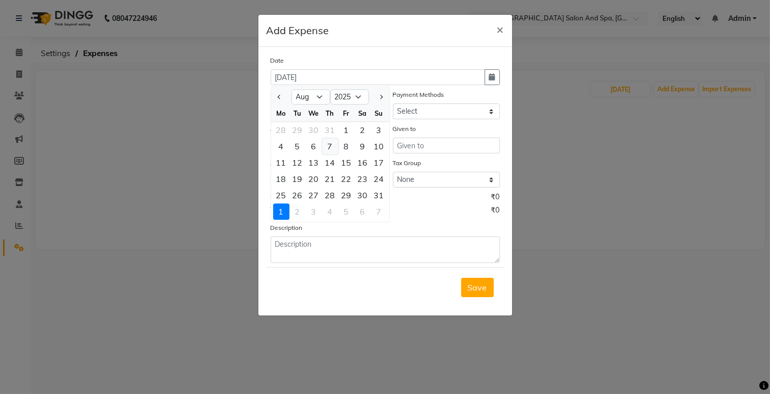
click at [332, 145] on div "7" at bounding box center [330, 146] width 16 height 16
type input "07-08-2025"
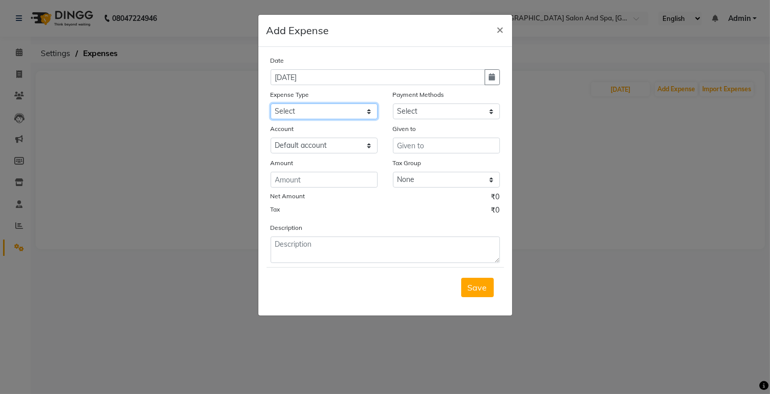
click at [303, 118] on select "Select Advance Salary Bank charges Car maintenance Cash transfer to bank Cash t…" at bounding box center [324, 111] width 107 height 16
select select "17"
click at [271, 103] on select "Select Advance Salary Bank charges Car maintenance Cash transfer to bank Cash t…" at bounding box center [324, 111] width 107 height 16
click at [420, 116] on select "Select Cash. Voucher CARD Wallet GPay" at bounding box center [446, 111] width 107 height 16
select select "116"
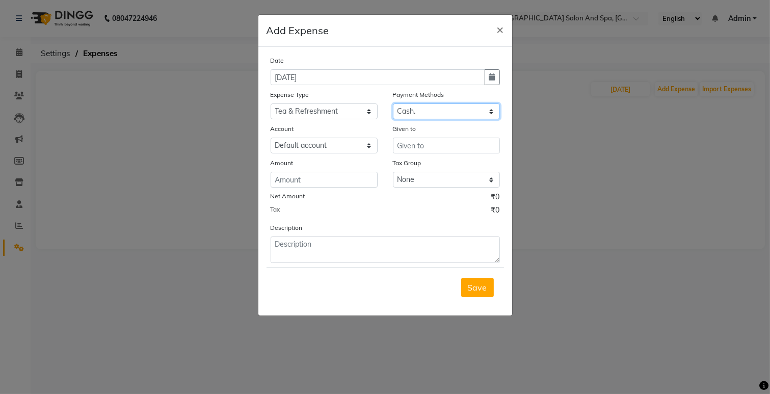
click at [393, 103] on select "Select Cash. Voucher CARD Wallet GPay" at bounding box center [446, 111] width 107 height 16
click at [428, 149] on input "text" at bounding box center [446, 146] width 107 height 16
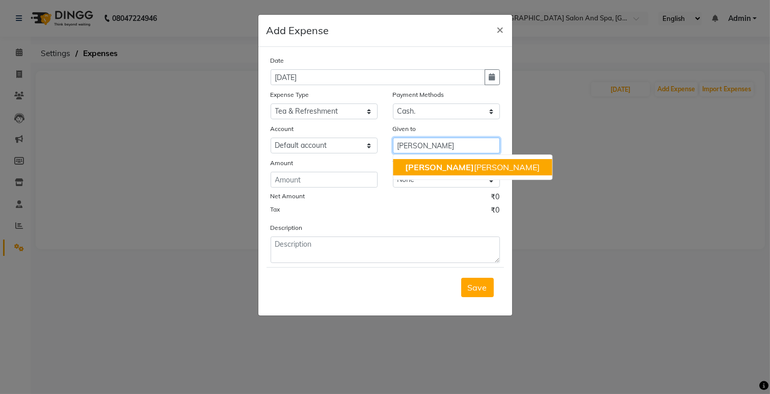
click at [421, 167] on ngb-highlight "[PERSON_NAME] [PERSON_NAME]" at bounding box center [472, 167] width 135 height 10
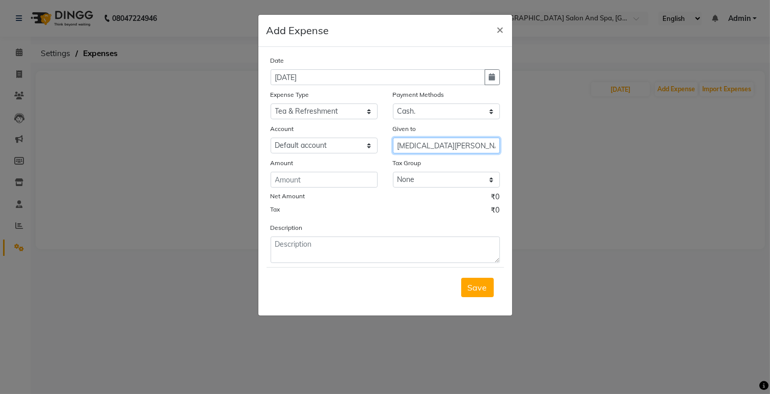
type input "[MEDICAL_DATA][PERSON_NAME]"
click at [319, 186] on input "number" at bounding box center [324, 180] width 107 height 16
type input "180"
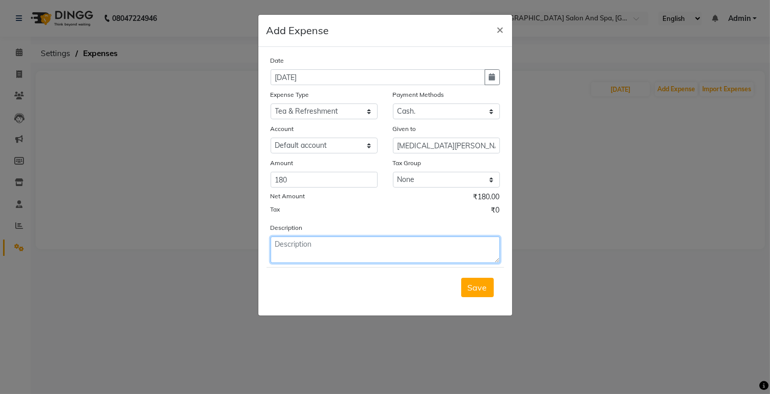
click at [311, 249] on textarea at bounding box center [385, 250] width 229 height 27
type textarea "tea"
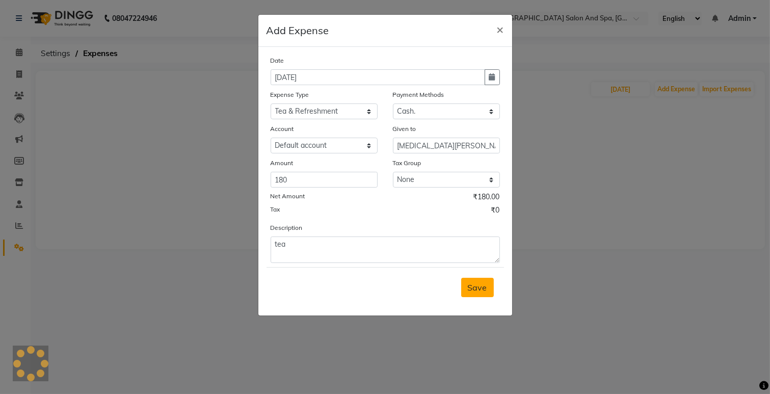
click at [482, 283] on span "Save" at bounding box center [477, 287] width 19 height 10
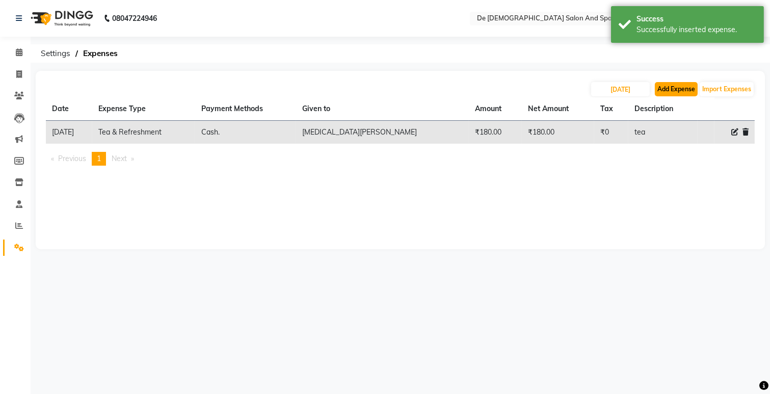
click at [664, 85] on button "Add Expense" at bounding box center [676, 89] width 43 height 14
select select "5448"
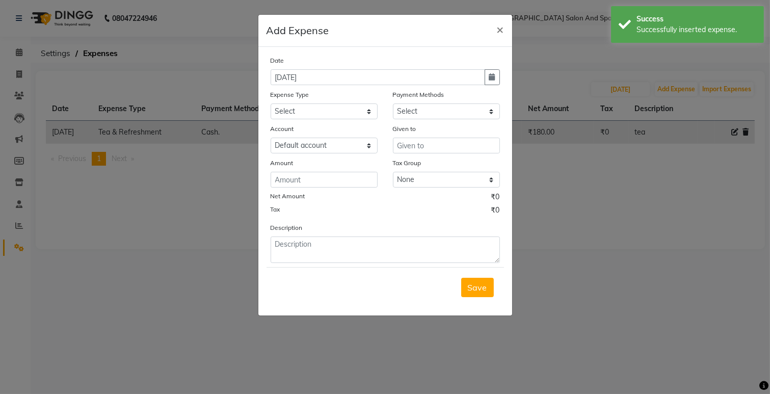
click at [500, 83] on div "Date [DATE]" at bounding box center [385, 70] width 245 height 30
click at [495, 80] on button "button" at bounding box center [492, 77] width 15 height 16
select select "9"
select select "2025"
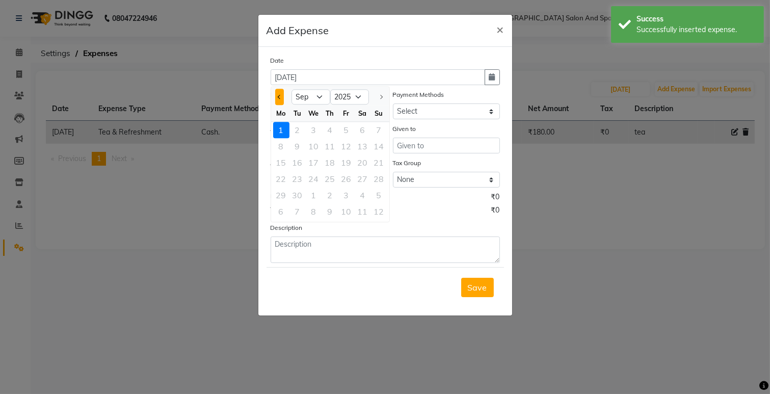
click at [278, 94] on button "Previous month" at bounding box center [279, 97] width 9 height 16
select select "8"
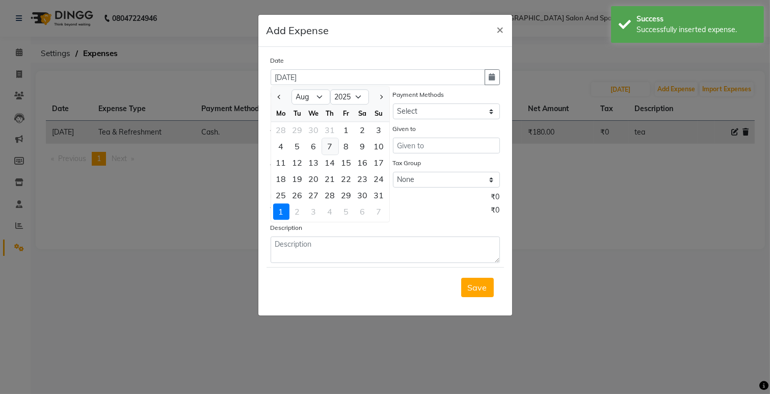
click at [330, 145] on div "7" at bounding box center [330, 146] width 16 height 16
type input "07-08-2025"
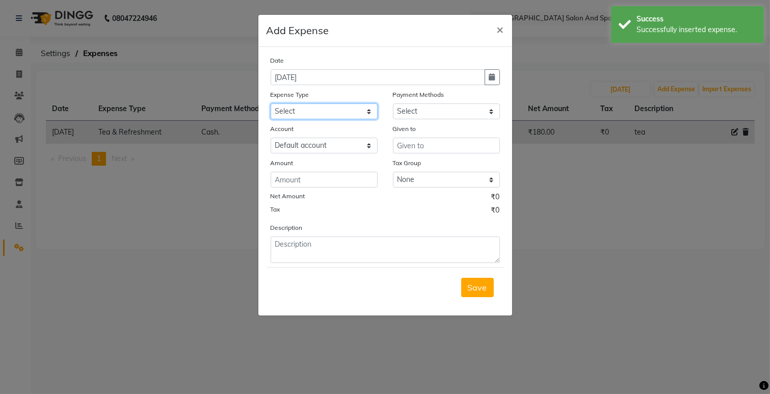
click at [354, 110] on select "Select Advance Salary Bank charges Car maintenance Cash transfer to bank Cash t…" at bounding box center [324, 111] width 107 height 16
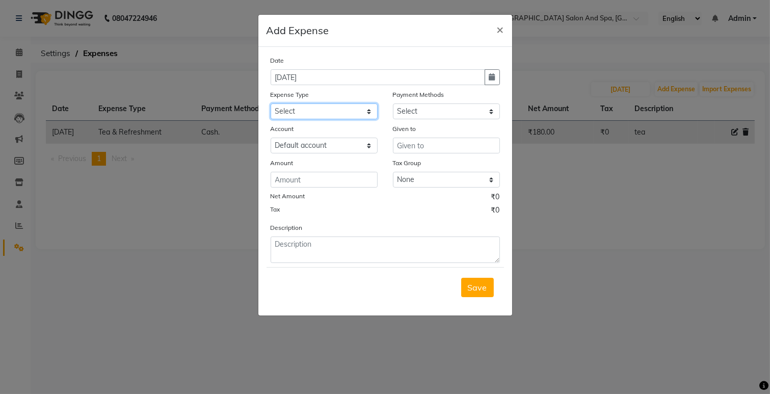
select select "26"
click at [271, 103] on select "Select Advance Salary Bank charges Car maintenance Cash transfer to bank Cash t…" at bounding box center [324, 111] width 107 height 16
click at [451, 149] on input "text" at bounding box center [446, 146] width 107 height 16
click at [448, 113] on select "Select Cash. Voucher CARD Wallet GPay" at bounding box center [446, 111] width 107 height 16
select select "116"
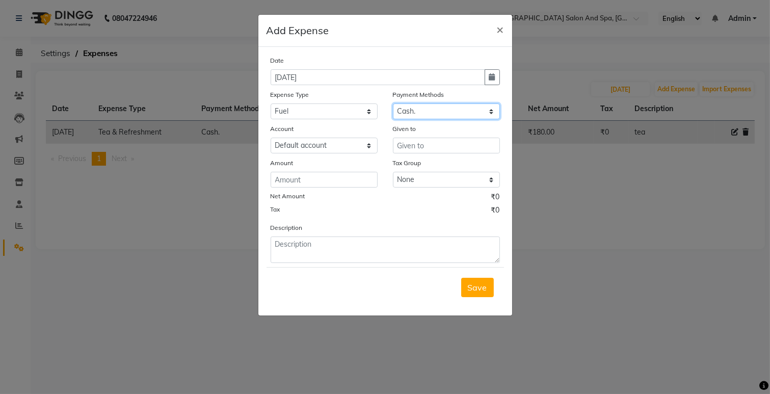
click at [393, 103] on select "Select Cash. Voucher CARD Wallet GPay" at bounding box center [446, 111] width 107 height 16
click at [444, 143] on input "text" at bounding box center [446, 146] width 107 height 16
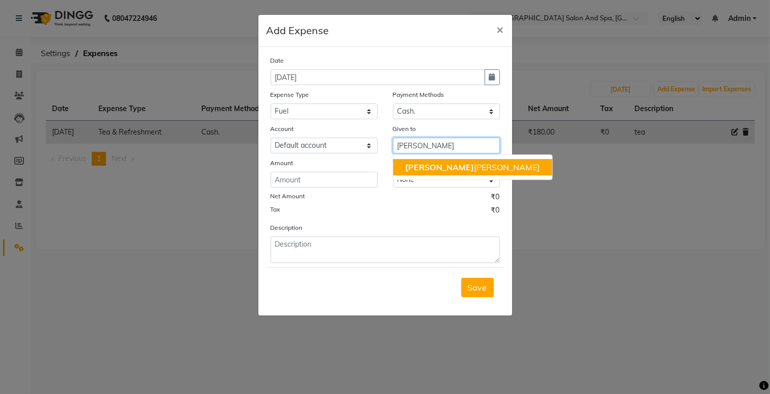
click at [434, 168] on ngb-highlight "[PERSON_NAME] [PERSON_NAME]" at bounding box center [472, 167] width 135 height 10
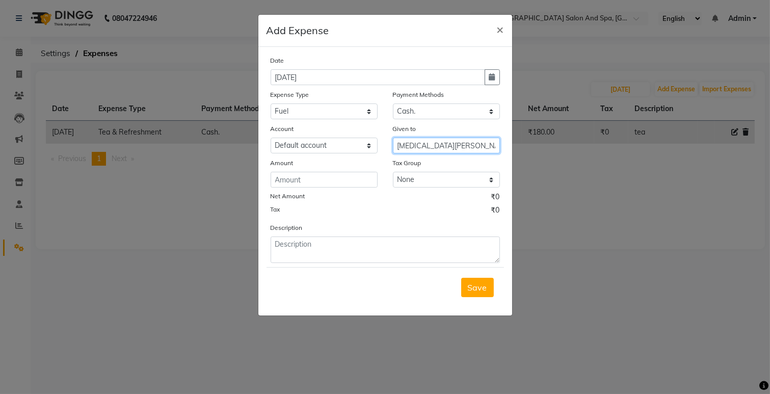
type input "[MEDICAL_DATA][PERSON_NAME]"
click at [336, 177] on input "number" at bounding box center [324, 180] width 107 height 16
type input "1500"
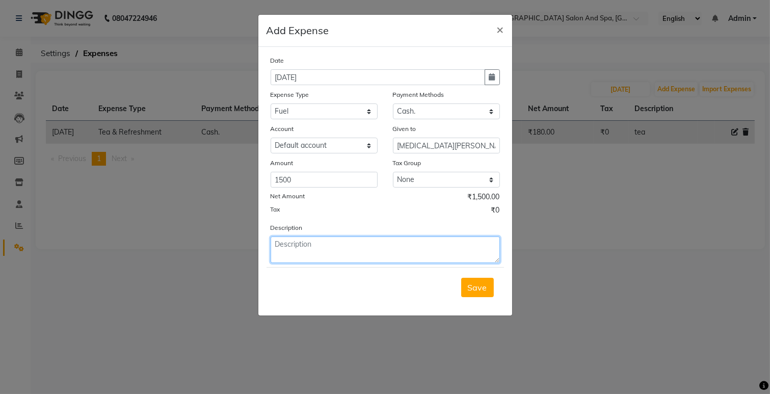
click at [363, 253] on textarea at bounding box center [385, 250] width 229 height 27
type textarea "diesel"
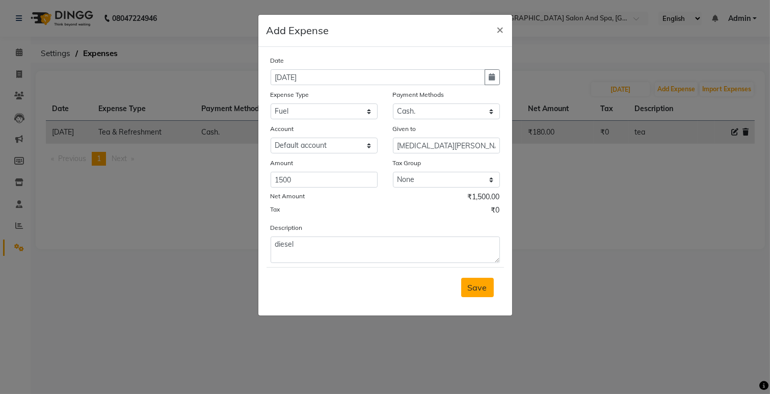
click at [483, 292] on span "Save" at bounding box center [477, 287] width 19 height 10
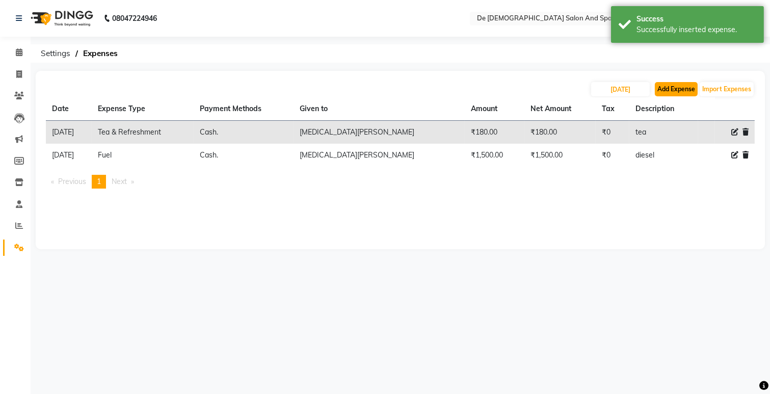
click at [670, 85] on button "Add Expense" at bounding box center [676, 89] width 43 height 14
select select "5448"
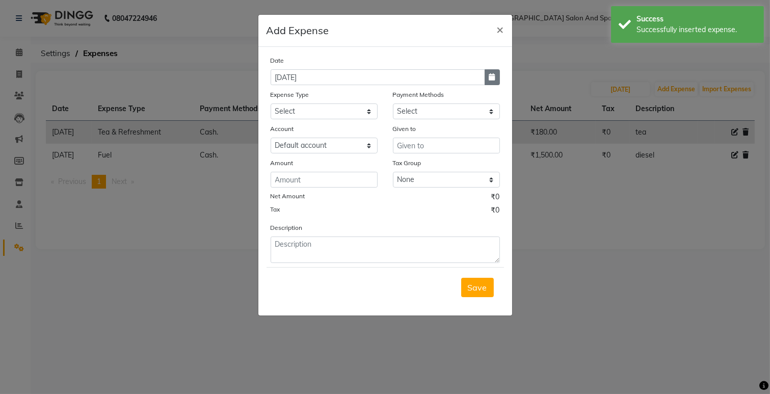
click at [496, 82] on button "button" at bounding box center [492, 77] width 15 height 16
select select "9"
select select "2025"
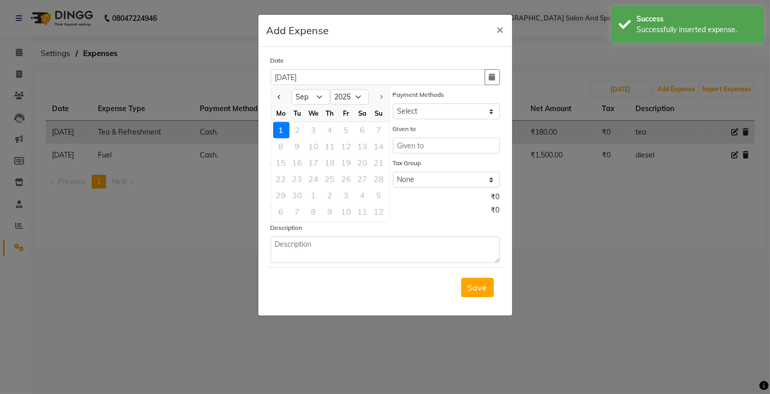
click at [274, 100] on div at bounding box center [281, 97] width 20 height 16
click at [276, 93] on button "Previous month" at bounding box center [279, 97] width 9 height 16
select select "8"
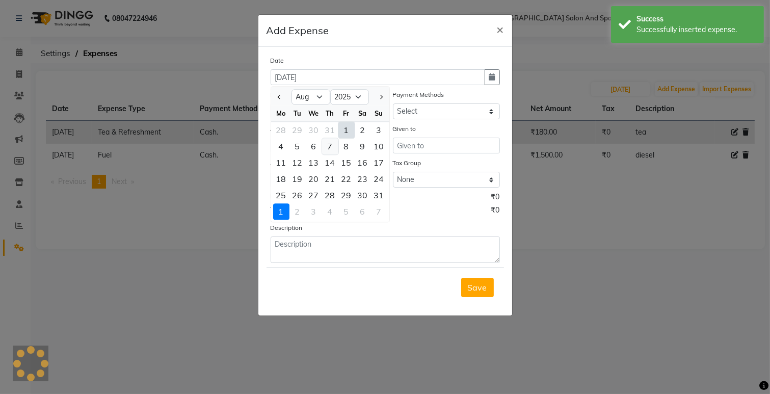
click at [330, 148] on div "7" at bounding box center [330, 146] width 16 height 16
type input "07-08-2025"
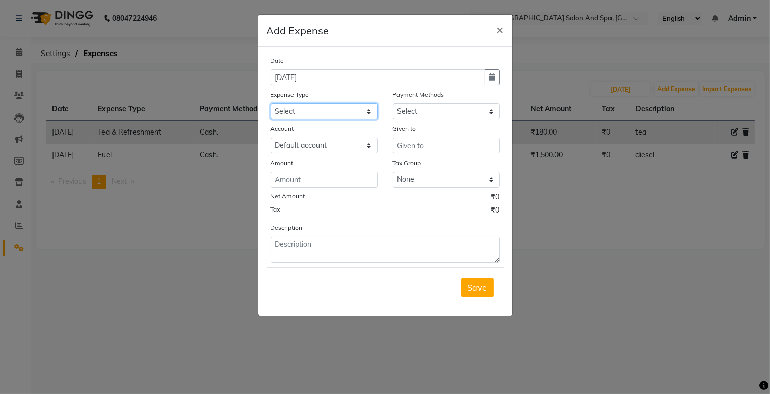
click at [354, 106] on select "Select Advance Salary Bank charges Car maintenance Cash transfer to bank Cash t…" at bounding box center [324, 111] width 107 height 16
select select "9"
click at [271, 103] on select "Select Advance Salary Bank charges Car maintenance Cash transfer to bank Cash t…" at bounding box center [324, 111] width 107 height 16
click at [429, 111] on select "Select Cash. Voucher CARD Wallet GPay" at bounding box center [446, 111] width 107 height 16
select select "116"
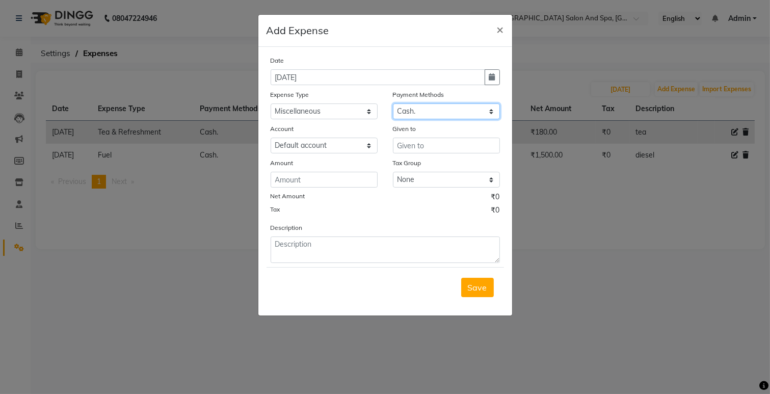
click at [393, 103] on select "Select Cash. Voucher CARD Wallet GPay" at bounding box center [446, 111] width 107 height 16
click at [334, 172] on input "number" at bounding box center [324, 180] width 107 height 16
type input "2000"
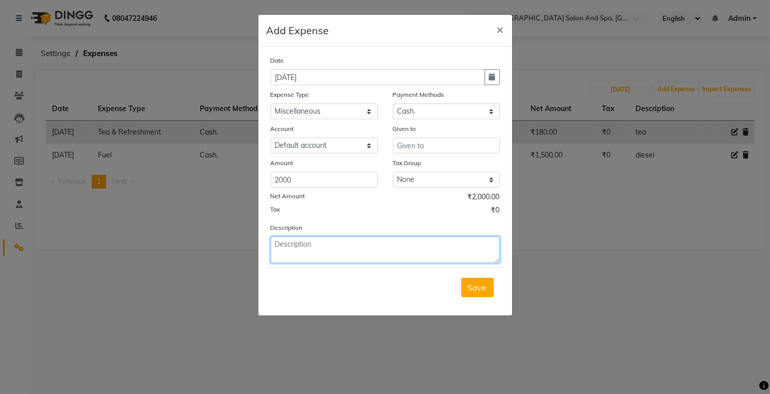
click at [299, 258] on textarea at bounding box center [385, 250] width 229 height 27
type textarea "kuldeep plumber"
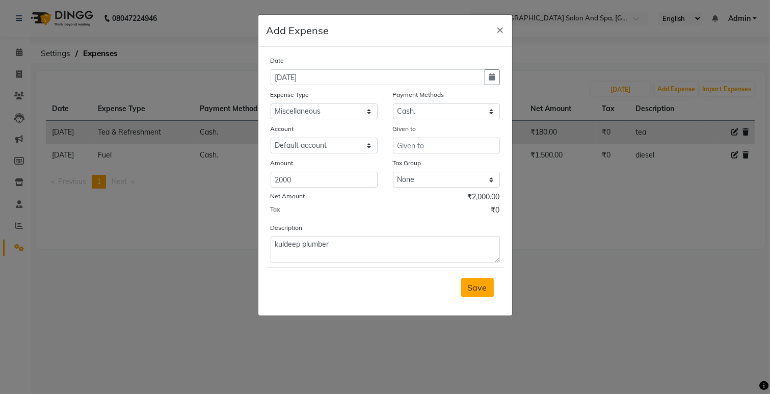
click at [485, 292] on span "Save" at bounding box center [477, 287] width 19 height 10
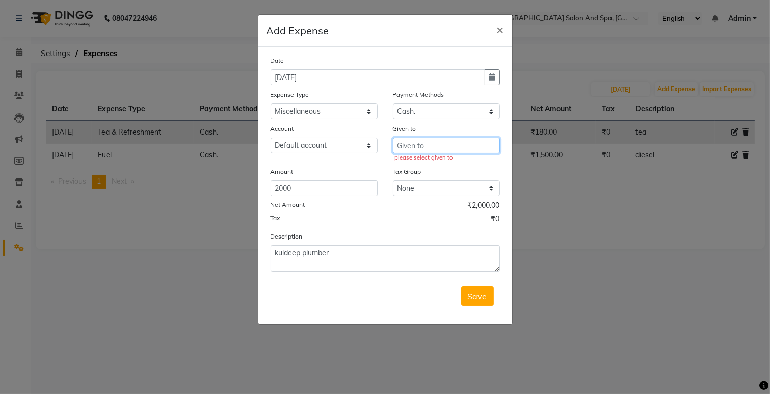
click at [422, 145] on input "text" at bounding box center [446, 146] width 107 height 16
click at [427, 150] on input "text" at bounding box center [446, 146] width 107 height 16
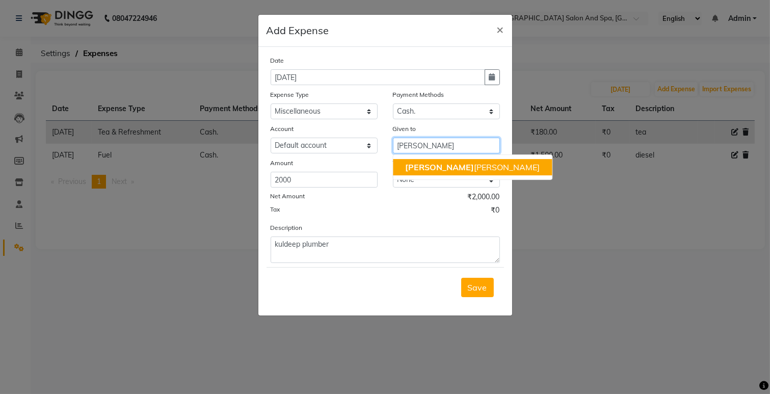
click at [430, 168] on ngb-highlight "[PERSON_NAME] [PERSON_NAME]" at bounding box center [472, 167] width 135 height 10
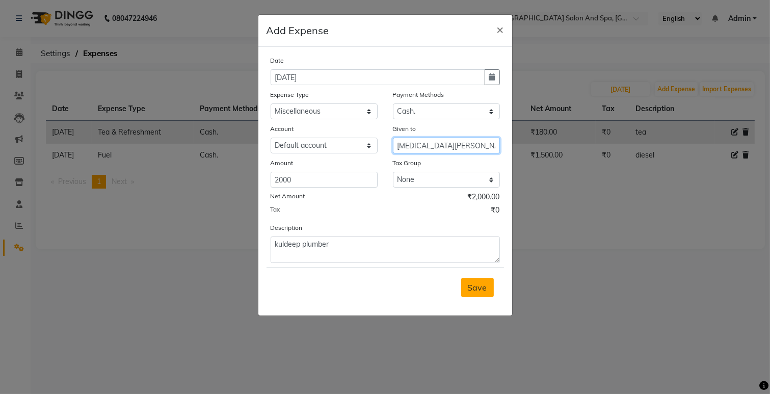
type input "[MEDICAL_DATA][PERSON_NAME]"
click at [487, 285] on button "Save" at bounding box center [477, 287] width 33 height 19
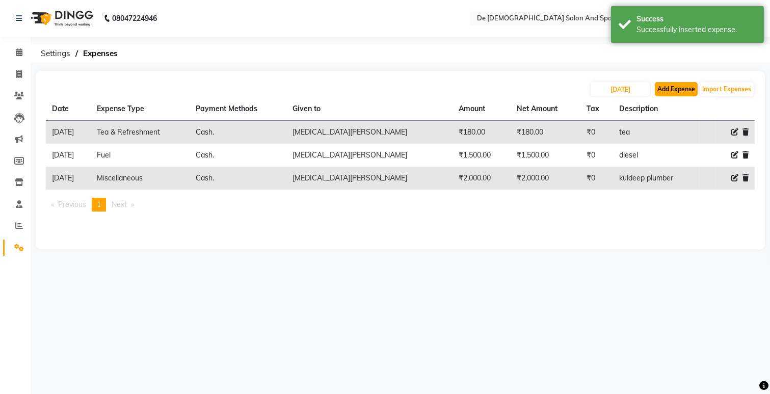
click at [669, 85] on button "Add Expense" at bounding box center [676, 89] width 43 height 14
select select "5448"
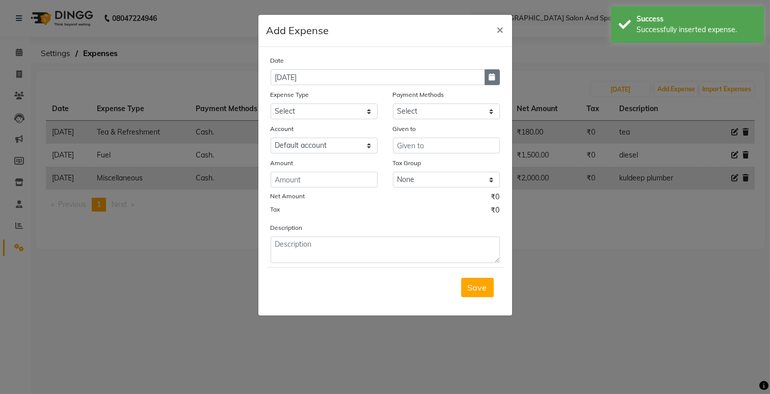
click at [489, 80] on icon "button" at bounding box center [492, 76] width 6 height 7
select select "9"
select select "2025"
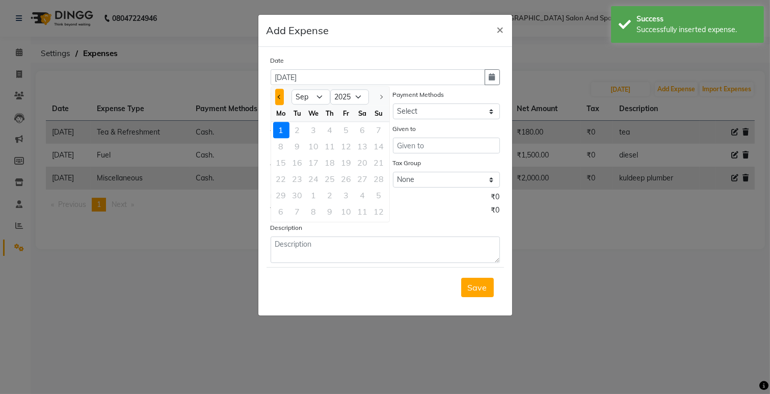
click at [283, 98] on button "Previous month" at bounding box center [279, 97] width 9 height 16
select select "8"
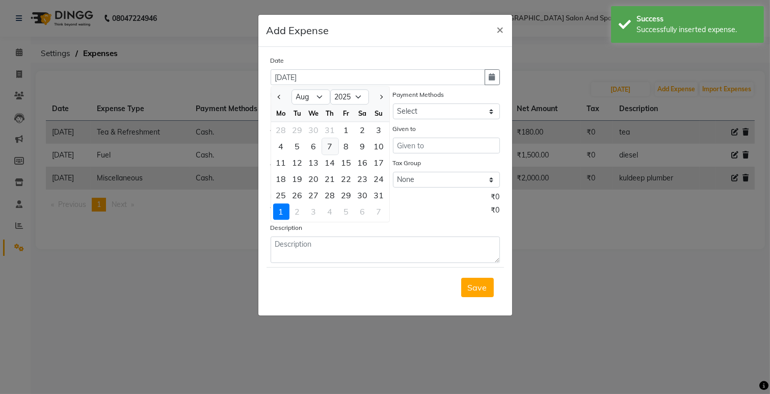
click at [329, 148] on div "7" at bounding box center [330, 146] width 16 height 16
type input "07-08-2025"
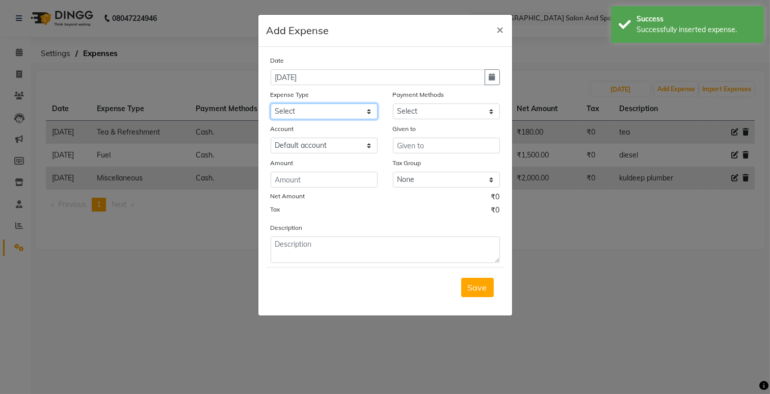
click at [345, 118] on select "Select Advance Salary Bank charges Car maintenance Cash transfer to bank Cash t…" at bounding box center [324, 111] width 107 height 16
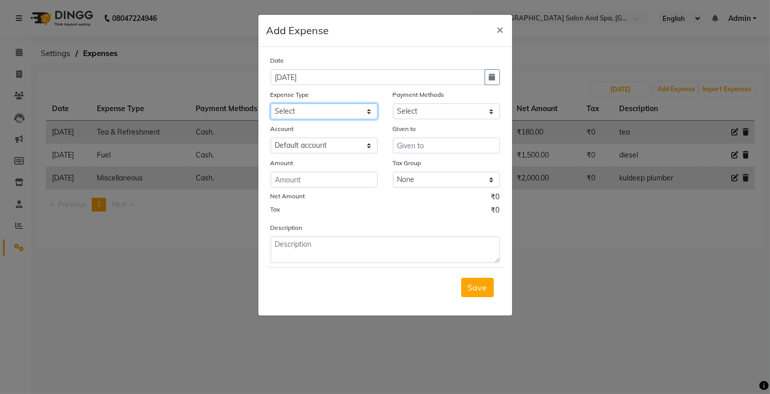
click at [369, 114] on select "Select Advance Salary Bank charges Car maintenance Cash transfer to bank Cash t…" at bounding box center [324, 111] width 107 height 16
click at [324, 114] on select "Select Advance Salary Bank charges Car maintenance Cash transfer to bank Cash t…" at bounding box center [324, 111] width 107 height 16
select select "9"
click at [271, 103] on select "Select Advance Salary Bank charges Car maintenance Cash transfer to bank Cash t…" at bounding box center [324, 111] width 107 height 16
click at [430, 111] on select "Select Cash. Voucher CARD Wallet GPay" at bounding box center [446, 111] width 107 height 16
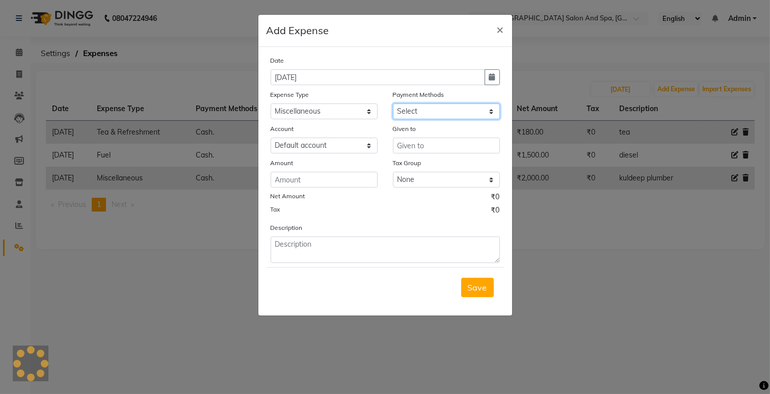
select select "116"
click at [393, 103] on select "Select Cash. Voucher CARD Wallet GPay" at bounding box center [446, 111] width 107 height 16
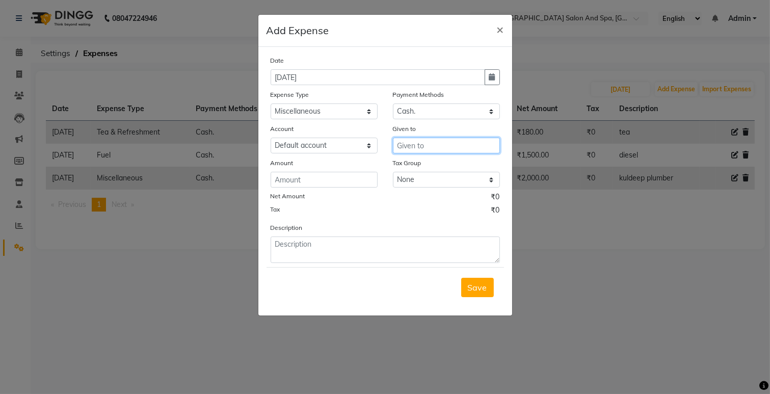
click at [409, 149] on input "text" at bounding box center [446, 146] width 107 height 16
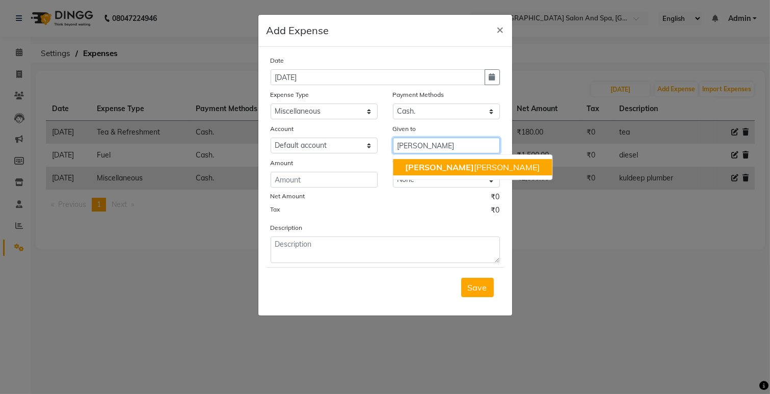
click at [428, 169] on ngb-highlight "[PERSON_NAME] [PERSON_NAME]" at bounding box center [472, 167] width 135 height 10
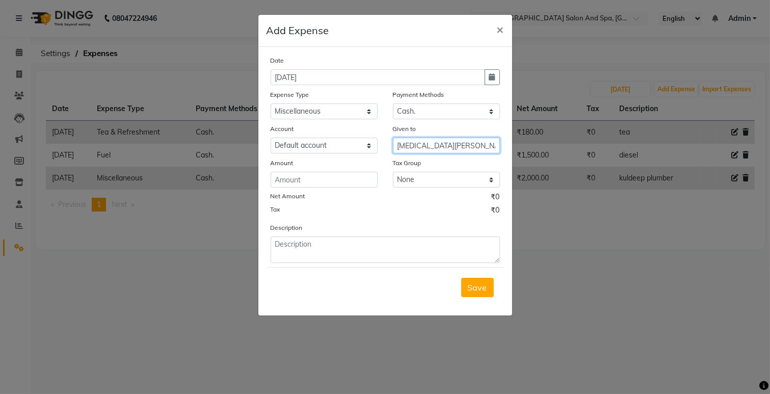
type input "[MEDICAL_DATA][PERSON_NAME]"
click at [351, 181] on input "number" at bounding box center [324, 180] width 107 height 16
type input "30"
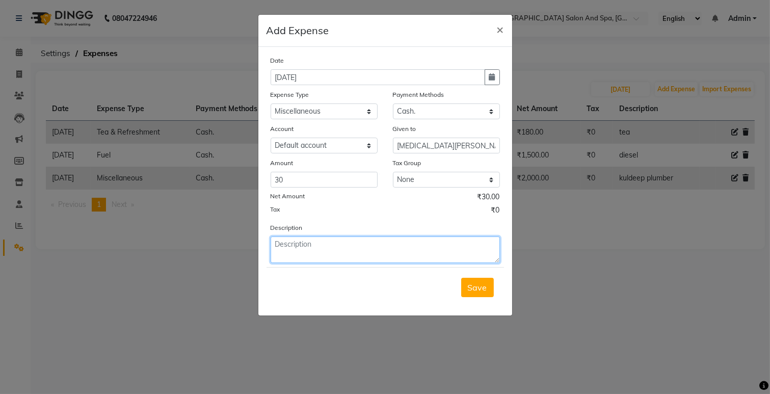
click at [307, 263] on textarea at bounding box center [385, 250] width 229 height 27
type textarea "pin"
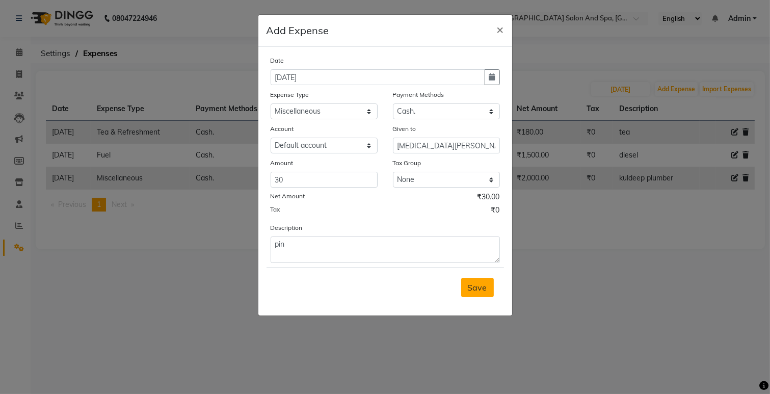
click at [474, 284] on span "Save" at bounding box center [477, 287] width 19 height 10
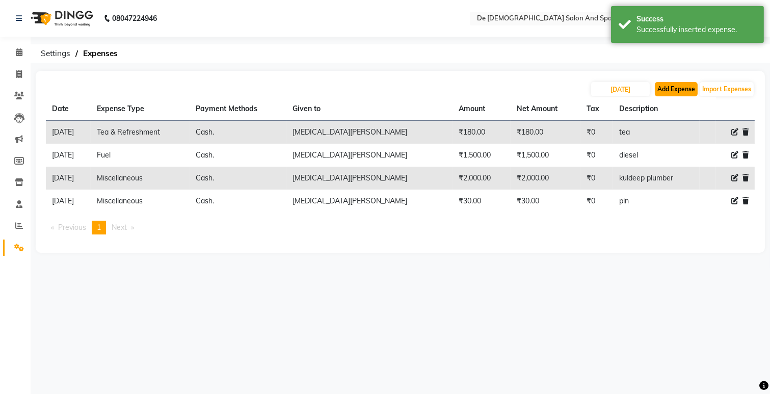
click at [675, 85] on button "Add Expense" at bounding box center [676, 89] width 43 height 14
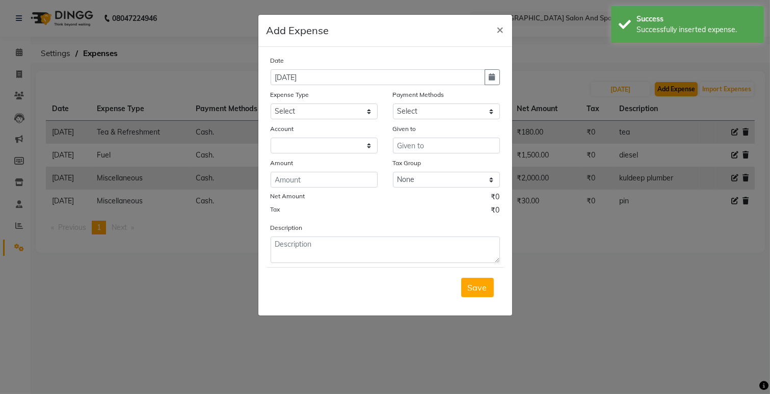
select select "5448"
click at [492, 75] on icon "button" at bounding box center [492, 76] width 6 height 7
select select "9"
select select "2025"
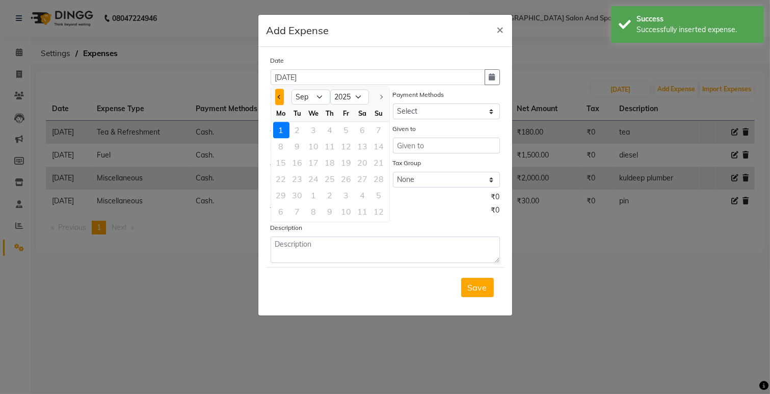
click at [282, 97] on button "Previous month" at bounding box center [279, 97] width 9 height 16
select select "8"
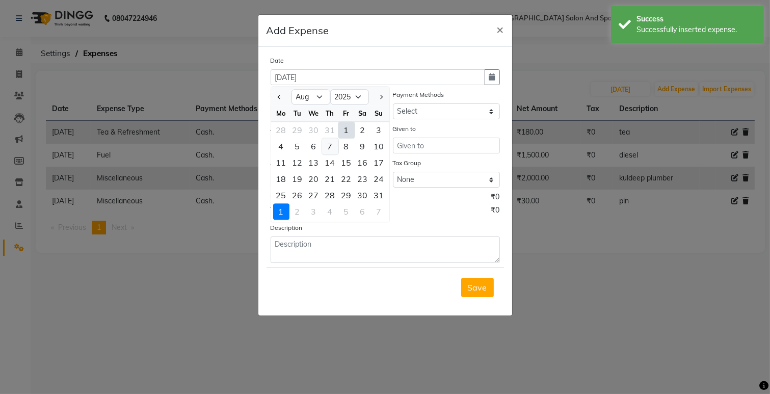
click at [331, 145] on div "7" at bounding box center [330, 146] width 16 height 16
type input "07-08-2025"
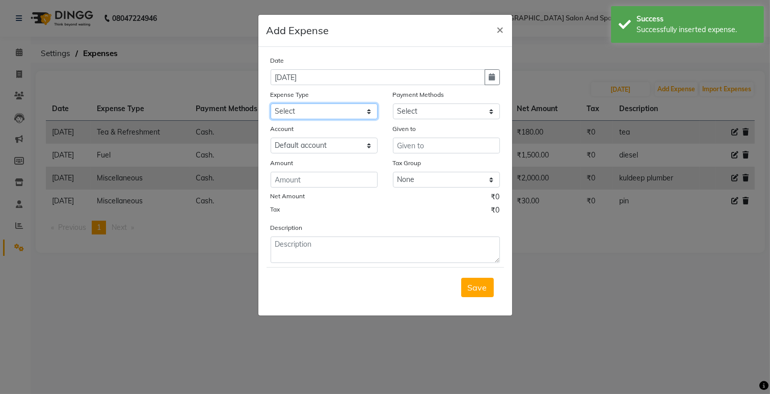
click at [317, 110] on select "Select Advance Salary Bank charges Car maintenance Cash transfer to bank Cash t…" at bounding box center [324, 111] width 107 height 16
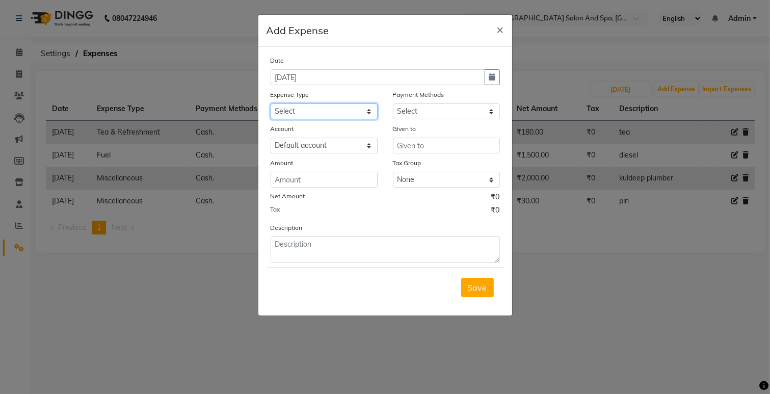
select select "9"
click at [271, 103] on select "Select Advance Salary Bank charges Car maintenance Cash transfer to bank Cash t…" at bounding box center [324, 111] width 107 height 16
click at [478, 114] on select "Select Cash. Voucher CARD Wallet GPay" at bounding box center [446, 111] width 107 height 16
select select "116"
click at [393, 103] on select "Select Cash. Voucher CARD Wallet GPay" at bounding box center [446, 111] width 107 height 16
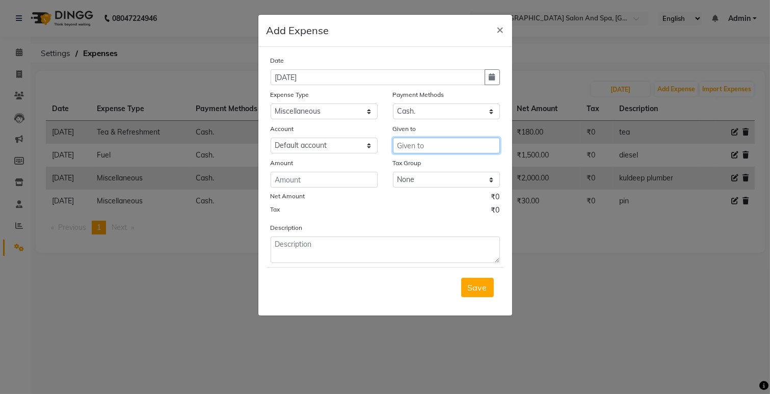
click at [459, 144] on input "text" at bounding box center [446, 146] width 107 height 16
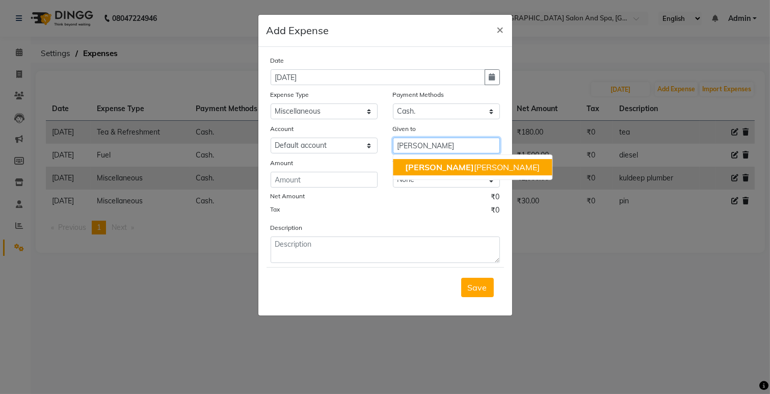
click at [452, 171] on ngb-highlight "[PERSON_NAME] [PERSON_NAME]" at bounding box center [472, 167] width 135 height 10
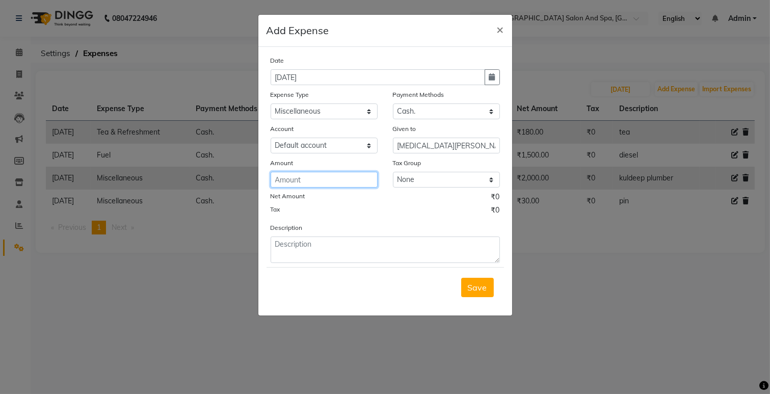
click at [363, 179] on input "number" at bounding box center [324, 180] width 107 height 16
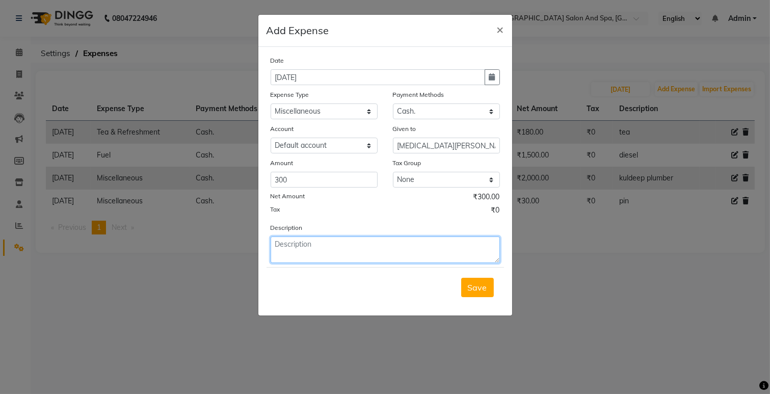
click at [368, 250] on textarea at bounding box center [385, 250] width 229 height 27
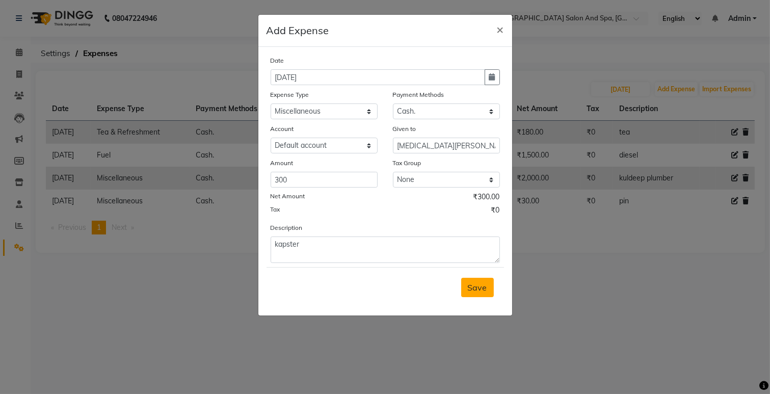
click at [468, 288] on span "Save" at bounding box center [477, 287] width 19 height 10
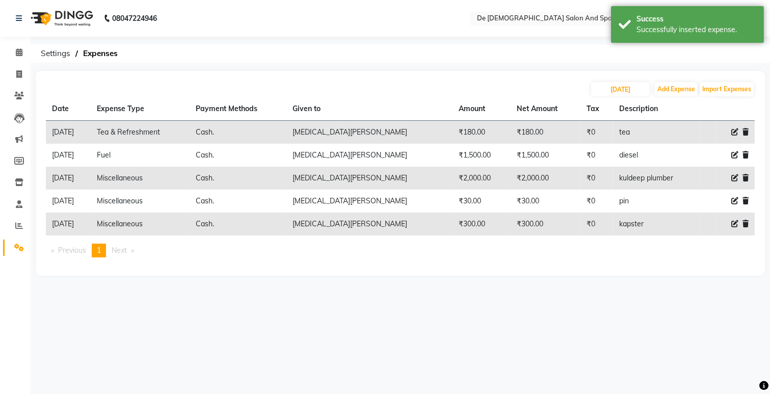
click at [651, 87] on div "07-08-2025 Add Expense Import Expenses" at bounding box center [400, 89] width 709 height 16
click at [664, 84] on button "Add Expense" at bounding box center [676, 89] width 43 height 14
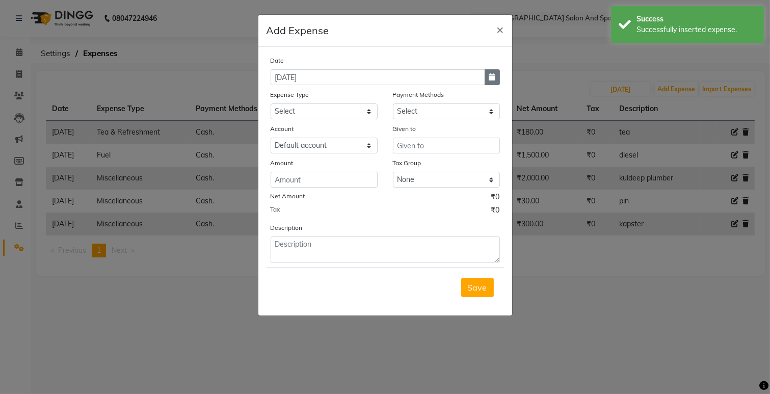
click at [493, 84] on button "button" at bounding box center [492, 77] width 15 height 16
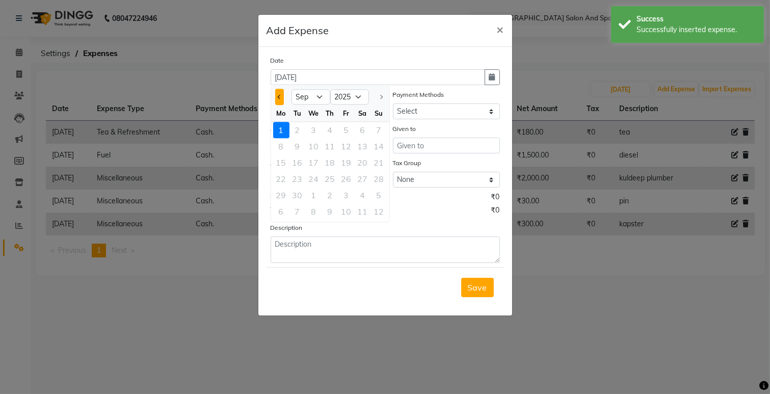
click at [279, 95] on span "Previous month" at bounding box center [279, 97] width 4 height 4
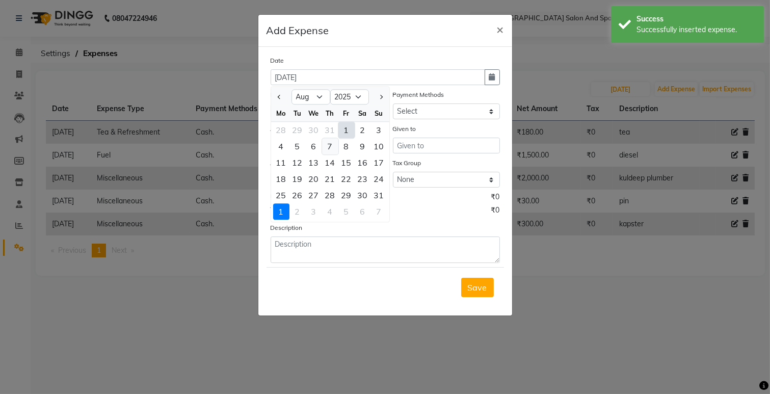
click at [329, 148] on div "7" at bounding box center [330, 146] width 16 height 16
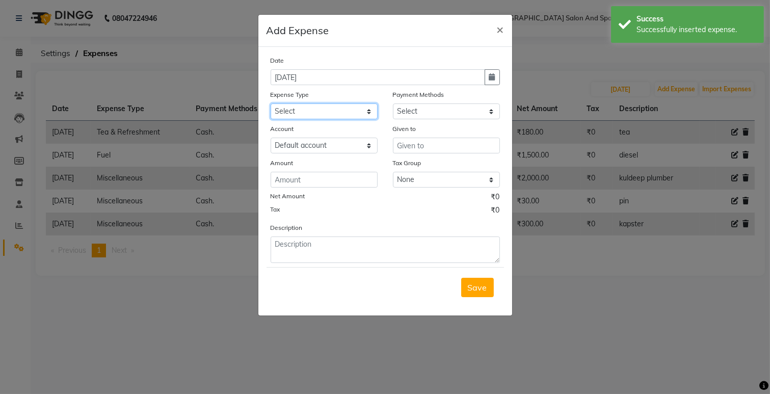
click at [336, 109] on select "Select Advance Salary Bank charges Car maintenance Cash transfer to bank Cash t…" at bounding box center [324, 111] width 107 height 16
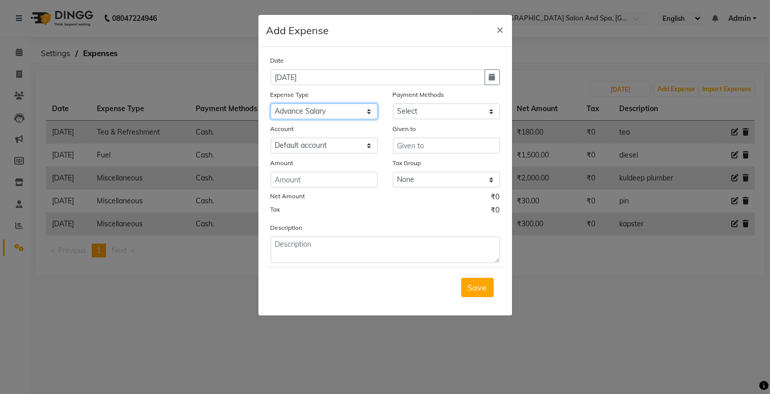
click at [271, 103] on select "Select Advance Salary Bank charges Car maintenance Cash transfer to bank Cash t…" at bounding box center [324, 111] width 107 height 16
click at [432, 109] on select "Select Cash. Voucher CARD Wallet GPay" at bounding box center [446, 111] width 107 height 16
click at [393, 103] on select "Select Cash. Voucher CARD Wallet GPay" at bounding box center [446, 111] width 107 height 16
click at [415, 144] on input "text" at bounding box center [446, 146] width 107 height 16
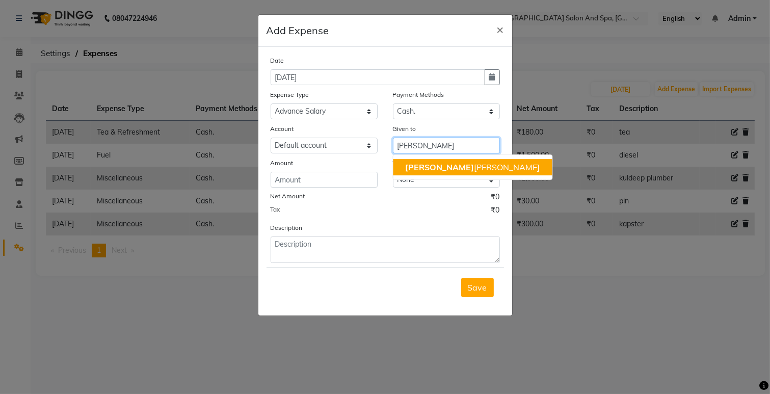
click at [410, 162] on span "[PERSON_NAME]" at bounding box center [439, 167] width 69 height 10
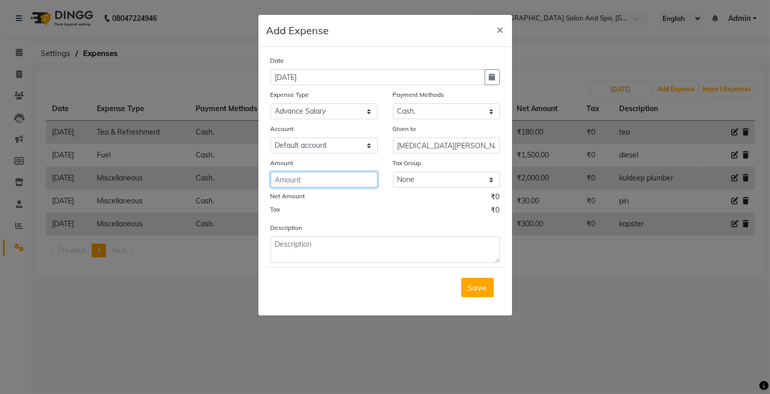
click at [350, 184] on input "number" at bounding box center [324, 180] width 107 height 16
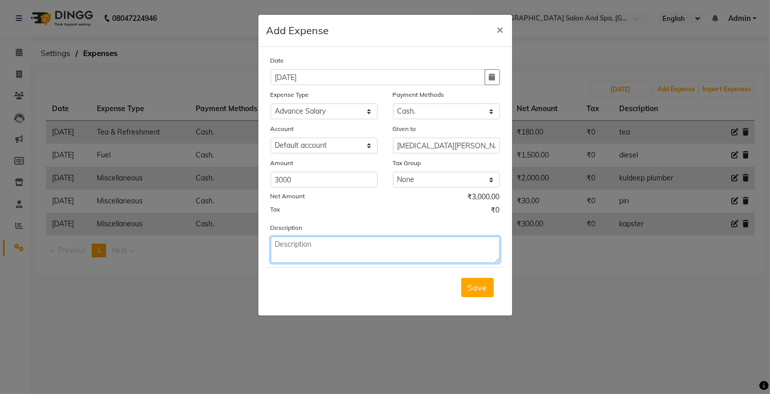
click at [361, 251] on textarea at bounding box center [385, 250] width 229 height 27
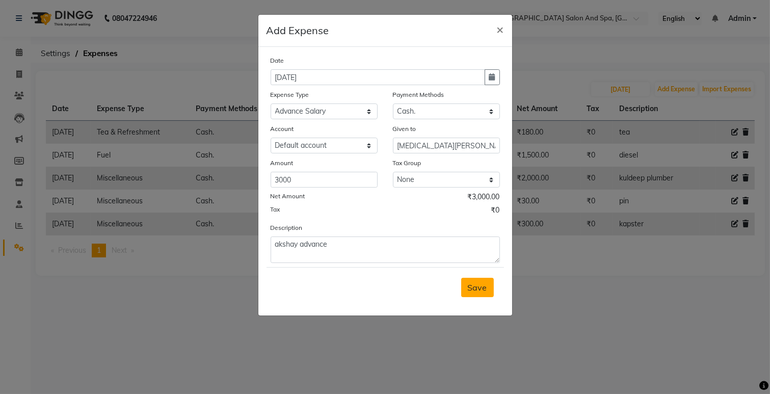
click at [469, 296] on button "Save" at bounding box center [477, 287] width 33 height 19
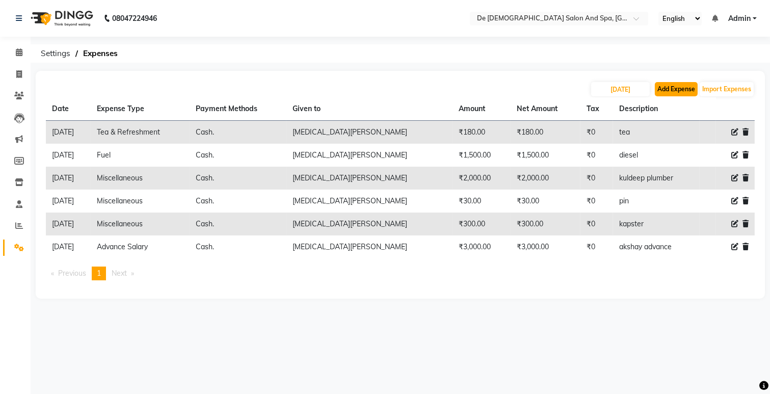
click at [680, 95] on button "Add Expense" at bounding box center [676, 89] width 43 height 14
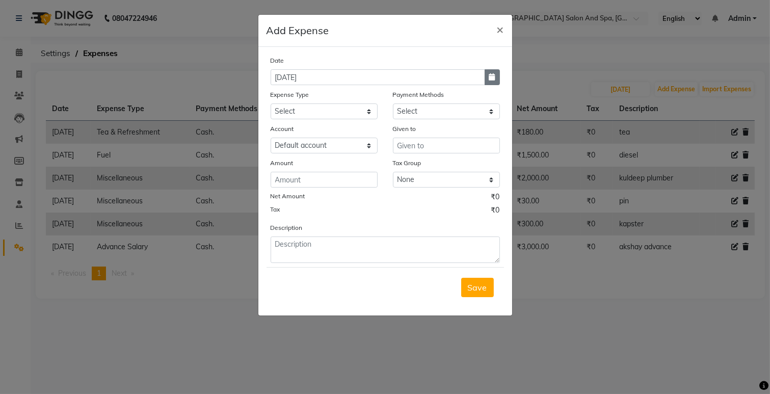
click at [492, 75] on icon "button" at bounding box center [492, 76] width 6 height 7
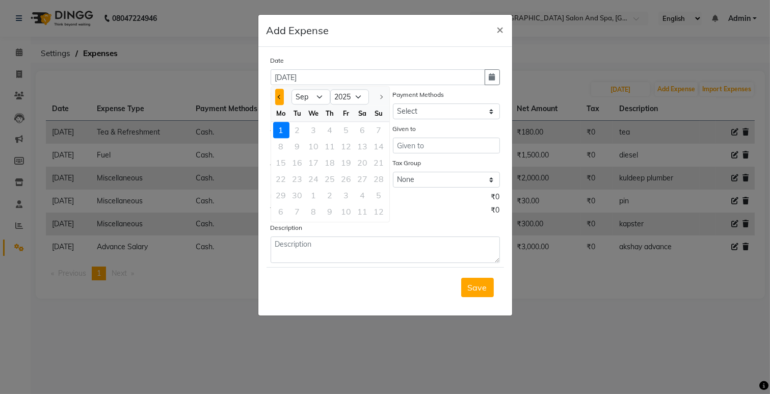
click at [276, 100] on button "Previous month" at bounding box center [279, 97] width 9 height 16
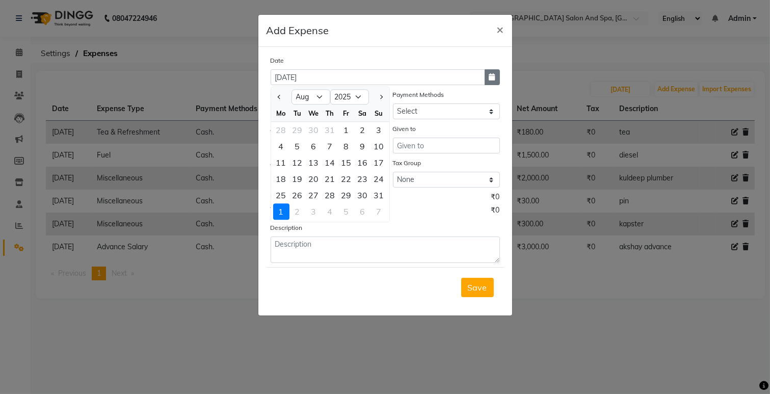
click at [492, 73] on button "button" at bounding box center [492, 77] width 15 height 16
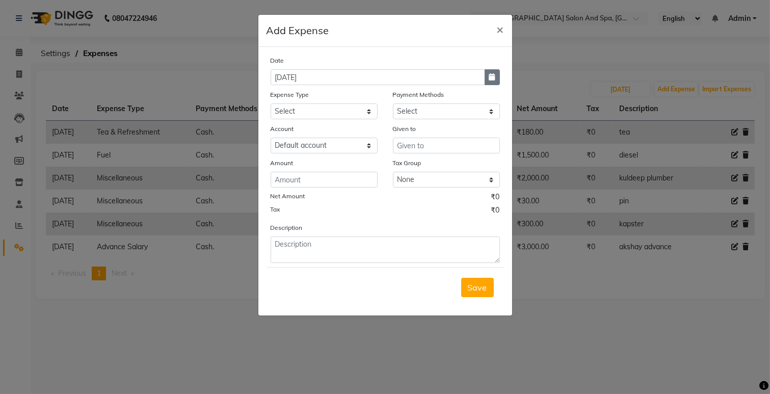
click at [493, 72] on button "button" at bounding box center [492, 77] width 15 height 16
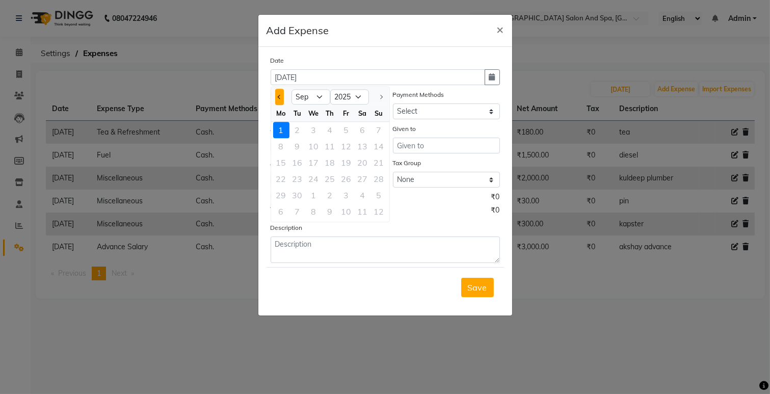
click at [279, 96] on span "Previous month" at bounding box center [279, 97] width 4 height 4
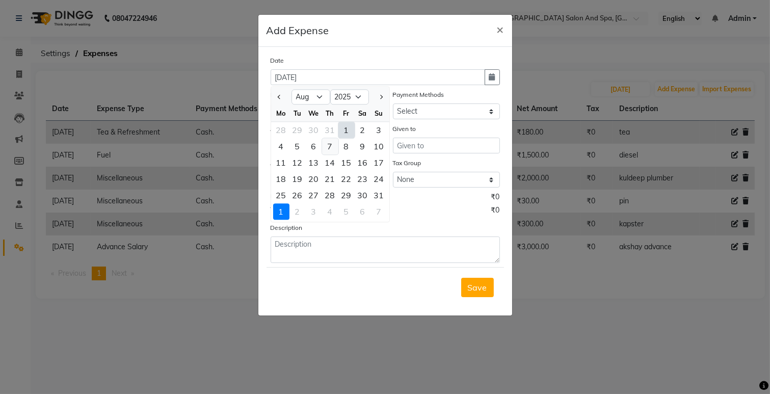
click at [334, 148] on div "7" at bounding box center [330, 146] width 16 height 16
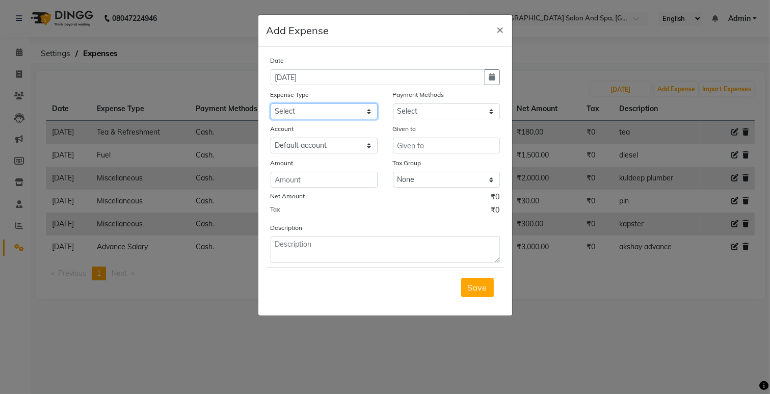
click at [320, 115] on select "Select Advance Salary Bank charges Car maintenance Cash transfer to bank Cash t…" at bounding box center [324, 111] width 107 height 16
click at [271, 103] on select "Select Advance Salary Bank charges Car maintenance Cash transfer to bank Cash t…" at bounding box center [324, 111] width 107 height 16
click at [424, 119] on select "Select Cash. Voucher CARD Wallet GPay" at bounding box center [446, 111] width 107 height 16
click at [393, 103] on select "Select Cash. Voucher CARD Wallet GPay" at bounding box center [446, 111] width 107 height 16
click at [419, 150] on input "text" at bounding box center [446, 146] width 107 height 16
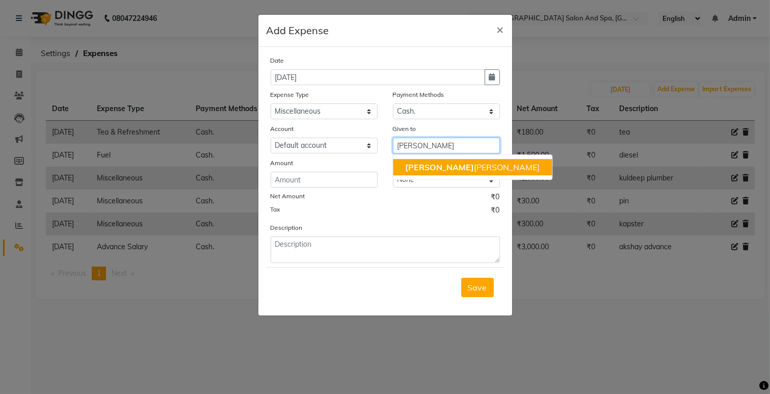
click at [434, 167] on ngb-highlight "[PERSON_NAME] [PERSON_NAME]" at bounding box center [472, 167] width 135 height 10
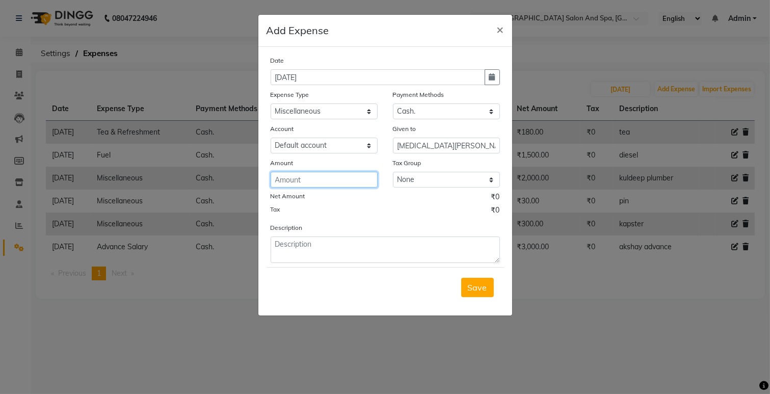
click at [312, 177] on input "number" at bounding box center [324, 180] width 107 height 16
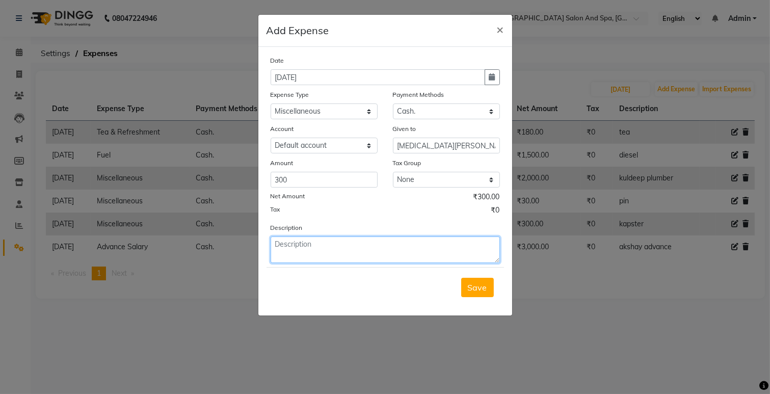
click at [319, 247] on textarea at bounding box center [385, 250] width 229 height 27
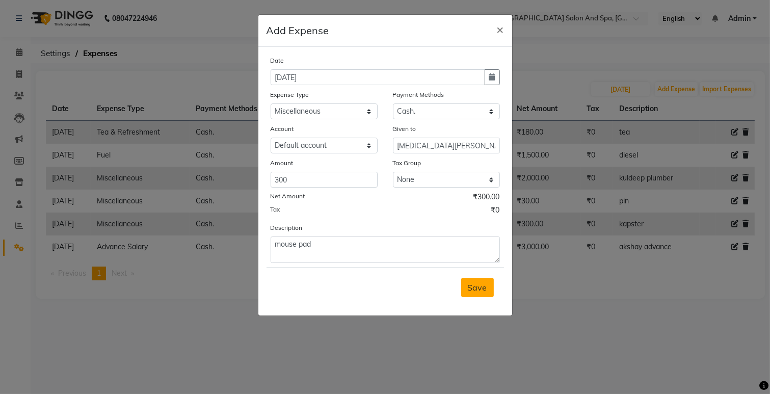
click at [478, 282] on span "Save" at bounding box center [477, 287] width 19 height 10
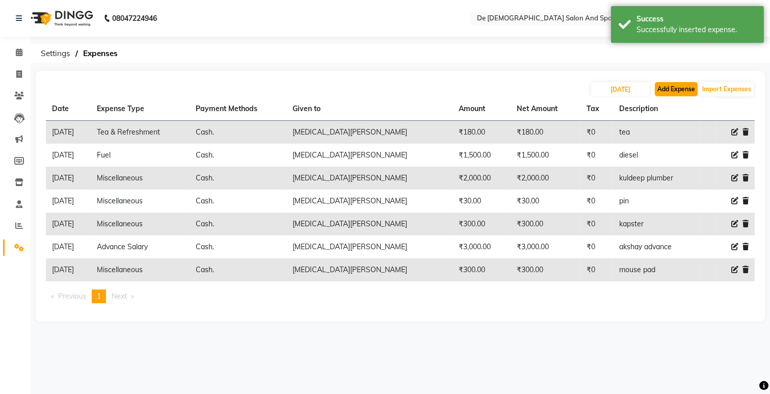
click at [681, 87] on button "Add Expense" at bounding box center [676, 89] width 43 height 14
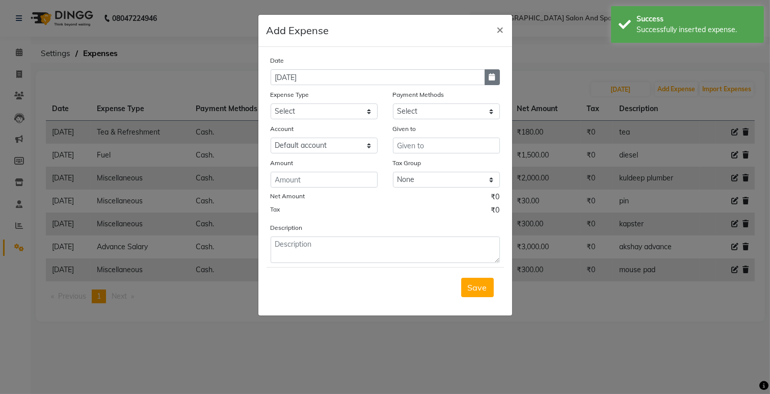
click at [487, 69] on button "button" at bounding box center [492, 77] width 15 height 16
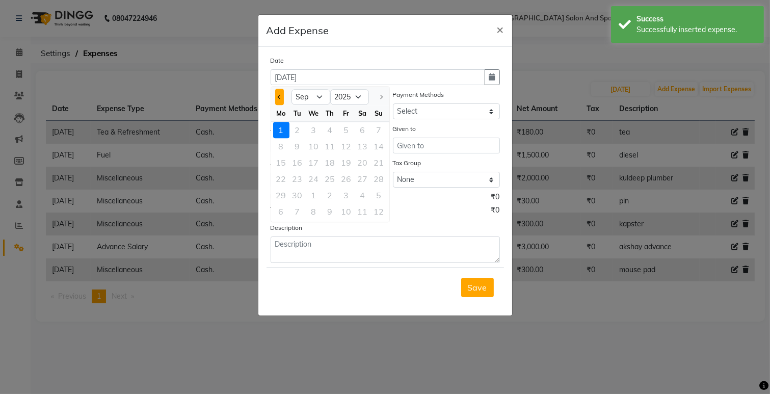
click at [275, 100] on button "Previous month" at bounding box center [279, 97] width 9 height 16
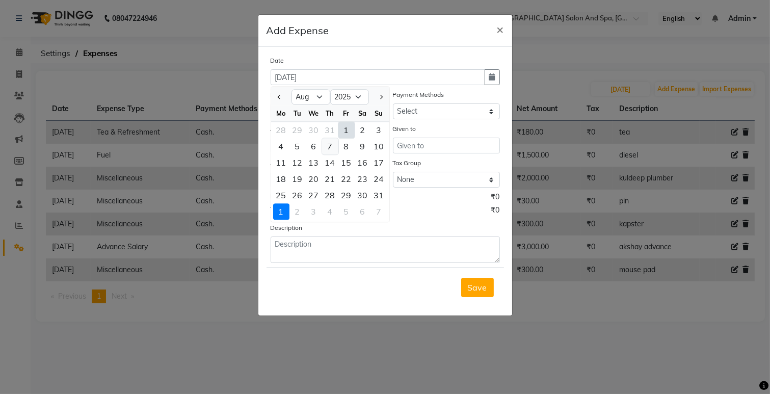
click at [332, 148] on div "7" at bounding box center [330, 146] width 16 height 16
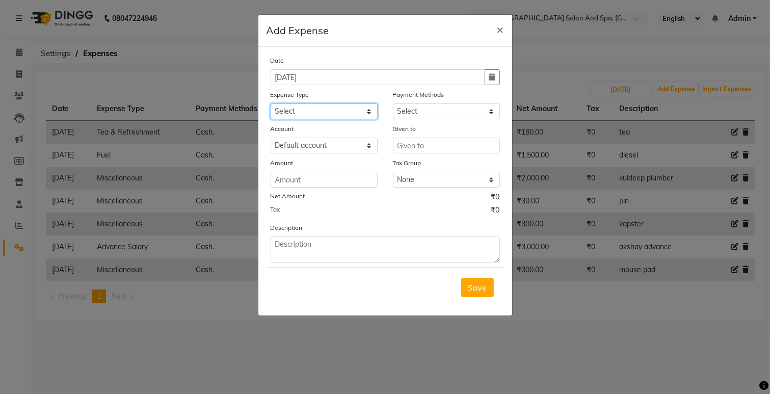
click at [303, 119] on select "Select Advance Salary Bank charges Car maintenance Cash transfer to bank Cash t…" at bounding box center [324, 111] width 107 height 16
click at [271, 103] on select "Select Advance Salary Bank charges Car maintenance Cash transfer to bank Cash t…" at bounding box center [324, 111] width 107 height 16
click at [417, 141] on input "text" at bounding box center [446, 146] width 107 height 16
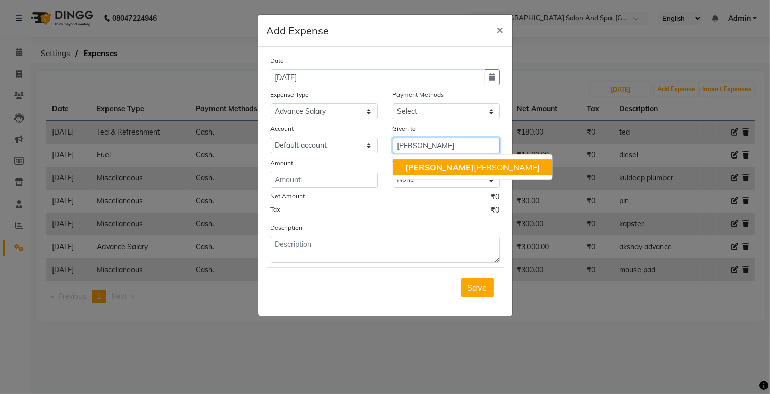
click at [417, 165] on span "[PERSON_NAME]" at bounding box center [439, 167] width 69 height 10
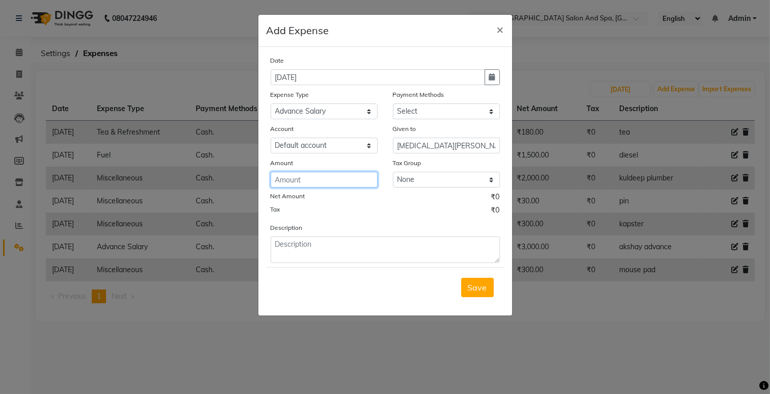
click at [325, 176] on input "number" at bounding box center [324, 180] width 107 height 16
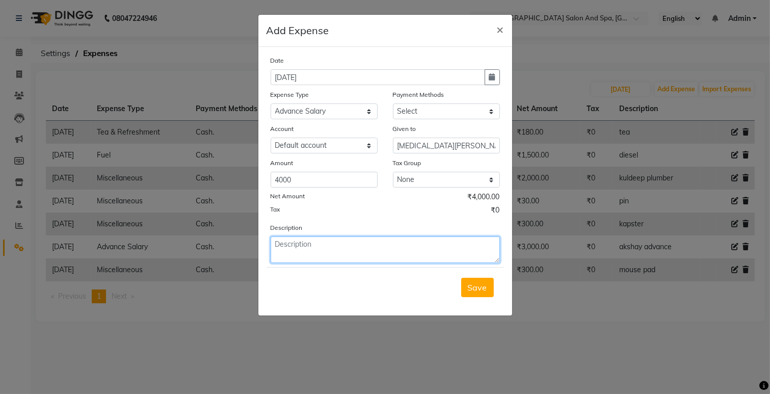
click at [306, 242] on textarea at bounding box center [385, 250] width 229 height 27
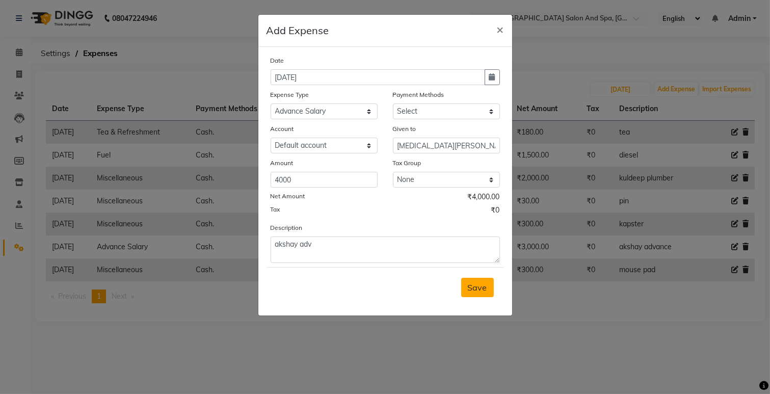
click at [468, 286] on span "Save" at bounding box center [477, 287] width 19 height 10
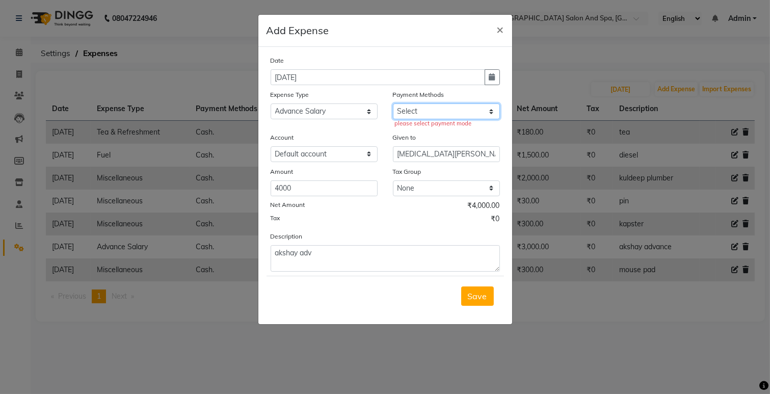
click at [444, 113] on select "Select Cash. Voucher CARD Wallet GPay" at bounding box center [446, 111] width 107 height 16
click at [393, 103] on select "Select Cash. Voucher CARD Wallet GPay" at bounding box center [446, 111] width 107 height 16
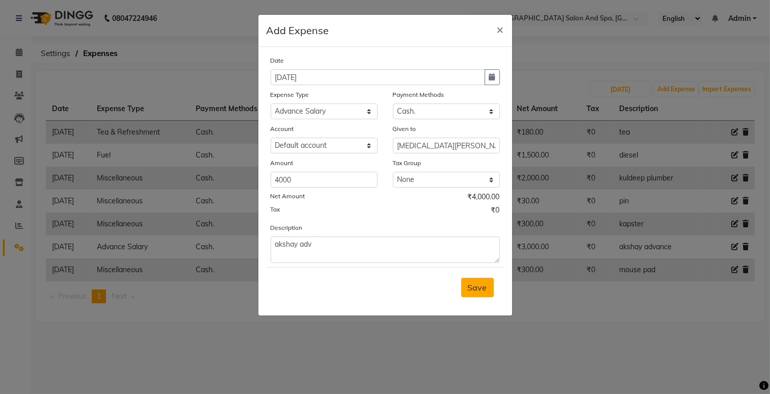
click at [467, 293] on button "Save" at bounding box center [477, 287] width 33 height 19
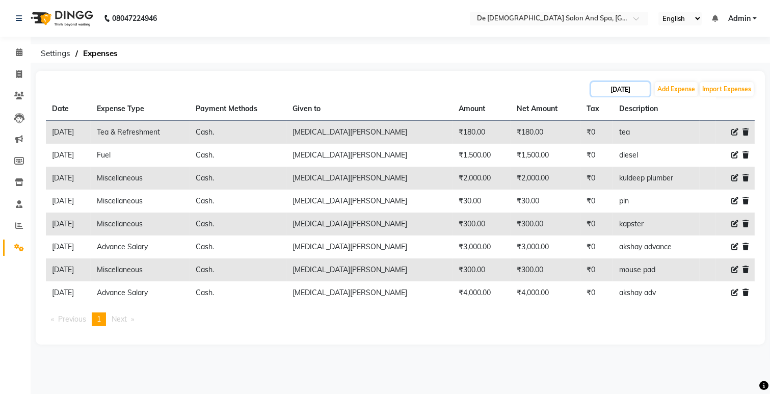
click at [622, 90] on input "07-08-2025" at bounding box center [620, 89] width 59 height 14
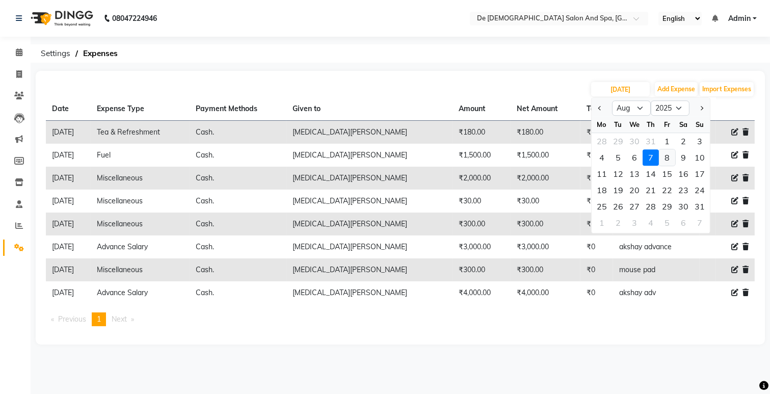
click at [666, 160] on div "8" at bounding box center [667, 157] width 16 height 16
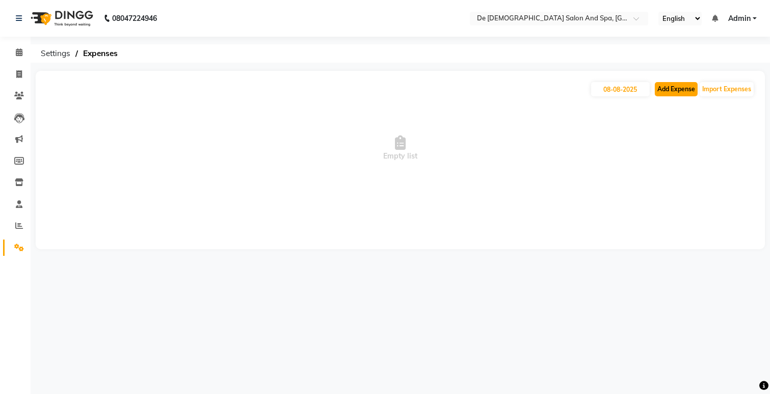
click at [665, 90] on button "Add Expense" at bounding box center [676, 89] width 43 height 14
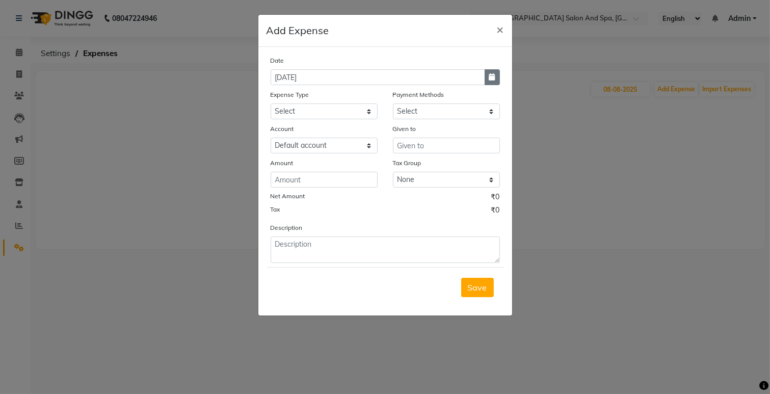
click at [495, 82] on button "button" at bounding box center [492, 77] width 15 height 16
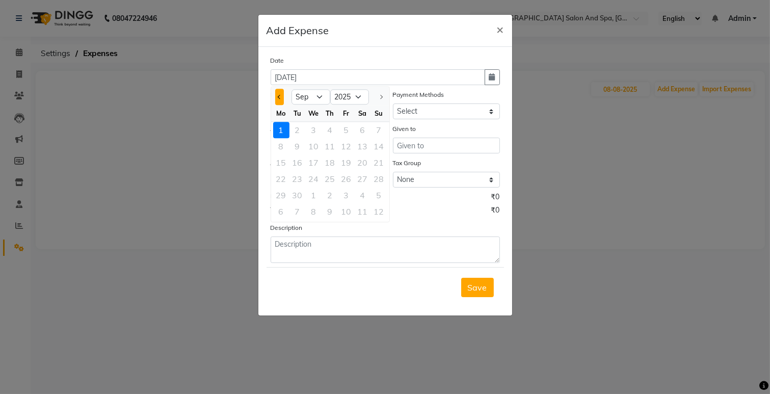
click at [280, 98] on span "Previous month" at bounding box center [279, 97] width 4 height 4
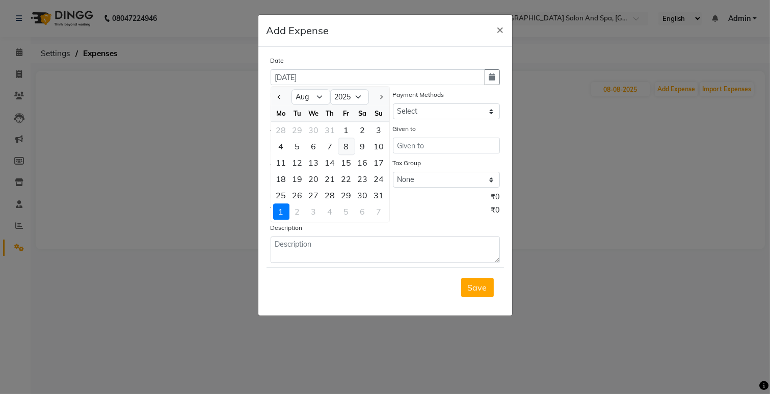
click at [345, 144] on div "8" at bounding box center [346, 146] width 16 height 16
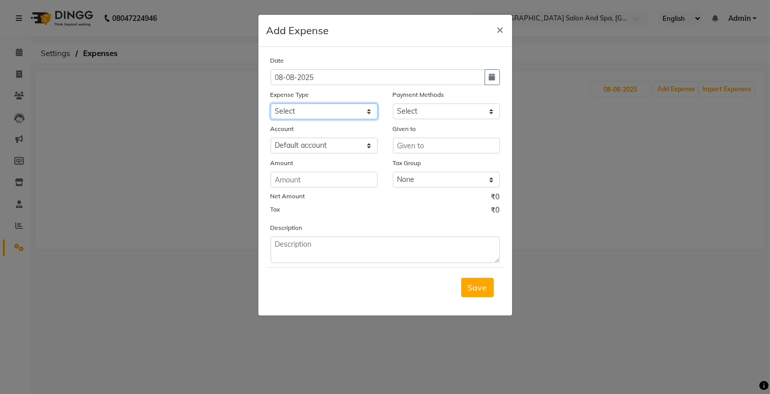
click at [349, 113] on select "Select Advance Salary Bank charges Car maintenance Cash transfer to bank Cash t…" at bounding box center [324, 111] width 107 height 16
click at [271, 103] on select "Select Advance Salary Bank charges Car maintenance Cash transfer to bank Cash t…" at bounding box center [324, 111] width 107 height 16
click at [439, 115] on select "Select Cash. Voucher CARD Wallet GPay" at bounding box center [446, 111] width 107 height 16
click at [393, 103] on select "Select Cash. Voucher CARD Wallet GPay" at bounding box center [446, 111] width 107 height 16
click at [359, 145] on select "Select Default account" at bounding box center [324, 146] width 107 height 16
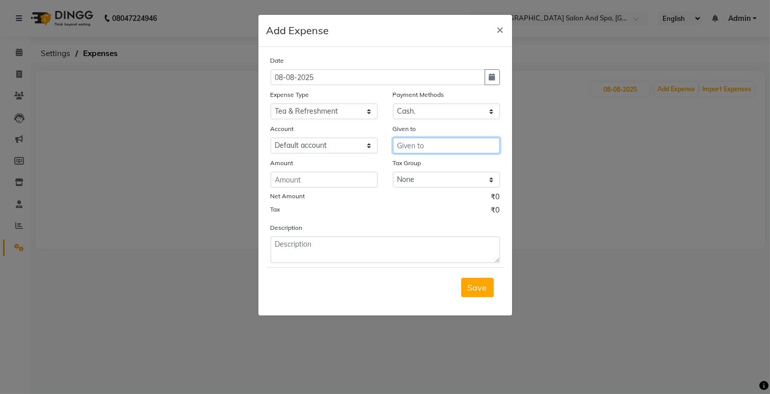
click at [425, 149] on input "text" at bounding box center [446, 146] width 107 height 16
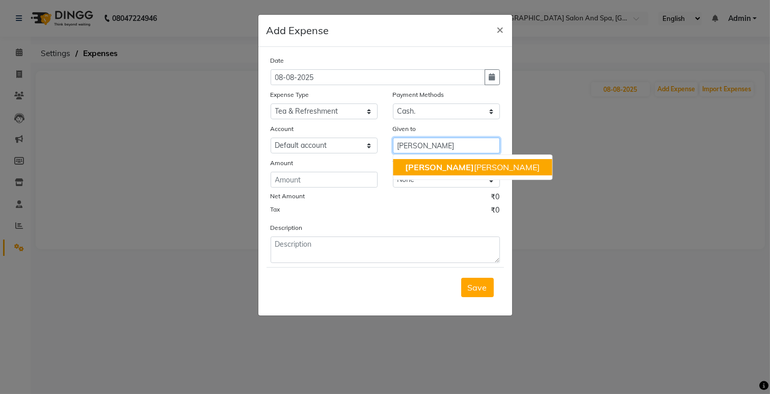
click at [426, 169] on ngb-highlight "[PERSON_NAME] [PERSON_NAME]" at bounding box center [472, 167] width 135 height 10
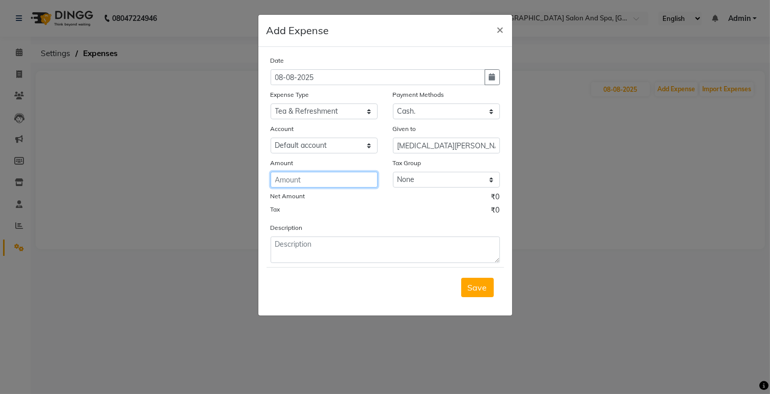
click at [338, 181] on input "number" at bounding box center [324, 180] width 107 height 16
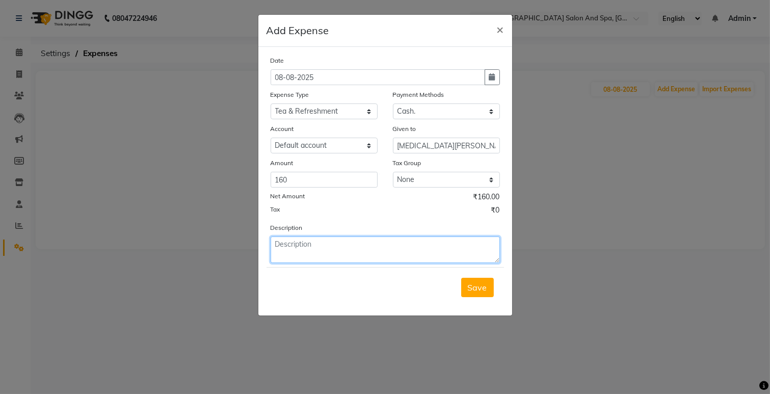
click at [313, 250] on textarea at bounding box center [385, 250] width 229 height 27
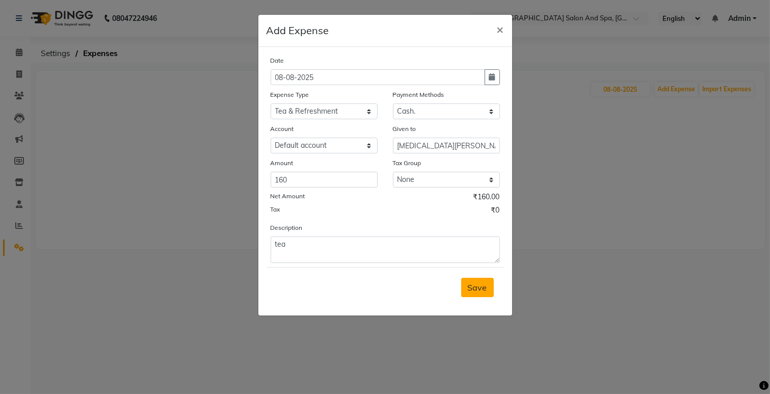
click at [473, 297] on button "Save" at bounding box center [477, 287] width 33 height 19
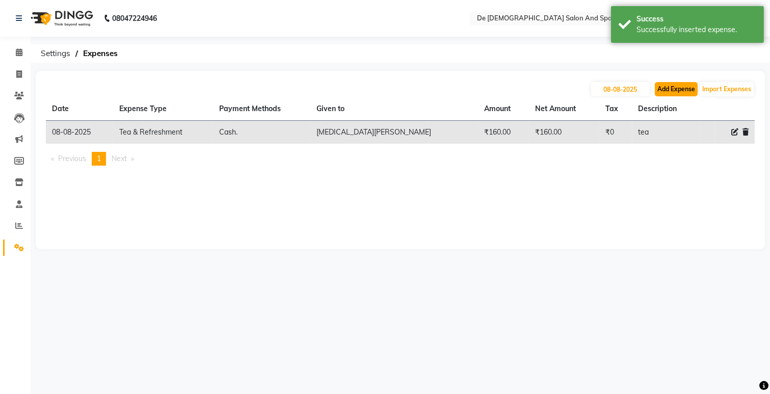
click at [674, 95] on button "Add Expense" at bounding box center [676, 89] width 43 height 14
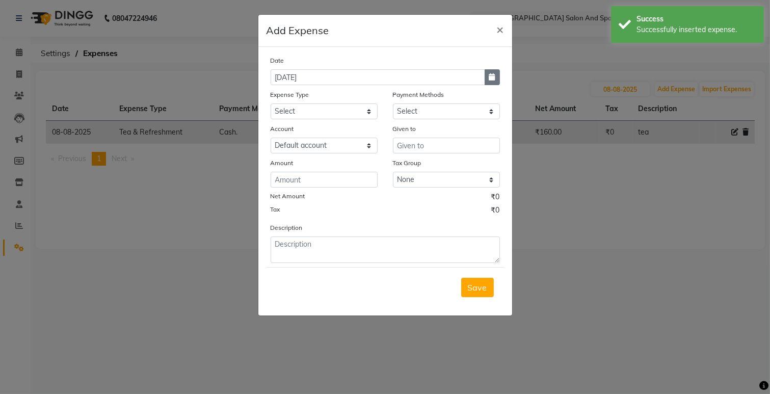
click at [492, 80] on icon "button" at bounding box center [492, 76] width 6 height 7
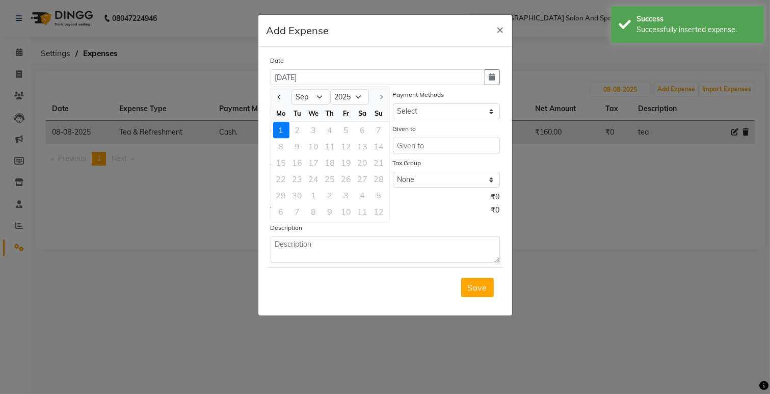
click at [284, 98] on div at bounding box center [281, 97] width 20 height 16
click at [277, 104] on button "Previous month" at bounding box center [279, 97] width 9 height 16
click at [348, 149] on div "8" at bounding box center [346, 146] width 16 height 16
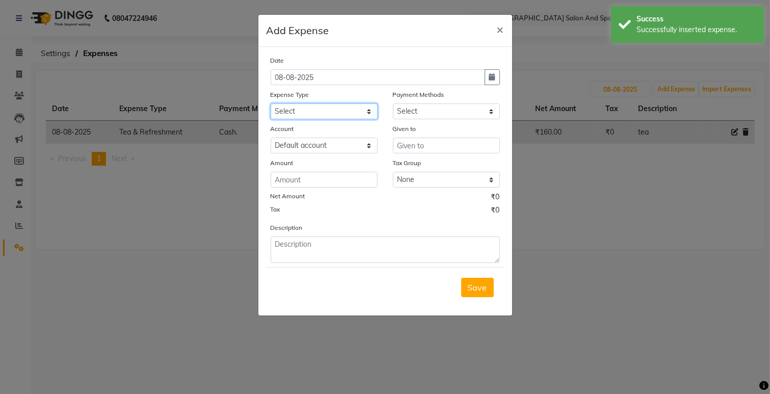
click at [332, 111] on select "Select Advance Salary Bank charges Car maintenance Cash transfer to bank Cash t…" at bounding box center [324, 111] width 107 height 16
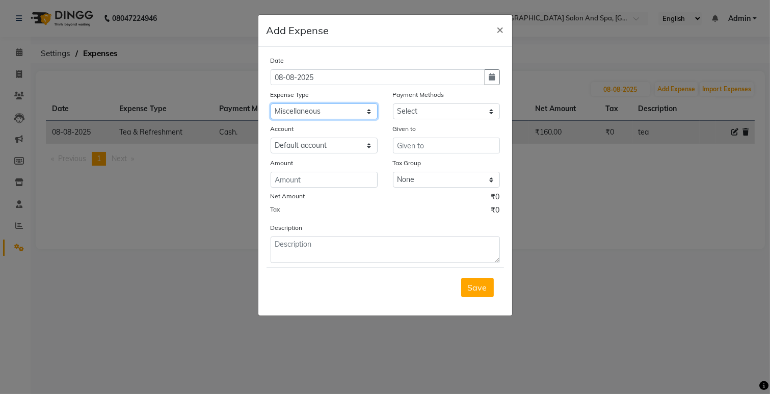
click at [271, 103] on select "Select Advance Salary Bank charges Car maintenance Cash transfer to bank Cash t…" at bounding box center [324, 111] width 107 height 16
click at [412, 111] on select "Select Cash. Voucher CARD Wallet GPay" at bounding box center [446, 111] width 107 height 16
click at [393, 103] on select "Select Cash. Voucher CARD Wallet GPay" at bounding box center [446, 111] width 107 height 16
click at [412, 114] on select "Select Cash. Voucher CARD Wallet GPay" at bounding box center [446, 111] width 107 height 16
click at [393, 103] on select "Select Cash. Voucher CARD Wallet GPay" at bounding box center [446, 111] width 107 height 16
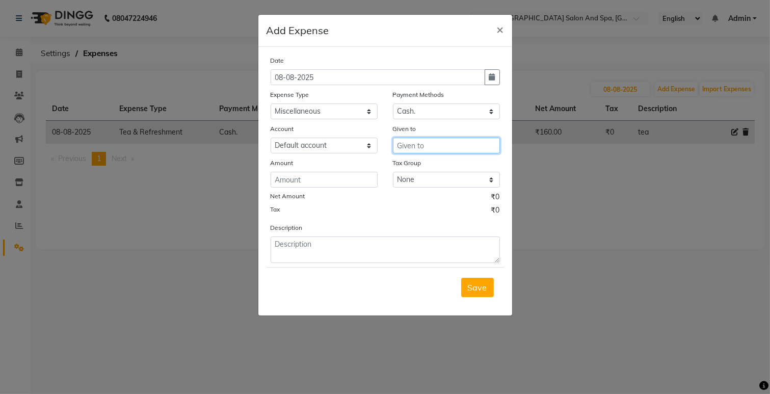
click at [415, 144] on input "text" at bounding box center [446, 146] width 107 height 16
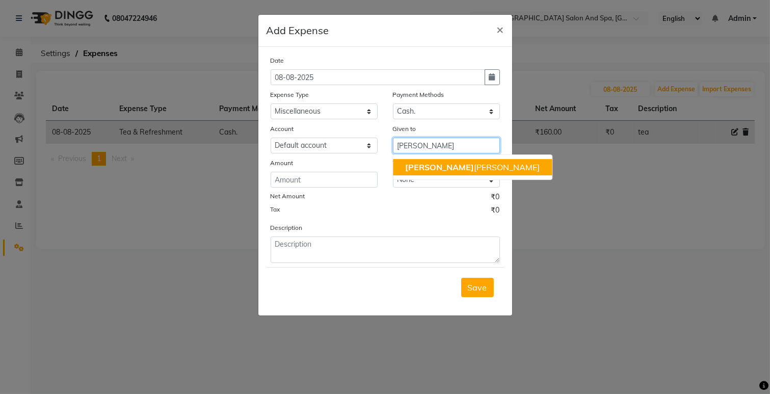
click at [436, 170] on ngb-highlight "[PERSON_NAME] [PERSON_NAME]" at bounding box center [472, 167] width 135 height 10
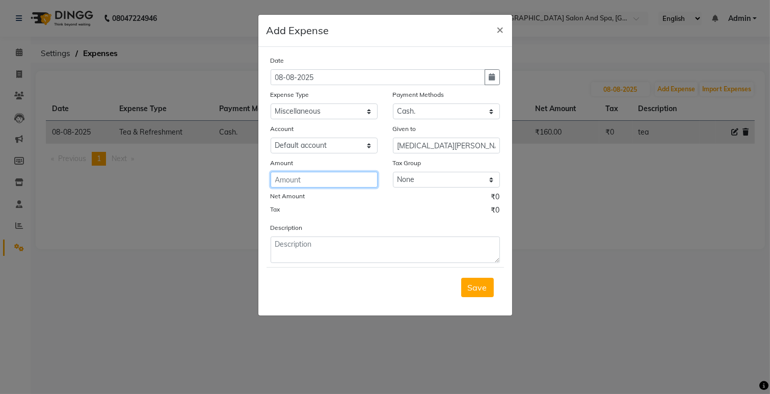
click at [320, 186] on input "number" at bounding box center [324, 180] width 107 height 16
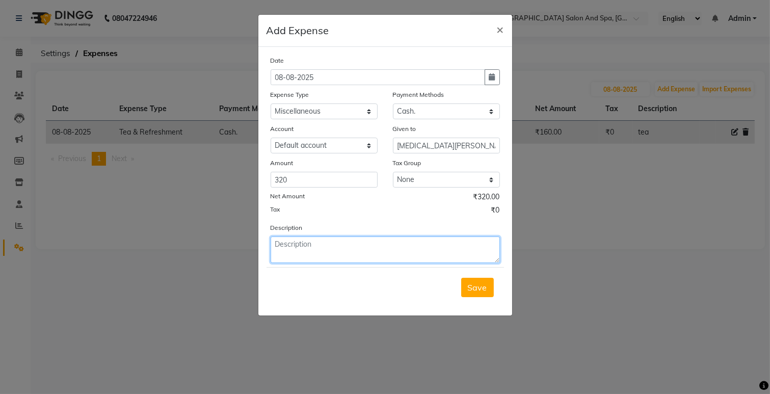
click at [302, 255] on textarea at bounding box center [385, 250] width 229 height 27
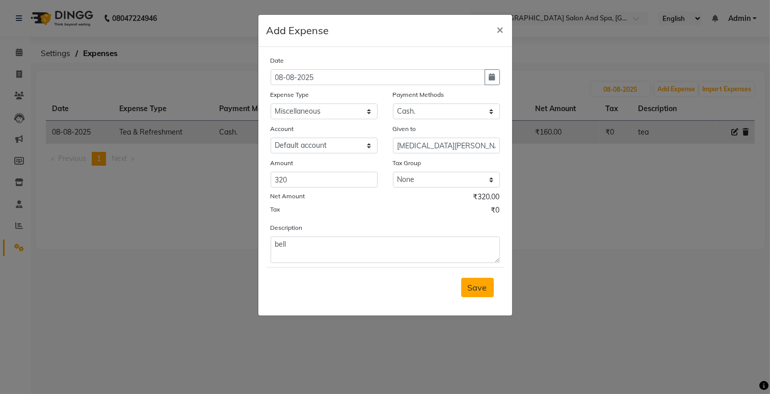
click at [477, 294] on button "Save" at bounding box center [477, 287] width 33 height 19
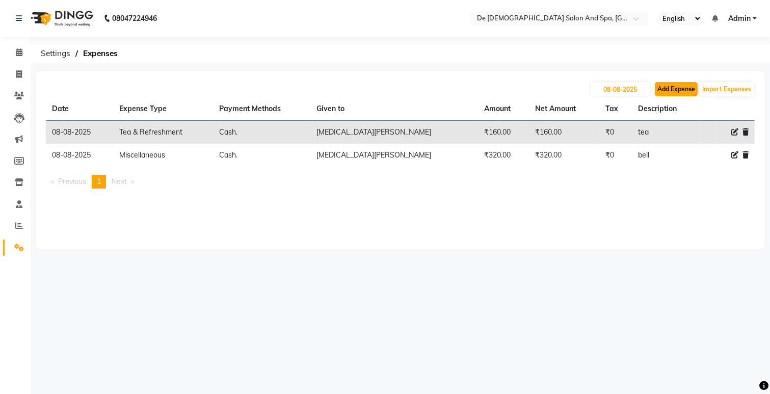
click at [681, 88] on button "Add Expense" at bounding box center [676, 89] width 43 height 14
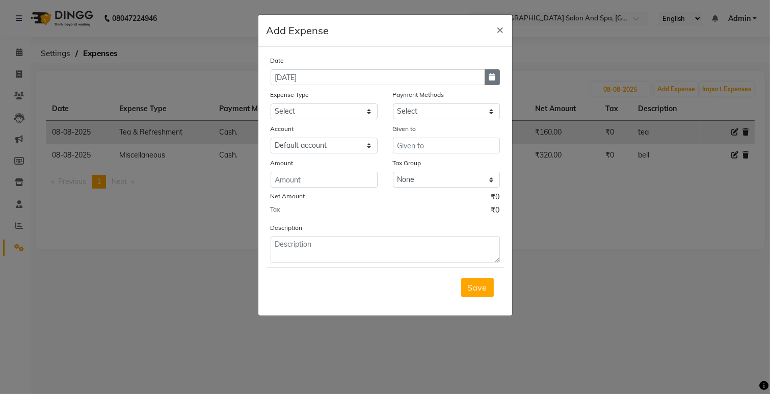
click at [495, 81] on button "button" at bounding box center [492, 77] width 15 height 16
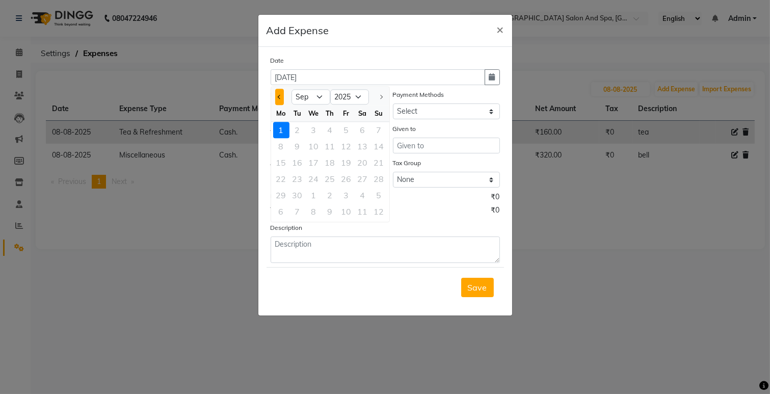
click at [278, 91] on button "Previous month" at bounding box center [279, 97] width 9 height 16
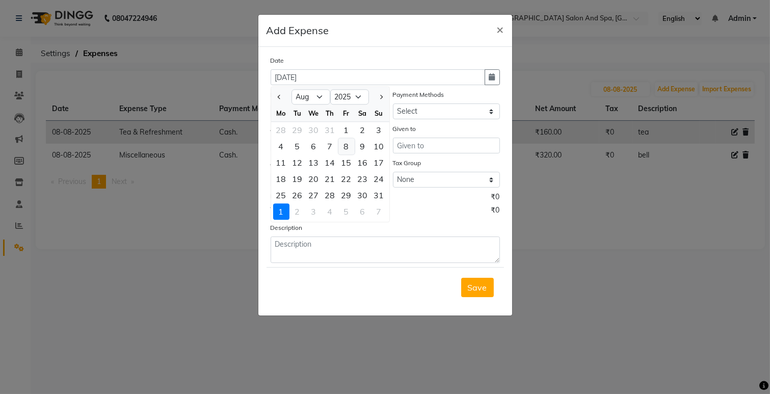
click at [348, 148] on div "8" at bounding box center [346, 146] width 16 height 16
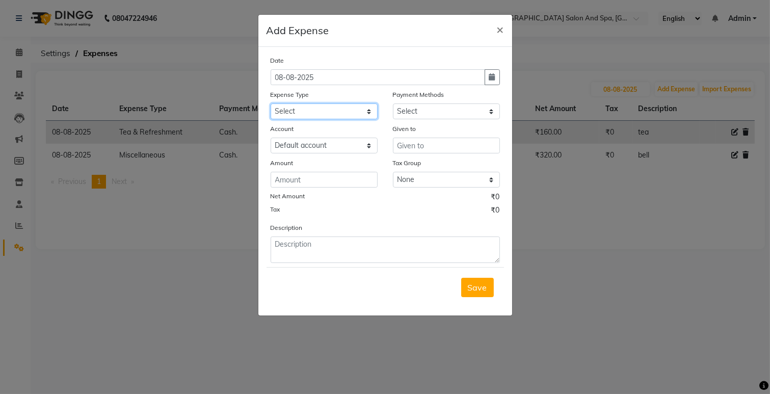
click at [334, 104] on select "Select Advance Salary Bank charges Car maintenance Cash transfer to bank Cash t…" at bounding box center [324, 111] width 107 height 16
click at [271, 103] on select "Select Advance Salary Bank charges Car maintenance Cash transfer to bank Cash t…" at bounding box center [324, 111] width 107 height 16
click at [441, 113] on select "Select Cash. Voucher CARD Wallet GPay" at bounding box center [446, 111] width 107 height 16
click at [393, 103] on select "Select Cash. Voucher CARD Wallet GPay" at bounding box center [446, 111] width 107 height 16
click at [426, 152] on input "text" at bounding box center [446, 146] width 107 height 16
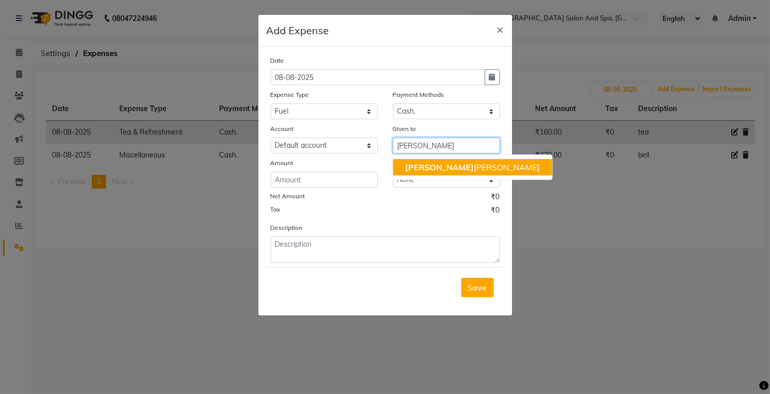
click at [415, 165] on span "[PERSON_NAME]" at bounding box center [439, 167] width 69 height 10
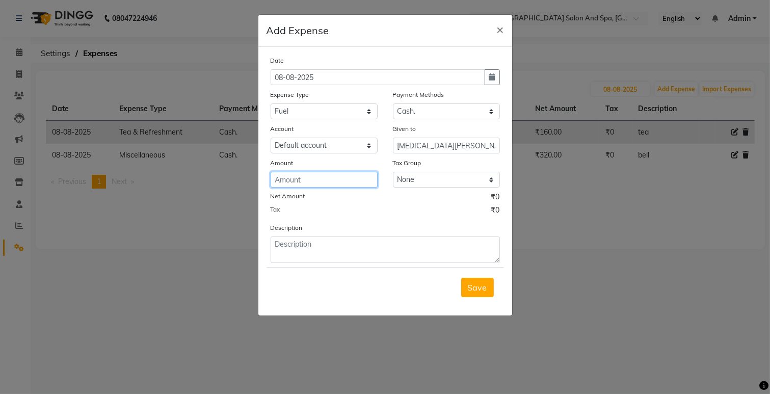
click at [349, 177] on input "number" at bounding box center [324, 180] width 107 height 16
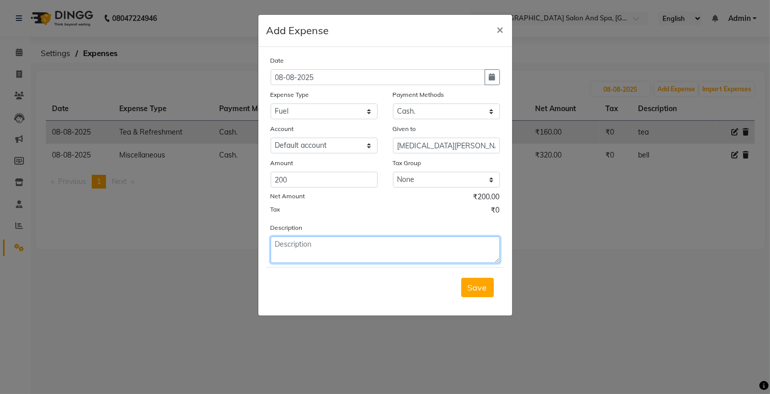
click at [350, 255] on textarea at bounding box center [385, 250] width 229 height 27
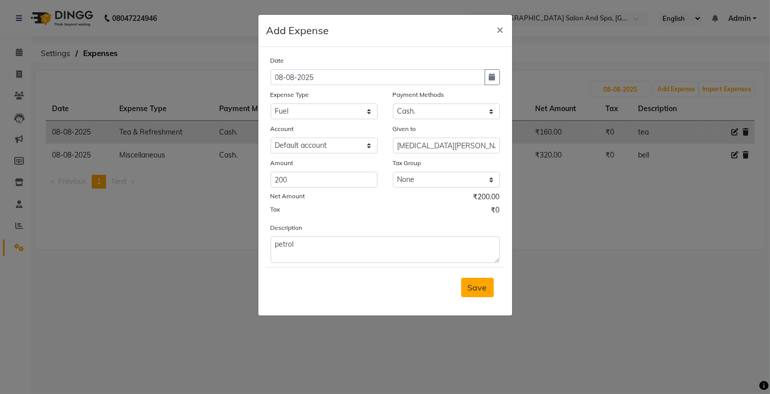
click at [476, 283] on span "Save" at bounding box center [477, 287] width 19 height 10
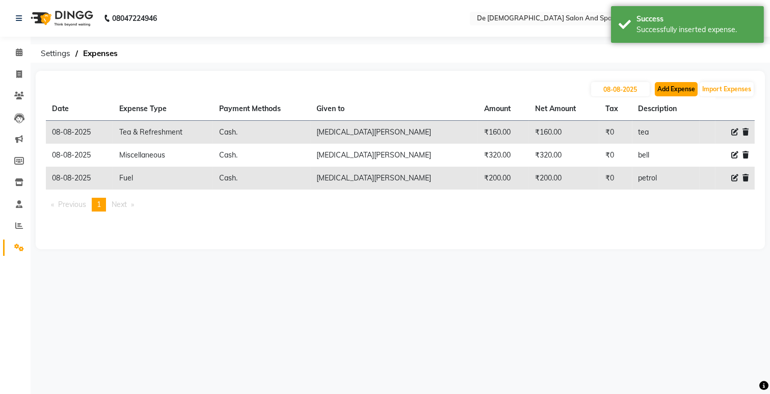
click at [669, 84] on button "Add Expense" at bounding box center [676, 89] width 43 height 14
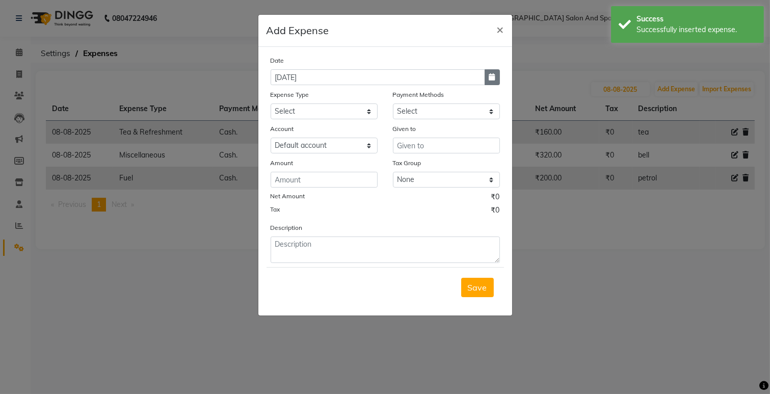
click at [490, 80] on icon "button" at bounding box center [492, 76] width 6 height 7
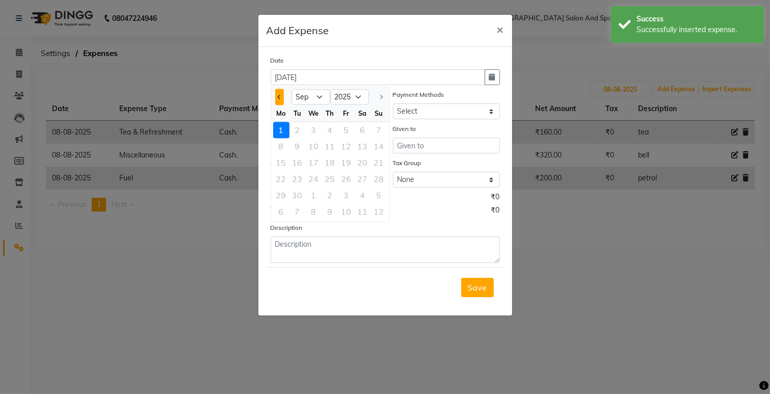
click at [279, 101] on button "Previous month" at bounding box center [279, 97] width 9 height 16
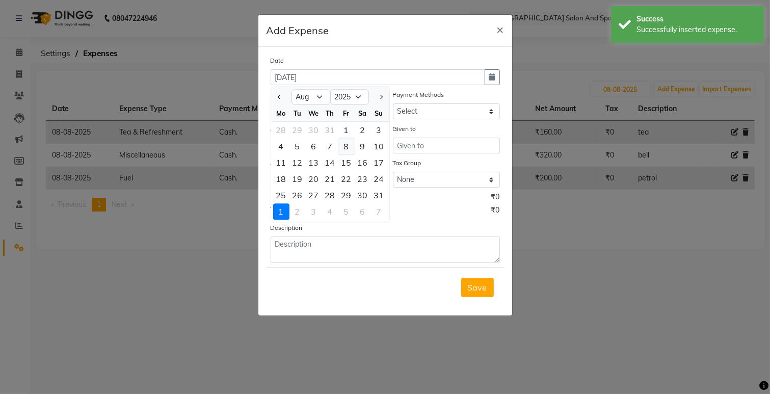
click at [350, 146] on div "8" at bounding box center [346, 146] width 16 height 16
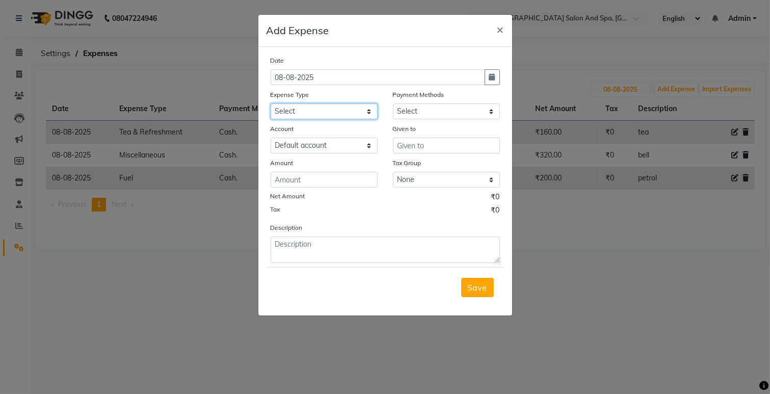
click at [345, 109] on select "Select Advance Salary Bank charges Car maintenance Cash transfer to bank Cash t…" at bounding box center [324, 111] width 107 height 16
click at [271, 103] on select "Select Advance Salary Bank charges Car maintenance Cash transfer to bank Cash t…" at bounding box center [324, 111] width 107 height 16
click at [394, 105] on select "Select Cash. Voucher CARD Wallet GPay" at bounding box center [446, 111] width 107 height 16
click at [393, 103] on select "Select Cash. Voucher CARD Wallet GPay" at bounding box center [446, 111] width 107 height 16
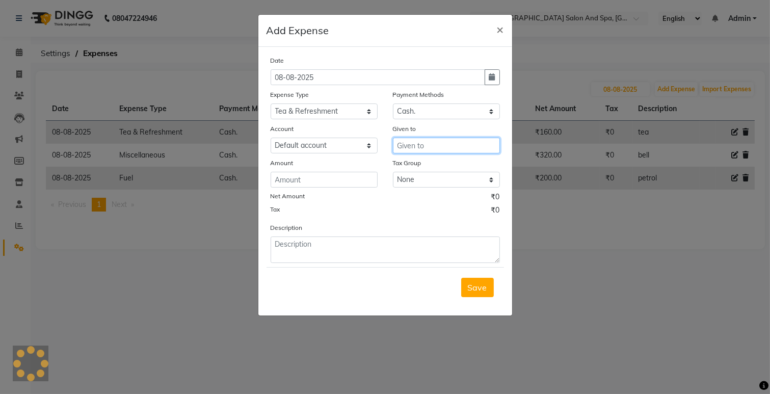
click at [420, 145] on input "text" at bounding box center [446, 146] width 107 height 16
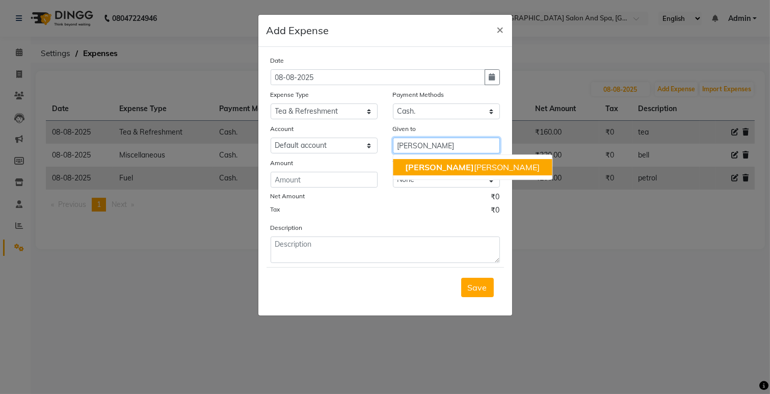
click at [437, 166] on ngb-highlight "[PERSON_NAME] [PERSON_NAME]" at bounding box center [472, 167] width 135 height 10
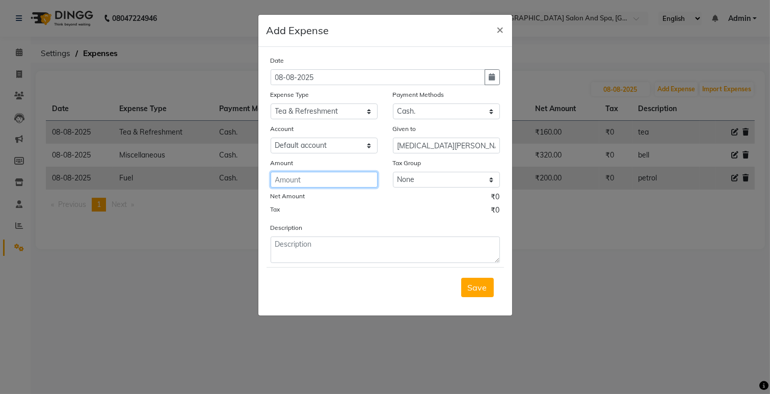
click at [357, 178] on input "number" at bounding box center [324, 180] width 107 height 16
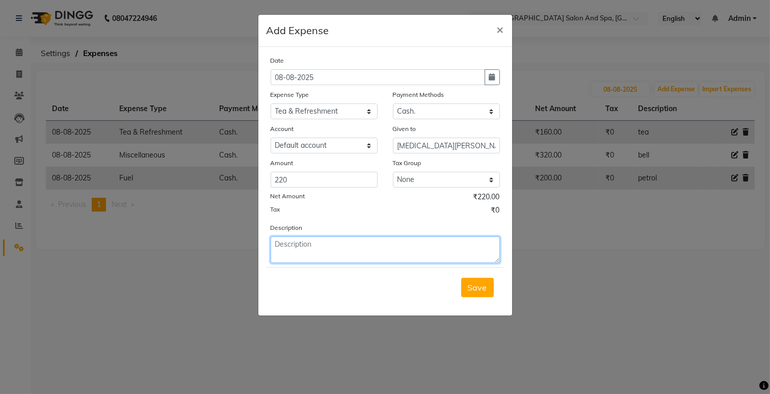
click at [319, 248] on textarea at bounding box center [385, 250] width 229 height 27
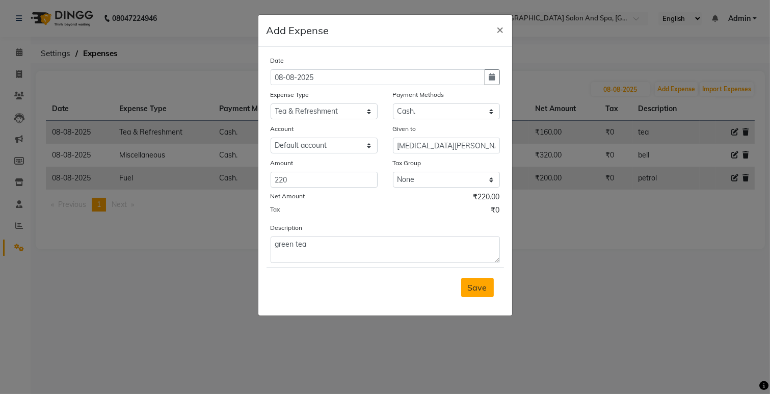
click at [471, 287] on span "Save" at bounding box center [477, 287] width 19 height 10
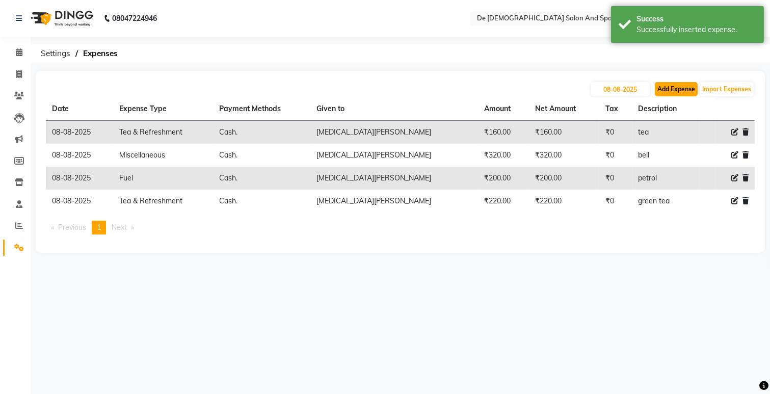
click at [689, 91] on button "Add Expense" at bounding box center [676, 89] width 43 height 14
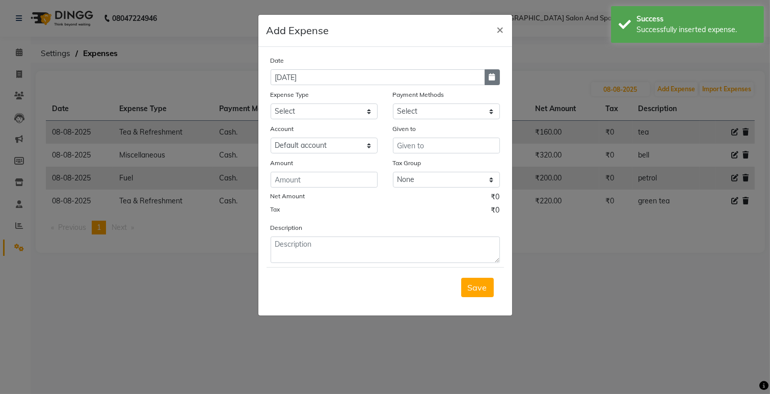
click at [492, 79] on icon "button" at bounding box center [492, 76] width 6 height 7
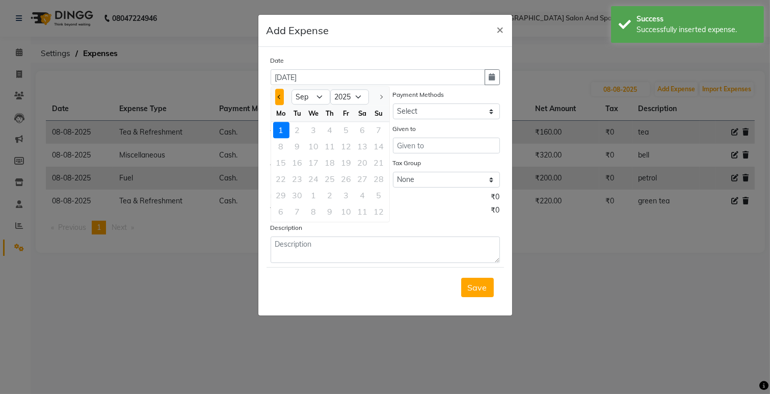
click at [278, 95] on span "Previous month" at bounding box center [279, 97] width 4 height 4
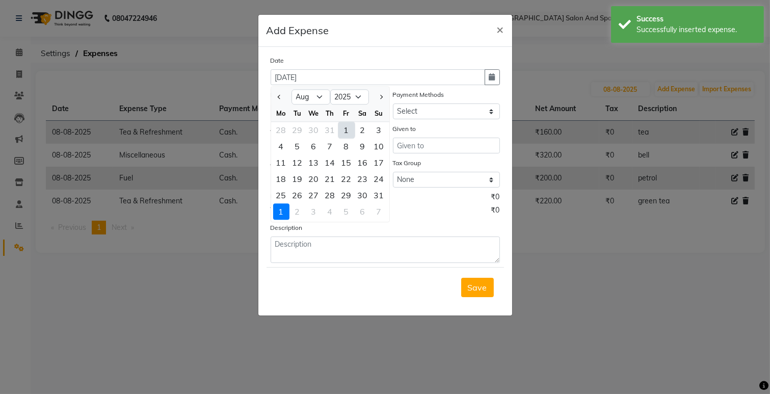
click at [348, 140] on div "8" at bounding box center [346, 146] width 16 height 16
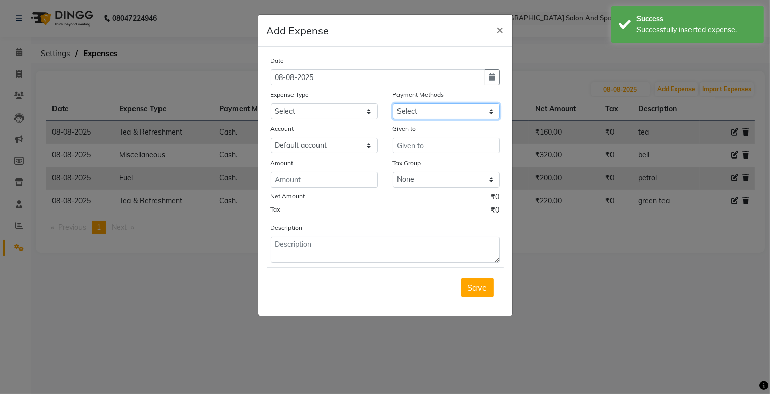
click at [442, 108] on select "Select Cash. Voucher CARD Wallet GPay" at bounding box center [446, 111] width 107 height 16
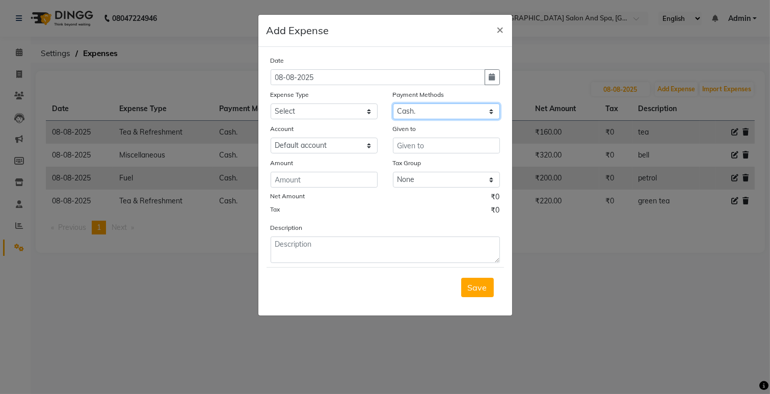
click at [393, 103] on select "Select Cash. Voucher CARD Wallet GPay" at bounding box center [446, 111] width 107 height 16
click at [365, 118] on select "Select Advance Salary Bank charges Car maintenance Cash transfer to bank Cash t…" at bounding box center [324, 111] width 107 height 16
click at [271, 103] on select "Select Advance Salary Bank charges Car maintenance Cash transfer to bank Cash t…" at bounding box center [324, 111] width 107 height 16
click at [408, 148] on input "text" at bounding box center [446, 146] width 107 height 16
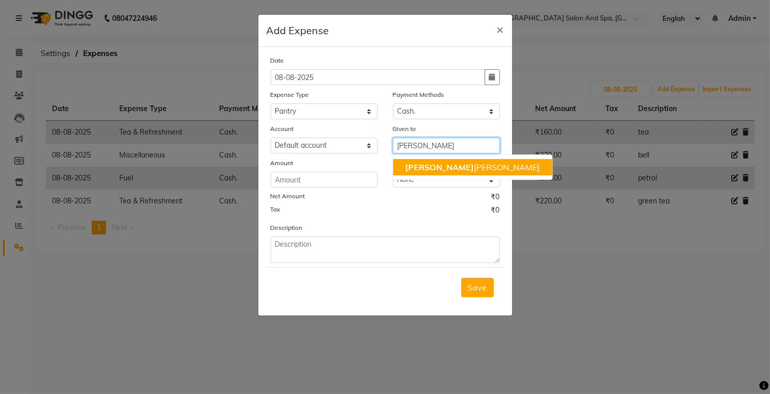
click at [414, 166] on span "[PERSON_NAME]" at bounding box center [439, 167] width 69 height 10
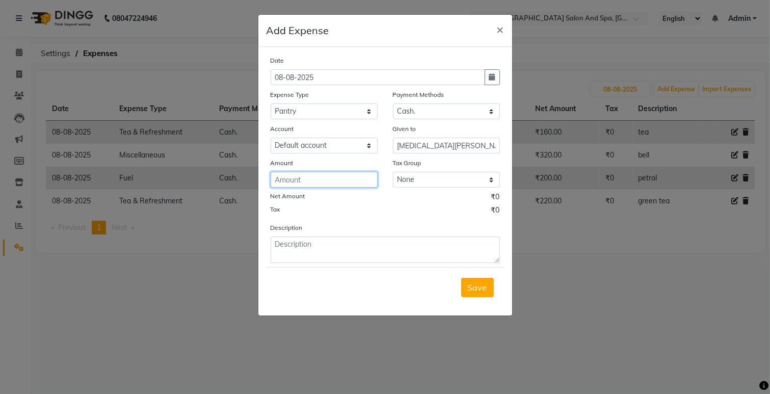
click at [321, 180] on input "number" at bounding box center [324, 180] width 107 height 16
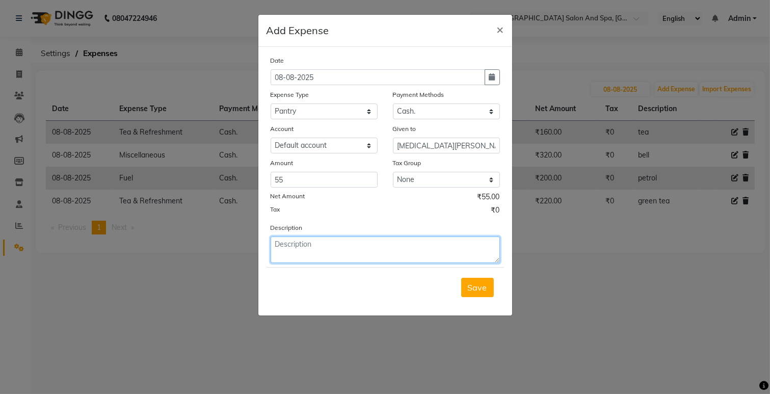
click at [306, 254] on textarea at bounding box center [385, 250] width 229 height 27
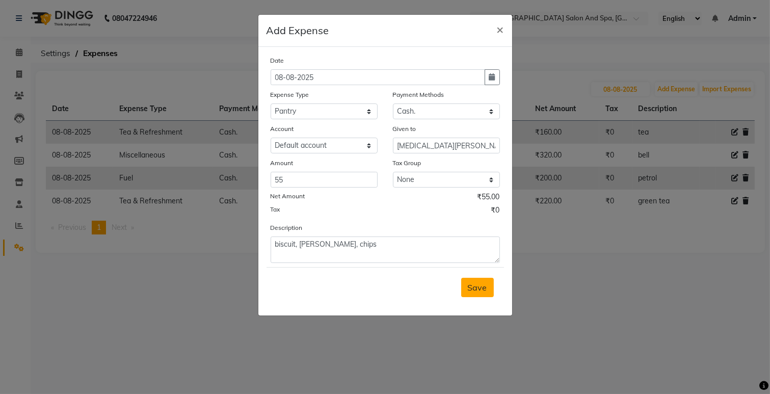
click at [488, 287] on button "Save" at bounding box center [477, 287] width 33 height 19
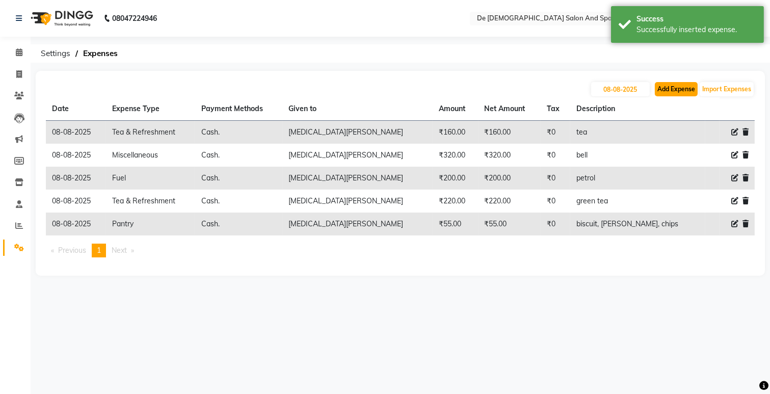
click at [675, 95] on button "Add Expense" at bounding box center [676, 89] width 43 height 14
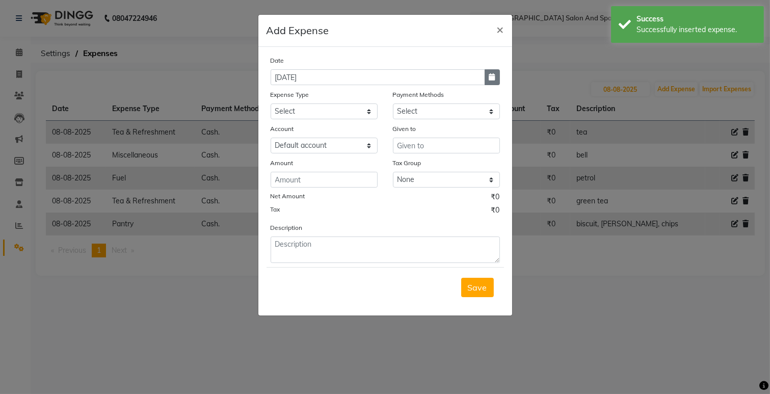
click at [492, 81] on icon "button" at bounding box center [492, 76] width 6 height 7
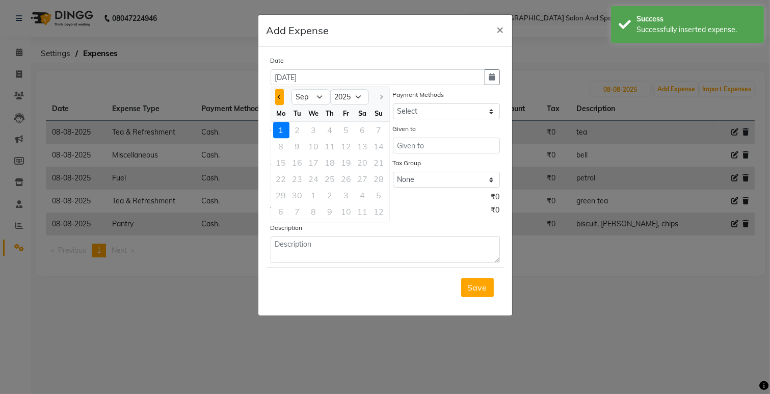
click at [277, 95] on button "Previous month" at bounding box center [279, 97] width 9 height 16
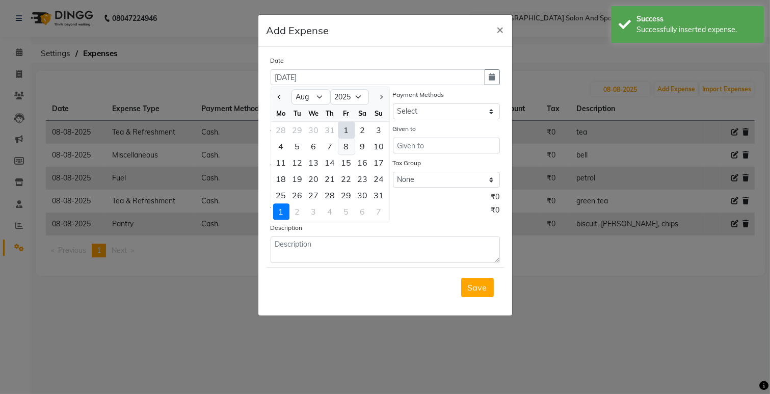
click at [348, 147] on div "8" at bounding box center [346, 146] width 16 height 16
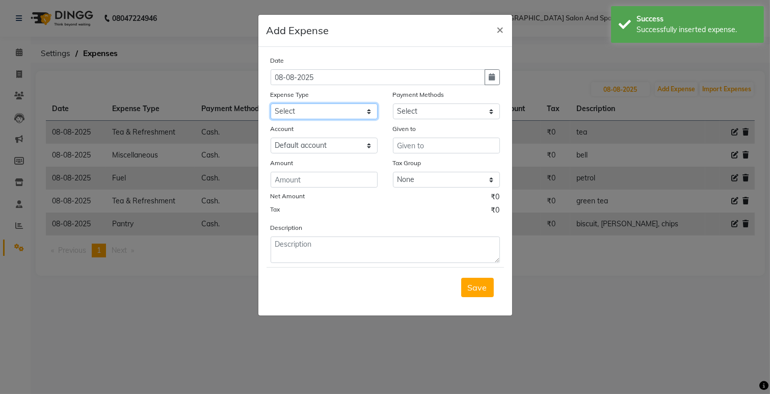
click at [347, 114] on select "Select Advance Salary Bank charges Car maintenance Cash transfer to bank Cash t…" at bounding box center [324, 111] width 107 height 16
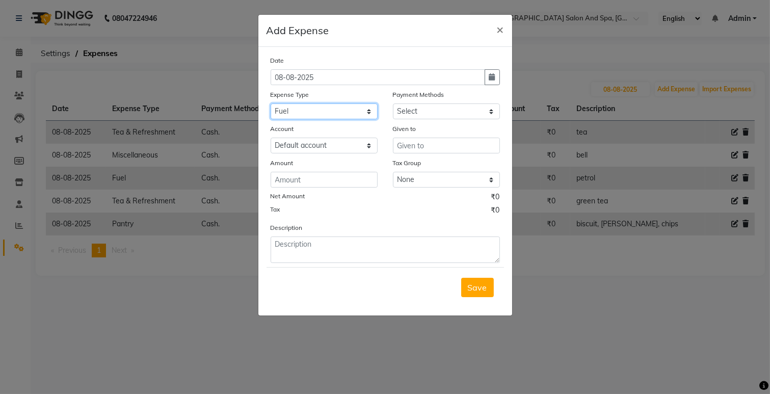
click at [271, 103] on select "Select Advance Salary Bank charges Car maintenance Cash transfer to bank Cash t…" at bounding box center [324, 111] width 107 height 16
click at [434, 115] on select "Select Cash. Voucher CARD Wallet GPay" at bounding box center [446, 111] width 107 height 16
click at [393, 103] on select "Select Cash. Voucher CARD Wallet GPay" at bounding box center [446, 111] width 107 height 16
click at [430, 149] on input "text" at bounding box center [446, 146] width 107 height 16
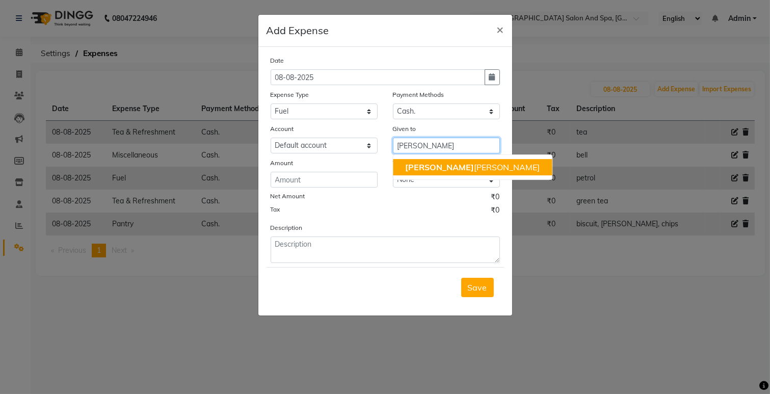
click at [429, 165] on ngb-highlight "[PERSON_NAME] [PERSON_NAME]" at bounding box center [472, 167] width 135 height 10
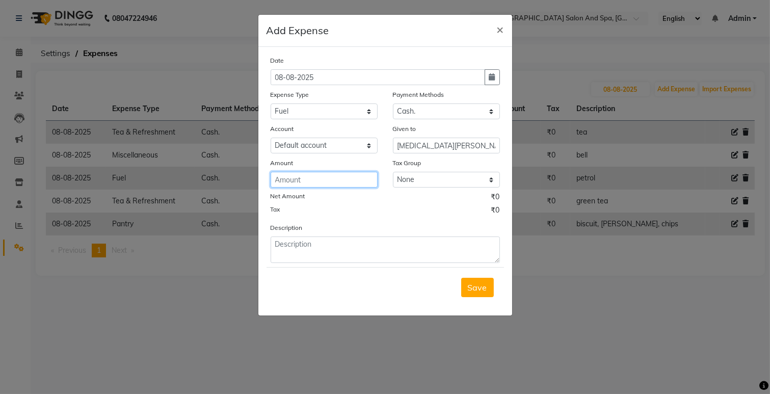
click at [323, 176] on input "number" at bounding box center [324, 180] width 107 height 16
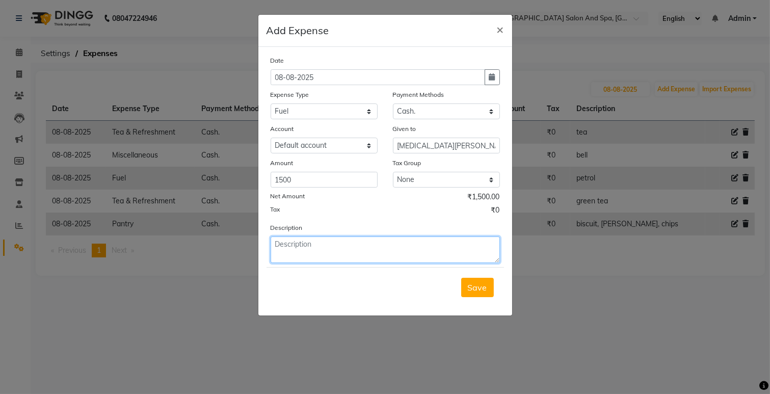
click at [327, 257] on textarea at bounding box center [385, 250] width 229 height 27
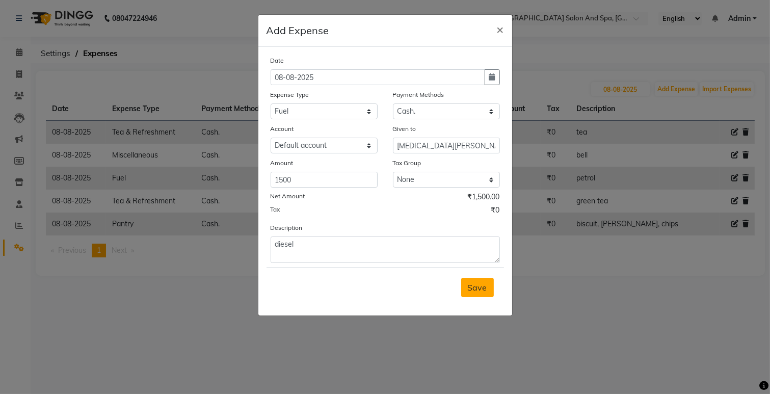
click at [483, 293] on button "Save" at bounding box center [477, 287] width 33 height 19
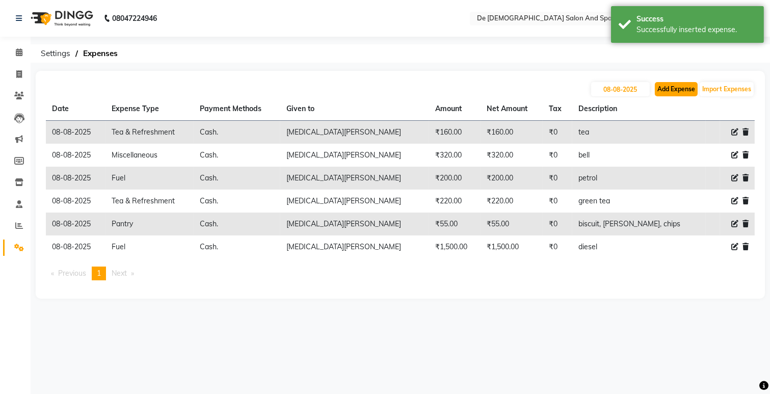
click at [678, 93] on button "Add Expense" at bounding box center [676, 89] width 43 height 14
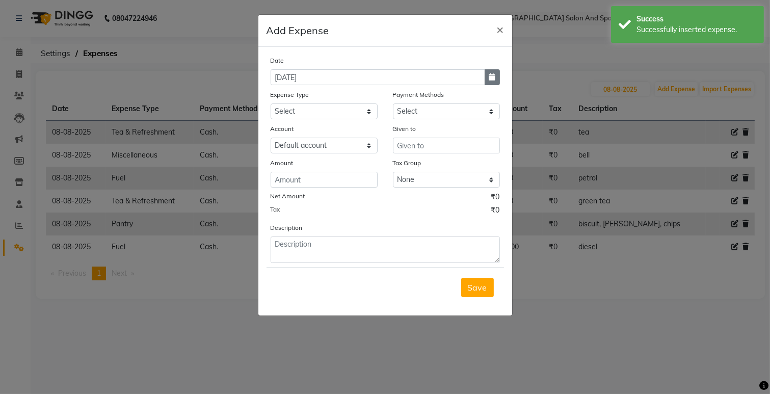
click at [491, 80] on icon "button" at bounding box center [492, 76] width 6 height 7
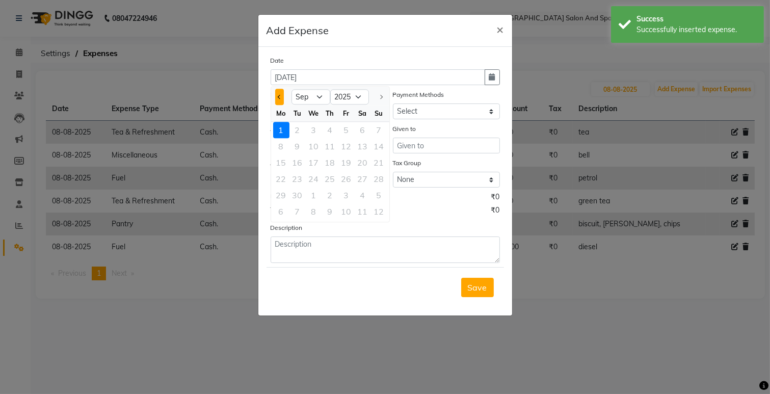
click at [277, 98] on button "Previous month" at bounding box center [279, 97] width 9 height 16
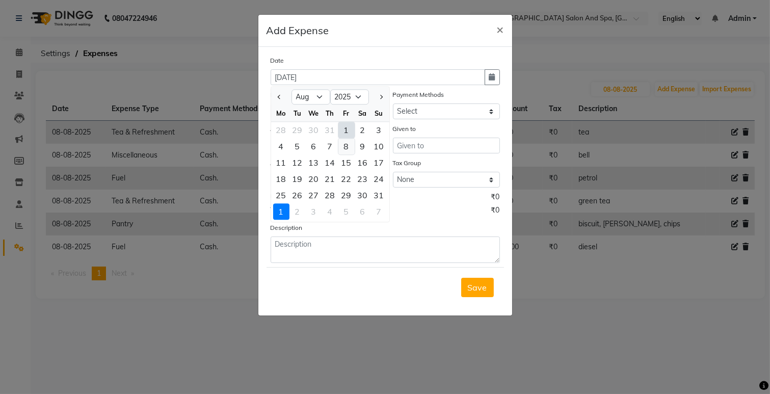
click at [346, 145] on div "8" at bounding box center [346, 146] width 16 height 16
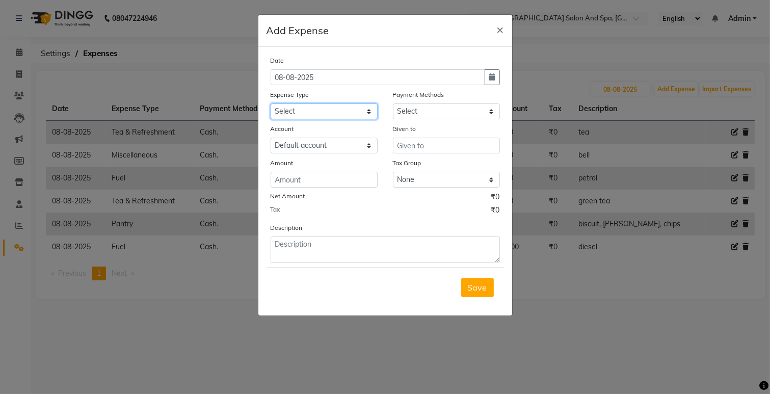
click at [359, 110] on select "Select Advance Salary Bank charges Car maintenance Cash transfer to bank Cash t…" at bounding box center [324, 111] width 107 height 16
click at [271, 103] on select "Select Advance Salary Bank charges Car maintenance Cash transfer to bank Cash t…" at bounding box center [324, 111] width 107 height 16
click at [442, 110] on select "Select Cash. Voucher CARD Wallet GPay" at bounding box center [446, 111] width 107 height 16
click at [393, 103] on select "Select Cash. Voucher CARD Wallet GPay" at bounding box center [446, 111] width 107 height 16
click at [430, 148] on input "text" at bounding box center [446, 146] width 107 height 16
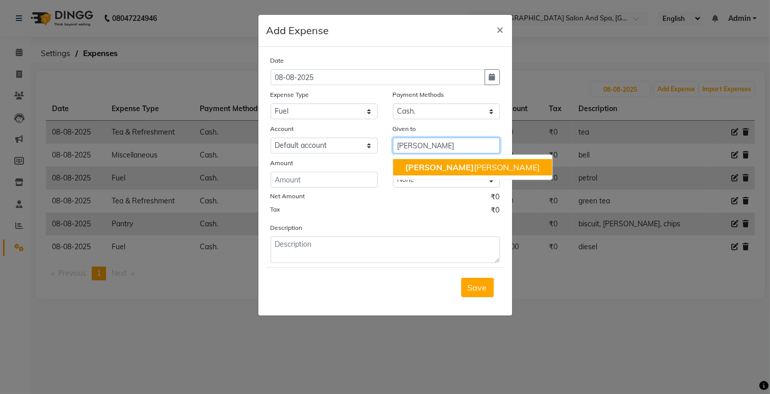
click at [414, 162] on span "[PERSON_NAME]" at bounding box center [439, 167] width 69 height 10
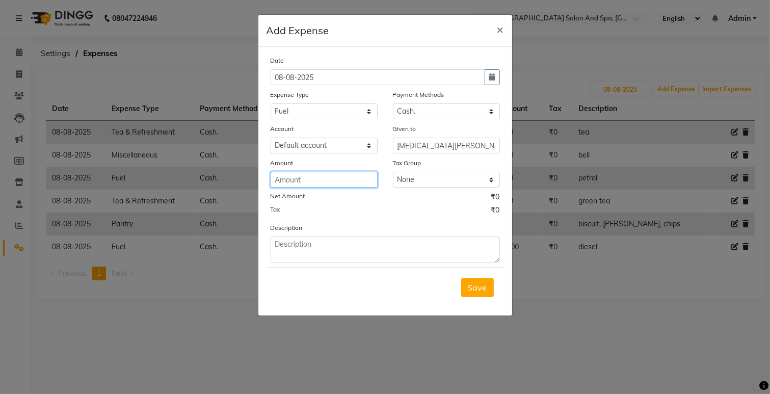
click at [296, 173] on input "number" at bounding box center [324, 180] width 107 height 16
click at [348, 114] on select "Select Advance Salary Bank charges Car maintenance Cash transfer to bank Cash t…" at bounding box center [324, 111] width 107 height 16
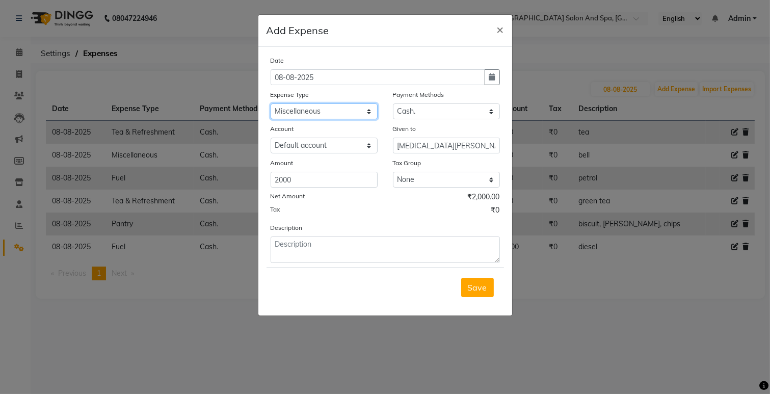
click at [271, 103] on select "Select Advance Salary Bank charges Car maintenance Cash transfer to bank Cash t…" at bounding box center [324, 111] width 107 height 16
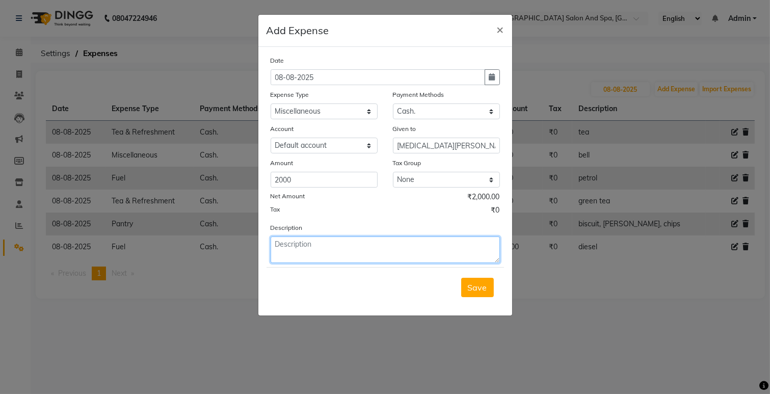
click at [324, 243] on textarea at bounding box center [385, 250] width 229 height 27
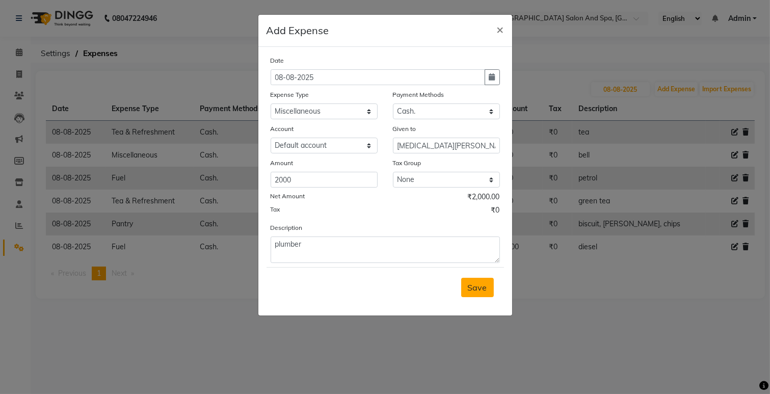
click at [473, 287] on span "Save" at bounding box center [477, 287] width 19 height 10
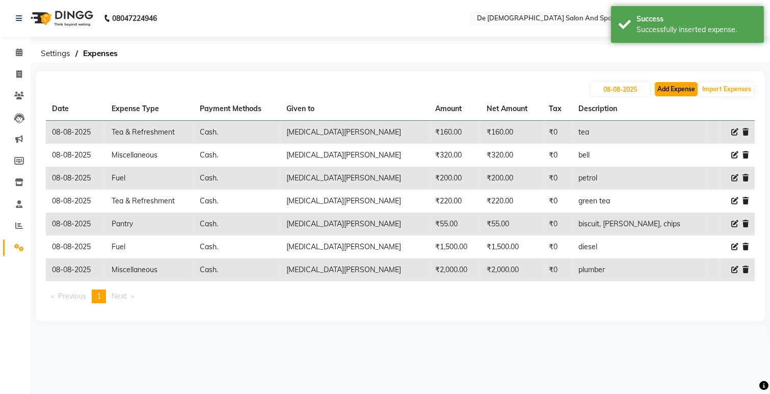
click at [655, 88] on button "Add Expense" at bounding box center [676, 89] width 43 height 14
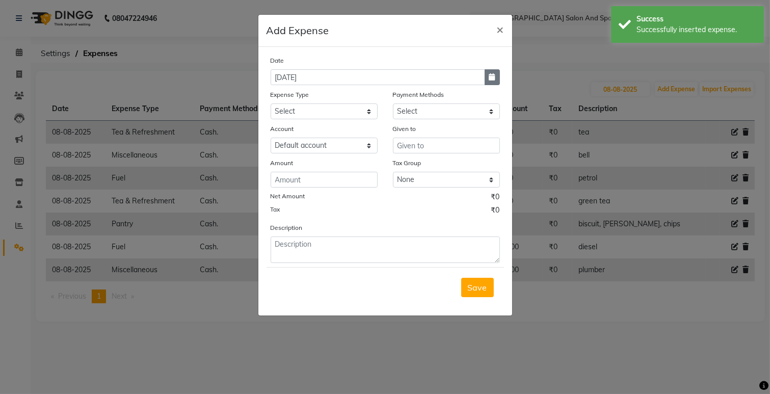
click at [491, 81] on icon "button" at bounding box center [492, 76] width 6 height 7
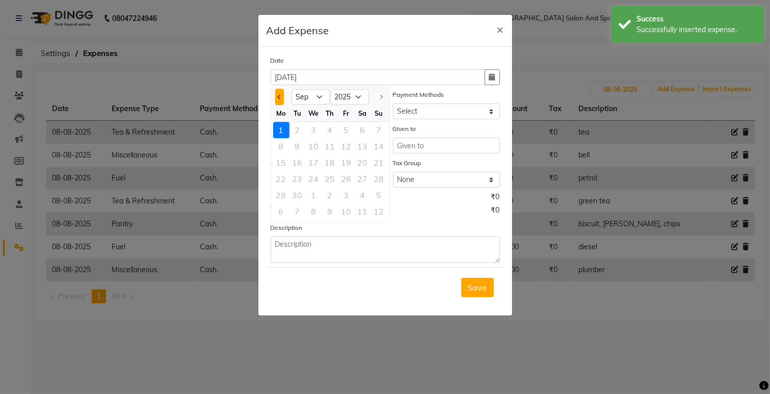
click at [278, 98] on span "Previous month" at bounding box center [279, 97] width 4 height 4
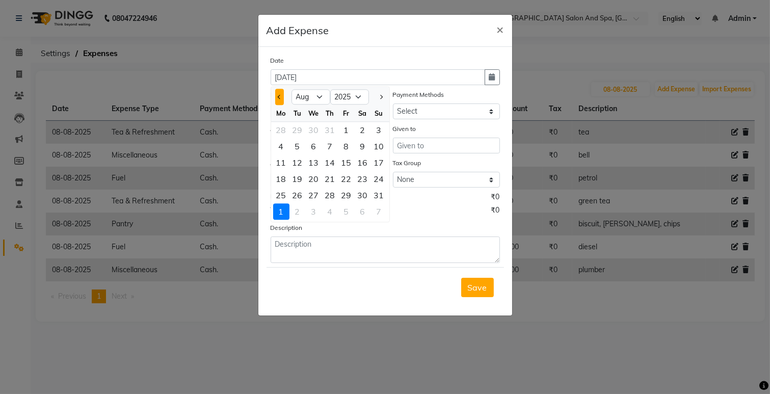
click at [277, 98] on button "Previous month" at bounding box center [279, 97] width 9 height 16
click at [303, 145] on div "8" at bounding box center [298, 146] width 16 height 16
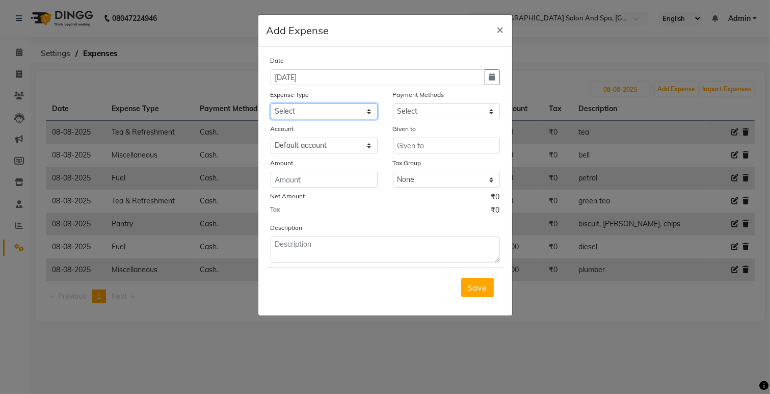
click at [350, 110] on select "Select Advance Salary Bank charges Car maintenance Cash transfer to bank Cash t…" at bounding box center [324, 111] width 107 height 16
click at [271, 103] on select "Select Advance Salary Bank charges Car maintenance Cash transfer to bank Cash t…" at bounding box center [324, 111] width 107 height 16
click at [451, 113] on select "Select Cash. Voucher CARD Wallet GPay" at bounding box center [446, 111] width 107 height 16
click at [393, 103] on select "Select Cash. Voucher CARD Wallet GPay" at bounding box center [446, 111] width 107 height 16
click at [444, 109] on select "Select Cash. Voucher CARD Wallet GPay" at bounding box center [446, 111] width 107 height 16
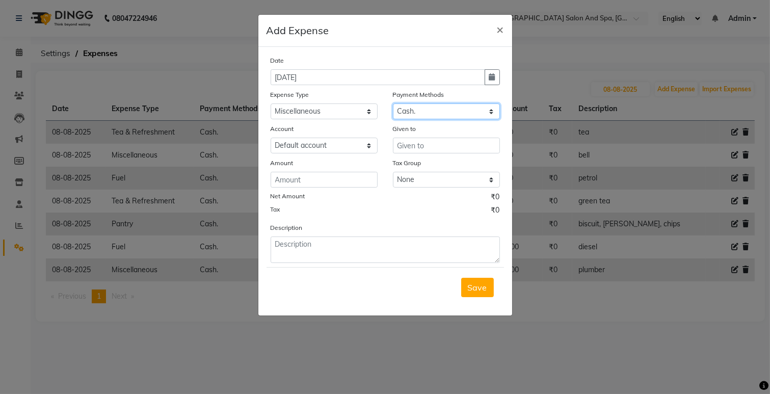
click at [393, 103] on select "Select Cash. Voucher CARD Wallet GPay" at bounding box center [446, 111] width 107 height 16
click at [415, 149] on input "text" at bounding box center [446, 146] width 107 height 16
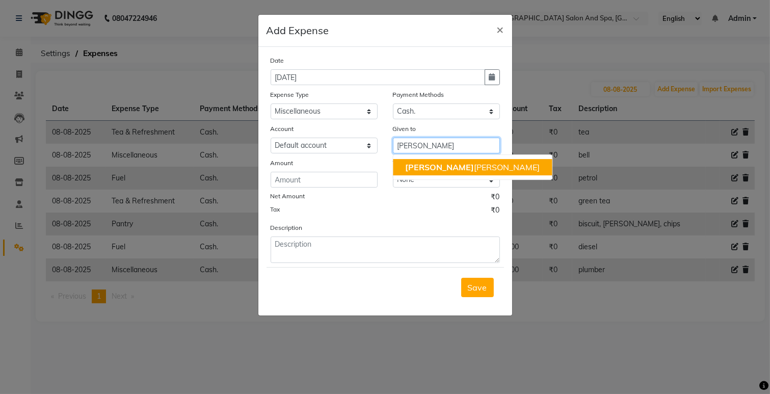
click at [424, 171] on ngb-highlight "[PERSON_NAME] [PERSON_NAME]" at bounding box center [472, 167] width 135 height 10
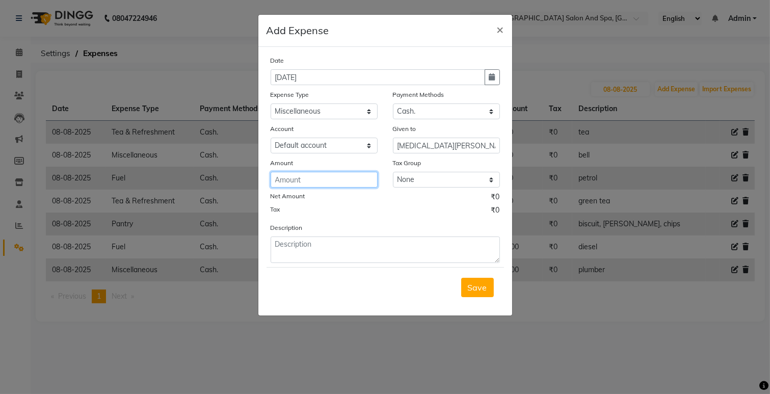
click at [338, 186] on input "number" at bounding box center [324, 180] width 107 height 16
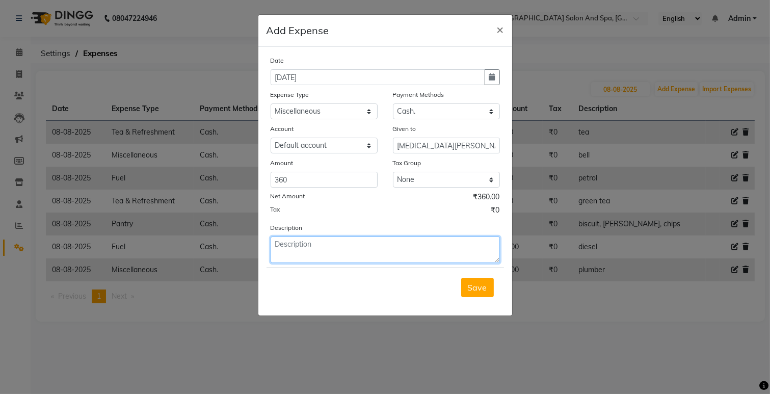
click at [312, 261] on textarea at bounding box center [385, 250] width 229 height 27
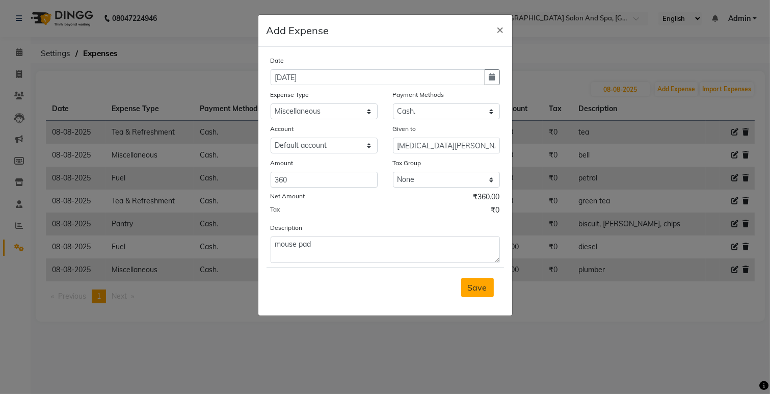
click at [481, 289] on span "Save" at bounding box center [477, 287] width 19 height 10
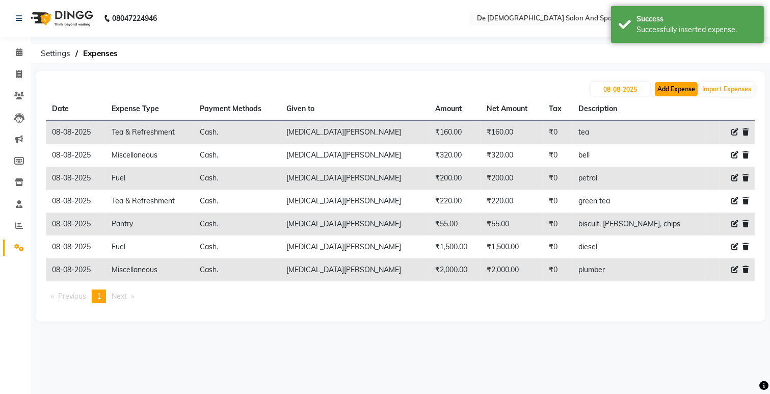
click at [689, 87] on button "Add Expense" at bounding box center [676, 89] width 43 height 14
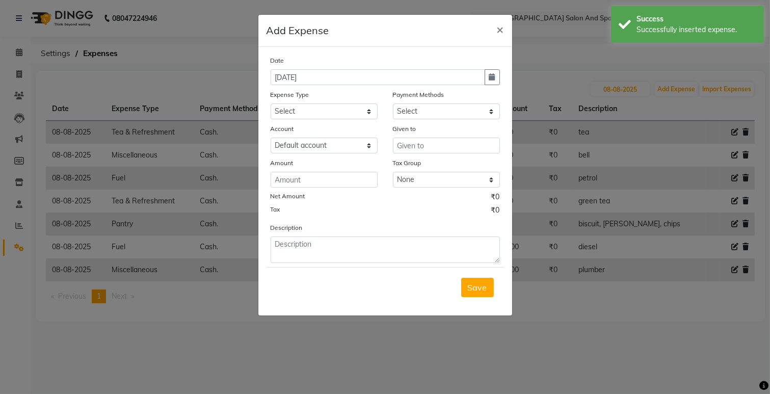
click at [627, 46] on ngb-modal-window "Add Expense × Date [DATE] Expense Type Select Advance Salary Bank charges Car m…" at bounding box center [385, 197] width 770 height 394
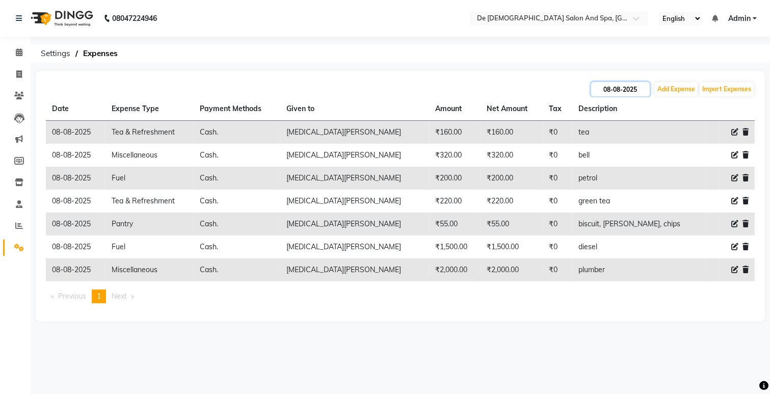
click at [629, 88] on input "08-08-2025" at bounding box center [620, 89] width 59 height 14
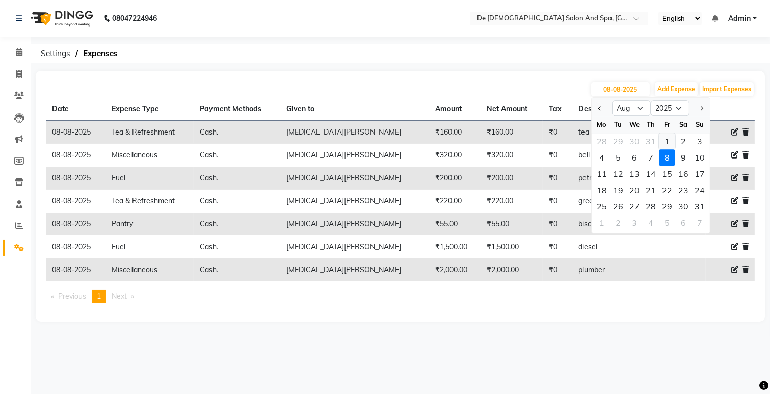
click at [669, 143] on div "1" at bounding box center [667, 141] width 16 height 16
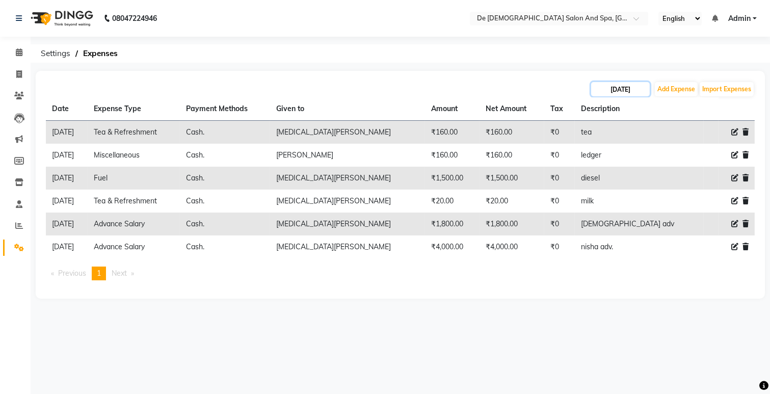
click at [635, 92] on input "[DATE]" at bounding box center [620, 89] width 59 height 14
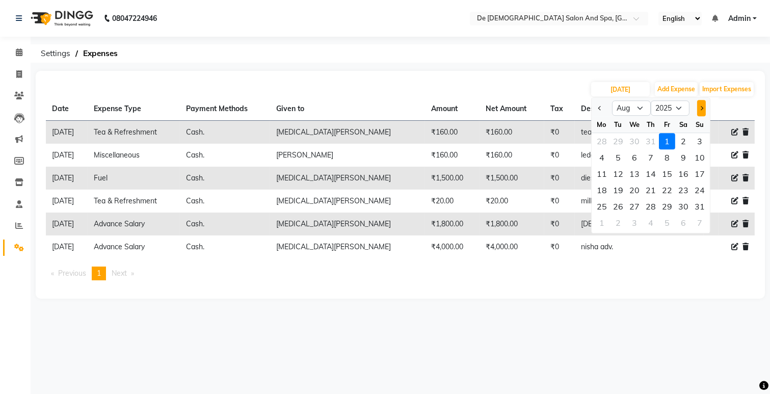
click at [700, 109] on button "Next month" at bounding box center [701, 108] width 9 height 16
click at [599, 146] on div "1" at bounding box center [602, 141] width 16 height 16
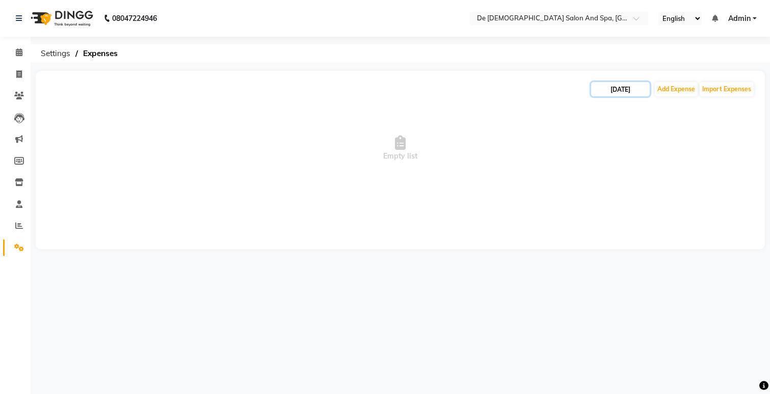
click at [624, 89] on input "[DATE]" at bounding box center [620, 89] width 59 height 14
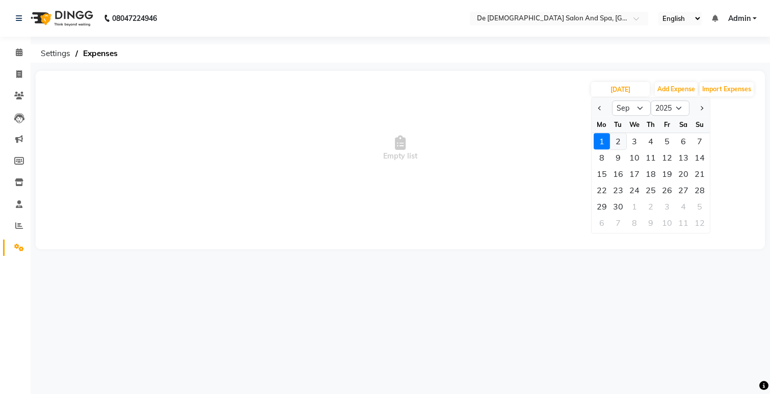
click at [618, 139] on div "2" at bounding box center [618, 141] width 16 height 16
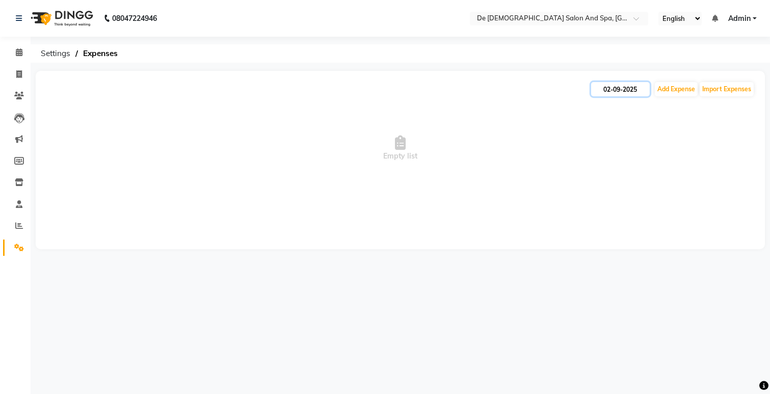
click at [634, 90] on input "02-09-2025" at bounding box center [620, 89] width 59 height 14
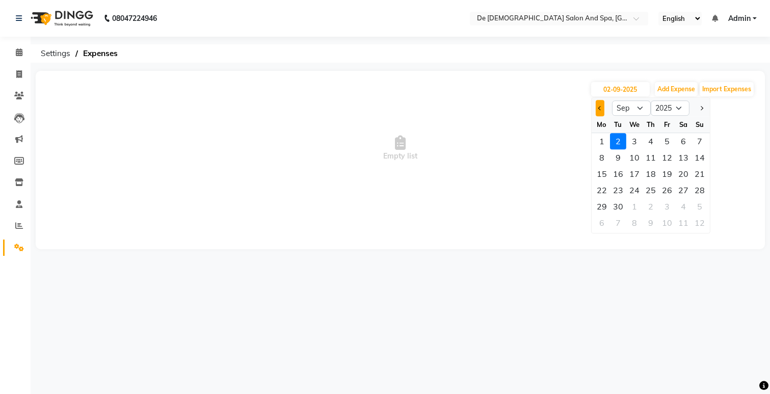
click at [597, 110] on button "Previous month" at bounding box center [600, 108] width 9 height 16
click at [669, 160] on div "8" at bounding box center [667, 157] width 16 height 16
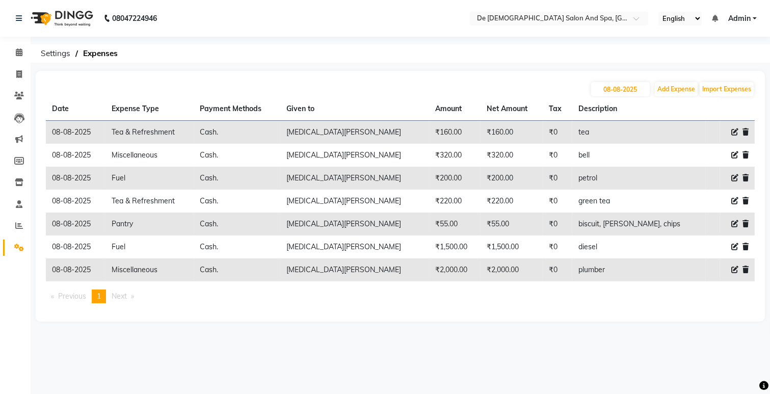
click at [13, 64] on li "Invoice" at bounding box center [15, 75] width 31 height 22
click at [20, 81] on link "Invoice" at bounding box center [15, 74] width 24 height 17
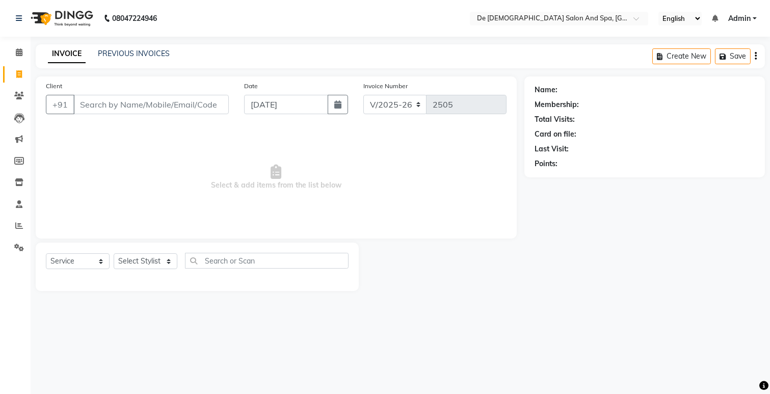
click at [107, 62] on div "INVOICE PREVIOUS INVOICES Create New Save" at bounding box center [400, 56] width 729 height 24
click at [121, 49] on link "PREVIOUS INVOICES" at bounding box center [134, 53] width 72 height 9
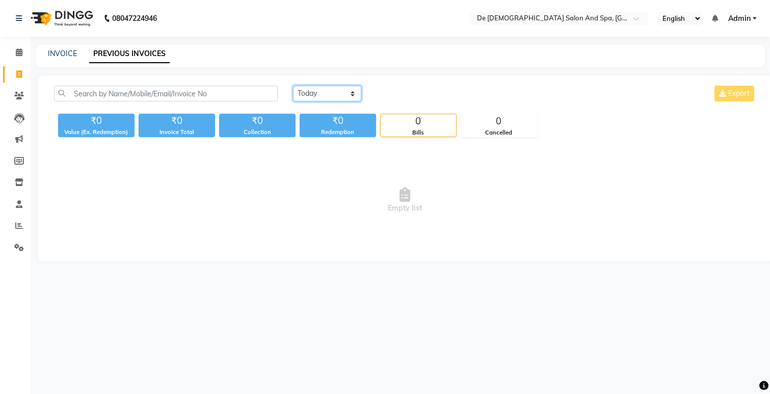
click at [322, 93] on select "[DATE] [DATE] Custom Range" at bounding box center [327, 94] width 68 height 16
click at [293, 86] on select "[DATE] [DATE] Custom Range" at bounding box center [327, 94] width 68 height 16
